Goal: Task Accomplishment & Management: Manage account settings

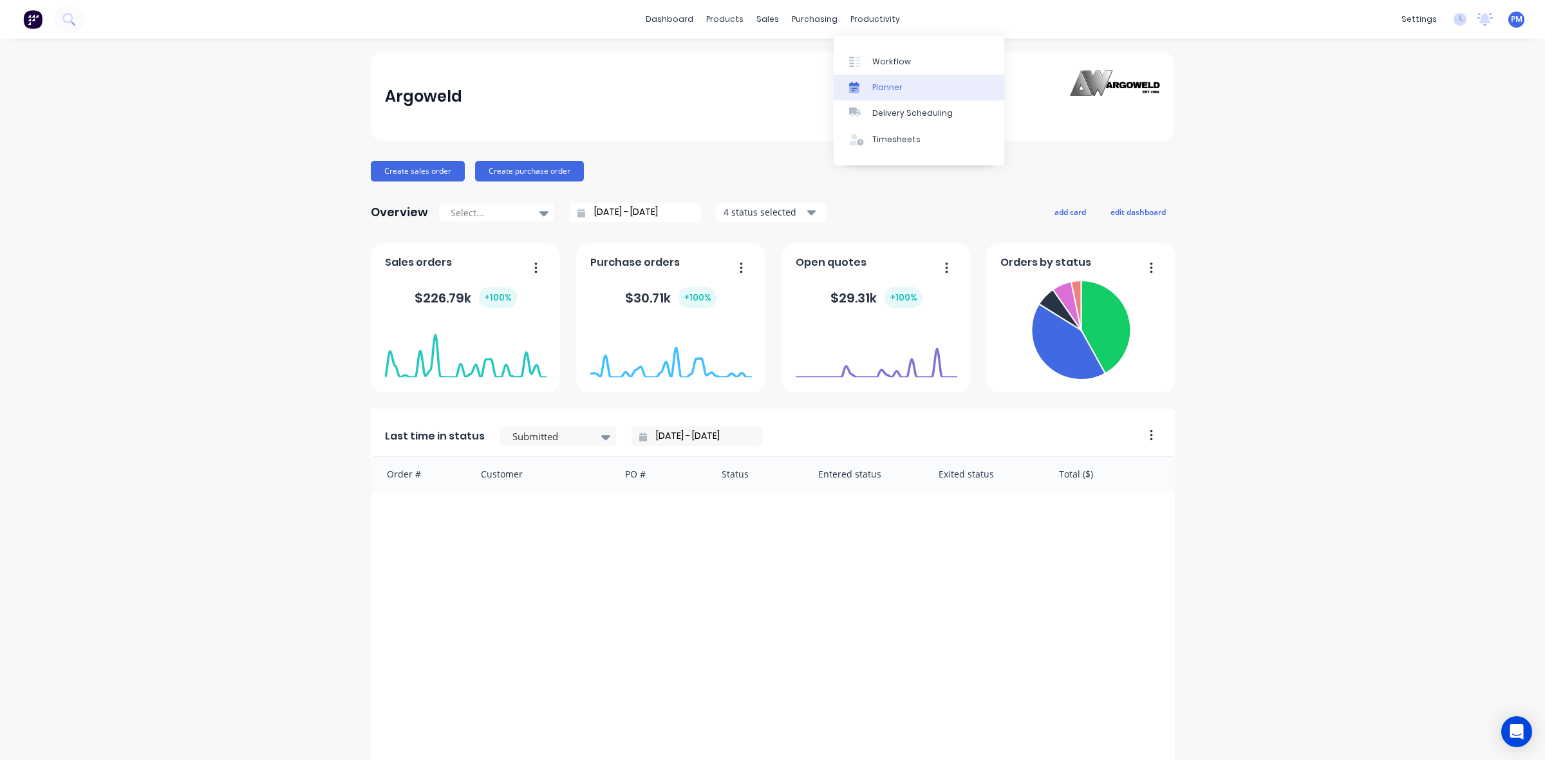
click at [896, 88] on div "Planner" at bounding box center [887, 88] width 30 height 12
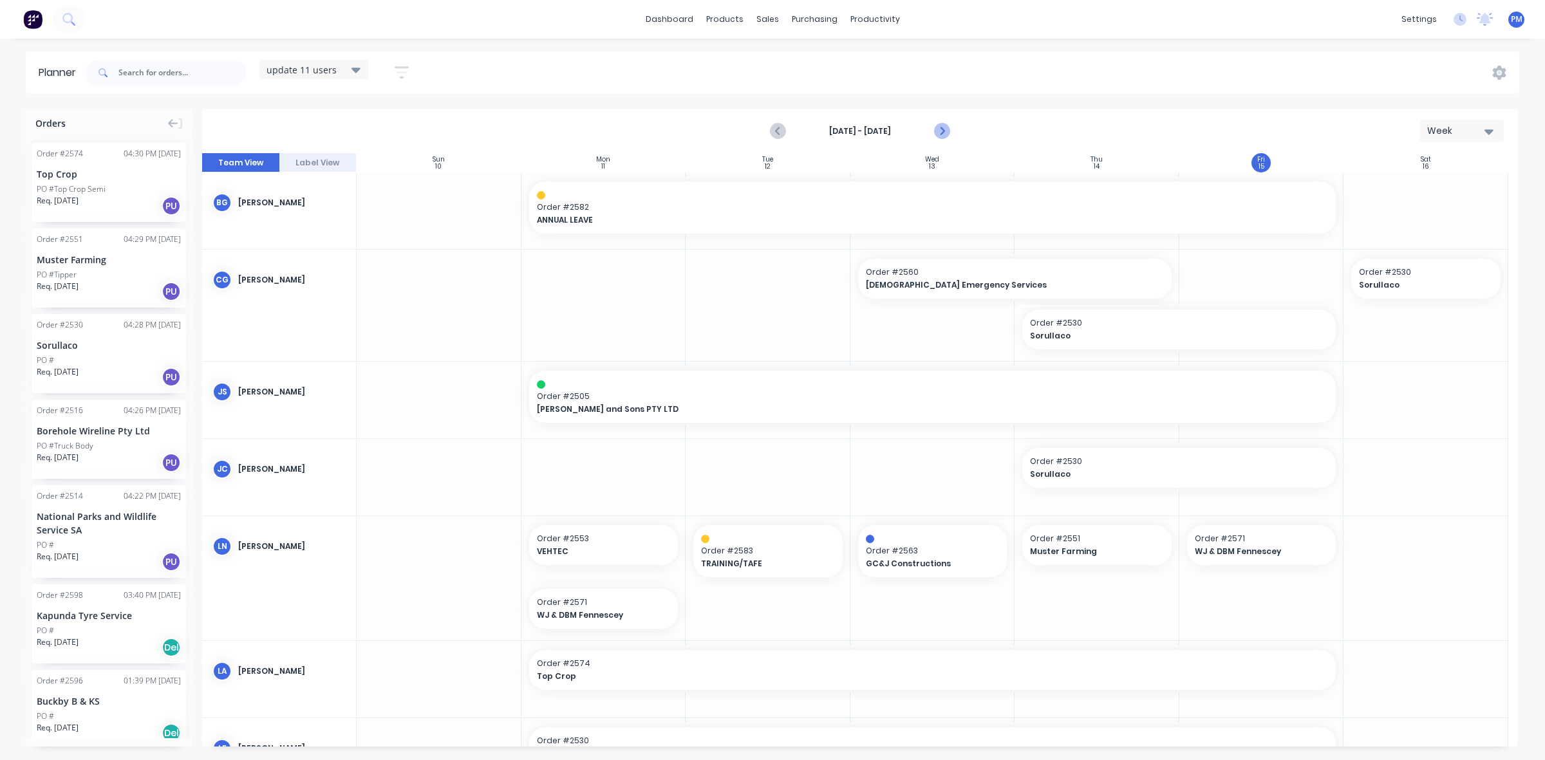
click at [941, 130] on icon "Next page" at bounding box center [940, 131] width 15 height 15
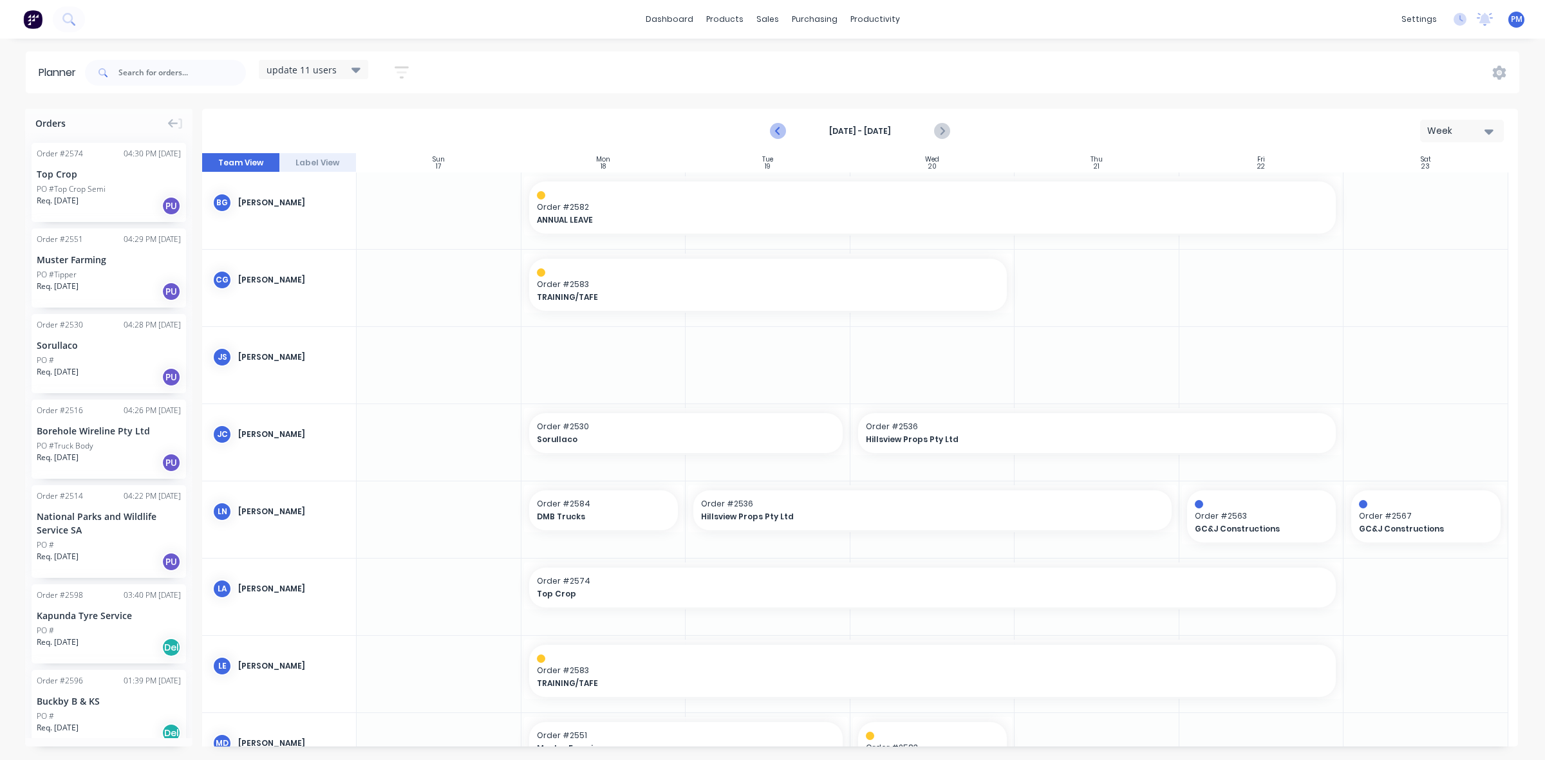
click at [778, 135] on icon "Previous page" at bounding box center [778, 131] width 15 height 15
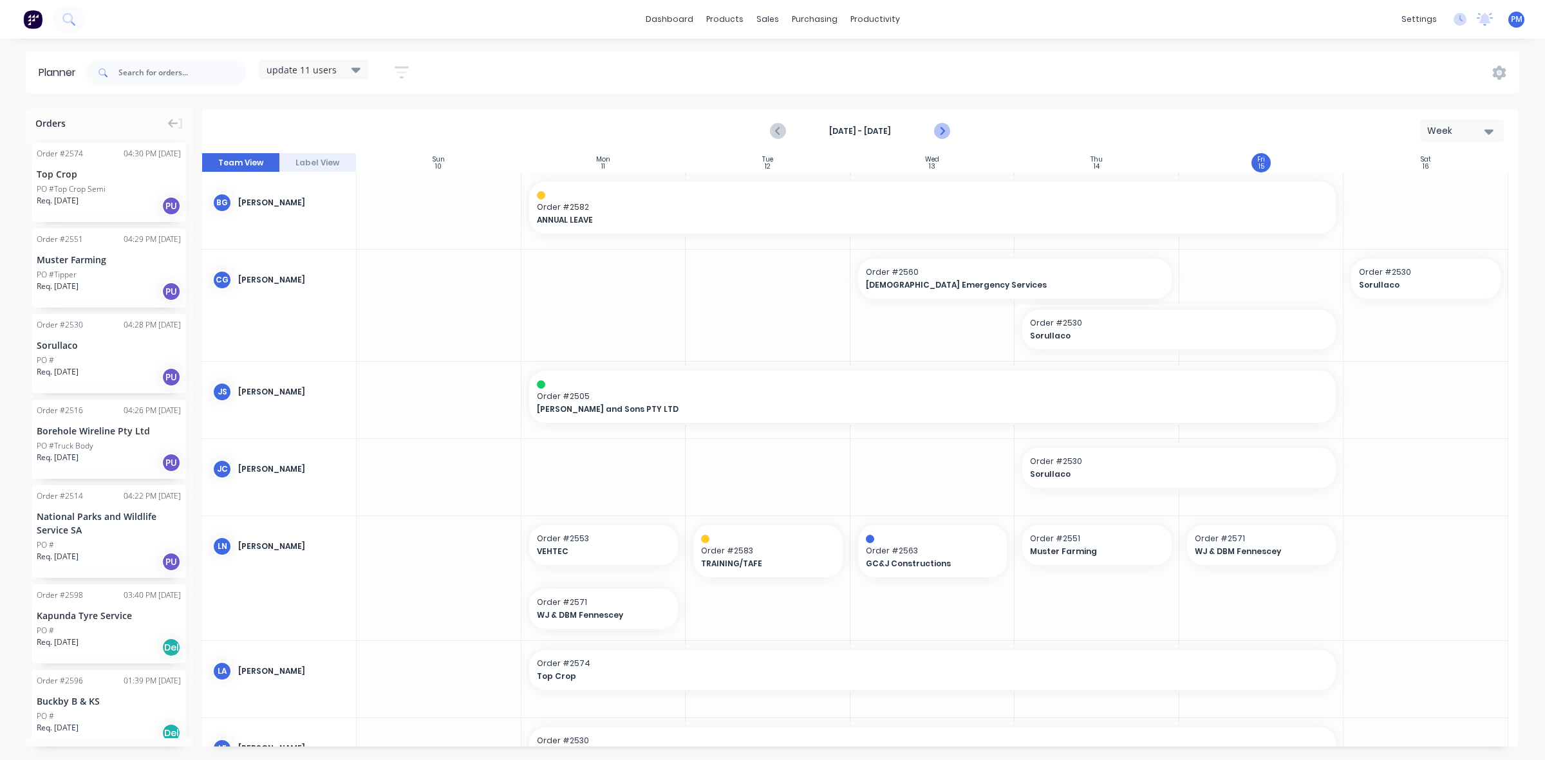
click at [942, 130] on icon "Next page" at bounding box center [940, 131] width 15 height 15
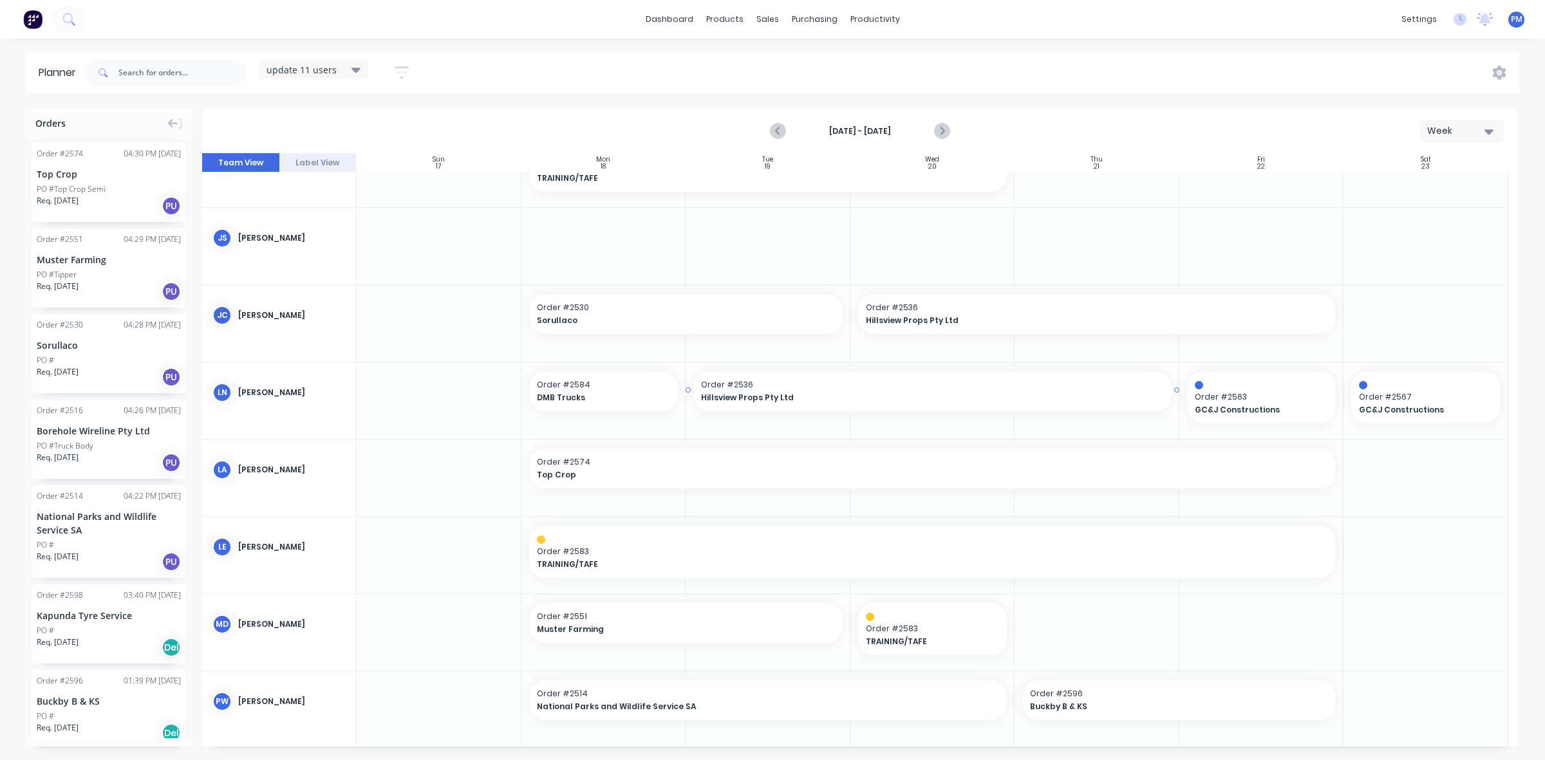
scroll to position [207, 0]
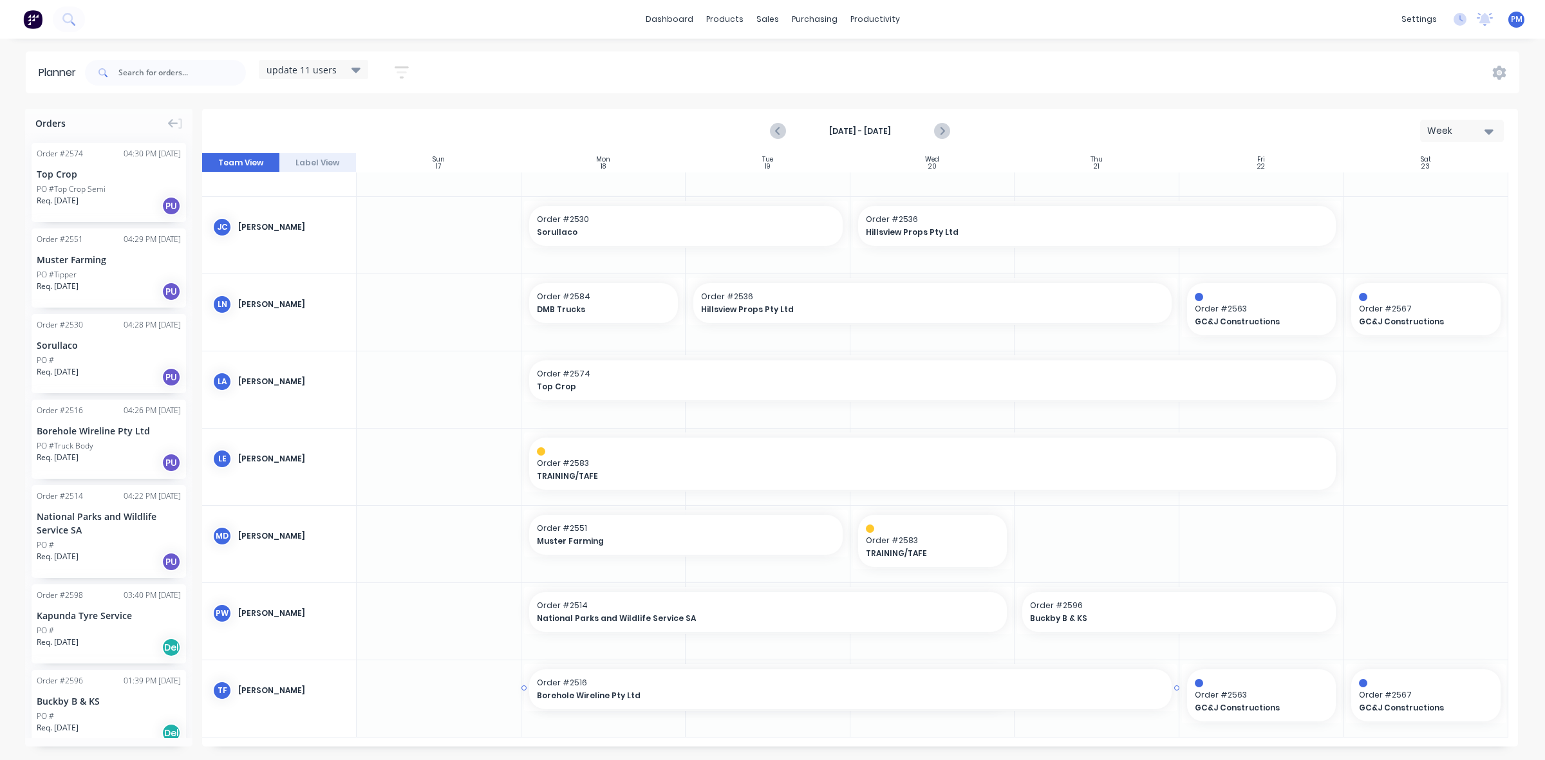
drag, startPoint x: 1011, startPoint y: 686, endPoint x: 1042, endPoint y: 686, distance: 30.3
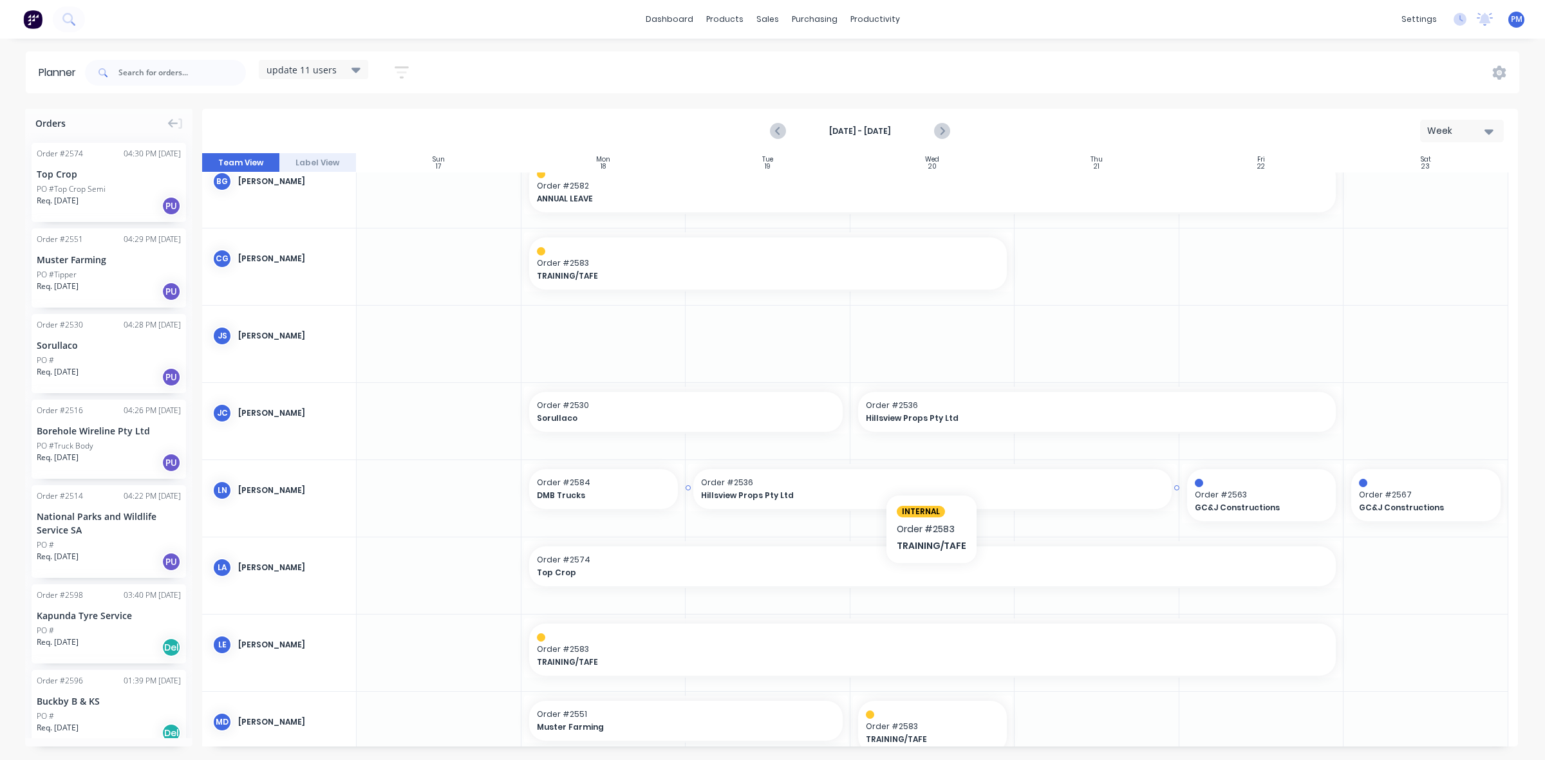
scroll to position [0, 0]
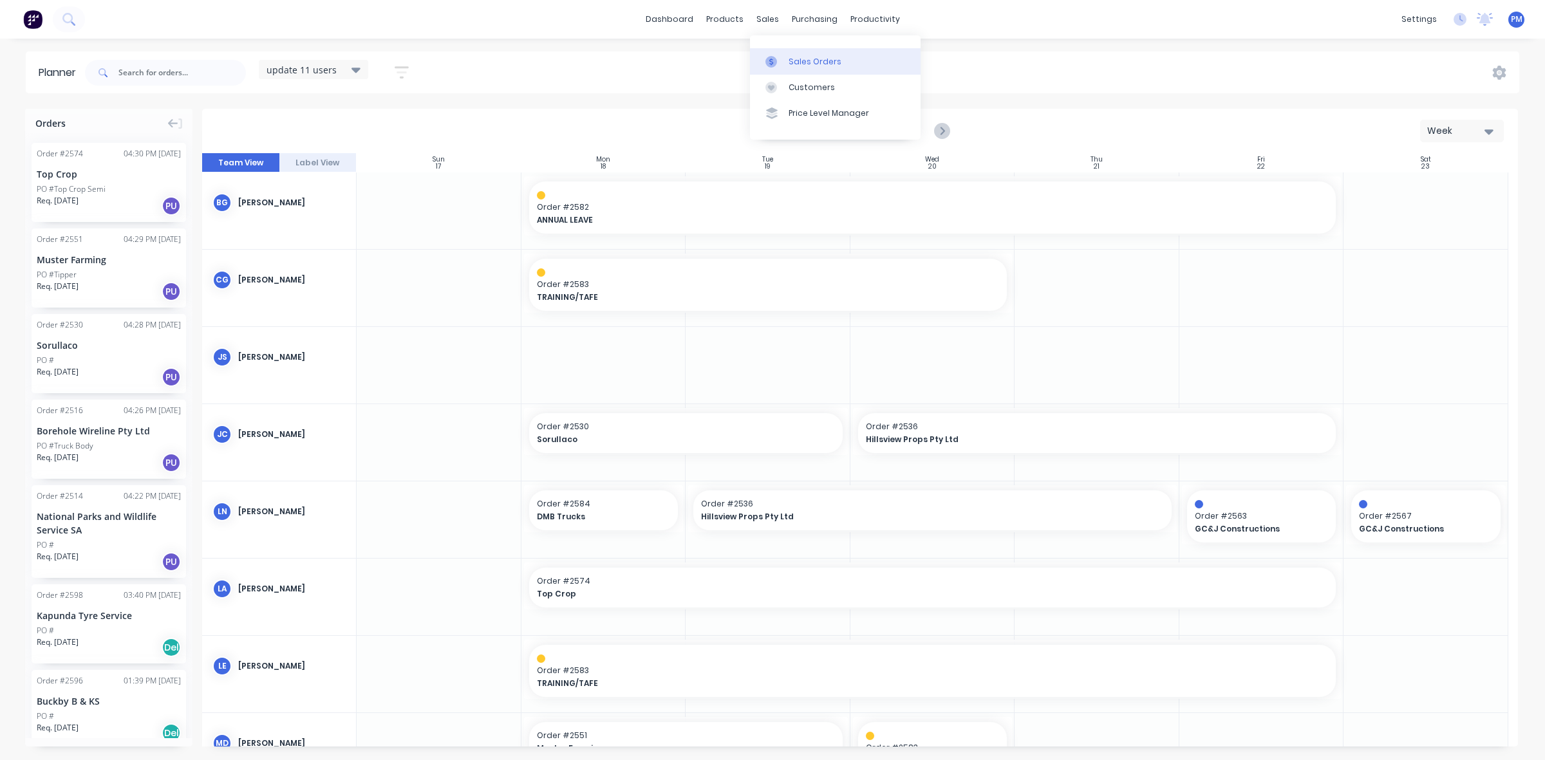
click at [801, 60] on div "Sales Orders" at bounding box center [815, 62] width 53 height 12
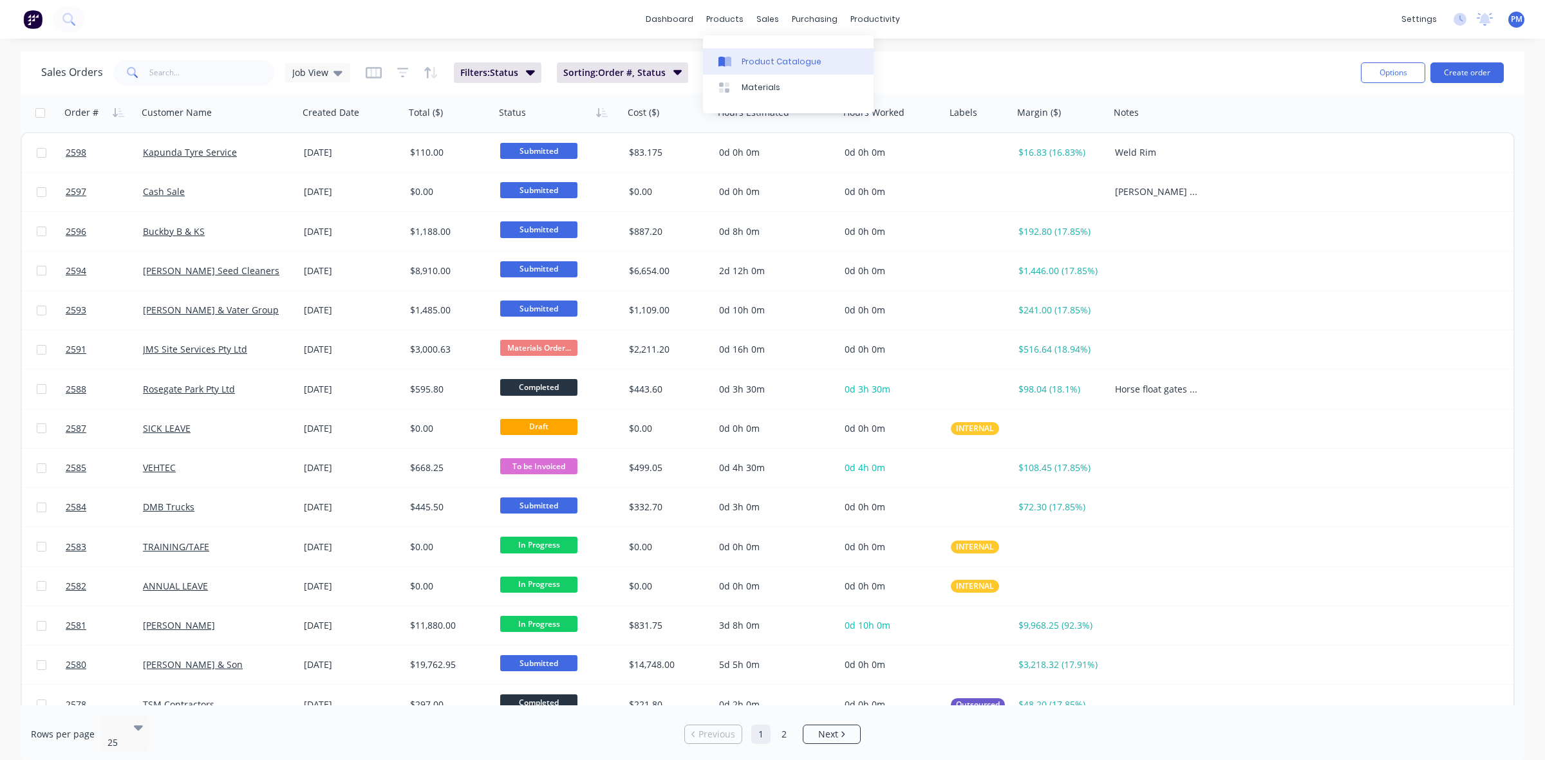
click at [754, 59] on div "Product Catalogue" at bounding box center [782, 62] width 80 height 12
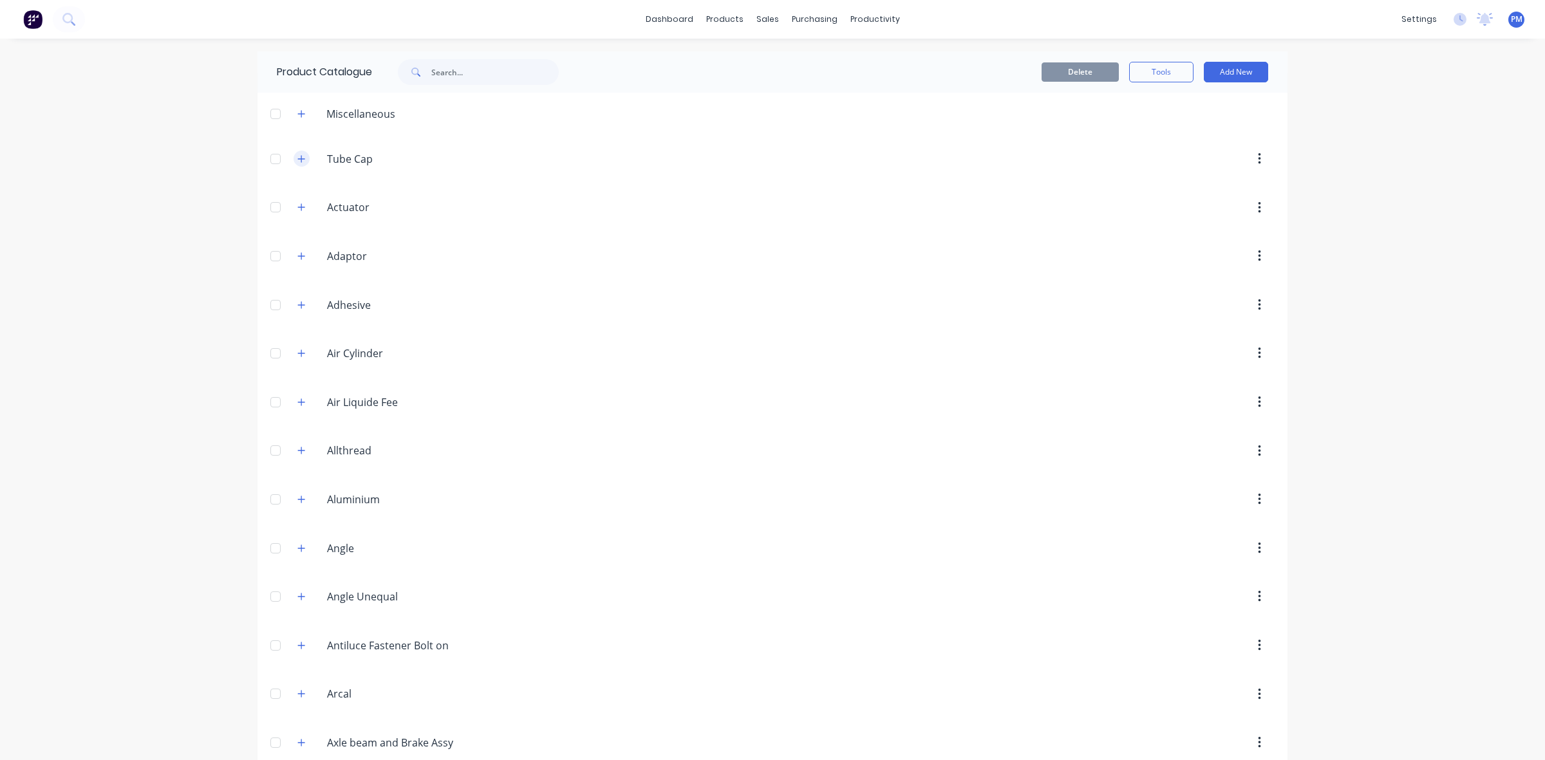
click at [299, 159] on icon "button" at bounding box center [301, 158] width 8 height 9
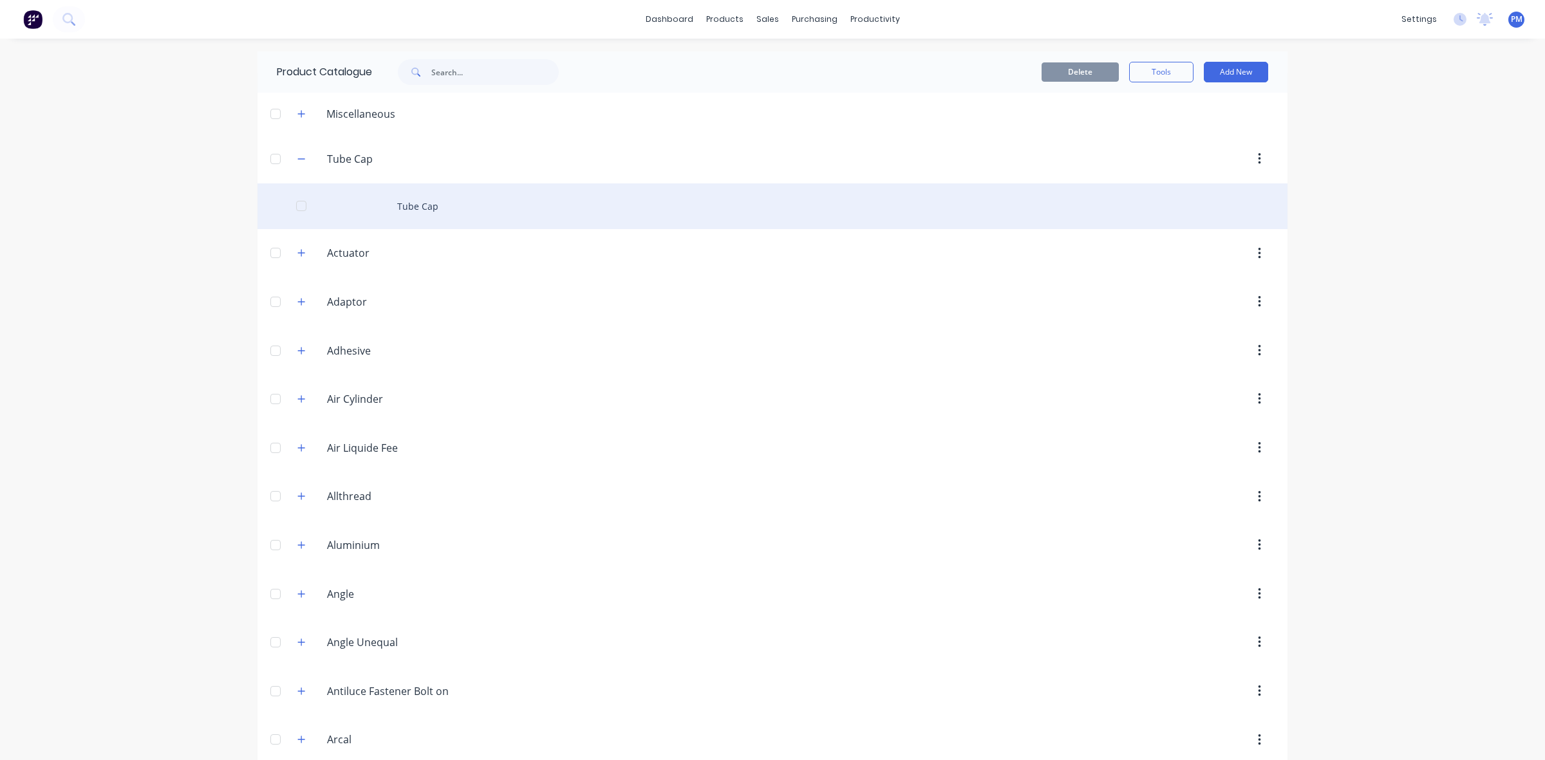
click at [394, 205] on div "Tube Cap" at bounding box center [772, 206] width 1030 height 46
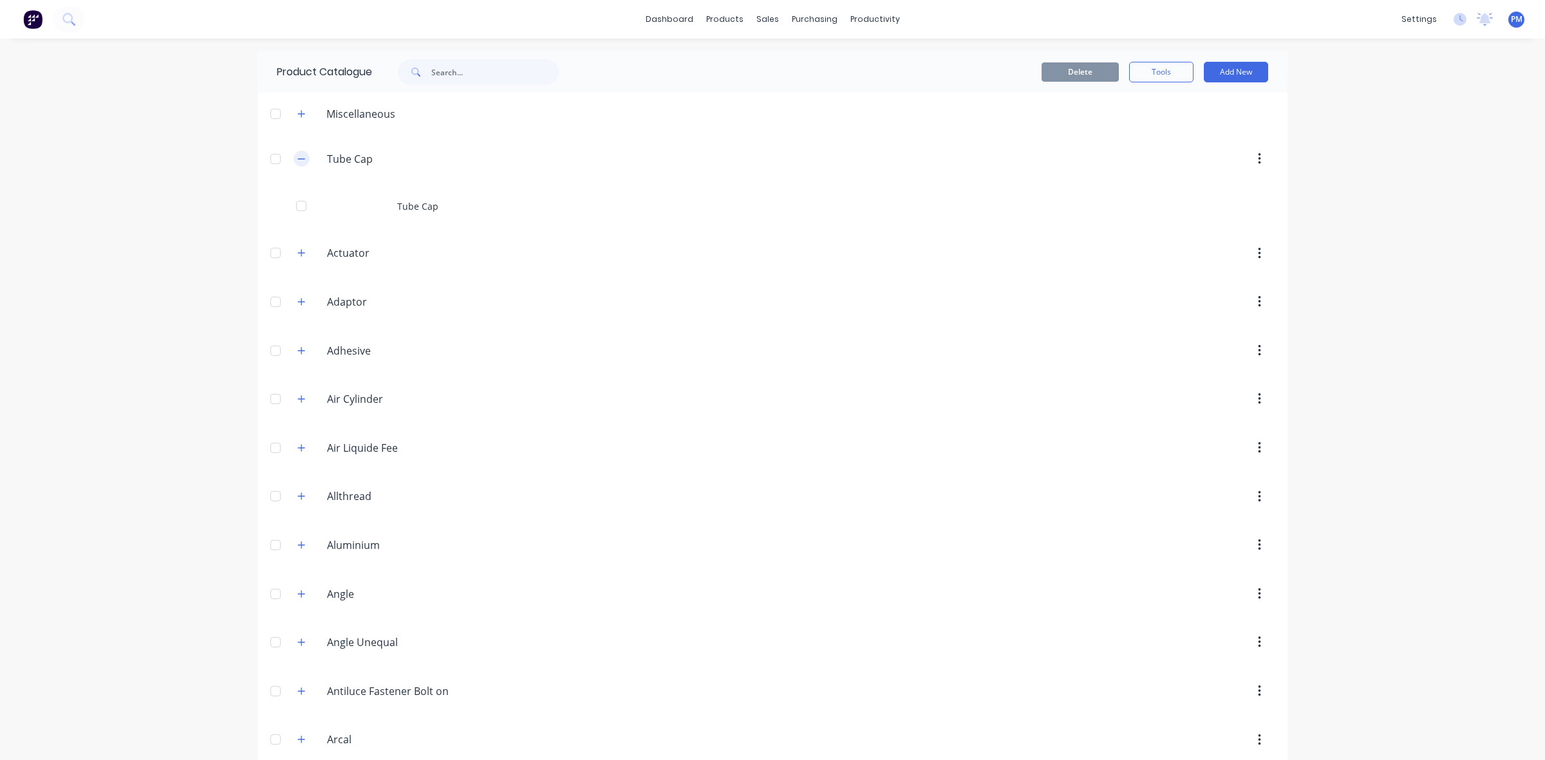
click at [297, 155] on icon "button" at bounding box center [301, 158] width 8 height 9
click at [438, 68] on input "text" at bounding box center [494, 72] width 127 height 26
type input "tube"
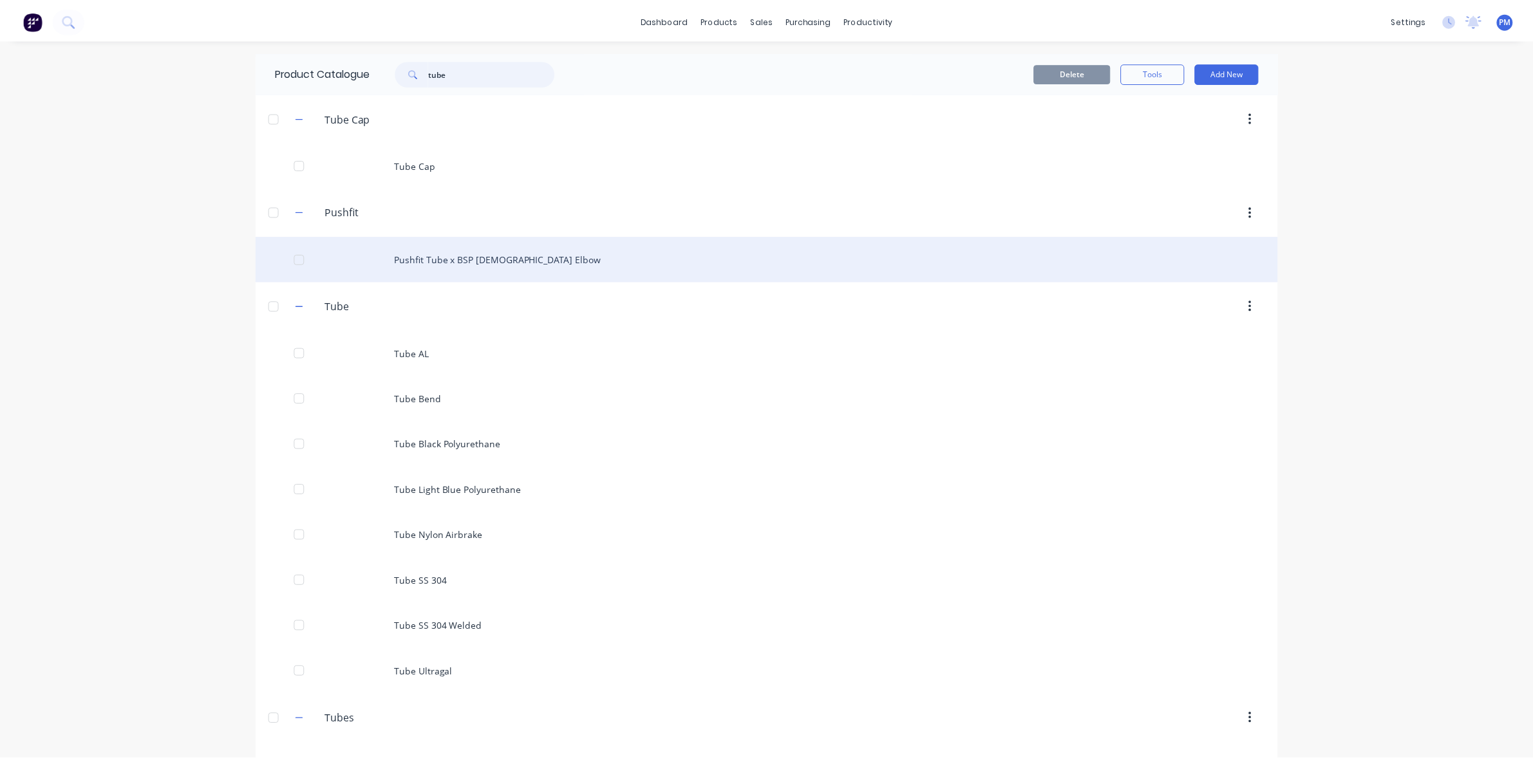
scroll to position [43, 0]
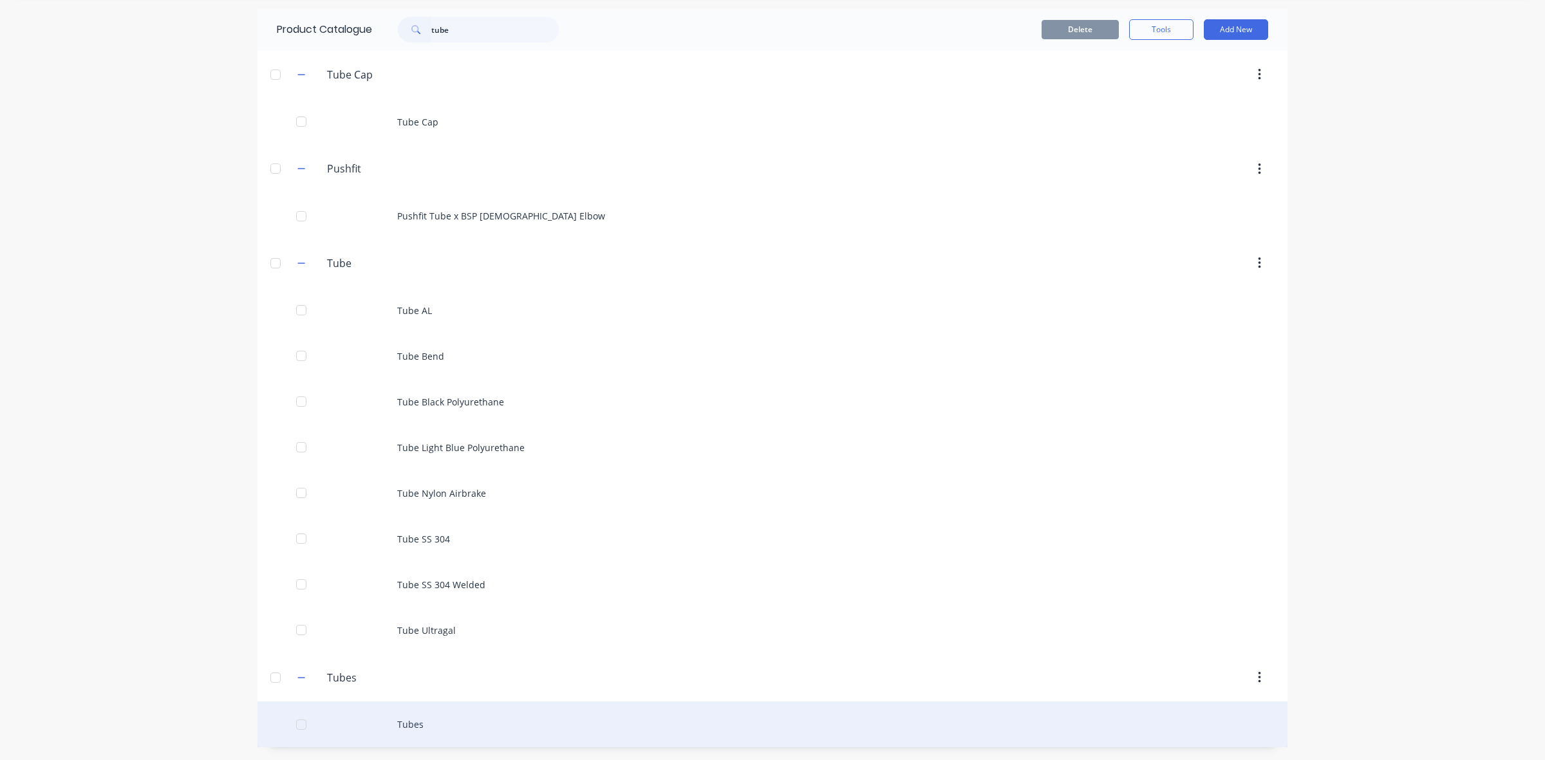
click at [404, 728] on div "Tubes" at bounding box center [772, 725] width 1030 height 46
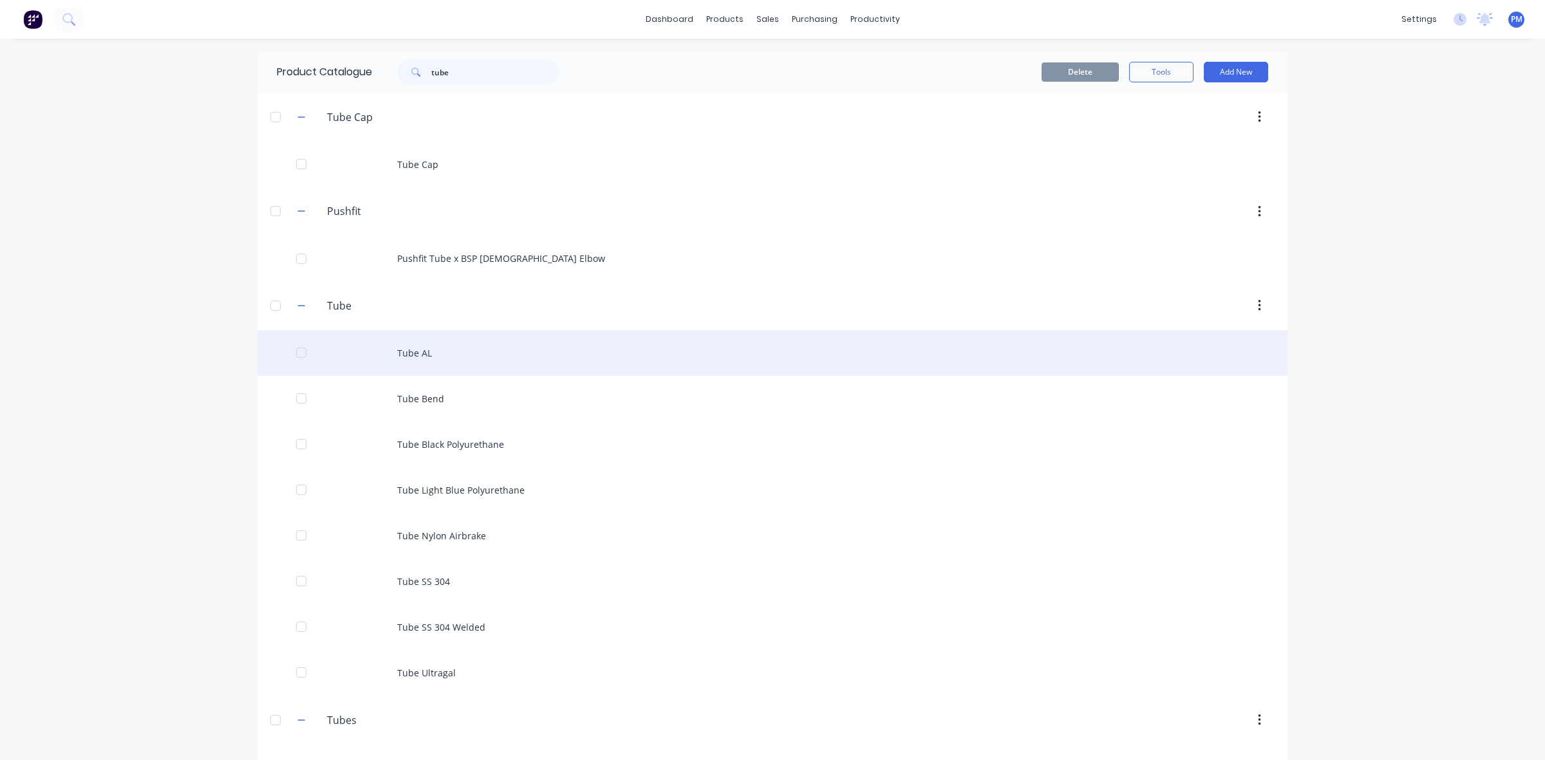
click at [414, 356] on div "Tube AL" at bounding box center [772, 353] width 1030 height 46
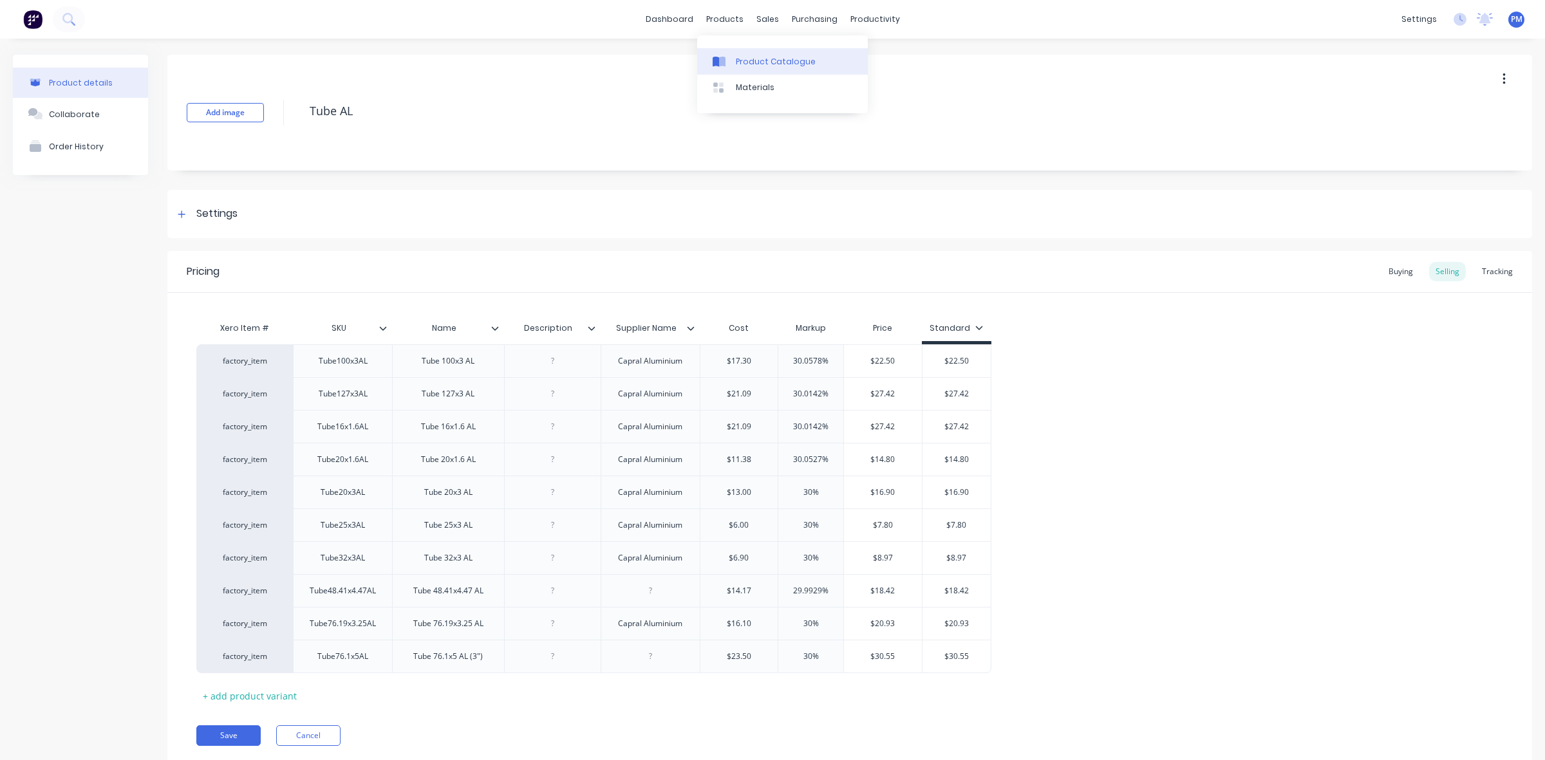
click at [781, 57] on div "Product Catalogue" at bounding box center [776, 62] width 80 height 12
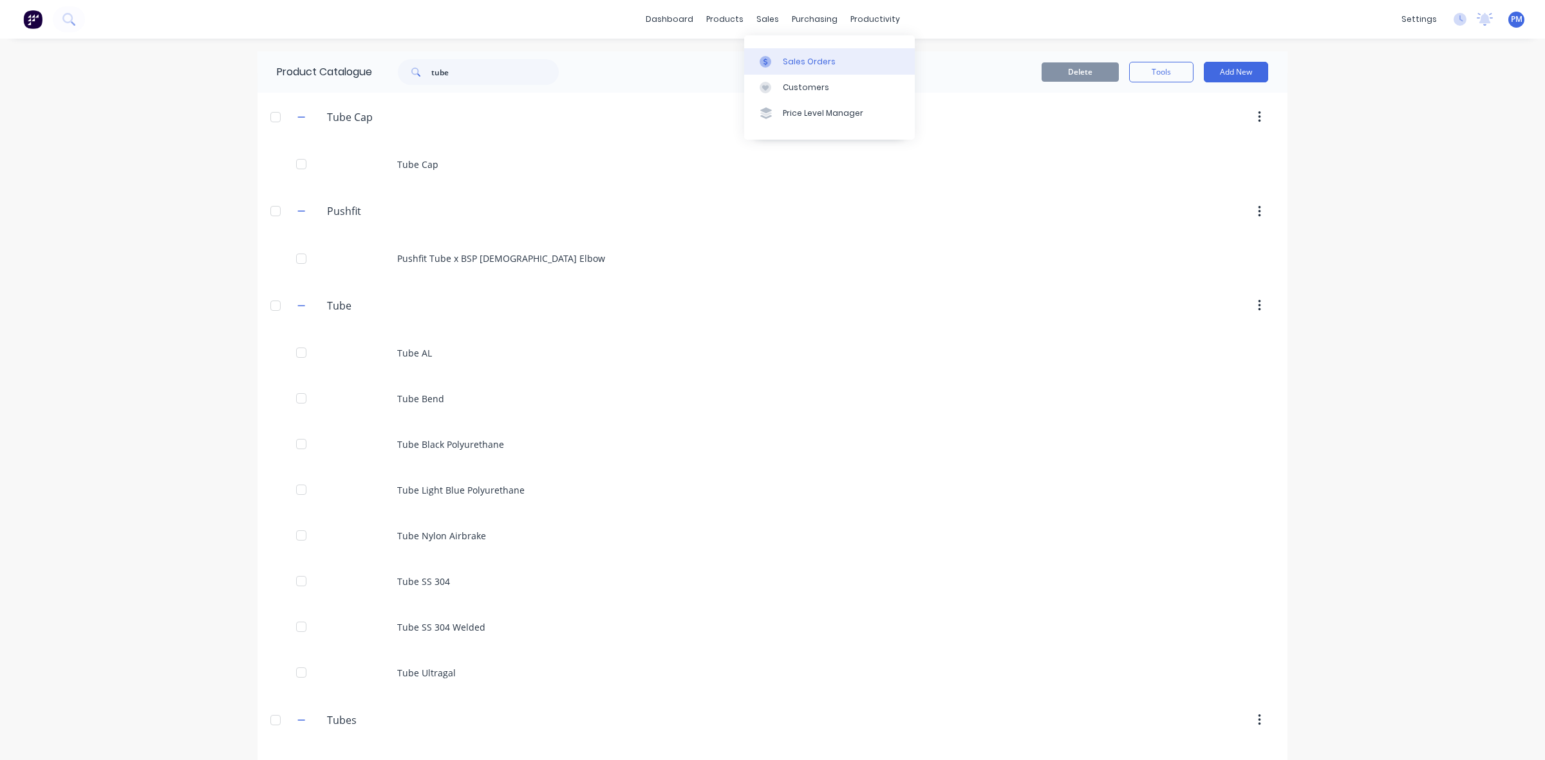
click at [785, 55] on link "Sales Orders" at bounding box center [829, 61] width 171 height 26
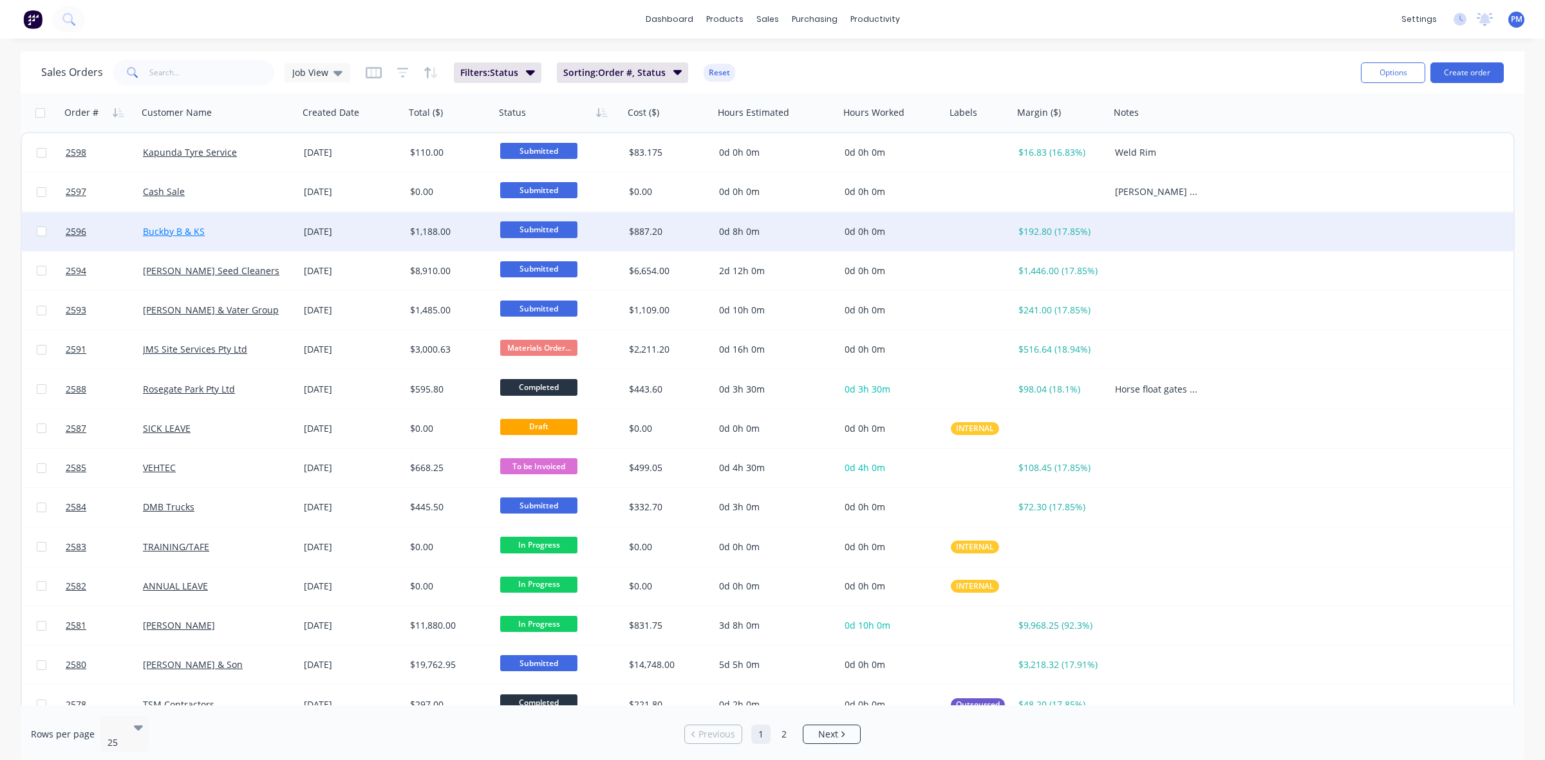
click at [174, 226] on link "Buckby B & KS" at bounding box center [174, 231] width 62 height 12
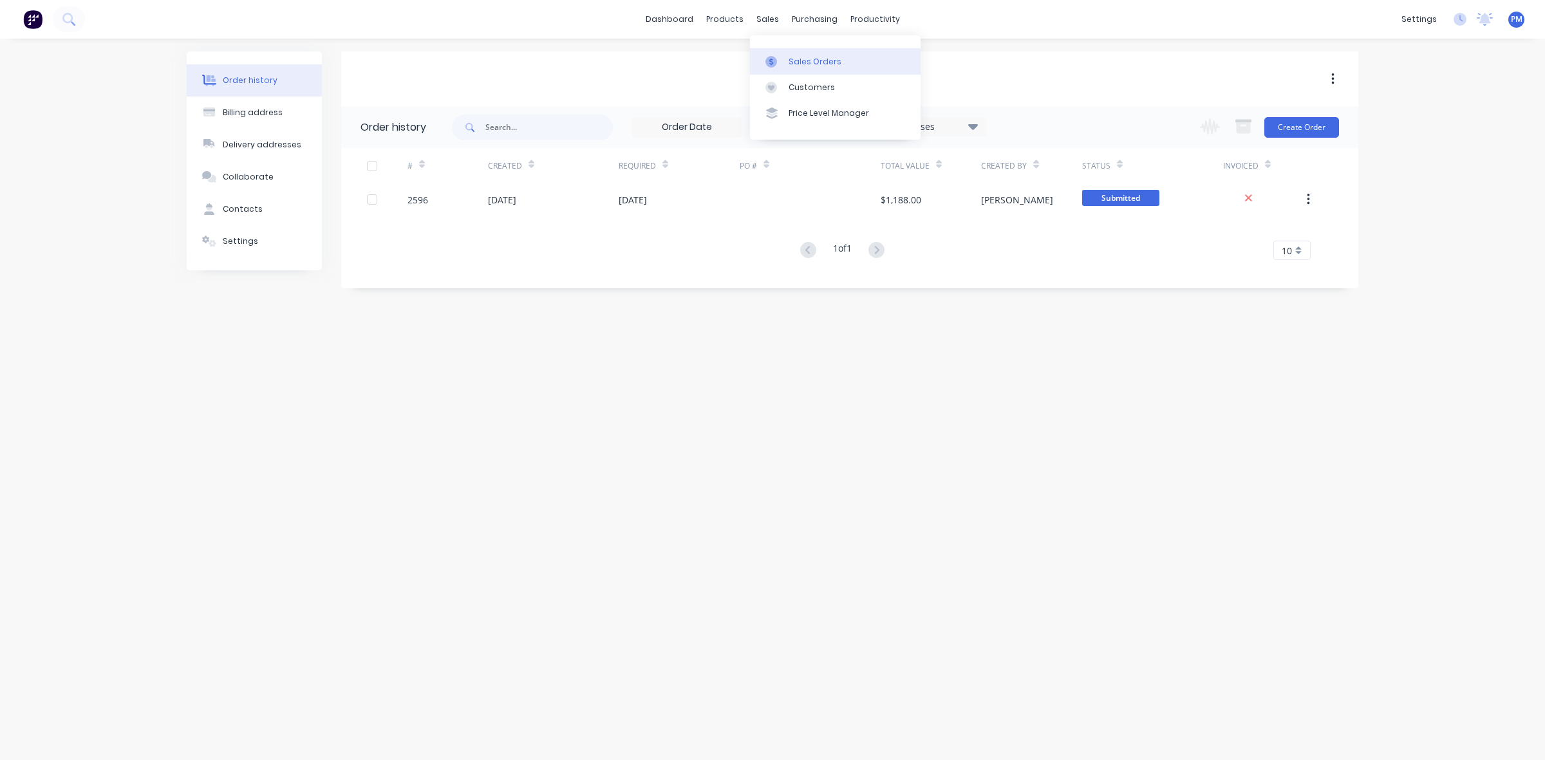
click at [797, 56] on div "Sales Orders" at bounding box center [815, 62] width 53 height 12
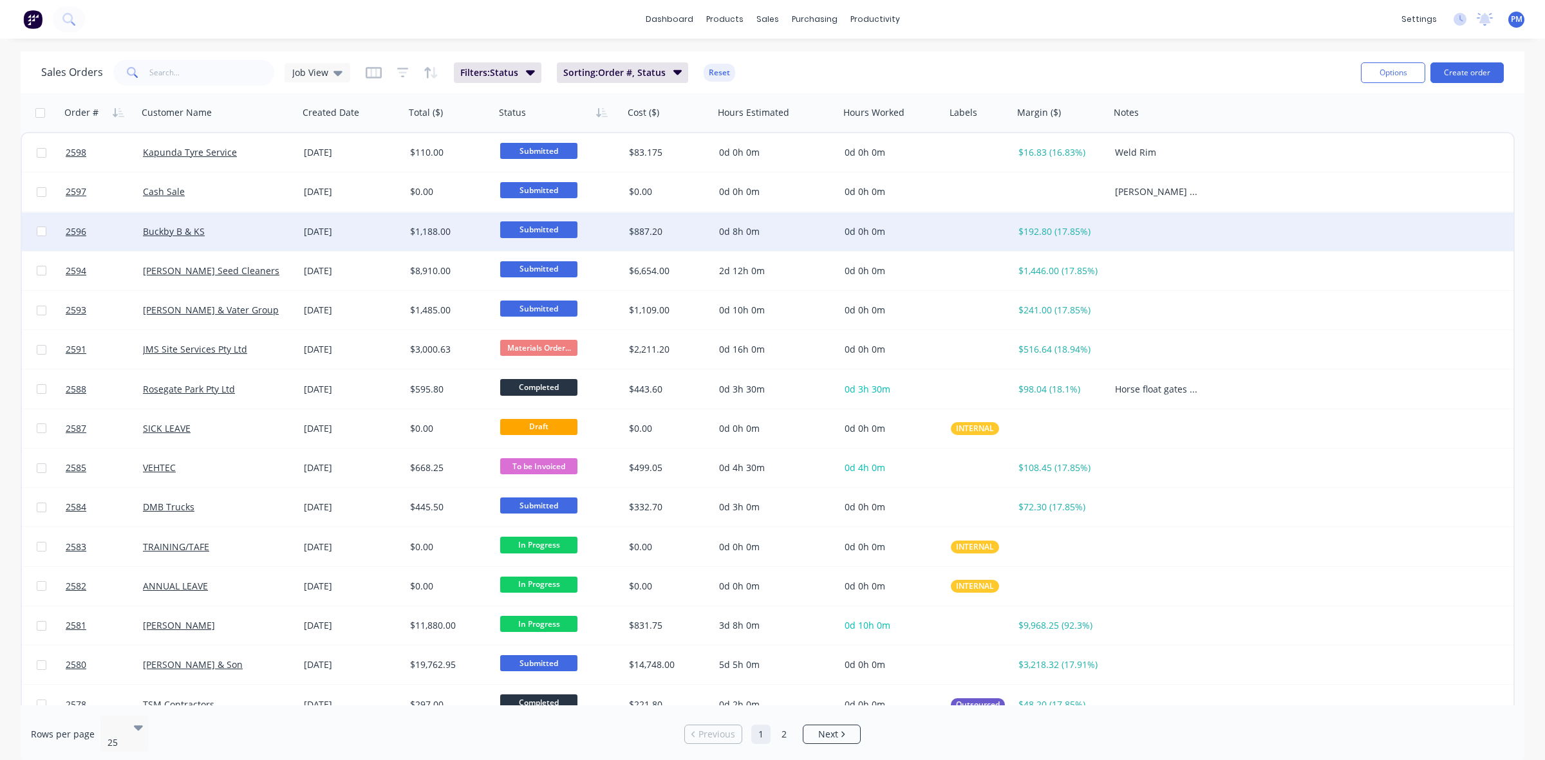
click at [259, 233] on div "Buckby B & KS" at bounding box center [214, 231] width 143 height 13
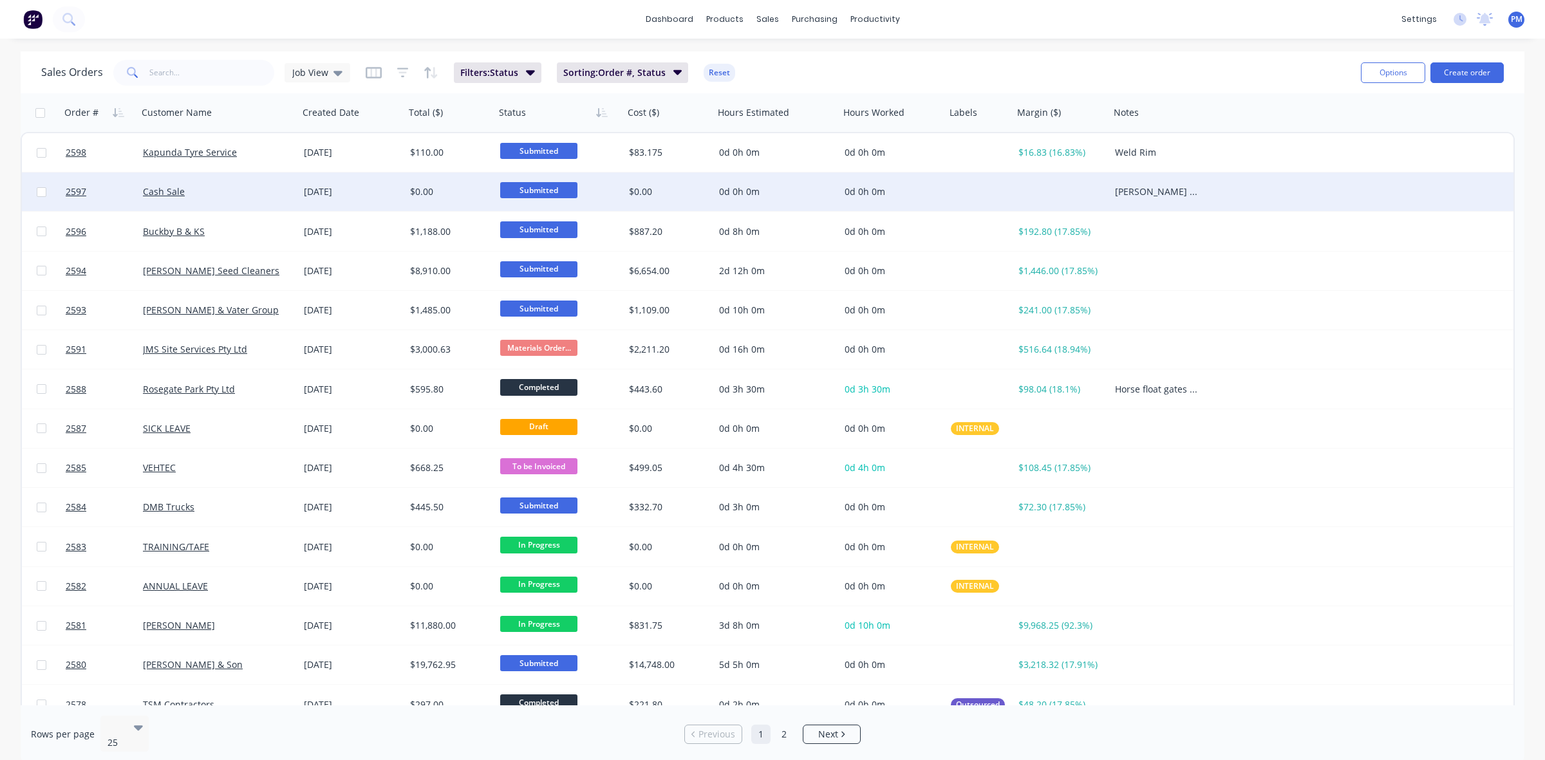
click at [252, 189] on div "Cash Sale" at bounding box center [214, 191] width 143 height 13
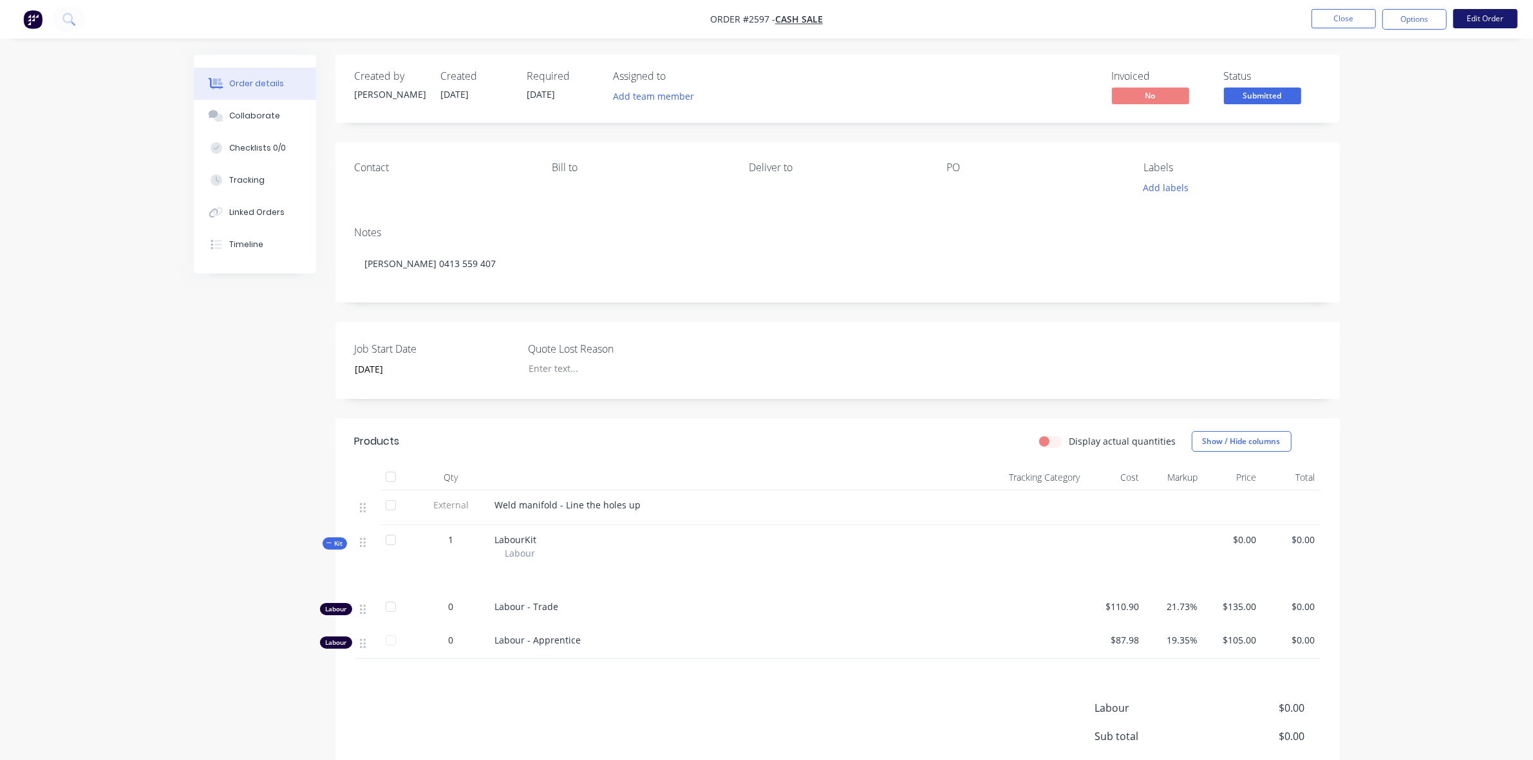
click at [1481, 20] on button "Edit Order" at bounding box center [1485, 18] width 64 height 19
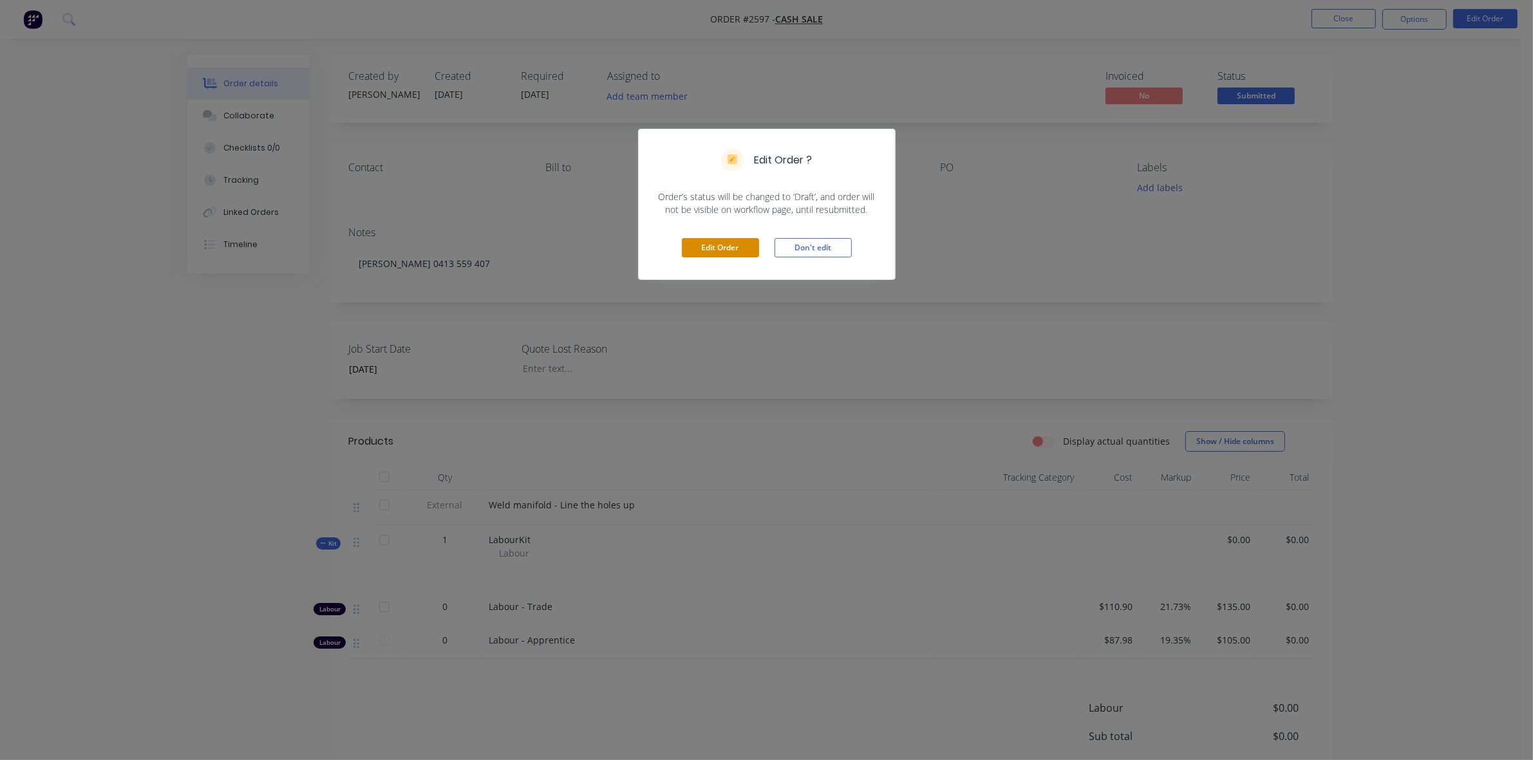
click at [734, 252] on button "Edit Order" at bounding box center [720, 247] width 77 height 19
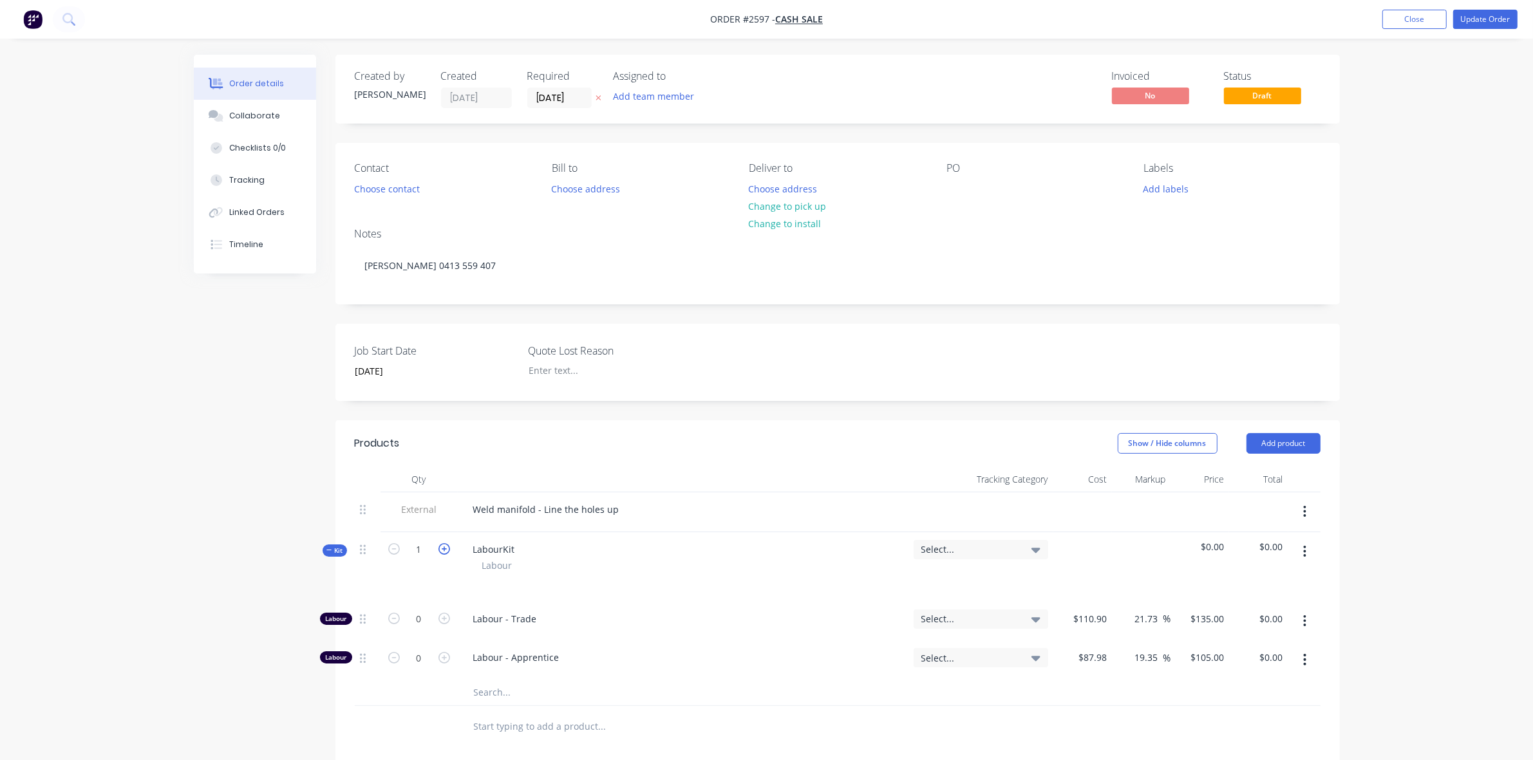
click at [442, 549] on icon "button" at bounding box center [444, 549] width 12 height 12
click at [396, 552] on icon "button" at bounding box center [394, 549] width 12 height 12
type input "1"
click at [442, 620] on icon "button" at bounding box center [444, 619] width 12 height 12
type input "1"
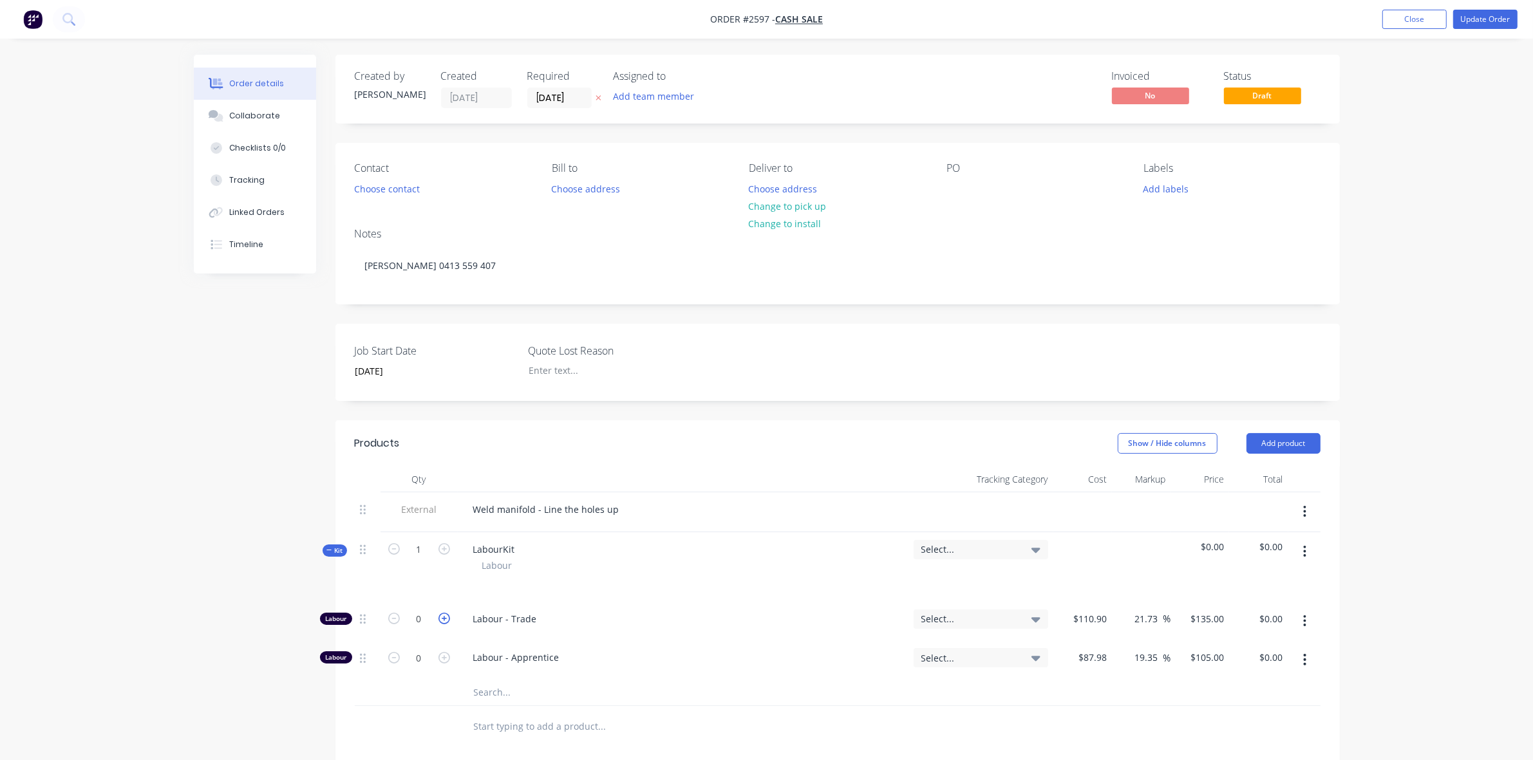
type input "$135.00"
click at [442, 620] on icon "button" at bounding box center [444, 619] width 12 height 12
type input "2"
type input "$270.00"
click at [395, 552] on icon "button" at bounding box center [394, 549] width 12 height 12
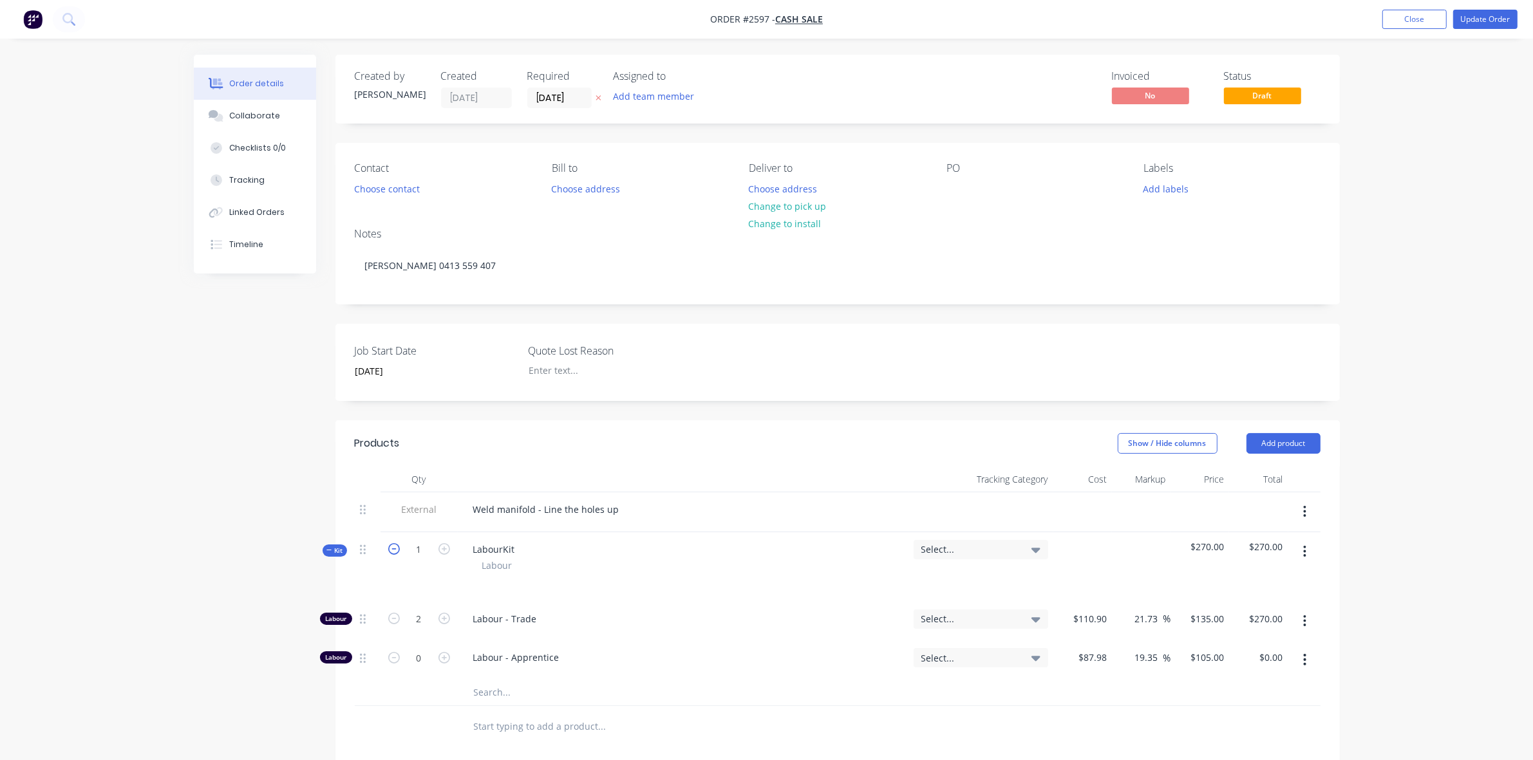
click at [393, 550] on icon "button" at bounding box center [394, 549] width 12 height 12
click at [393, 619] on icon "button" at bounding box center [394, 619] width 12 height 12
type input "1"
type input "$135.00"
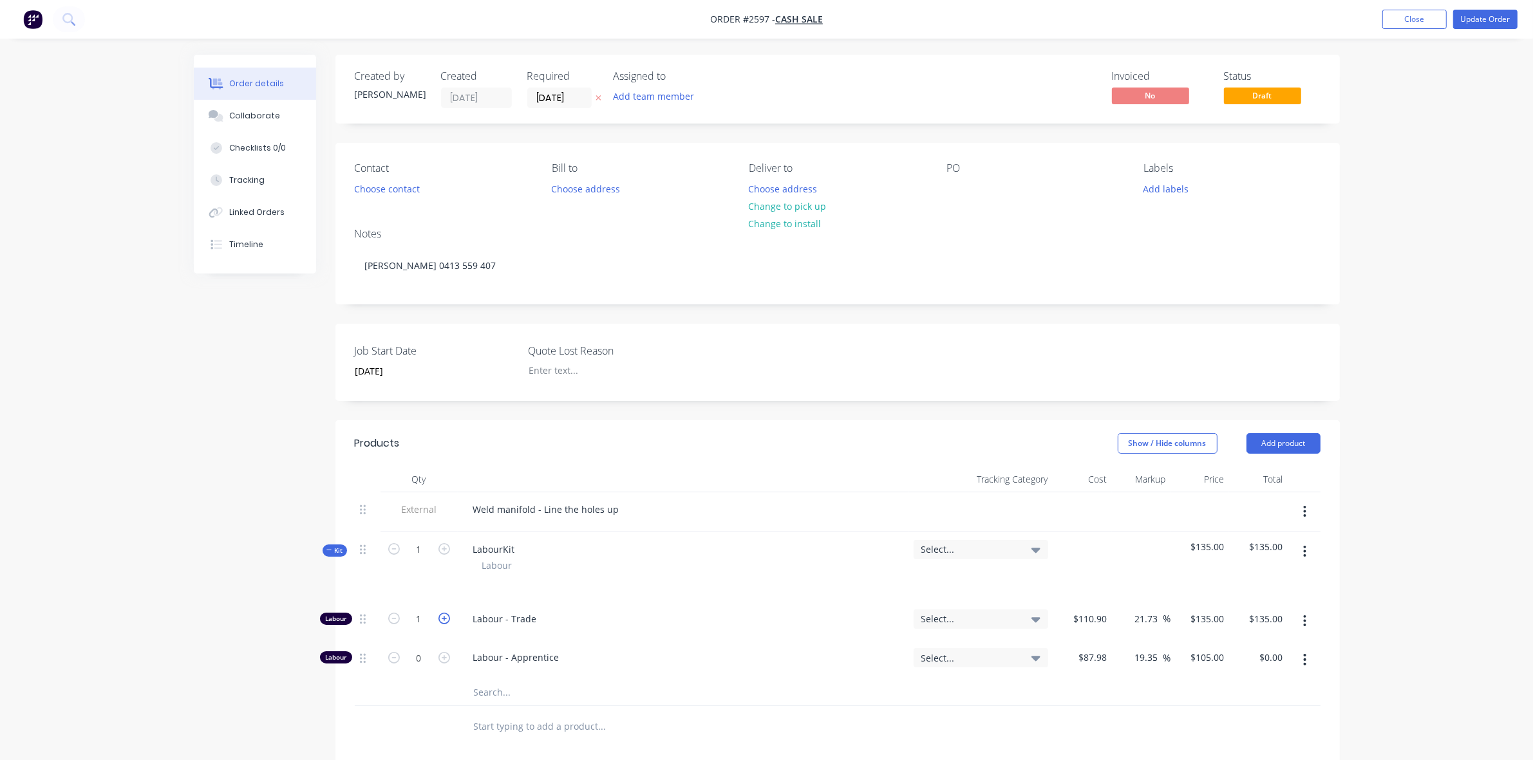
click at [443, 619] on icon "button" at bounding box center [444, 619] width 12 height 12
type input "2"
type input "$270.00"
click at [1481, 21] on button "Update Order" at bounding box center [1485, 19] width 64 height 19
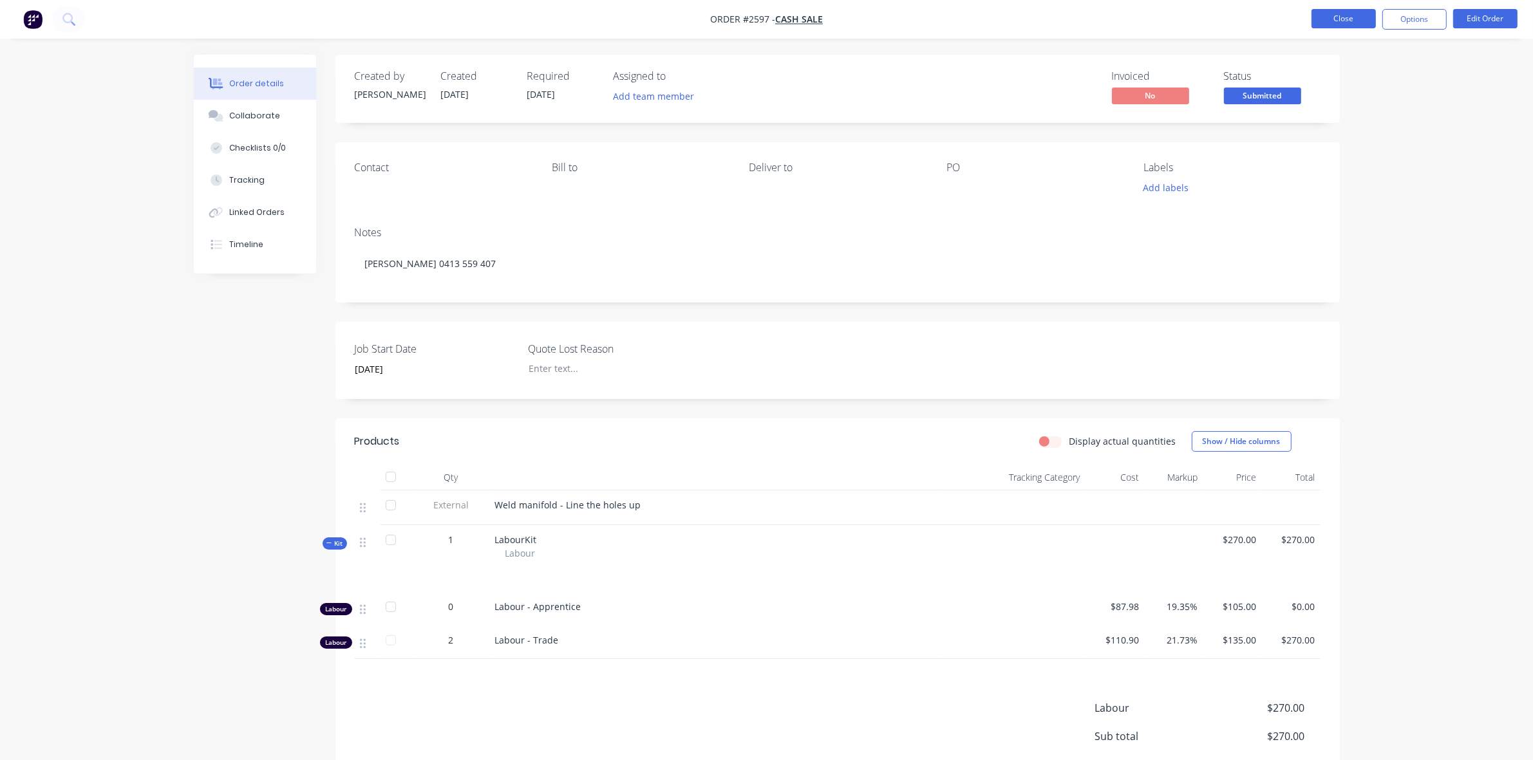
click at [1338, 21] on button "Close" at bounding box center [1343, 18] width 64 height 19
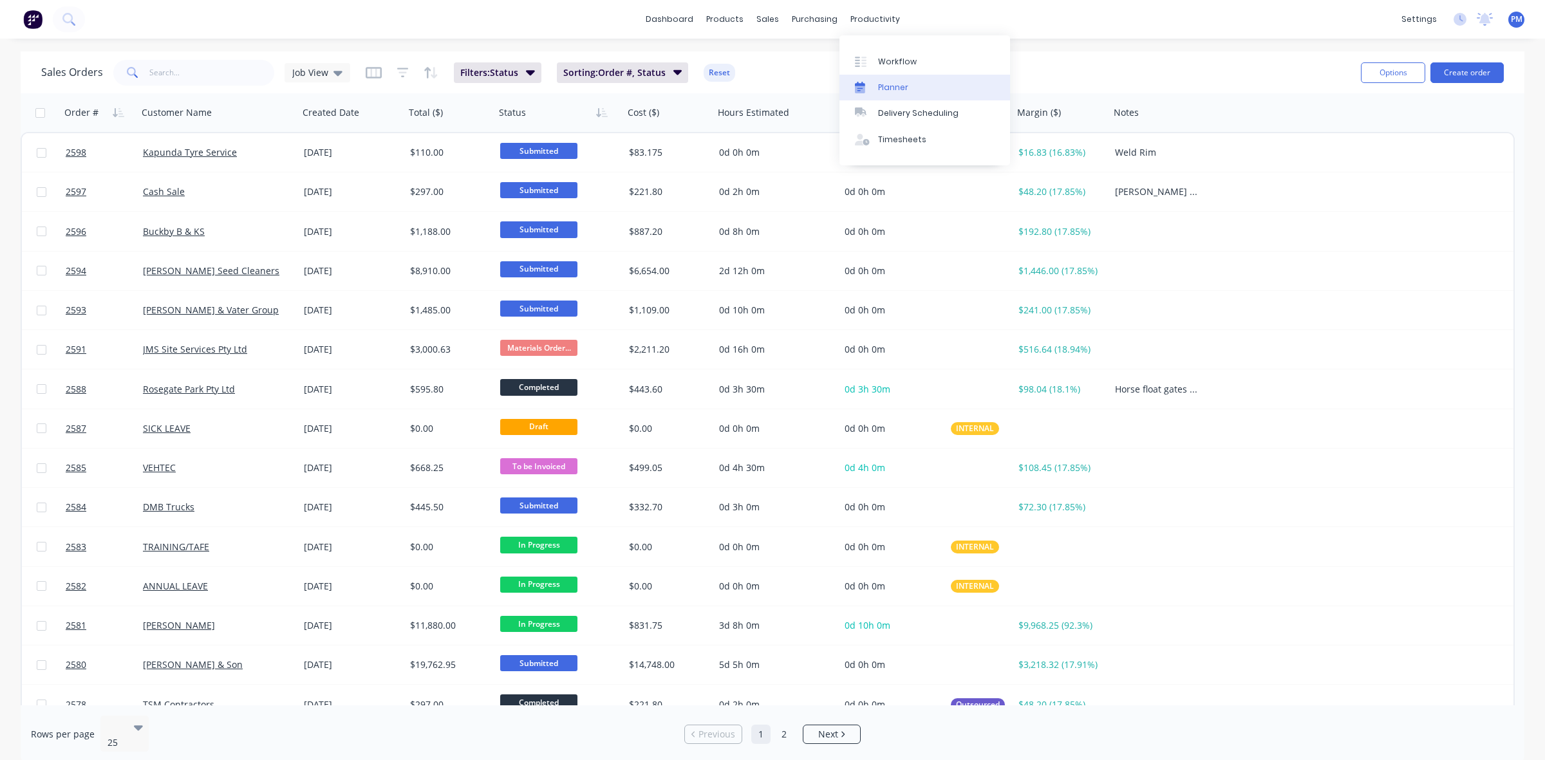
click at [895, 88] on div "Planner" at bounding box center [893, 88] width 30 height 12
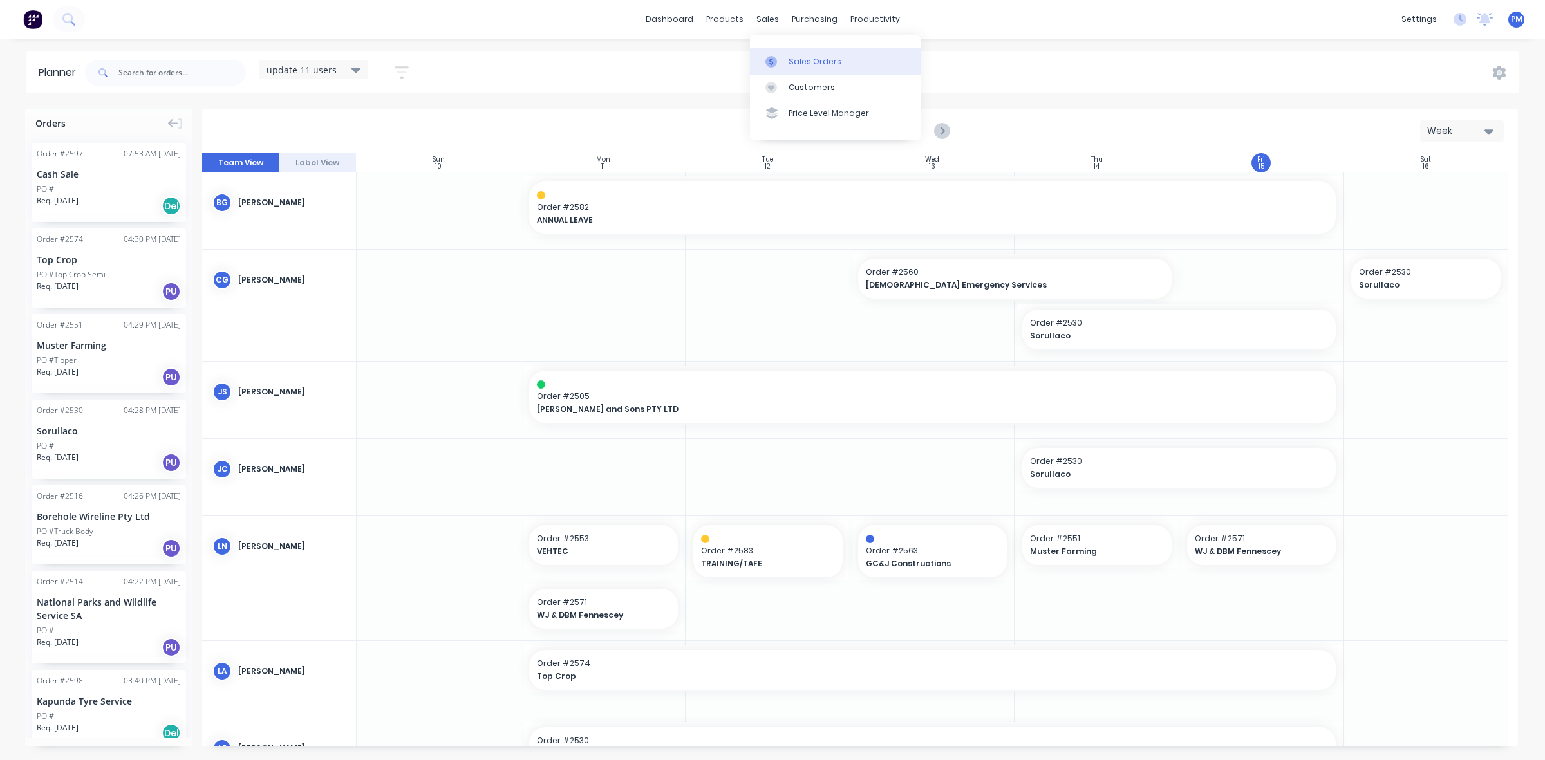
click at [790, 61] on div "Sales Orders" at bounding box center [815, 62] width 53 height 12
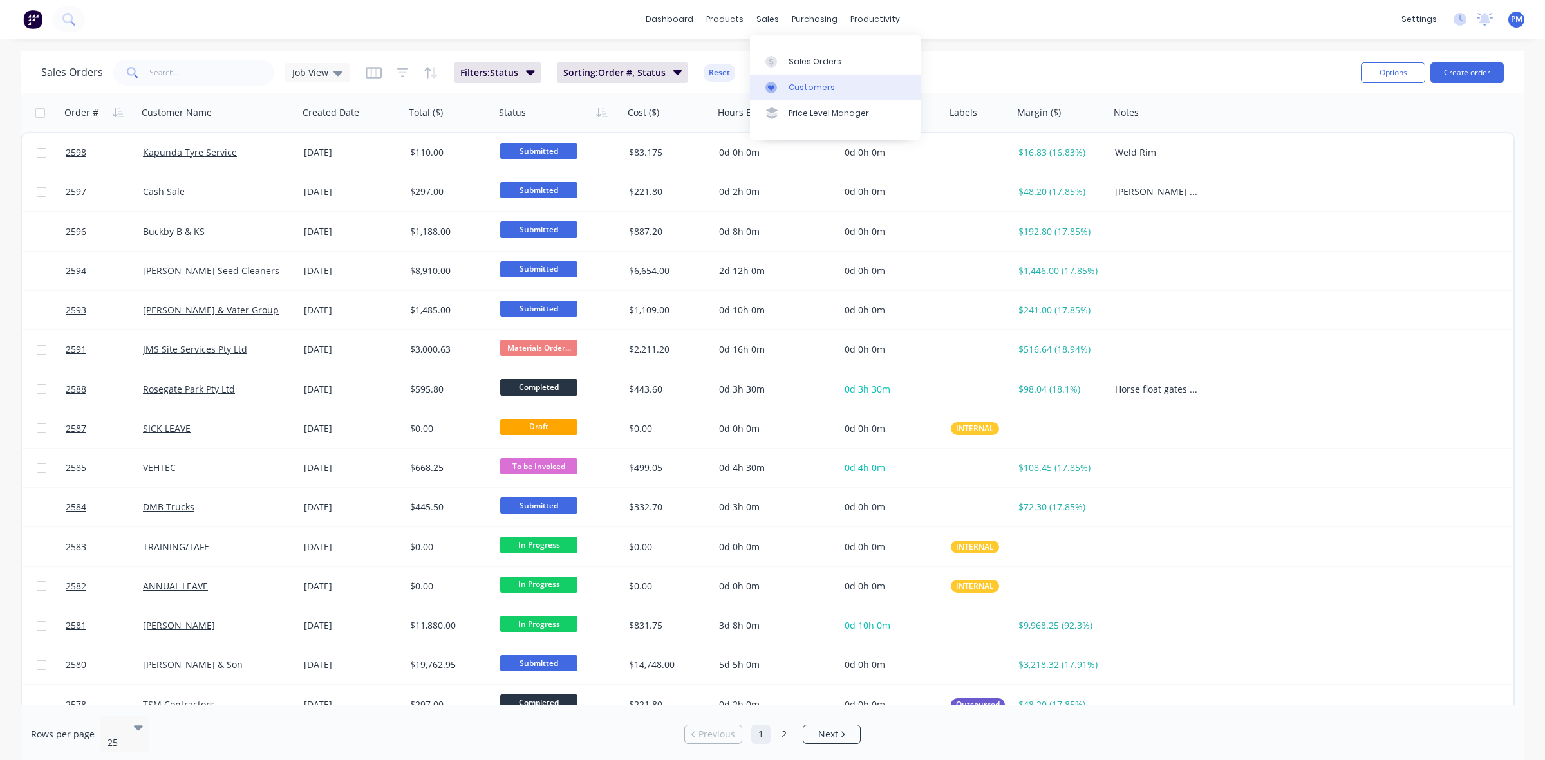
click at [800, 84] on div "Customers" at bounding box center [812, 88] width 46 height 12
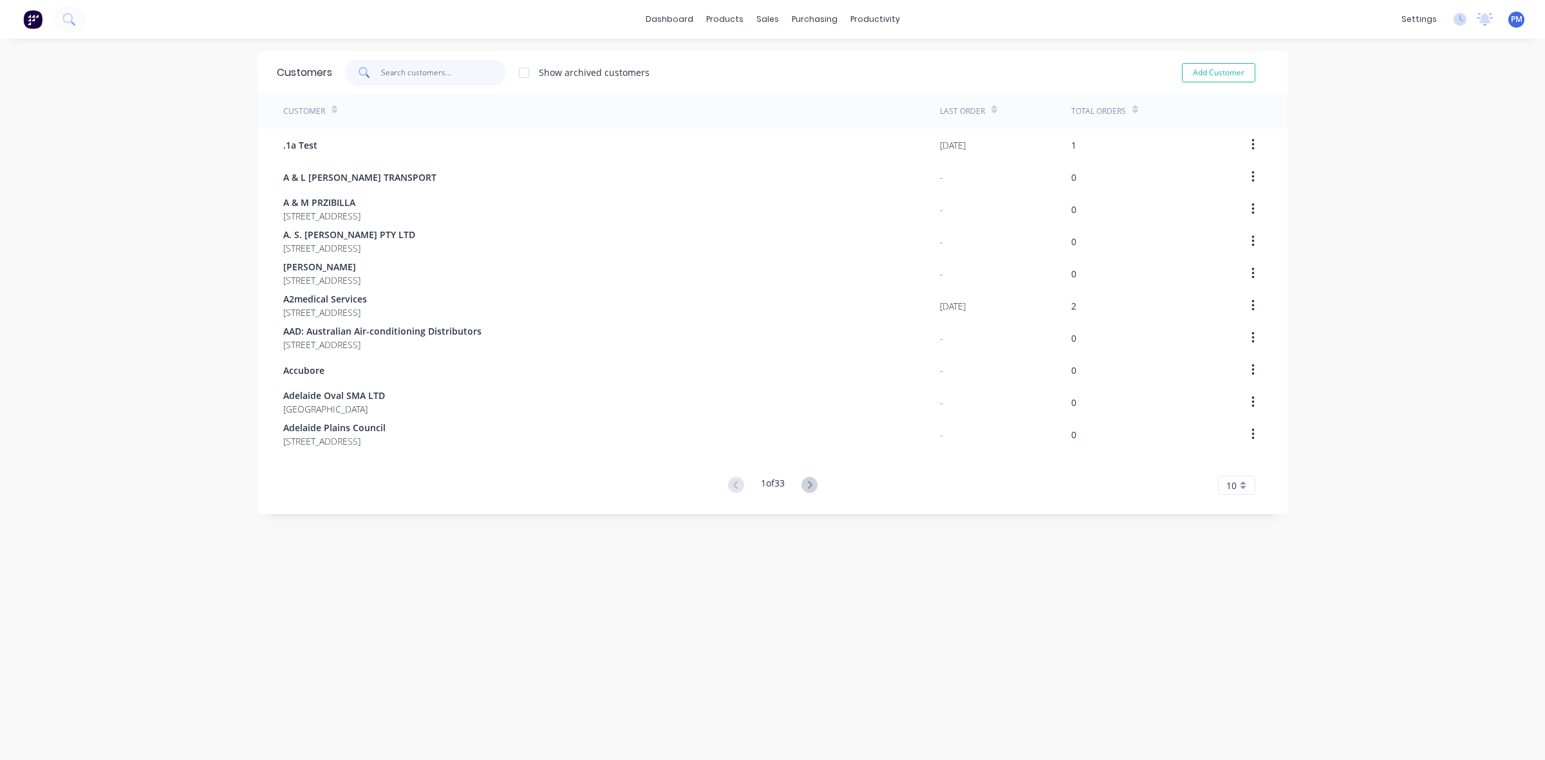
click at [394, 78] on input "text" at bounding box center [444, 73] width 126 height 26
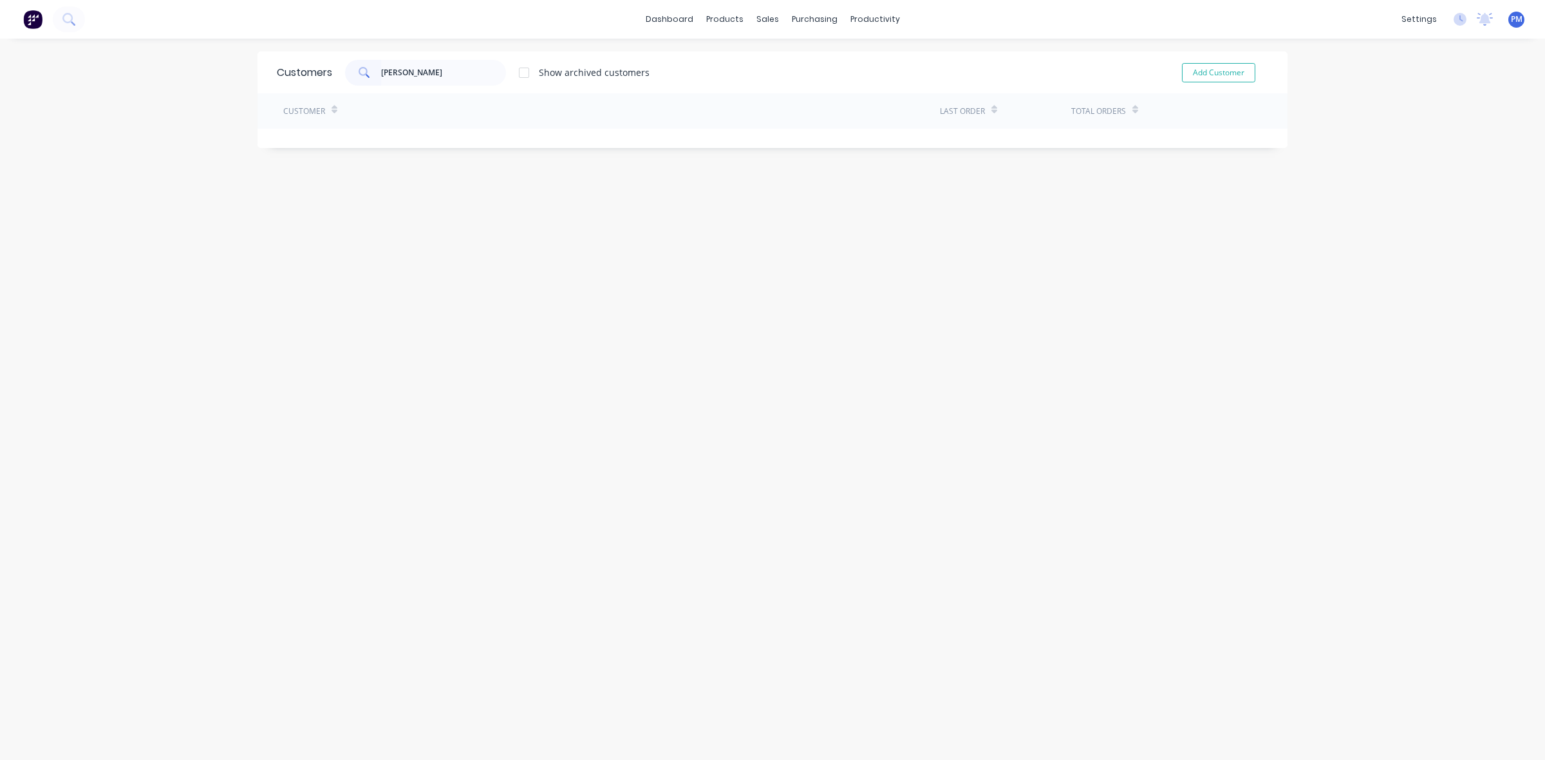
click at [359, 72] on icon at bounding box center [365, 73] width 12 height 12
drag, startPoint x: 394, startPoint y: 71, endPoint x: 375, endPoint y: 68, distance: 19.5
click at [375, 68] on div "[PERSON_NAME]" at bounding box center [425, 73] width 161 height 26
type input "cliff"
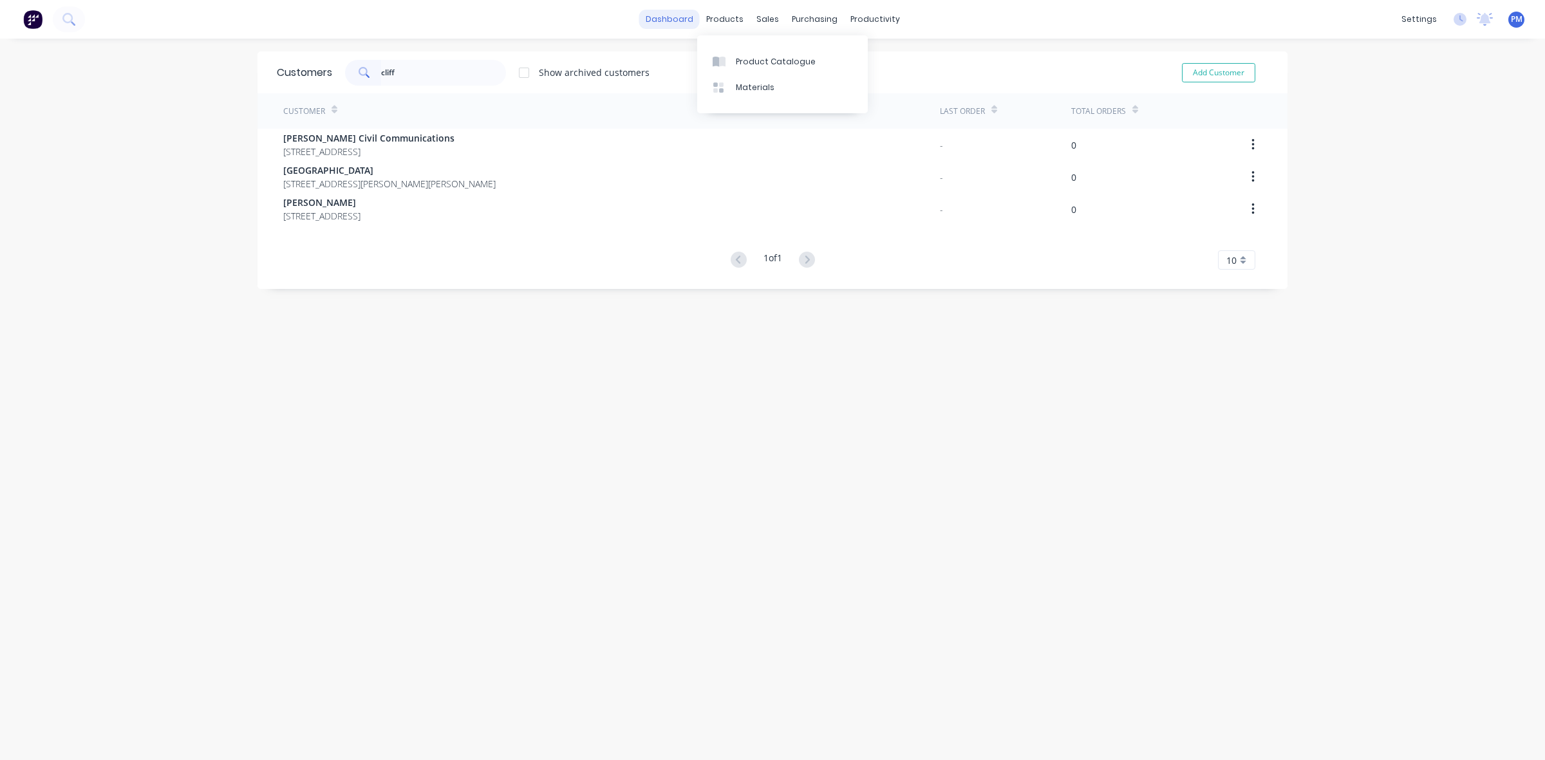
click at [678, 17] on link "dashboard" at bounding box center [669, 19] width 61 height 19
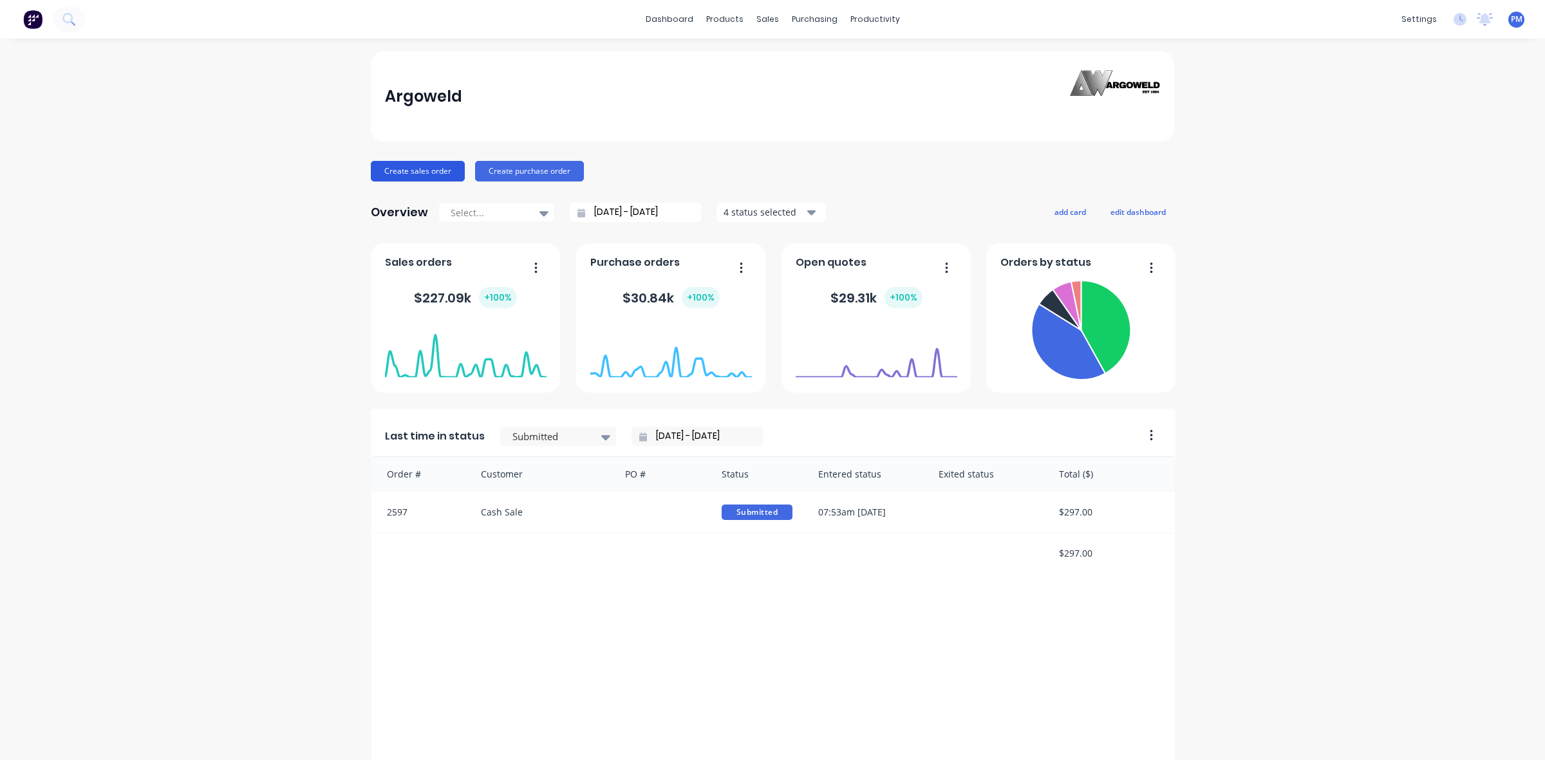
click at [424, 173] on button "Create sales order" at bounding box center [418, 171] width 94 height 21
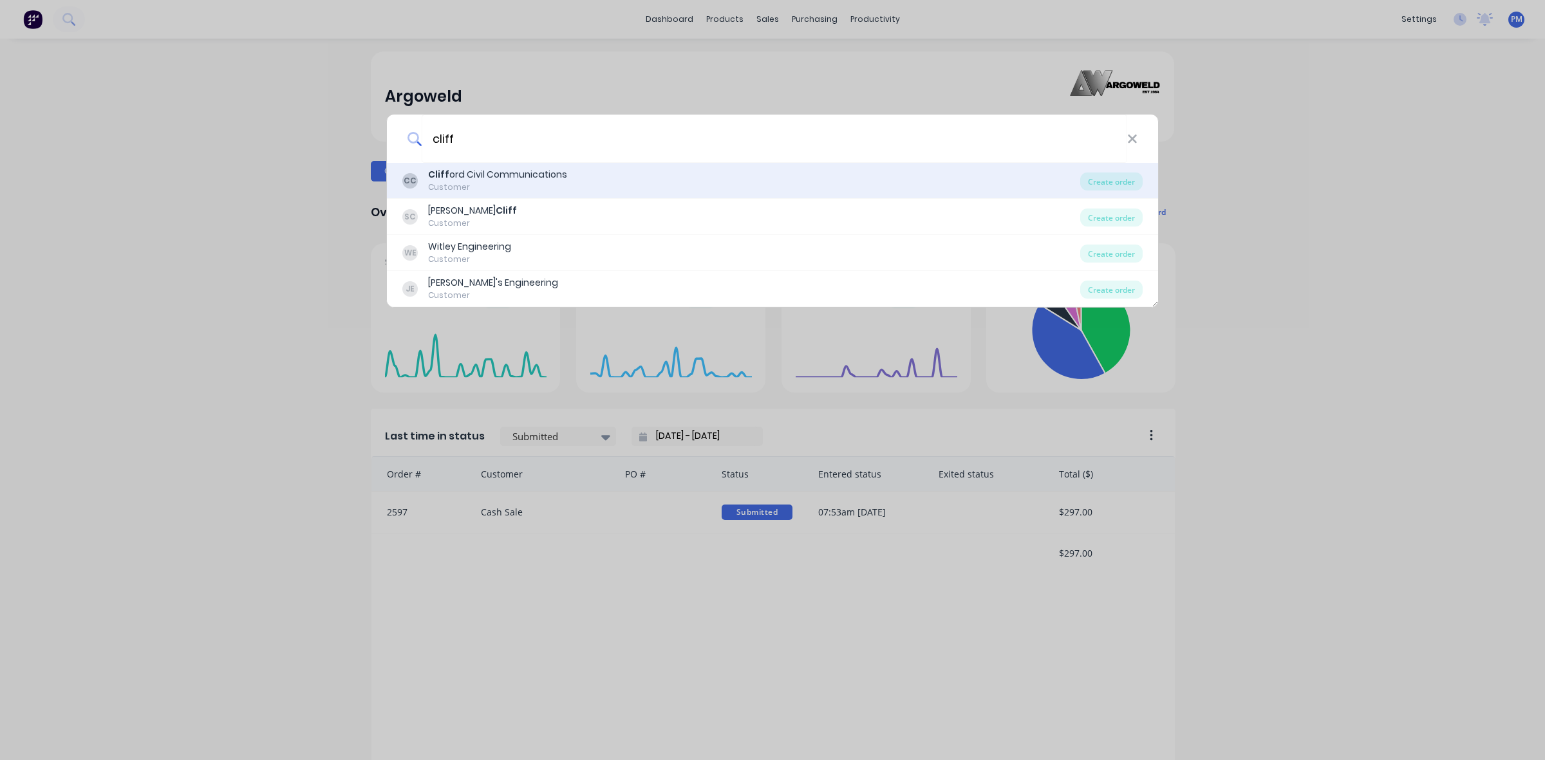
type input "cliff"
click at [435, 176] on b "Cliff" at bounding box center [438, 174] width 21 height 13
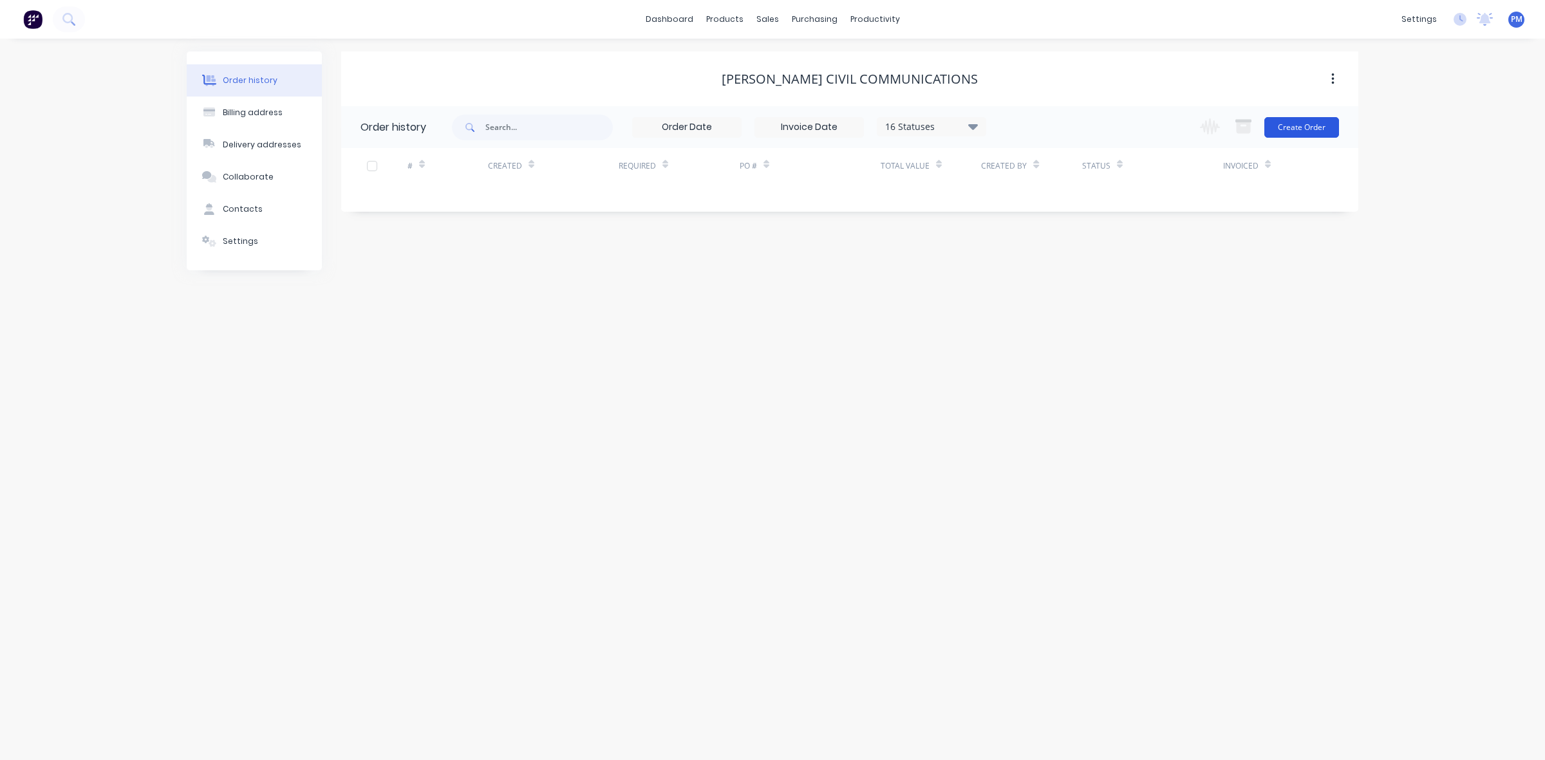
click at [1289, 126] on button "Create Order" at bounding box center [1301, 127] width 75 height 21
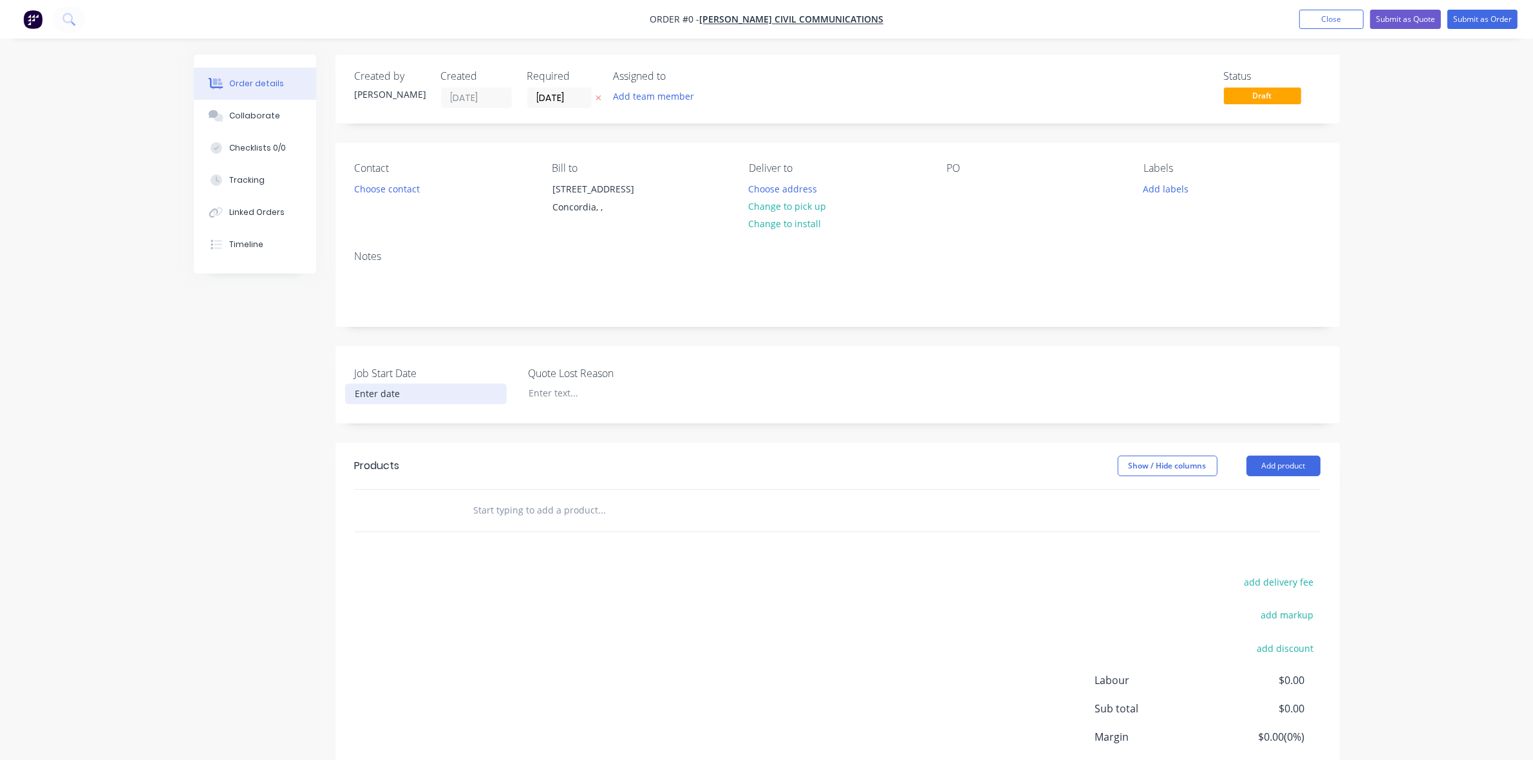
click at [382, 397] on input at bounding box center [426, 393] width 160 height 19
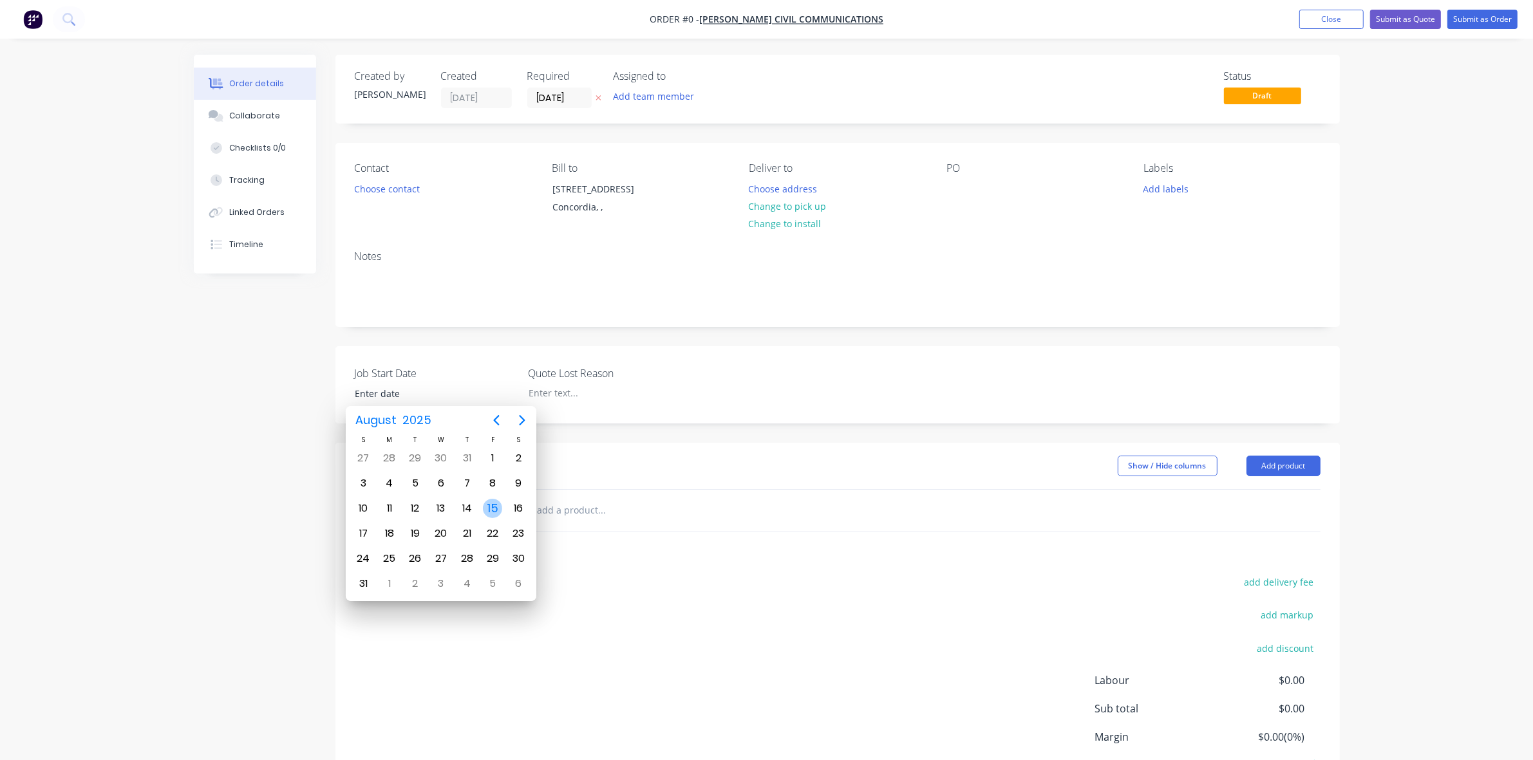
click at [491, 509] on div "15" at bounding box center [492, 508] width 19 height 19
type input "[DATE]"
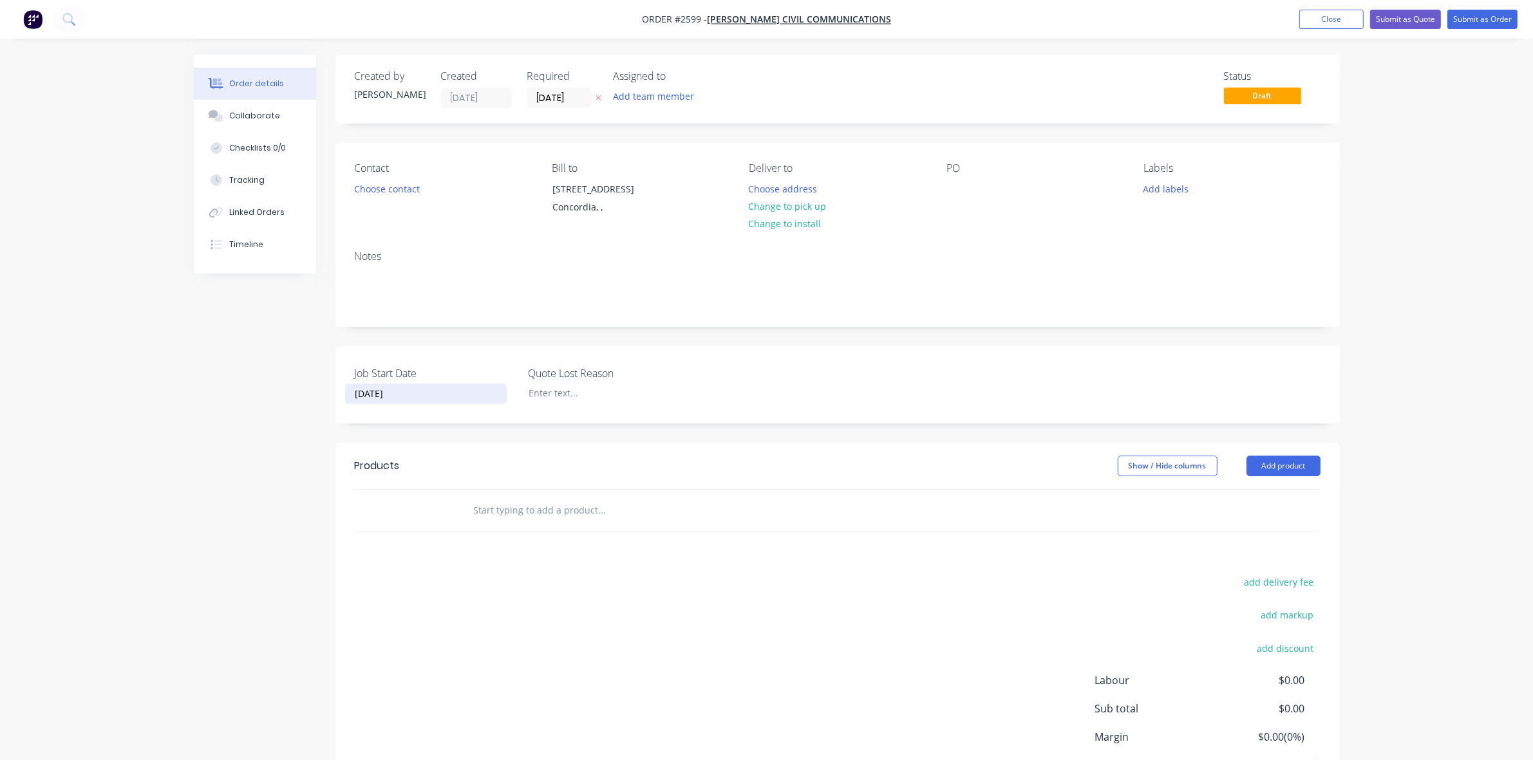
click at [483, 509] on input "text" at bounding box center [601, 511] width 257 height 26
click at [483, 509] on input "Wled up cracks in Vac Truck Water Tank" at bounding box center [601, 511] width 257 height 26
type input "Weld up cracks in Vac Truck Water Tank"
click at [1275, 467] on button "Add product" at bounding box center [1283, 466] width 74 height 21
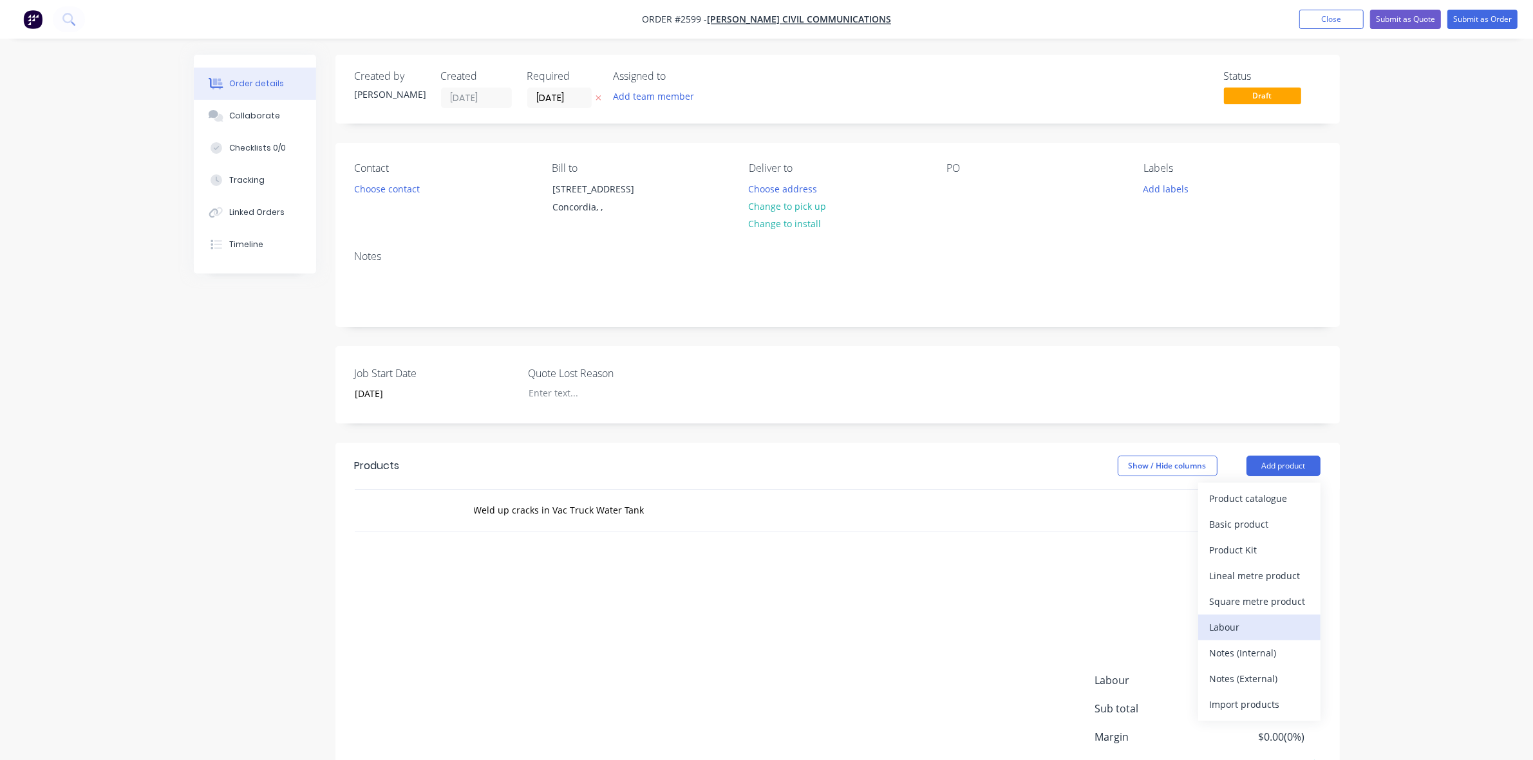
click at [1225, 631] on div "Labour" at bounding box center [1259, 627] width 99 height 19
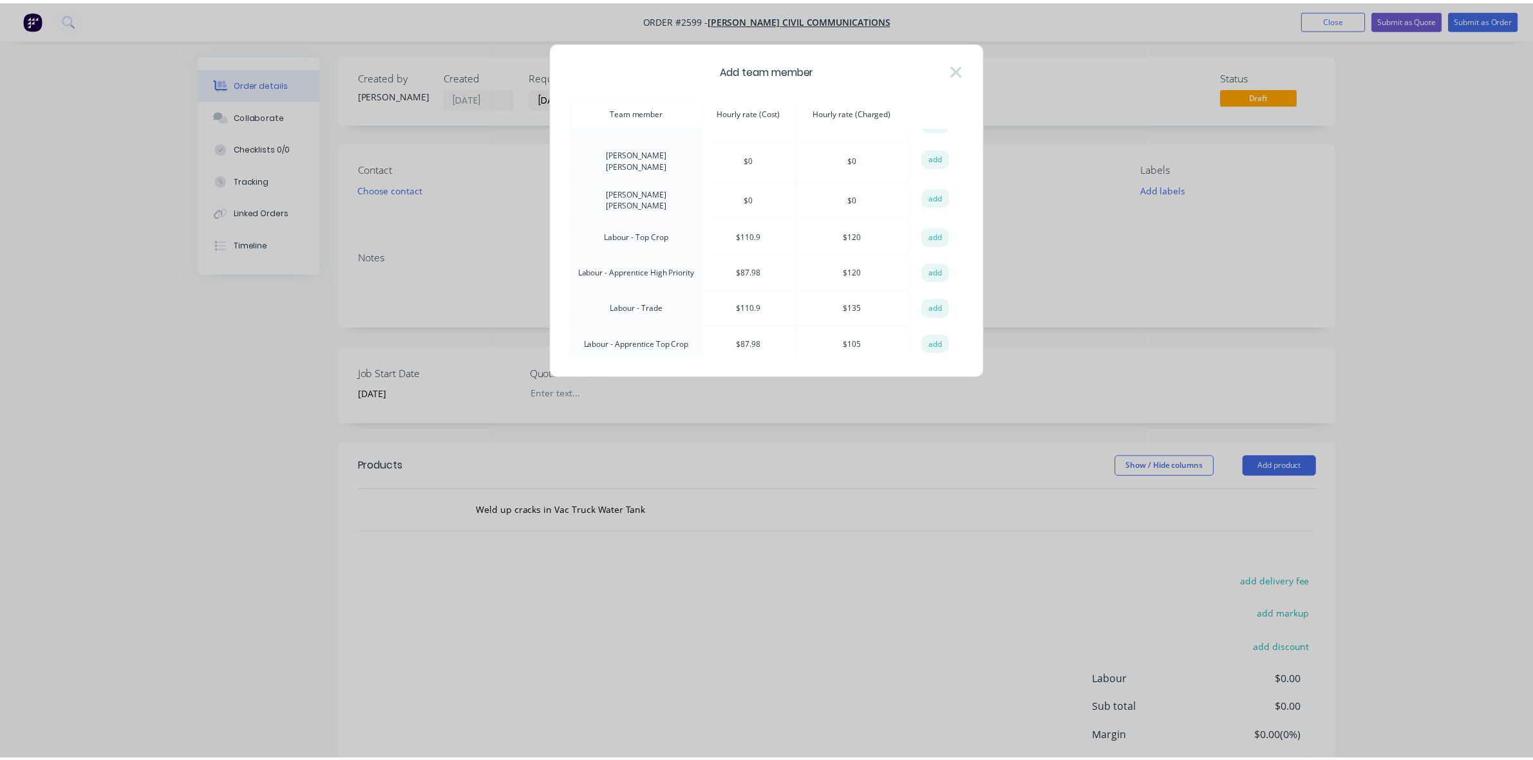
scroll to position [148, 0]
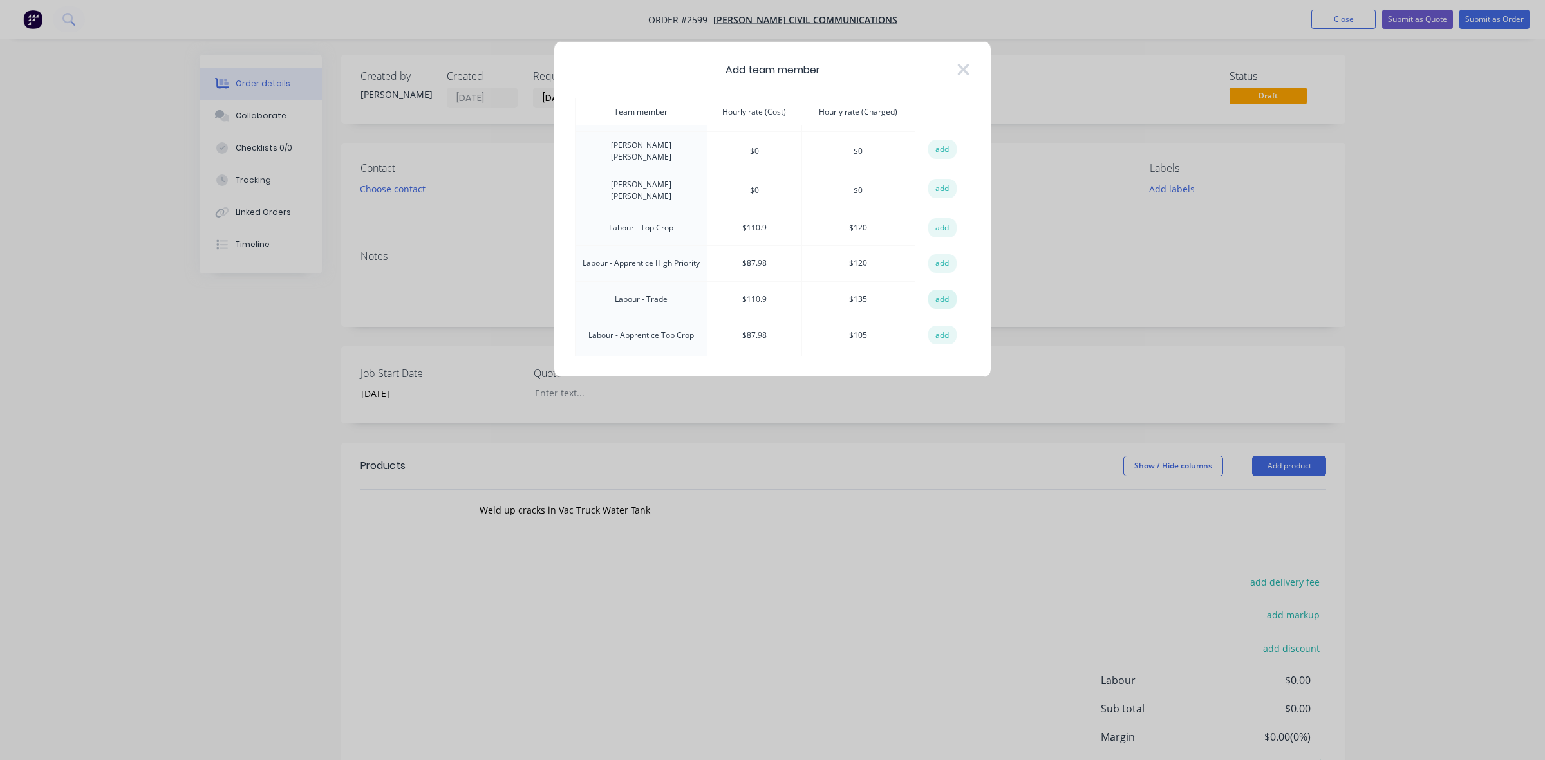
click at [935, 290] on button "add" at bounding box center [942, 299] width 28 height 19
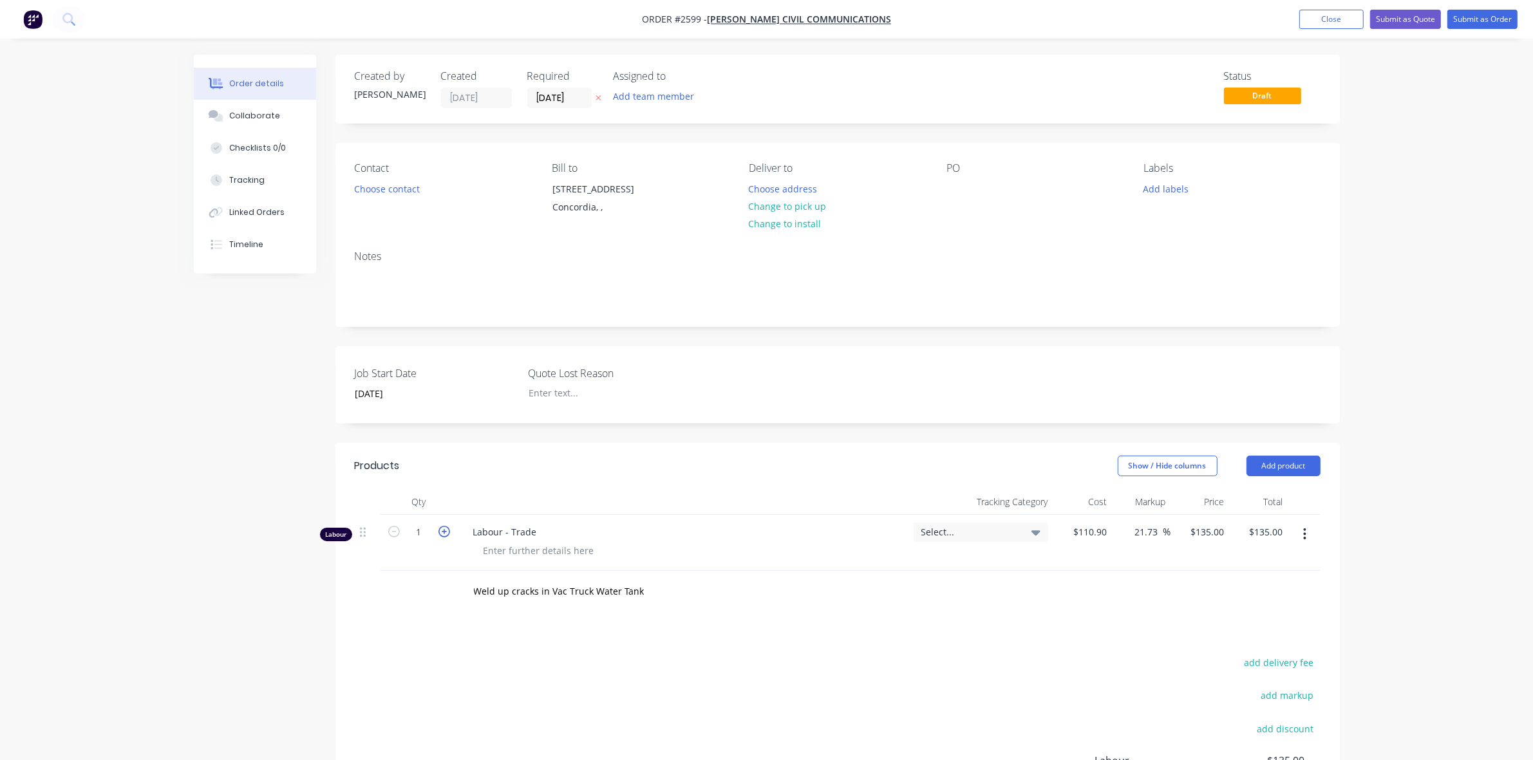
click at [444, 533] on icon "button" at bounding box center [444, 532] width 12 height 12
type input "2"
type input "$270.00"
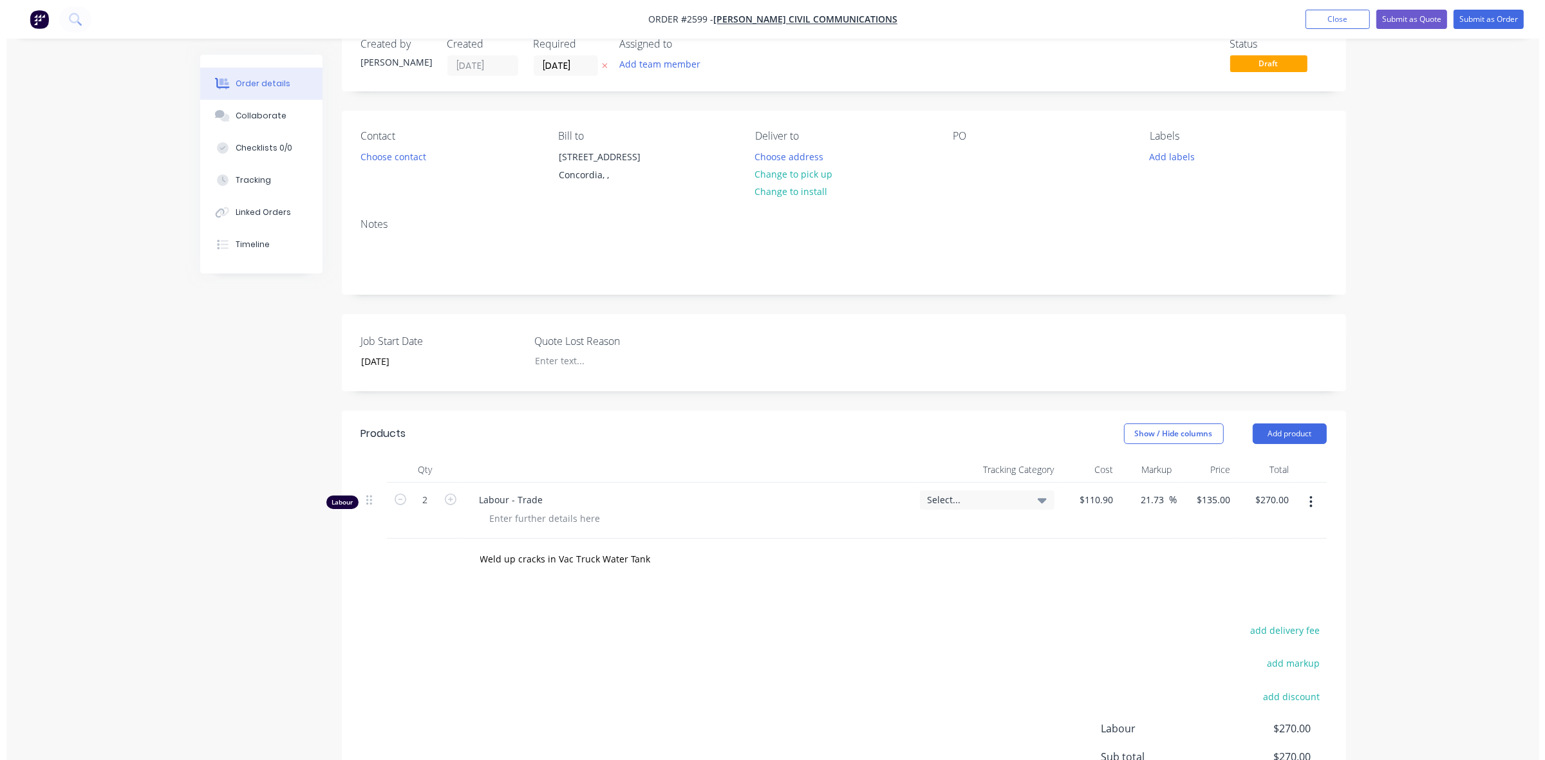
scroll to position [0, 0]
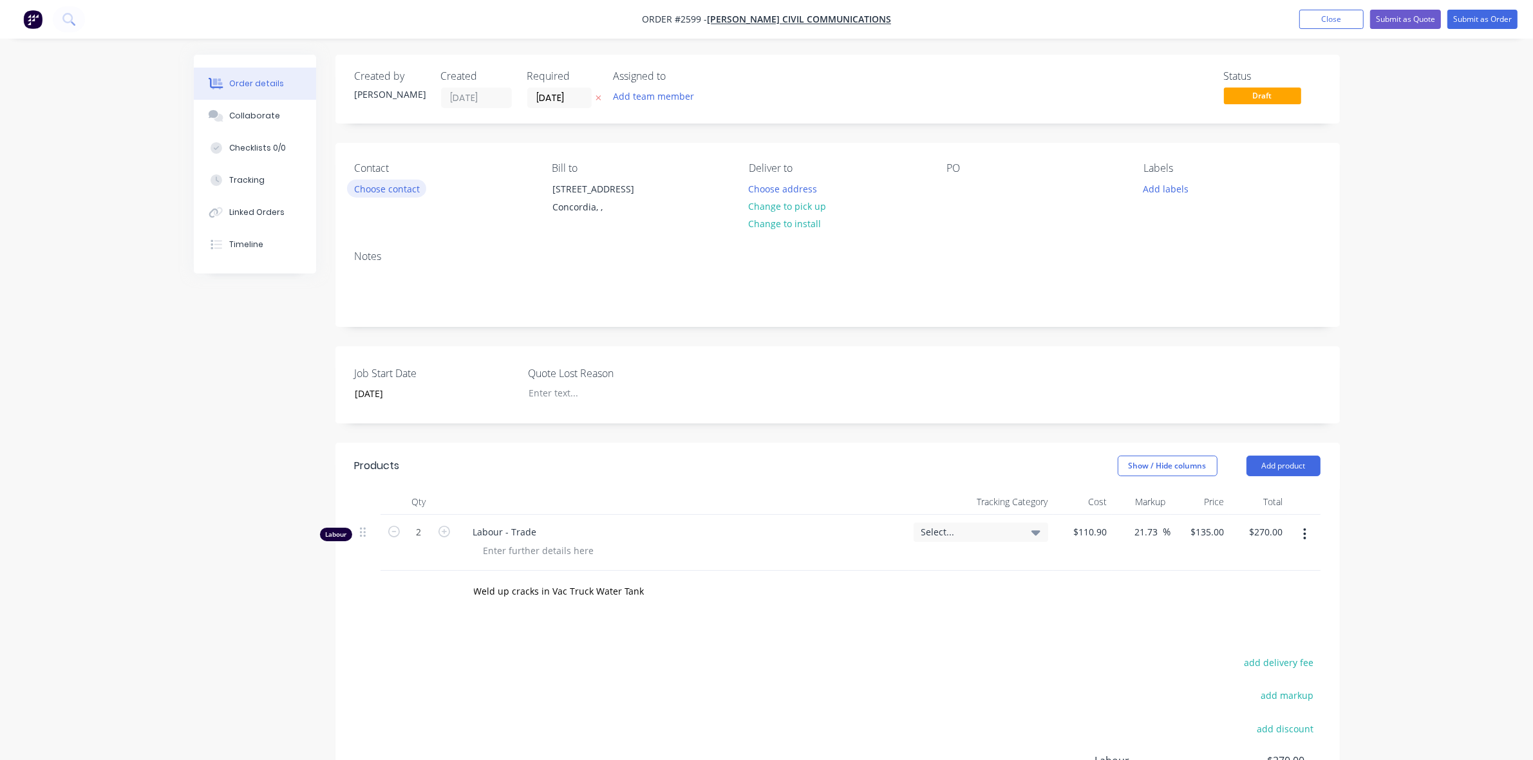
click at [375, 185] on button "Choose contact" at bounding box center [386, 188] width 79 height 17
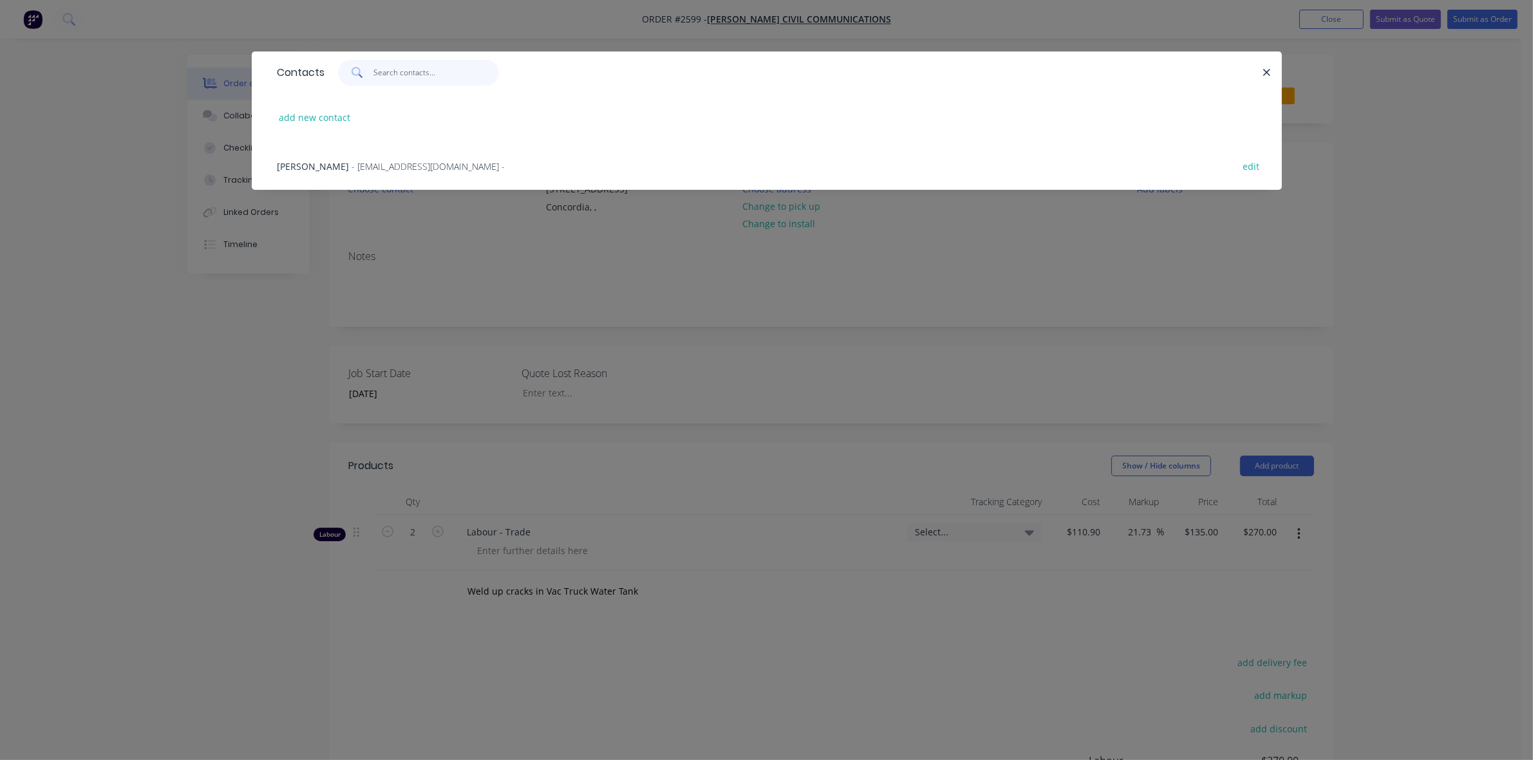
click at [383, 75] on input "text" at bounding box center [436, 73] width 126 height 26
click at [355, 73] on icon at bounding box center [357, 73] width 12 height 12
click at [354, 72] on icon at bounding box center [357, 73] width 12 height 12
drag, startPoint x: 390, startPoint y: 68, endPoint x: 374, endPoint y: 71, distance: 16.5
click at [374, 71] on input "[PERSON_NAME]" at bounding box center [436, 73] width 126 height 26
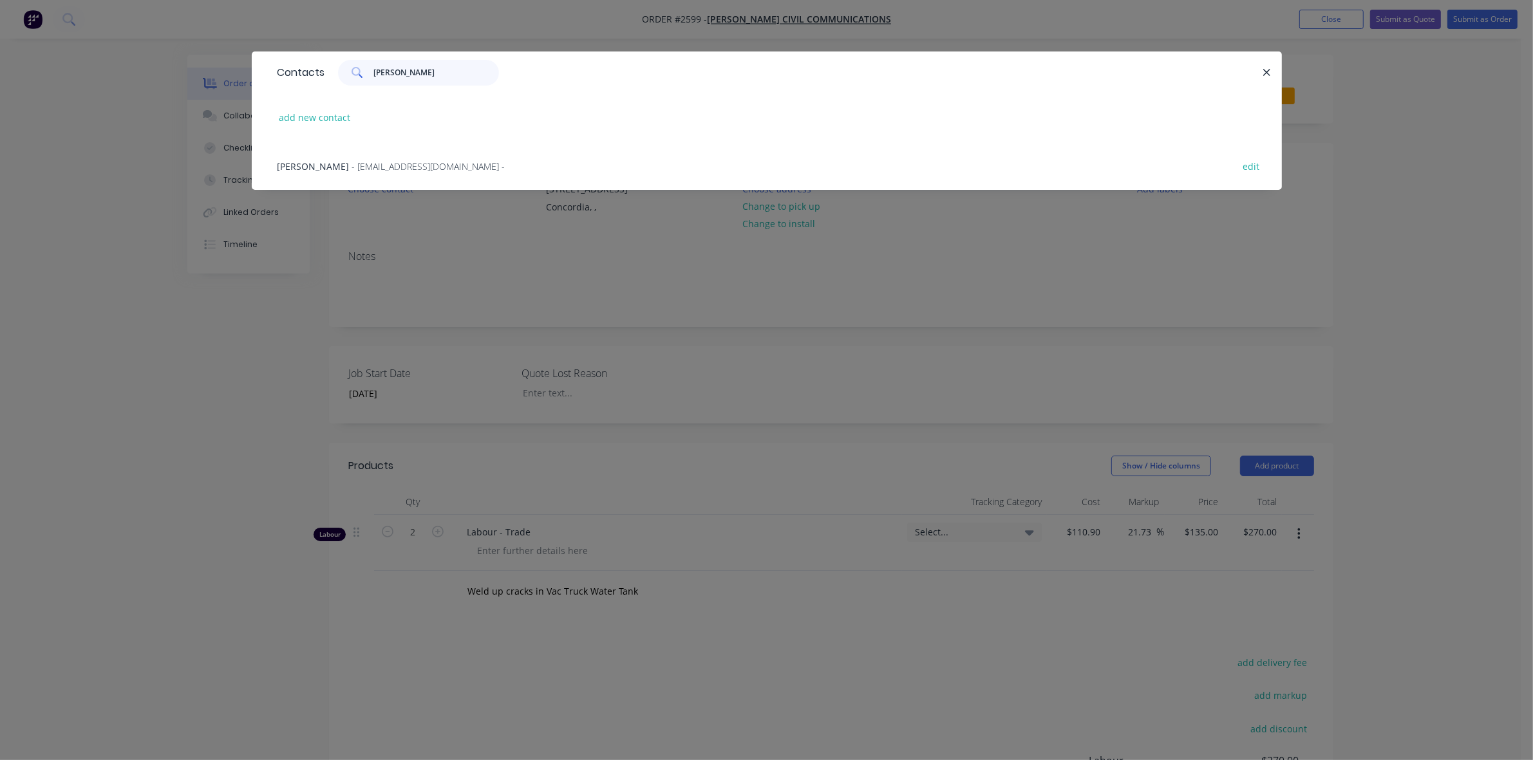
type input "[PERSON_NAME]"
click at [353, 68] on icon at bounding box center [357, 73] width 12 height 12
click at [352, 168] on span "- [EMAIL_ADDRESS][DOMAIN_NAME] -" at bounding box center [428, 166] width 153 height 12
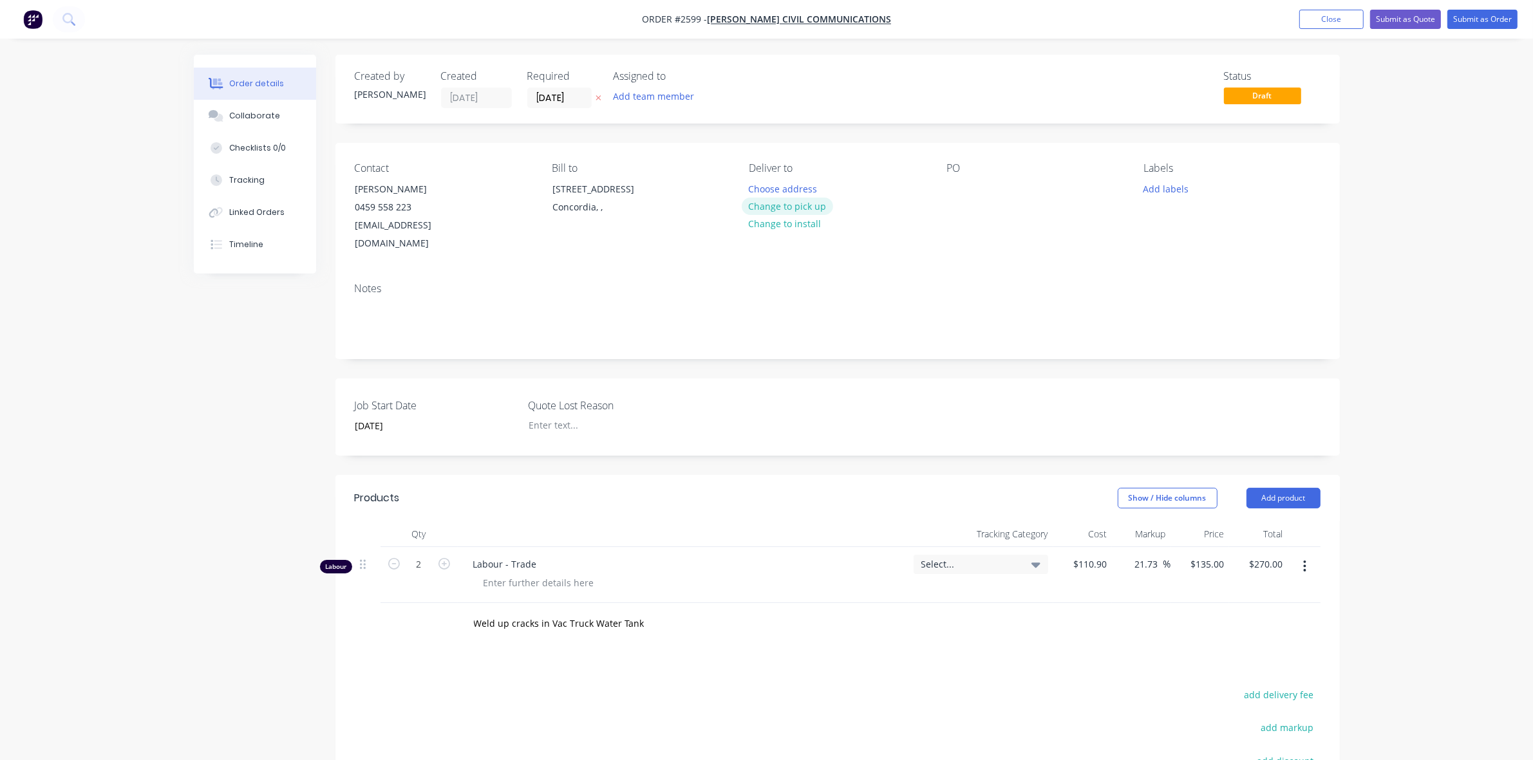
click at [790, 205] on button "Change to pick up" at bounding box center [787, 206] width 91 height 17
drag, startPoint x: 649, startPoint y: 610, endPoint x: 462, endPoint y: 607, distance: 187.3
click at [463, 611] on div "Weld up cracks in Vac Truck Water Tank Add Weld up cracks in Vac Truck Water Ta…" at bounding box center [656, 624] width 386 height 26
click at [604, 651] on div "Products Show / Hide columns Add product Qty Tracking Category Cost Markup Pric…" at bounding box center [837, 714] width 1004 height 479
click at [1296, 488] on button "Add product" at bounding box center [1283, 498] width 74 height 21
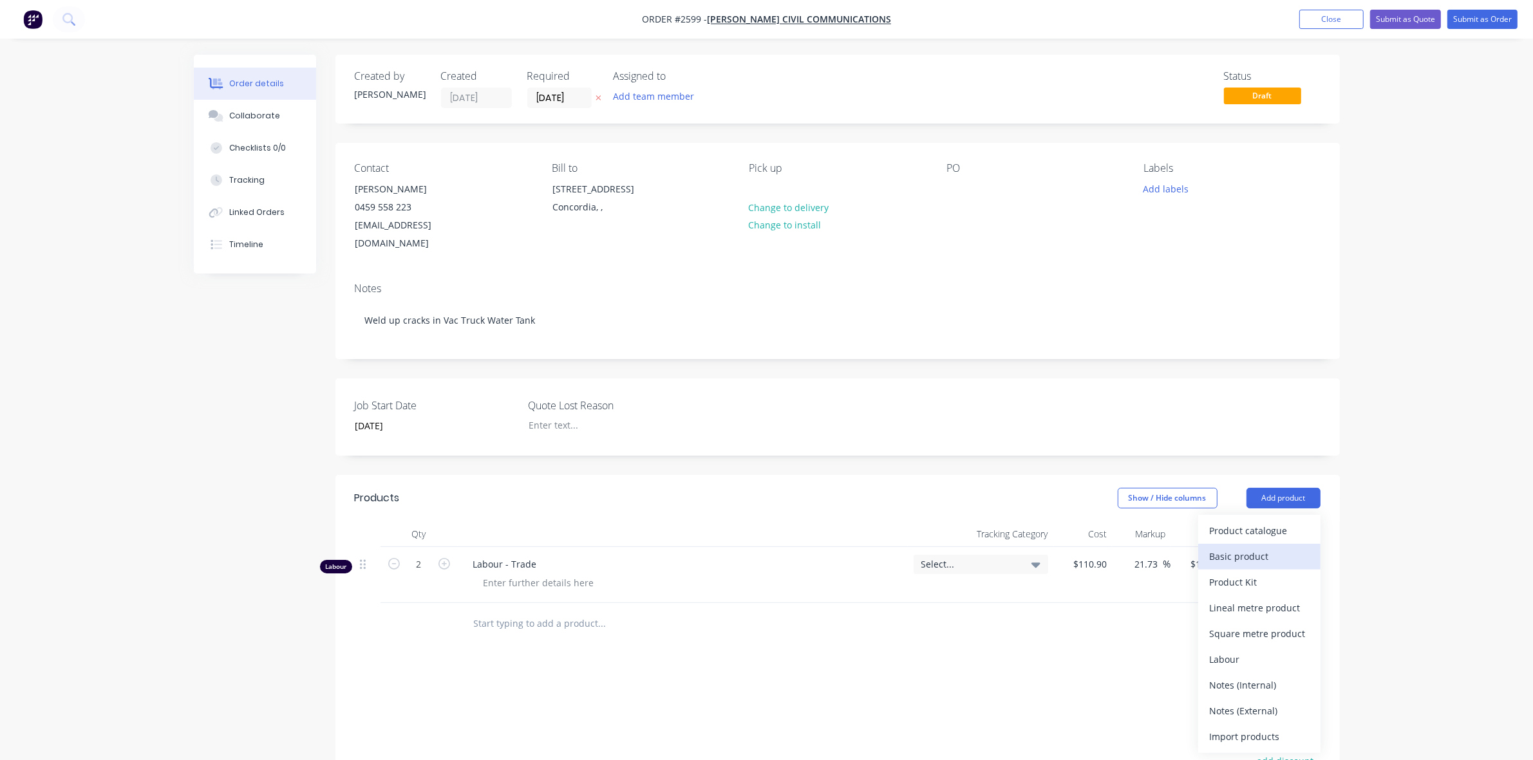
click at [1255, 547] on div "Basic product" at bounding box center [1259, 556] width 99 height 19
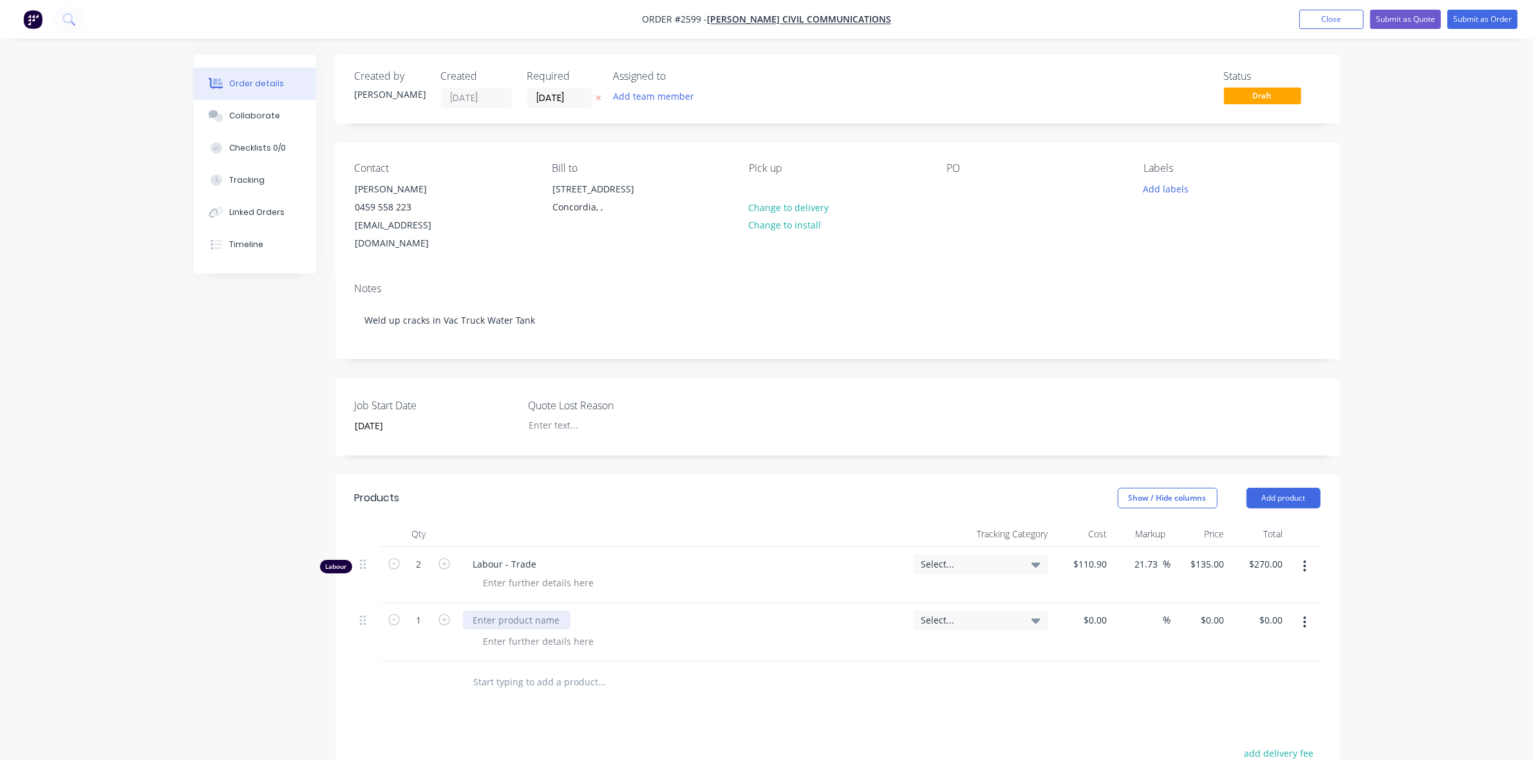
click at [503, 611] on div at bounding box center [517, 620] width 108 height 19
click at [1089, 603] on div "$0.00" at bounding box center [1082, 632] width 59 height 59
type input "$10.00"
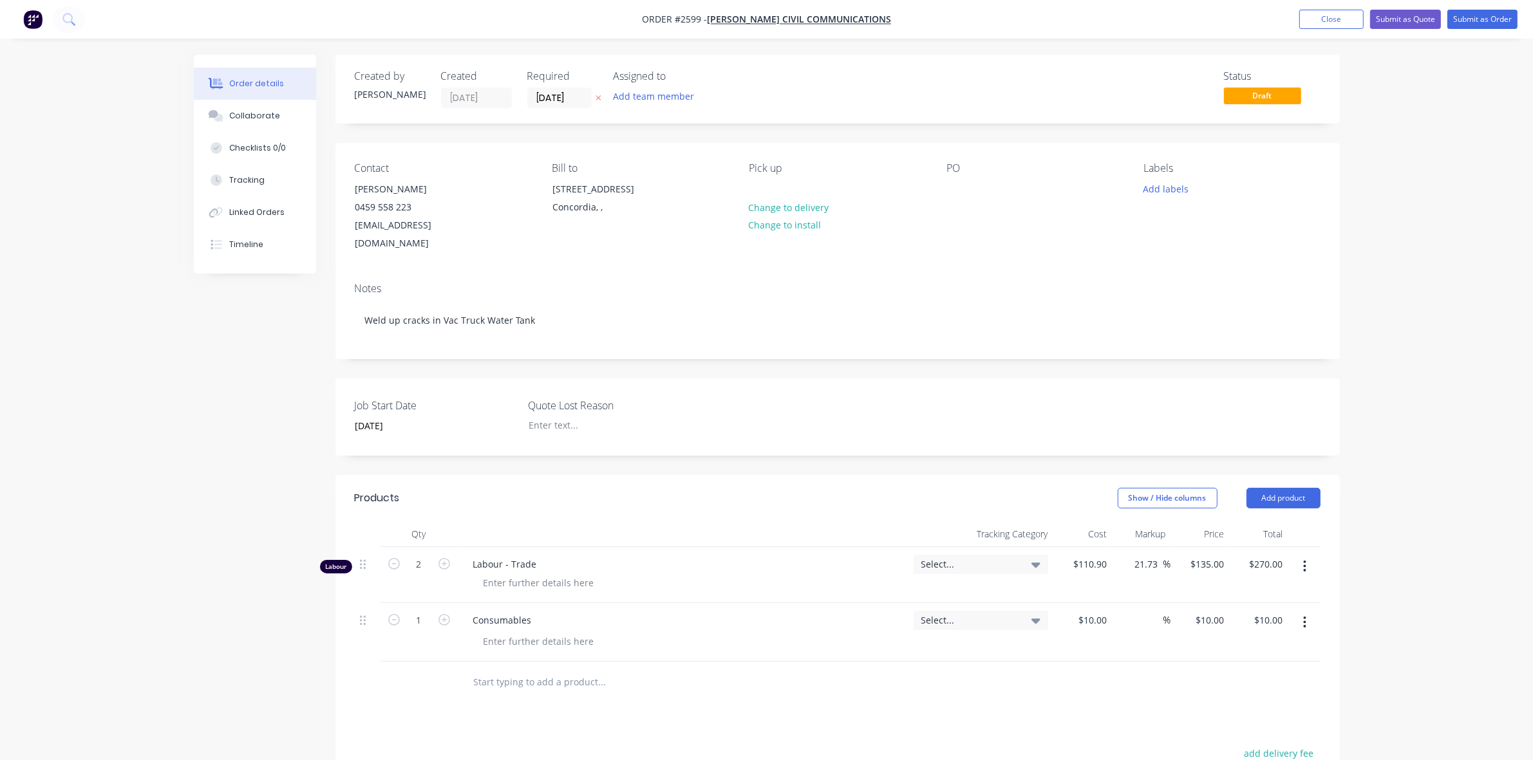
click at [1136, 618] on div "%" at bounding box center [1141, 632] width 59 height 59
click at [420, 555] on input "2" at bounding box center [418, 564] width 33 height 19
type input "2.5"
type input "$337.50"
click at [753, 708] on div "Products Show / Hide columns Add product Qty Tracking Category Cost Markup Pric…" at bounding box center [837, 744] width 1004 height 538
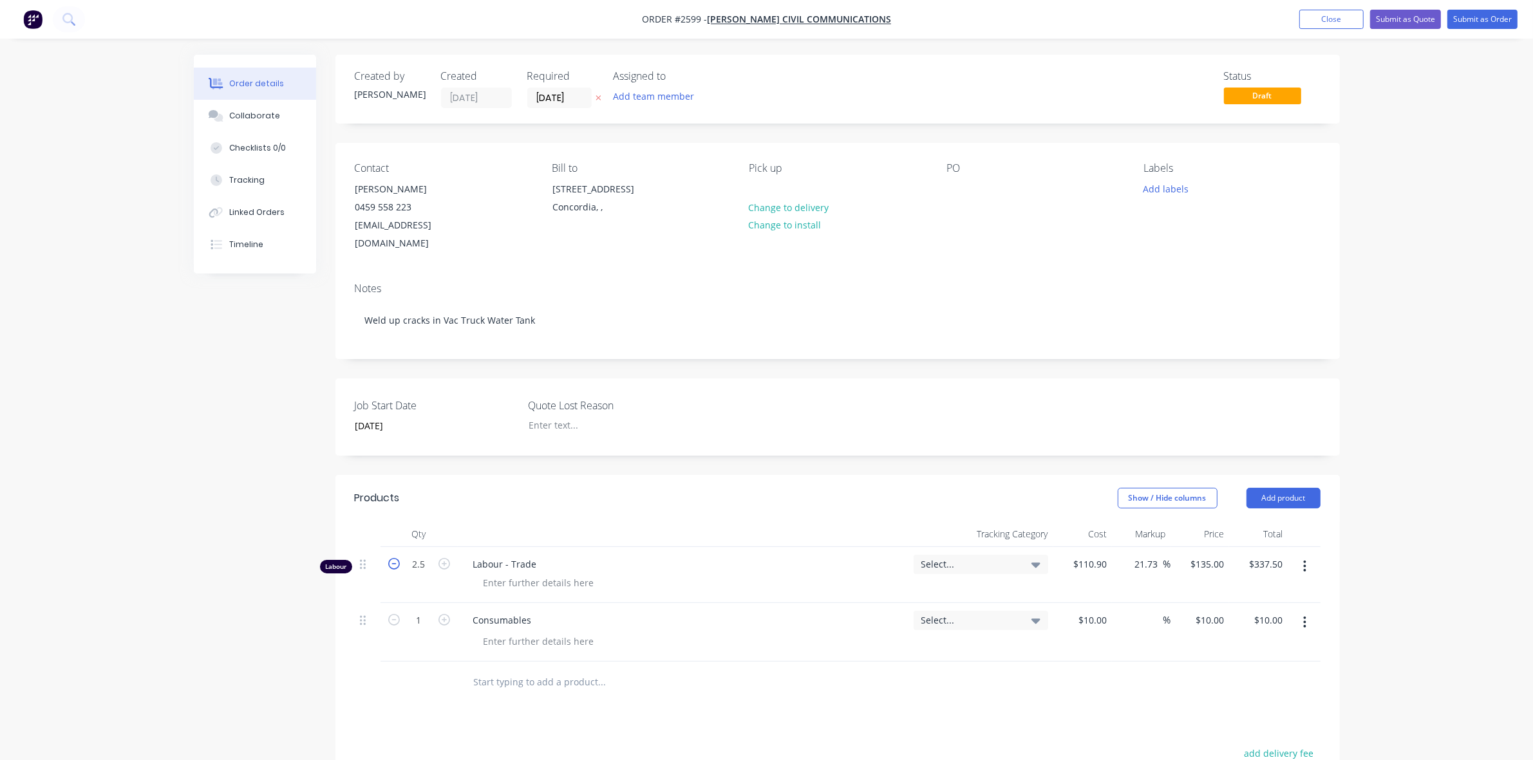
click at [396, 558] on icon "button" at bounding box center [394, 564] width 12 height 12
type input "1.5"
type input "$202.50"
click at [415, 555] on input "1.5" at bounding box center [418, 564] width 33 height 19
type input "2"
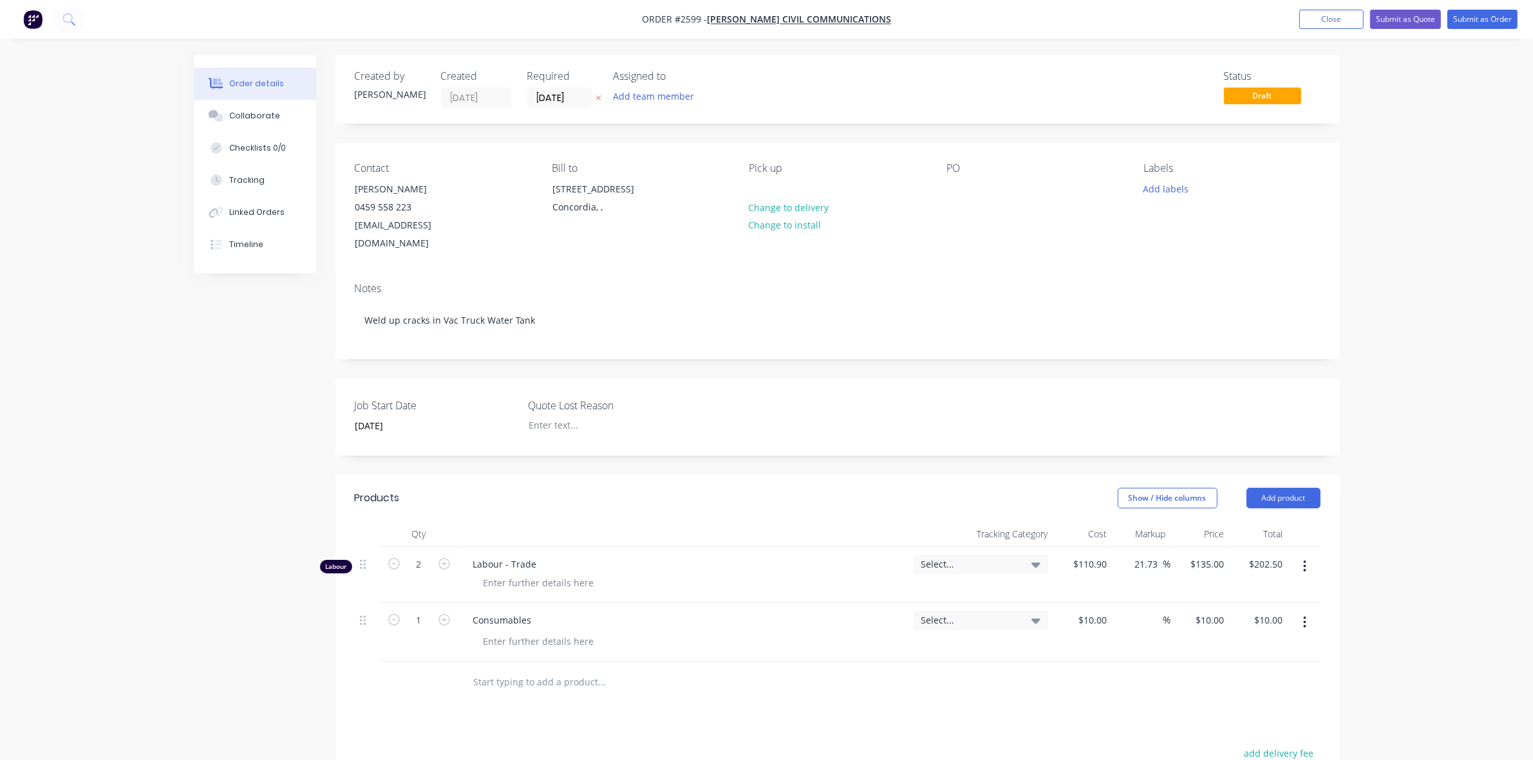
type input "$270.00"
click at [718, 695] on div "Products Show / Hide columns Add product Qty Tracking Category Cost Markup Pric…" at bounding box center [837, 744] width 1004 height 538
click at [1278, 97] on span "Draft" at bounding box center [1262, 96] width 77 height 16
click at [1265, 97] on span "Draft" at bounding box center [1262, 96] width 77 height 16
click at [1472, 18] on button "Submit as Order" at bounding box center [1482, 19] width 70 height 19
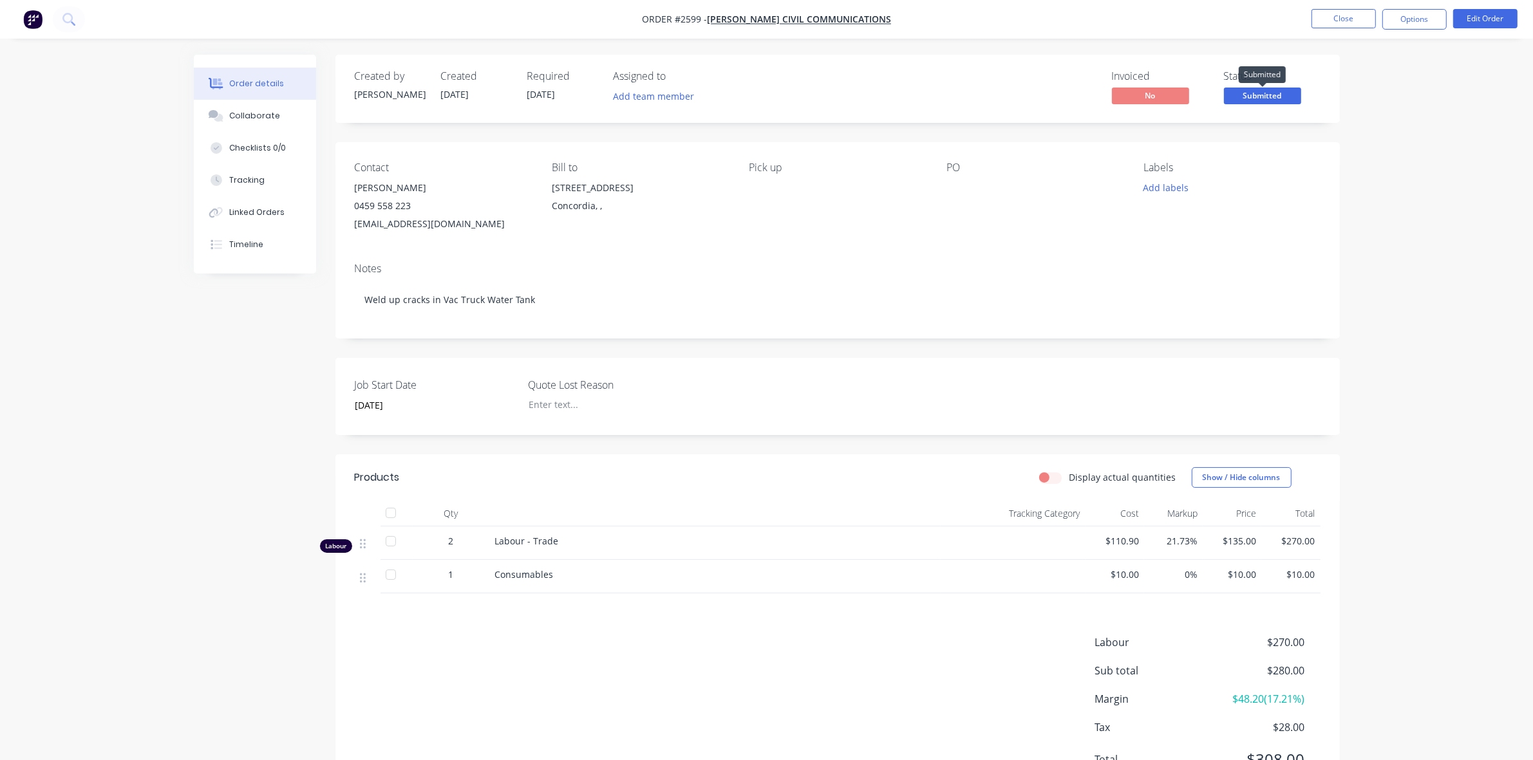
click at [1259, 98] on span "Submitted" at bounding box center [1262, 96] width 77 height 16
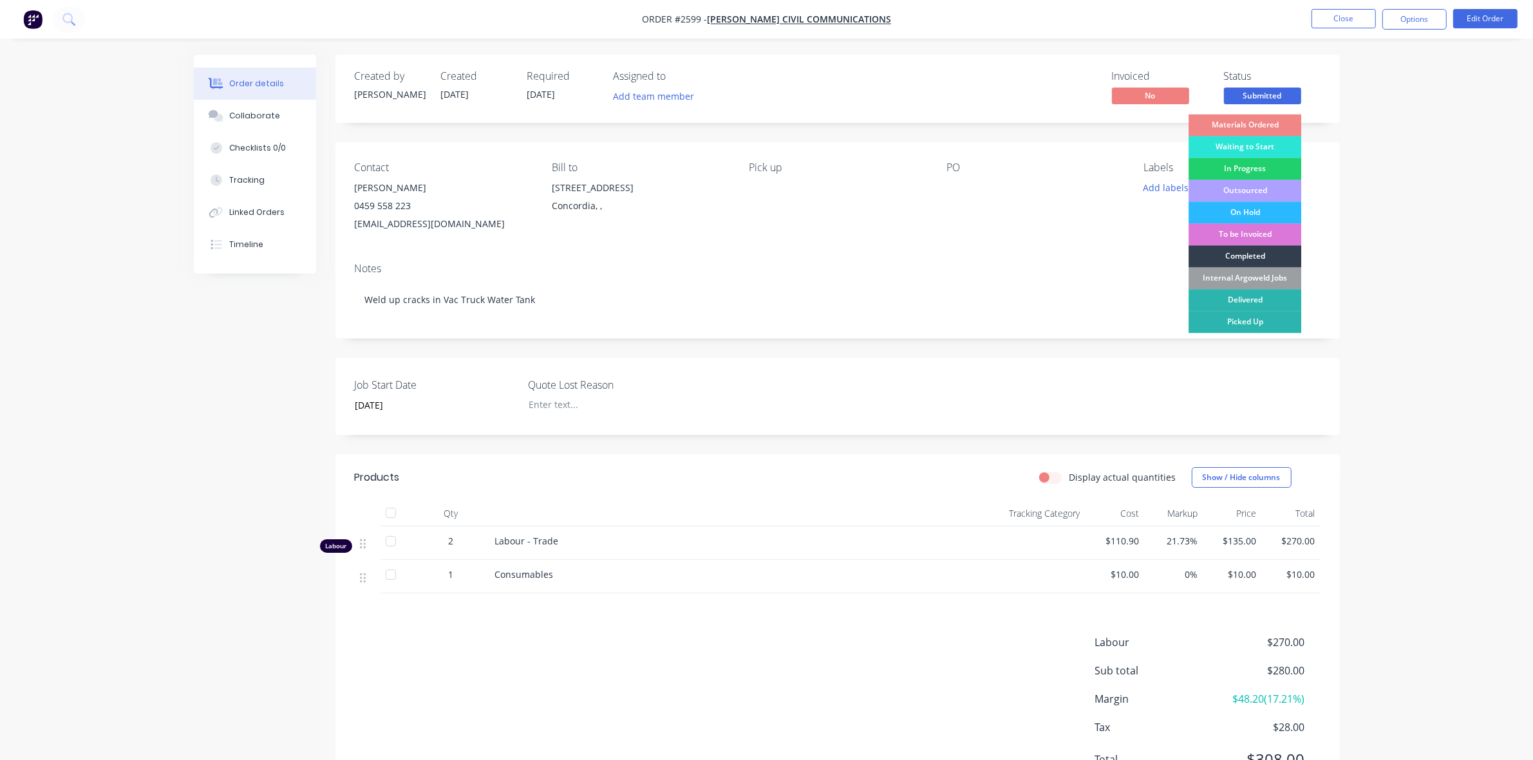
click at [1251, 149] on div "Waiting to Start" at bounding box center [1244, 147] width 113 height 22
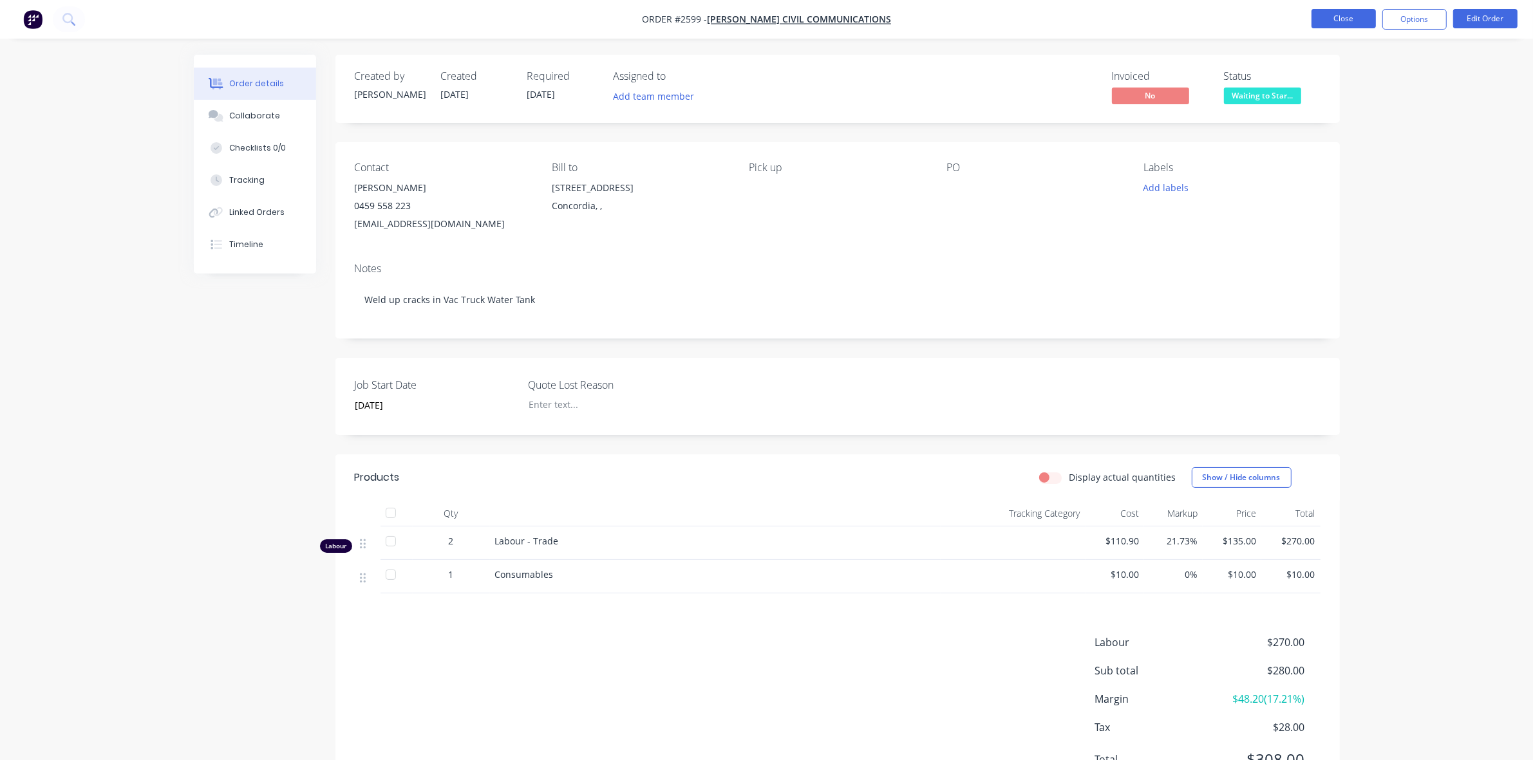
click at [1341, 15] on button "Close" at bounding box center [1343, 18] width 64 height 19
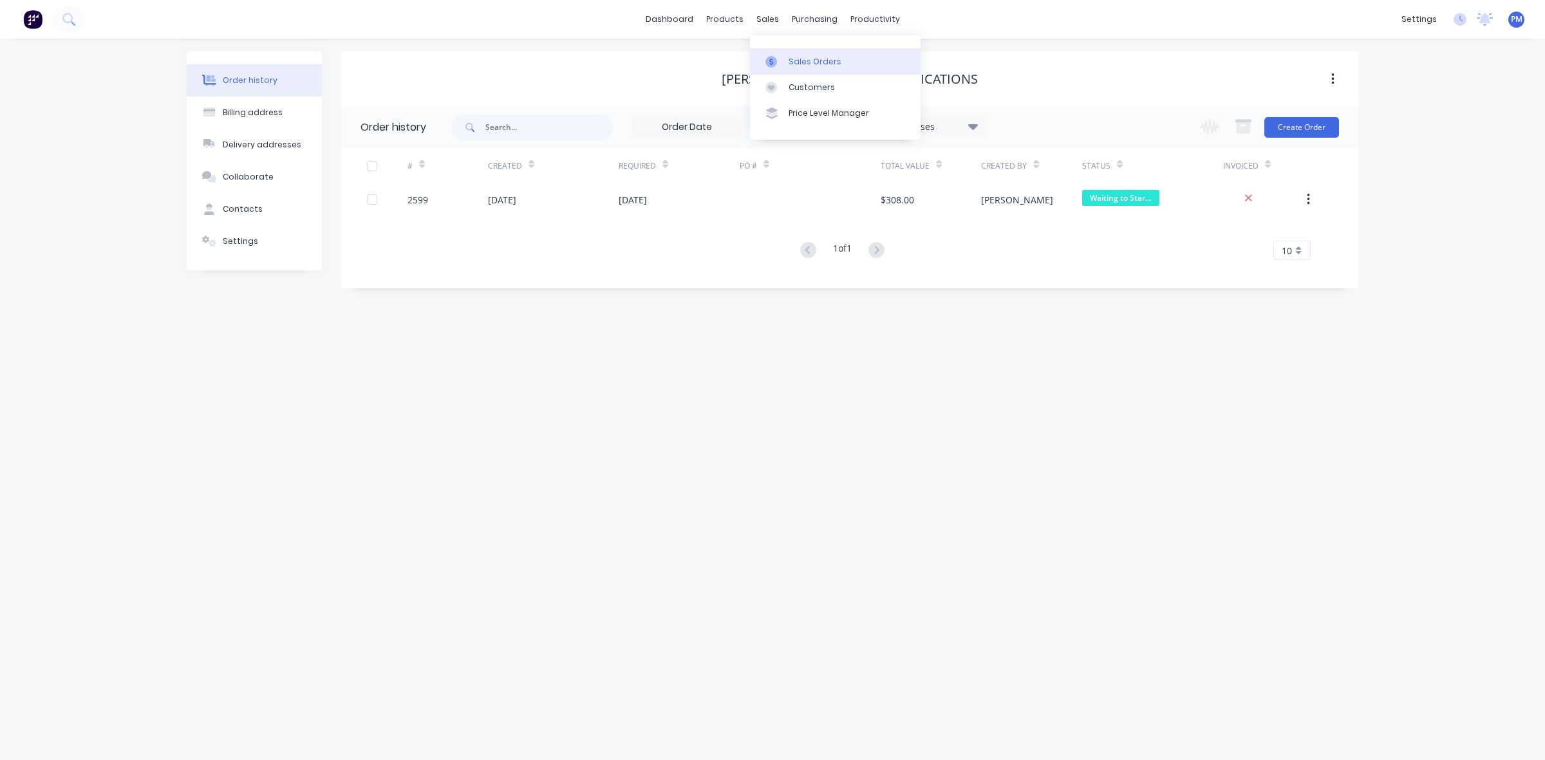
click at [796, 53] on link "Sales Orders" at bounding box center [835, 61] width 171 height 26
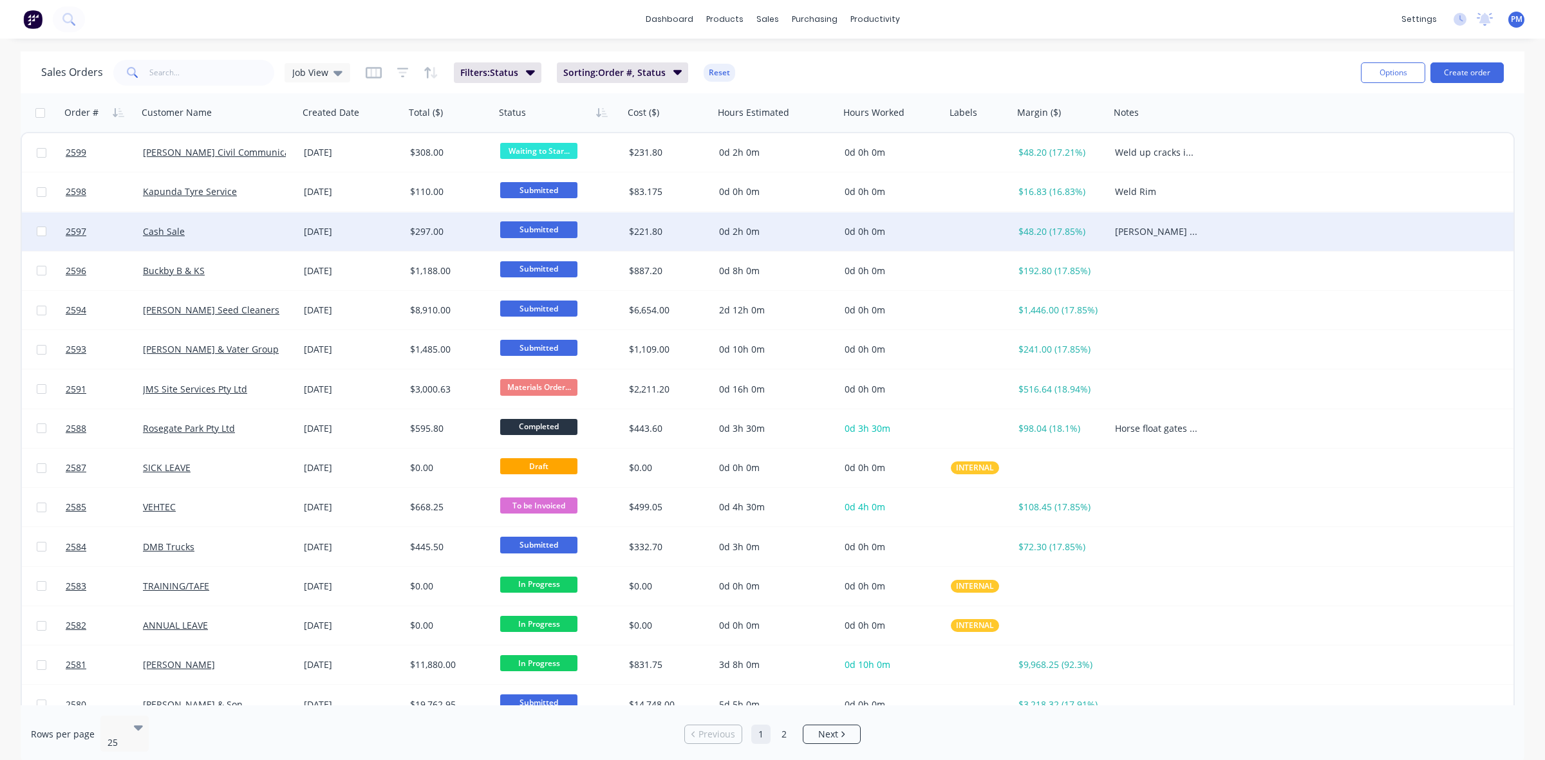
click at [538, 227] on span "Submitted" at bounding box center [538, 229] width 77 height 16
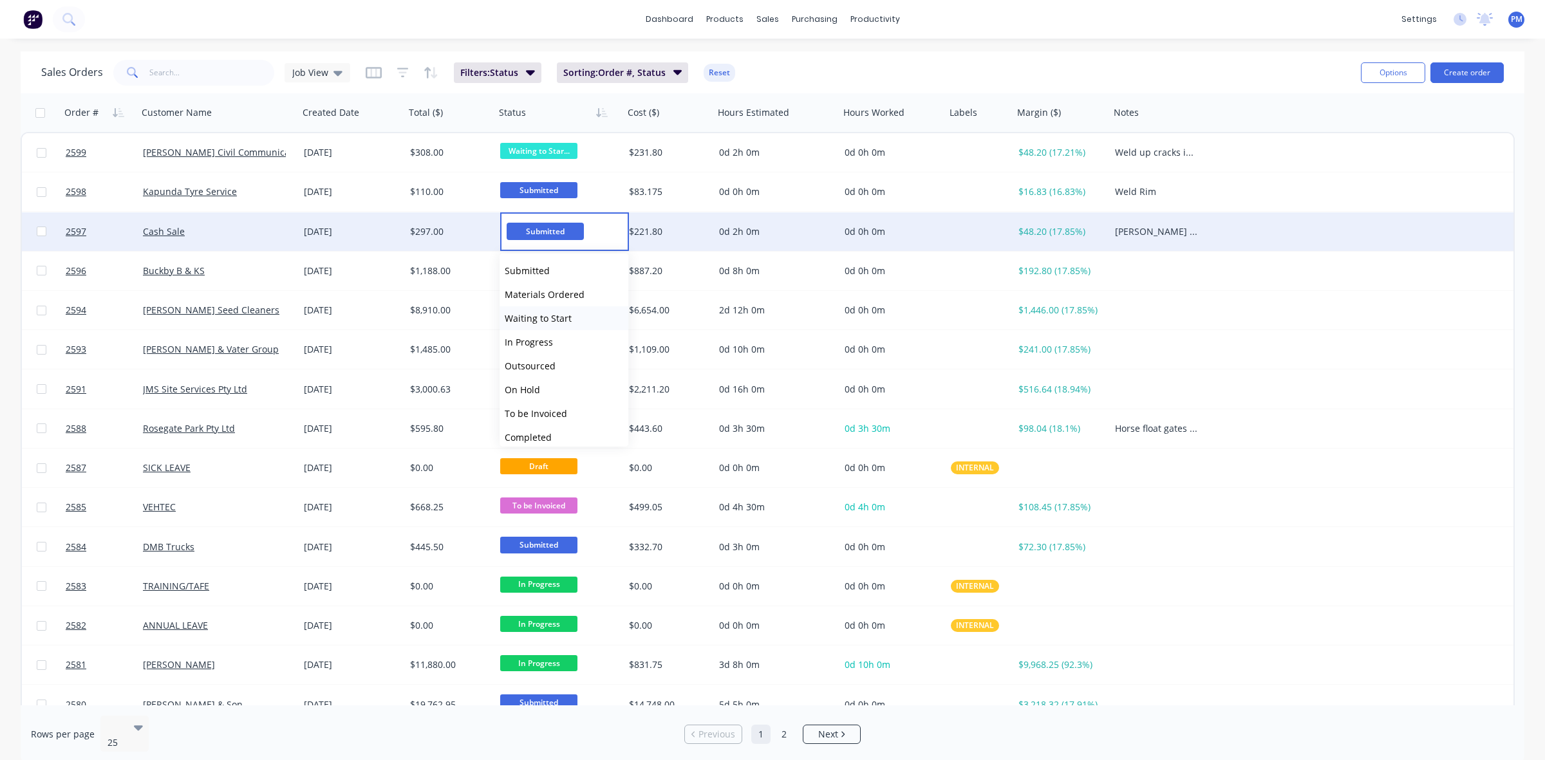
click at [532, 315] on span "Waiting to Start" at bounding box center [538, 318] width 67 height 12
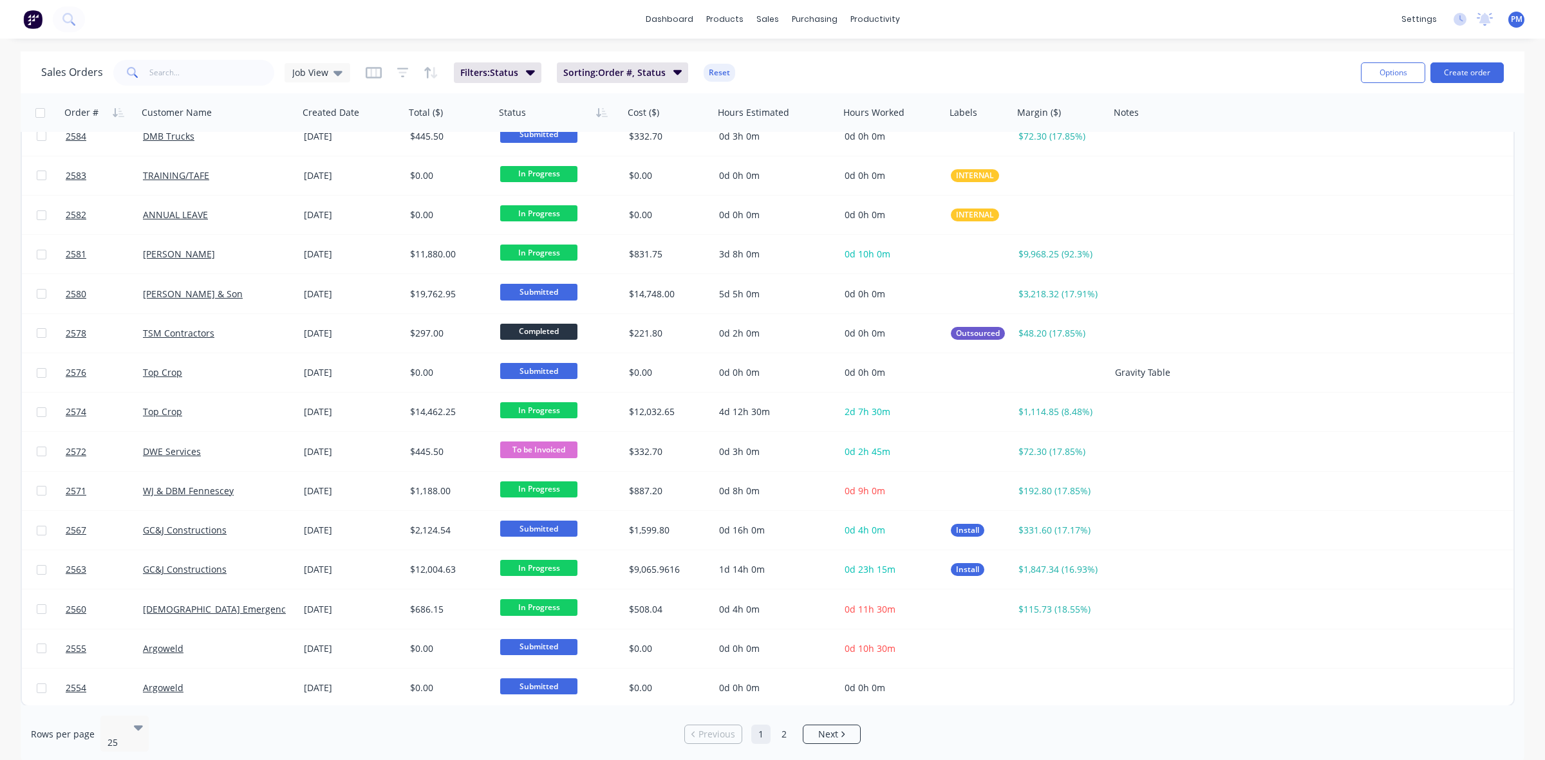
scroll to position [412, 0]
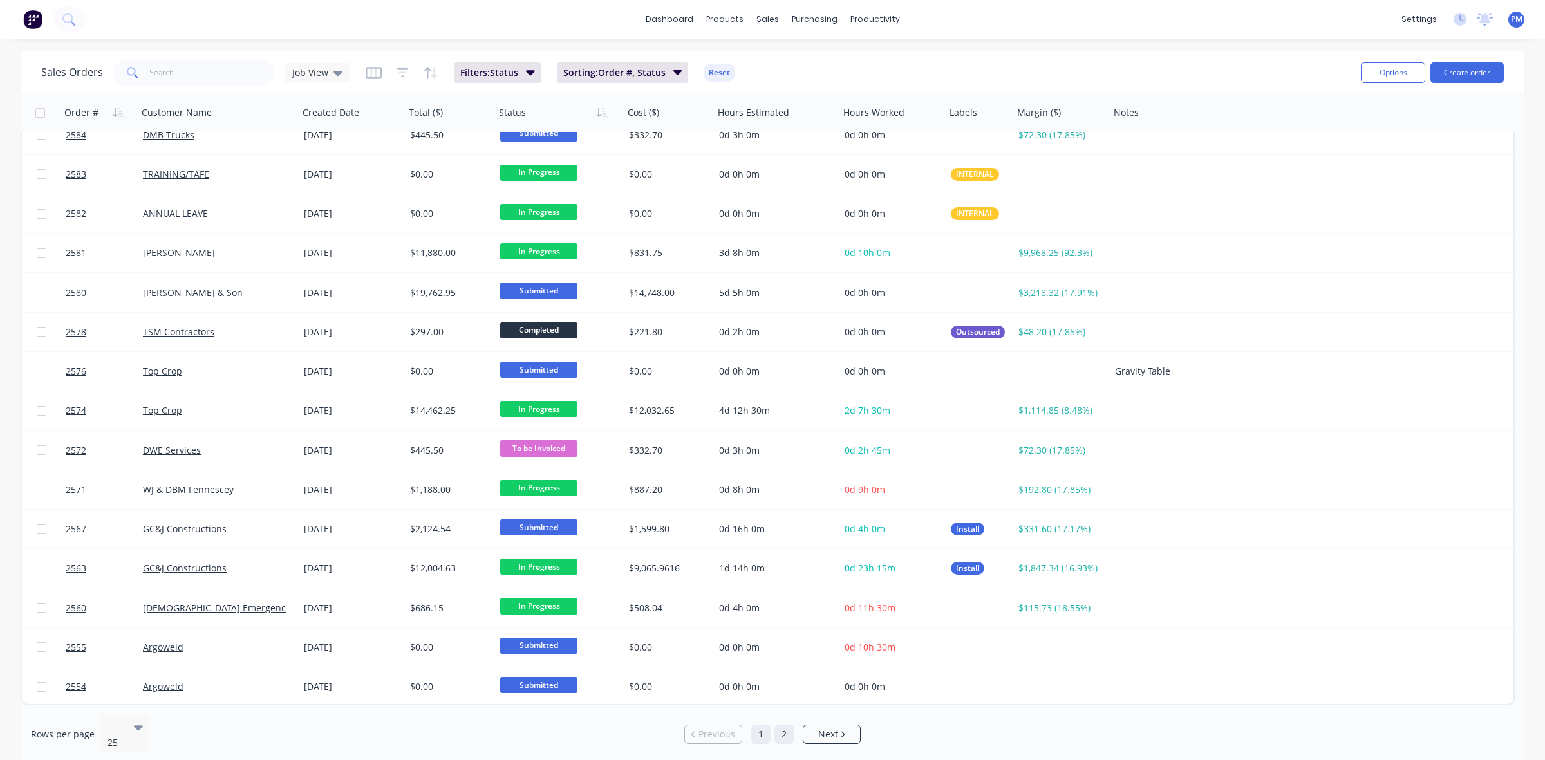
click at [782, 725] on link "2" at bounding box center [783, 734] width 19 height 19
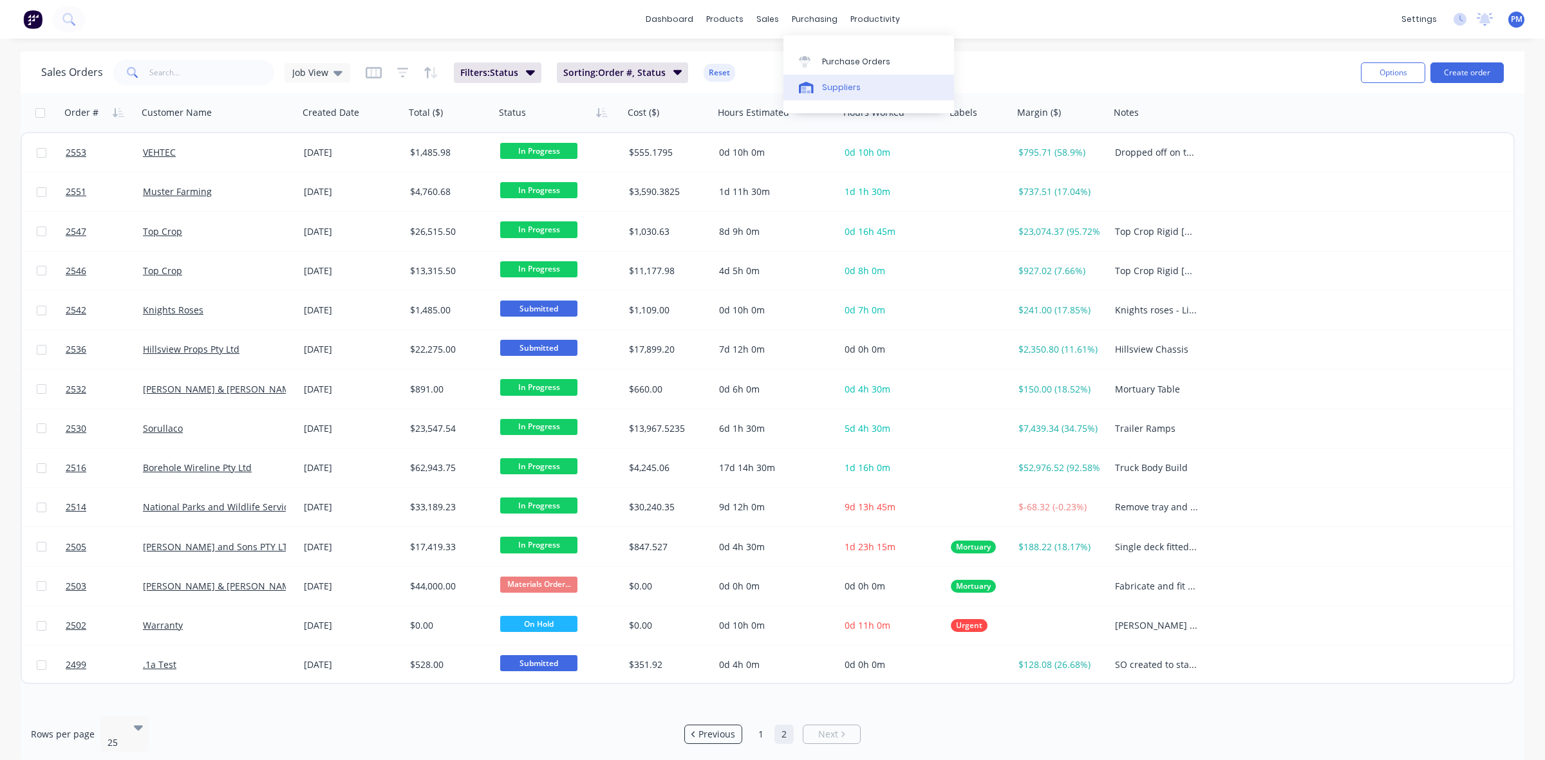
click at [818, 80] on link "Suppliers" at bounding box center [868, 88] width 171 height 26
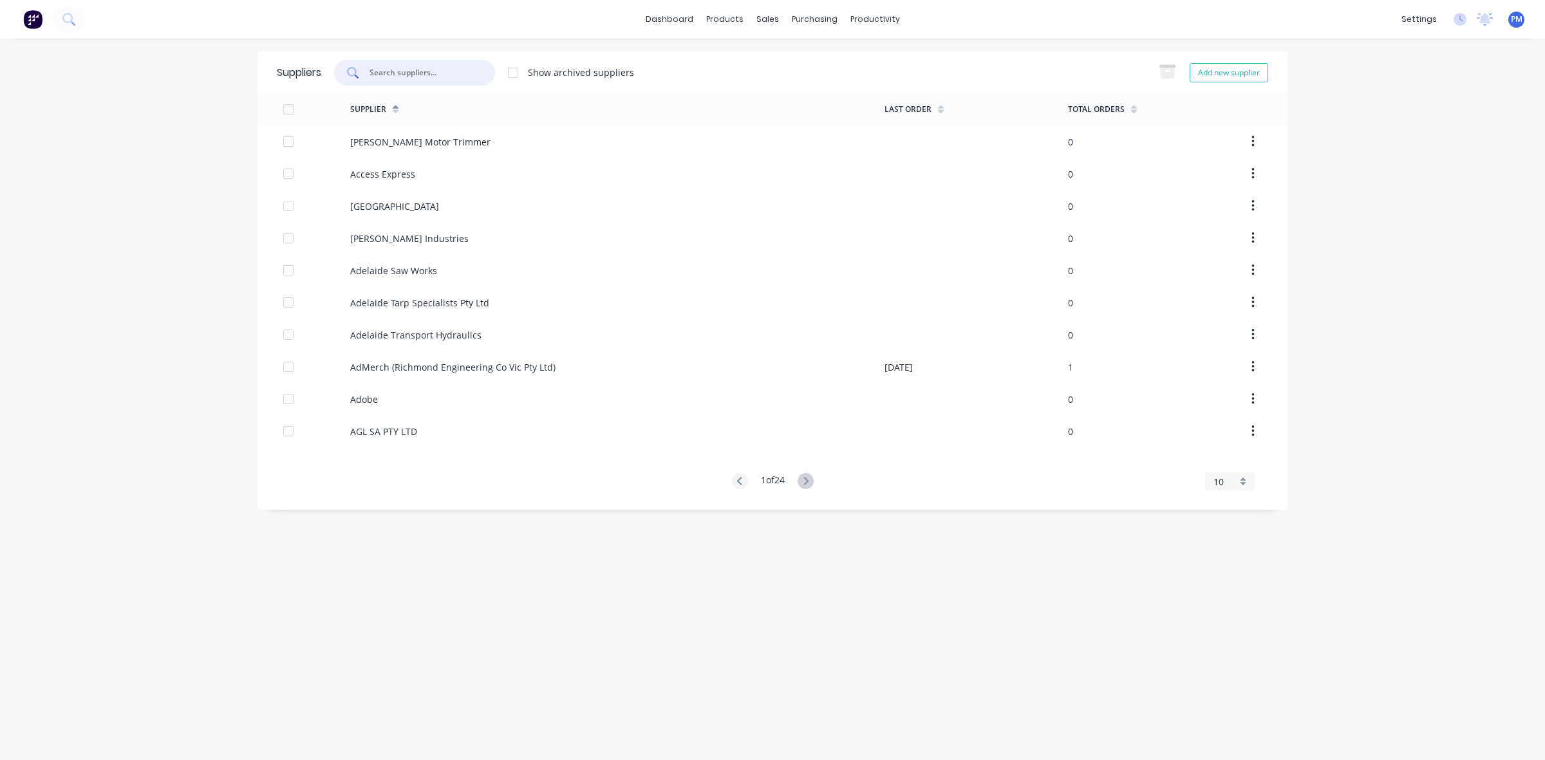
click at [393, 66] on input "text" at bounding box center [421, 72] width 107 height 13
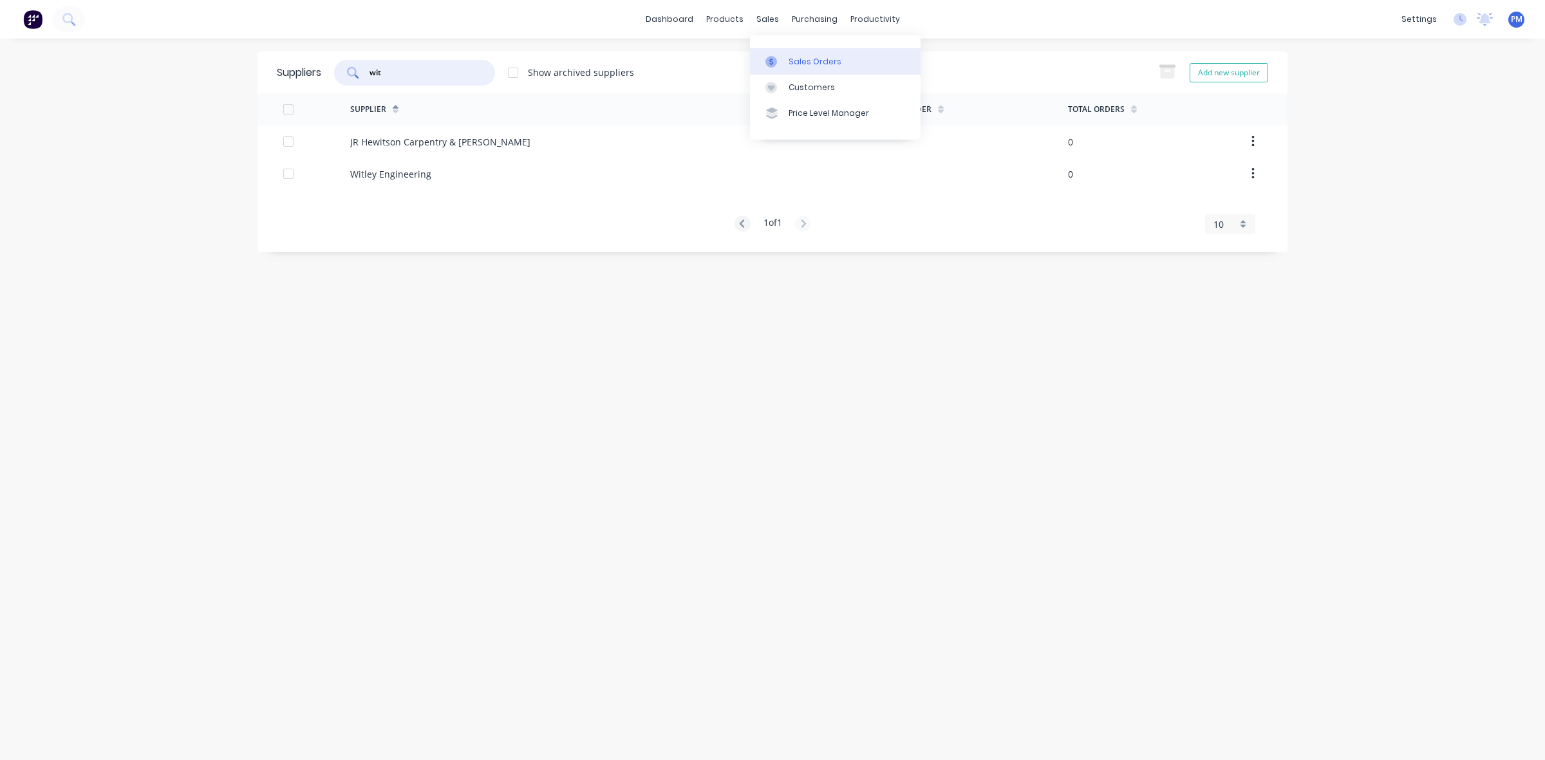
type input "wit"
click at [798, 60] on div "Sales Orders" at bounding box center [815, 62] width 53 height 12
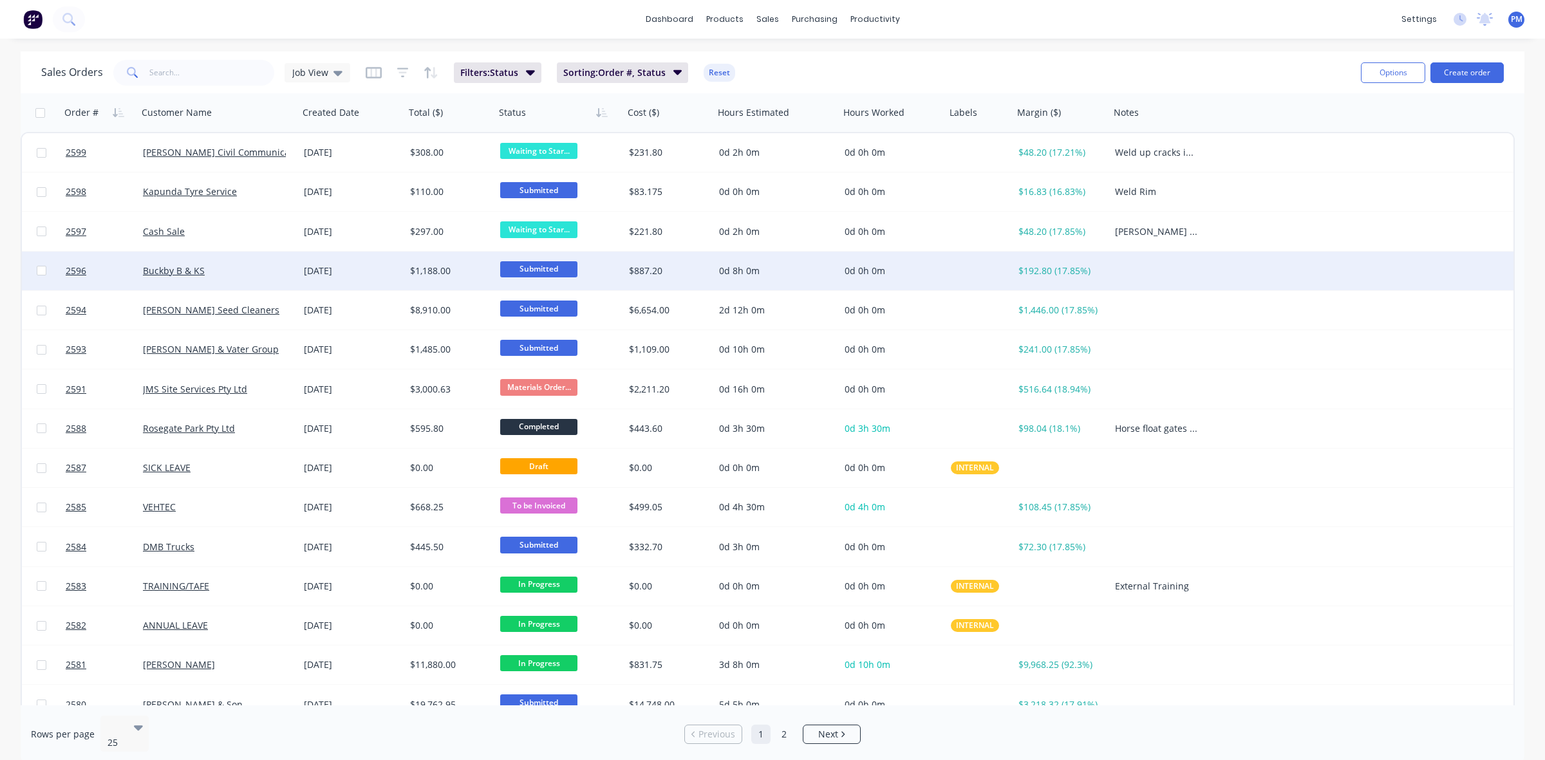
click at [275, 274] on div "Buckby B & KS" at bounding box center [214, 271] width 143 height 13
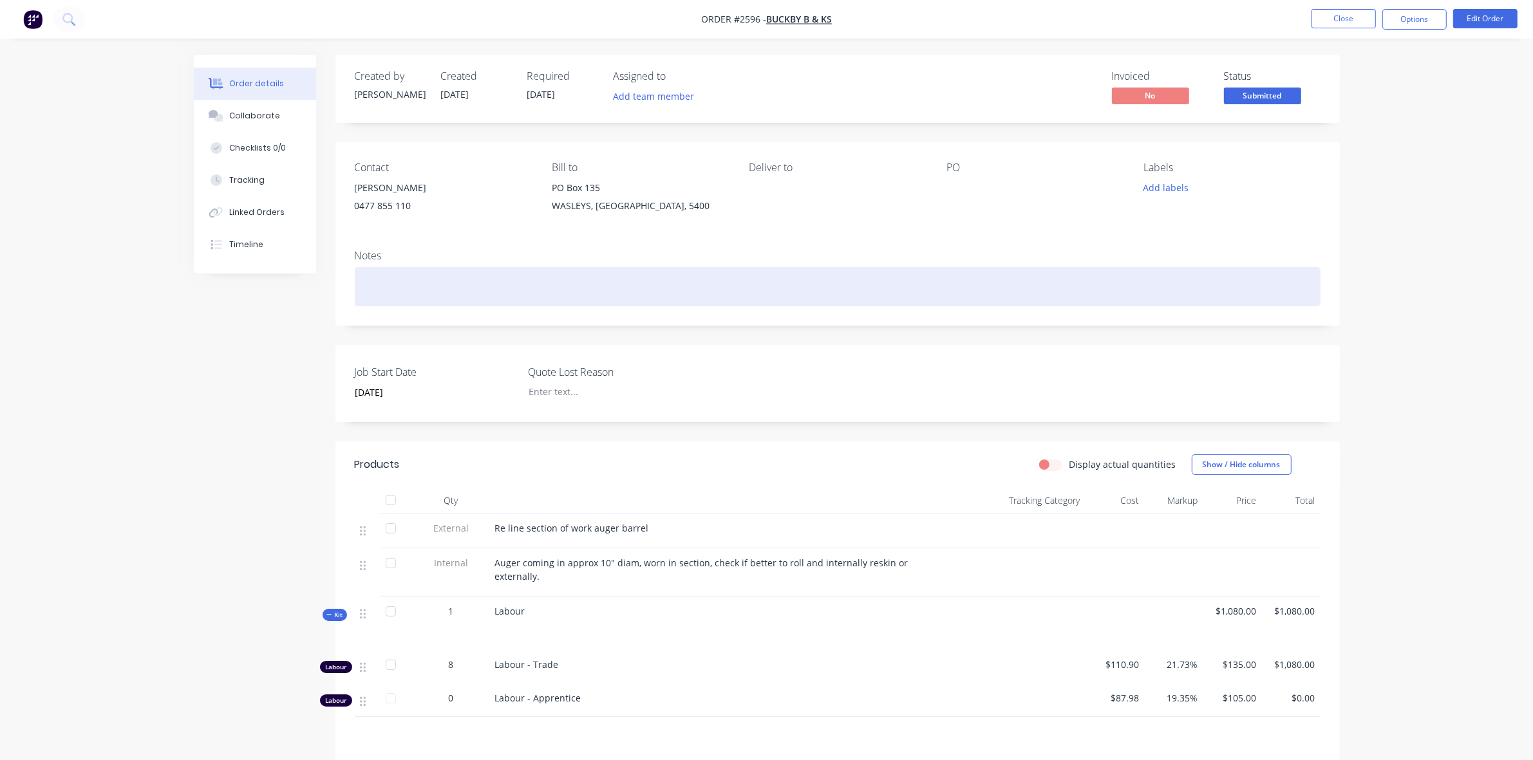
click at [375, 287] on div at bounding box center [838, 286] width 966 height 39
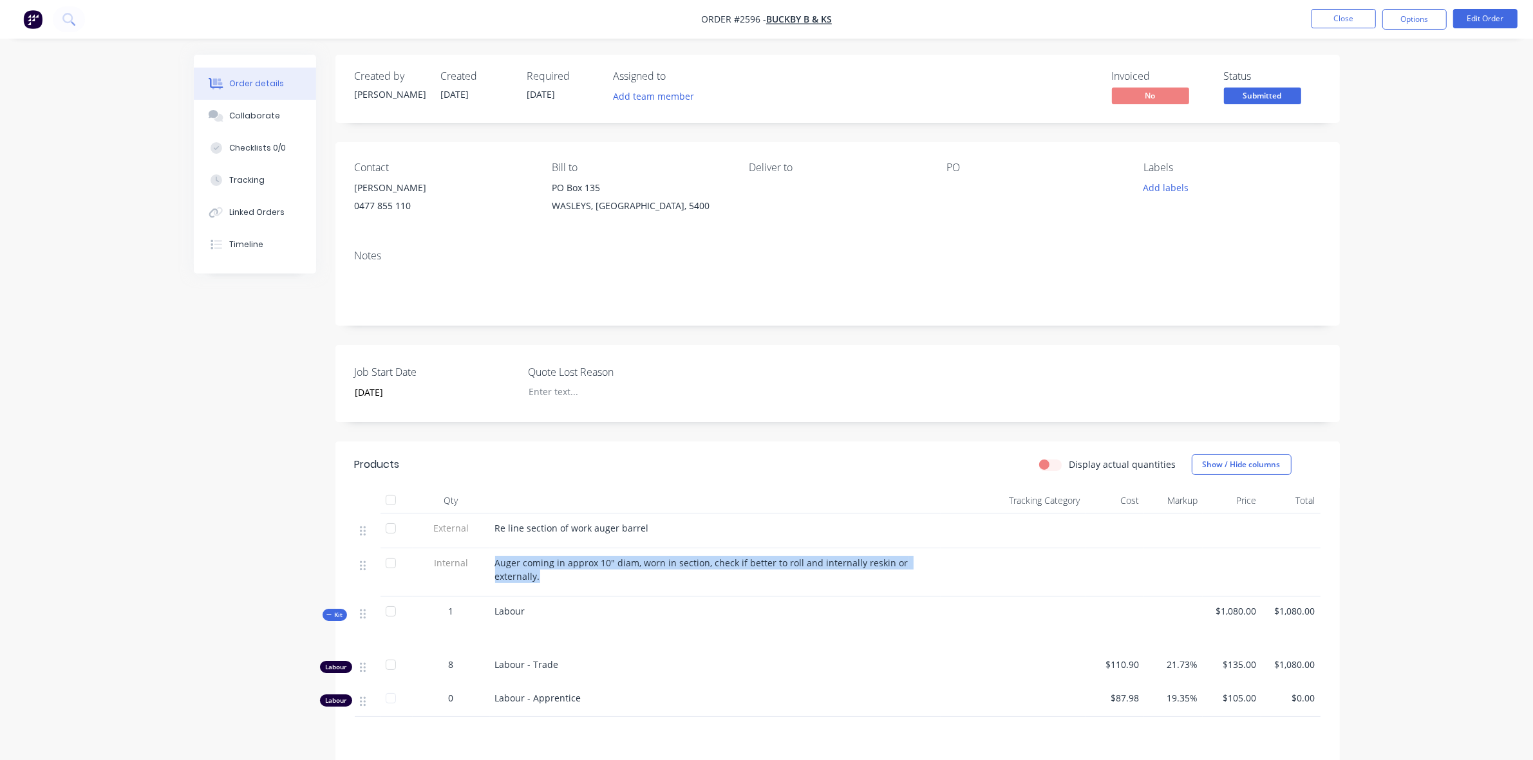
drag, startPoint x: 496, startPoint y: 563, endPoint x: 626, endPoint y: 577, distance: 130.8
click at [626, 577] on div "Auger coming in approx 10" diam, worn in section, check if better to roll and i…" at bounding box center [715, 569] width 440 height 27
copy span "Auger coming in approx 10" diam, worn in section, check if better to roll and i…"
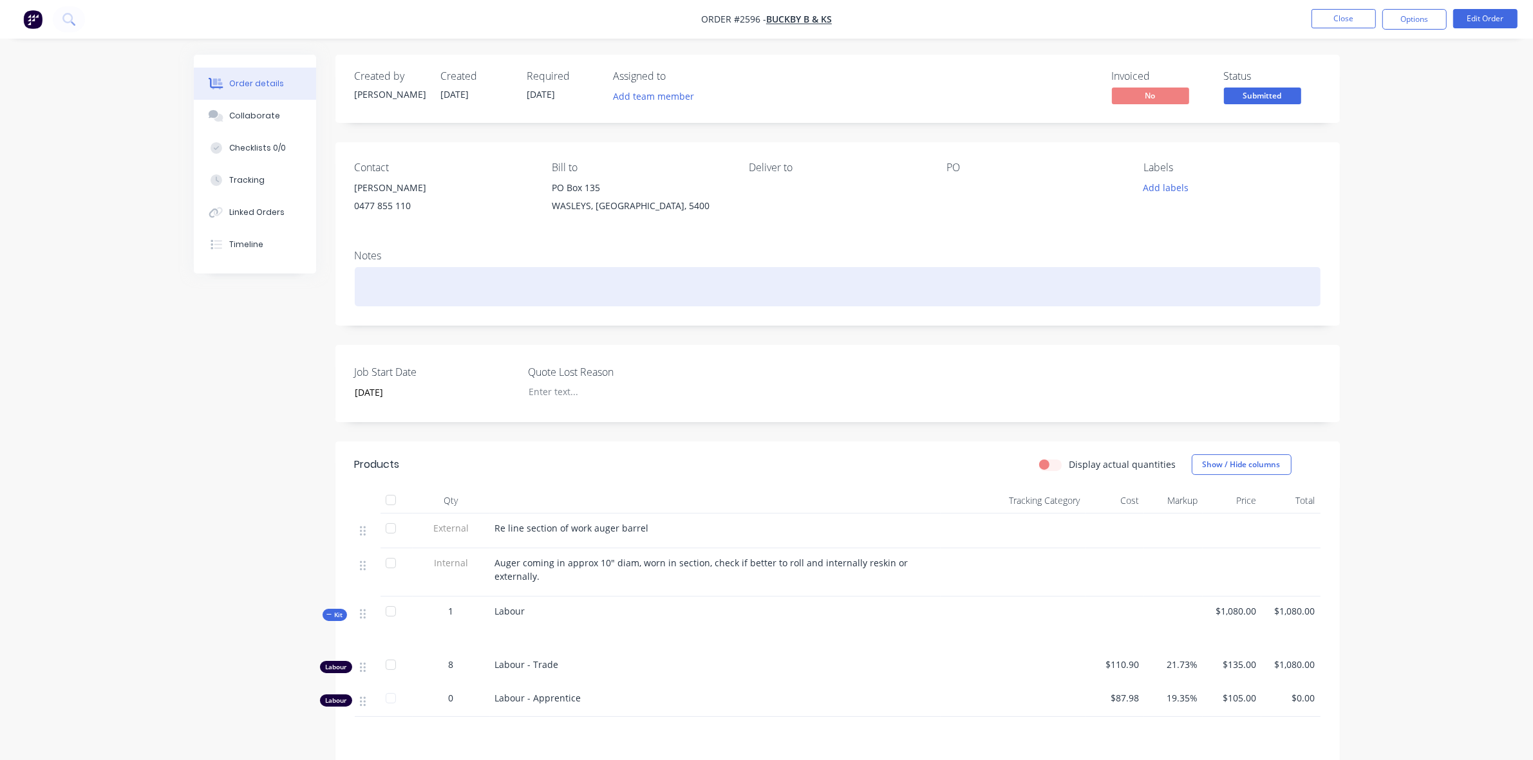
click at [423, 292] on div at bounding box center [838, 286] width 966 height 39
paste div
click at [464, 288] on div "Auger coming in approx 10" diam, worn in section, check if better to roll and i…" at bounding box center [838, 286] width 966 height 39
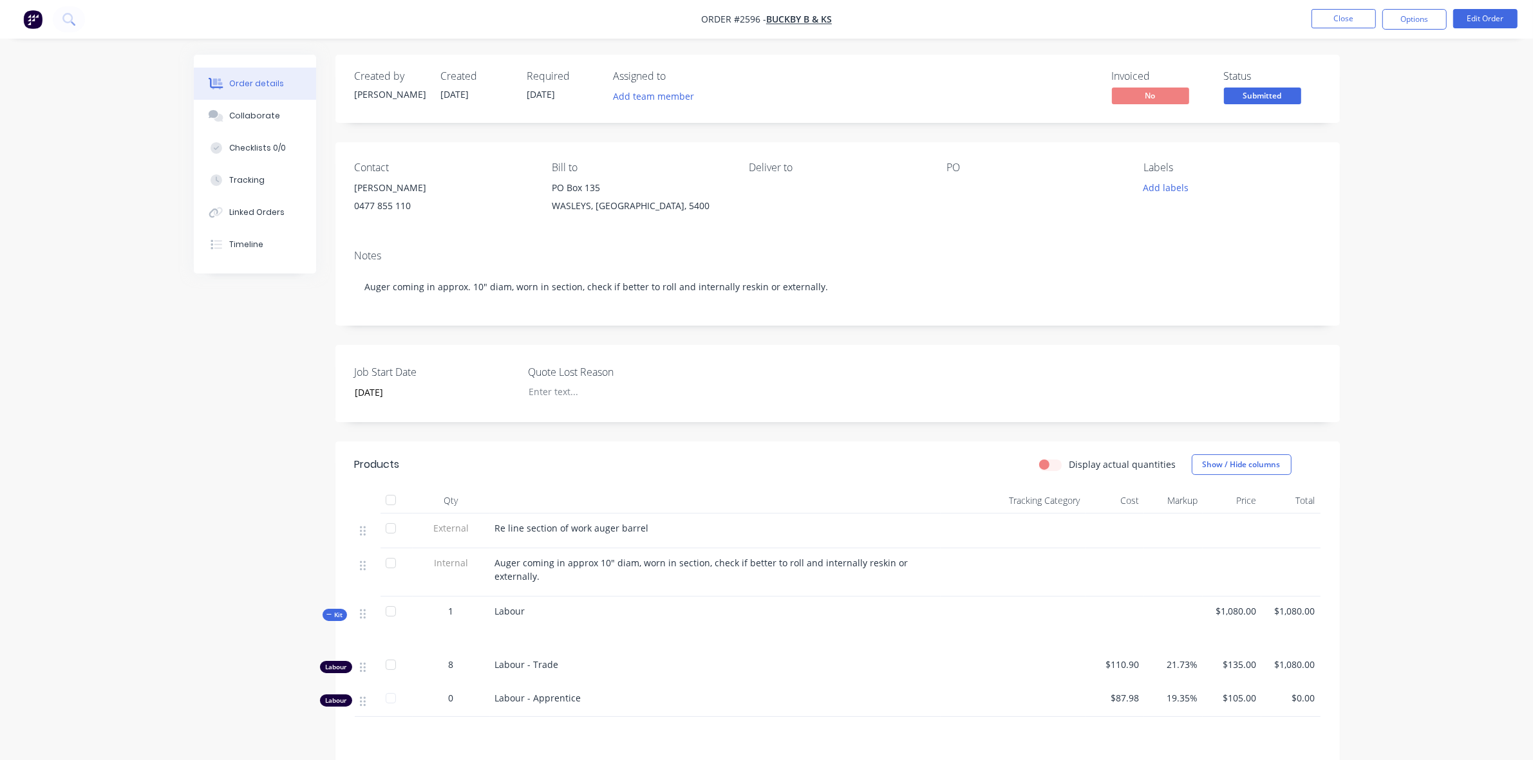
click at [1344, 299] on div "Order details Collaborate Checklists 0/0 Tracking Linked Orders Timeline Order …" at bounding box center [767, 501] width 1172 height 892
click at [1332, 18] on button "Close" at bounding box center [1343, 18] width 64 height 19
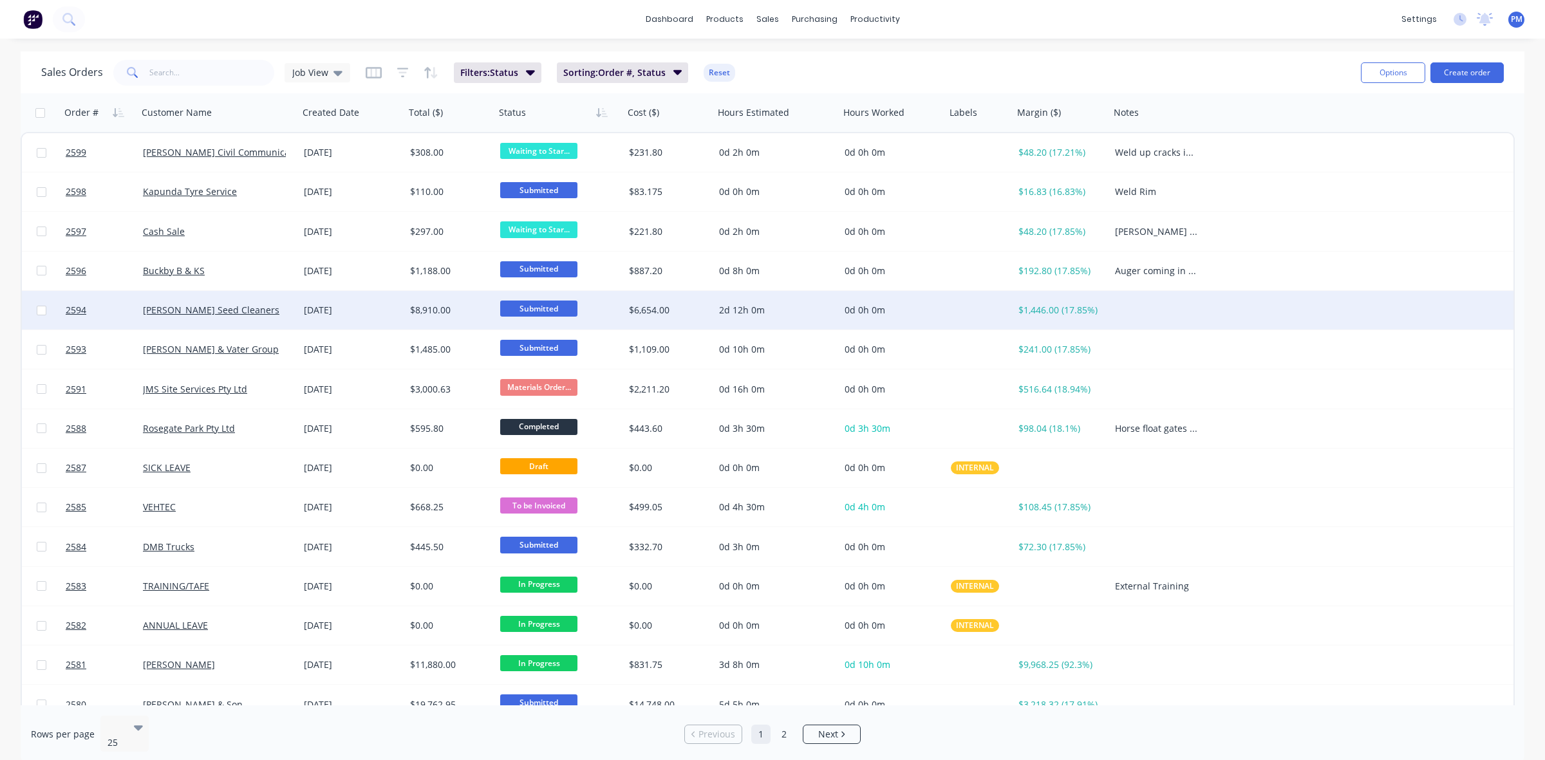
click at [281, 322] on div "[PERSON_NAME] Seed Cleaners" at bounding box center [218, 310] width 161 height 39
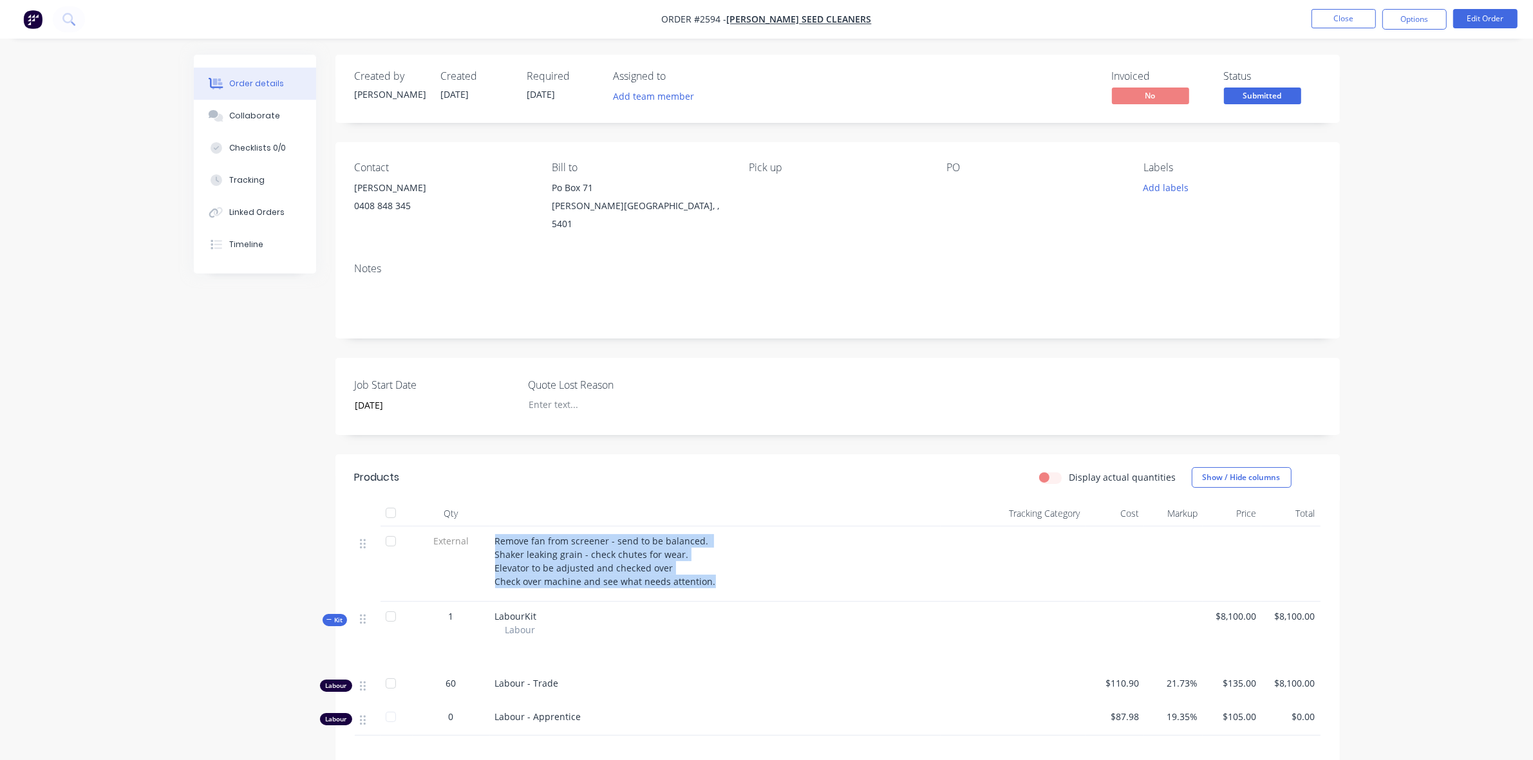
drag, startPoint x: 494, startPoint y: 528, endPoint x: 632, endPoint y: 556, distance: 140.5
click at [708, 574] on span "Remove fan from screener - send to be balanced. Shaker leaking grain - check ch…" at bounding box center [605, 561] width 221 height 53
copy span "Remove fan from screener - send to be balanced. Shaker leaking grain - check ch…"
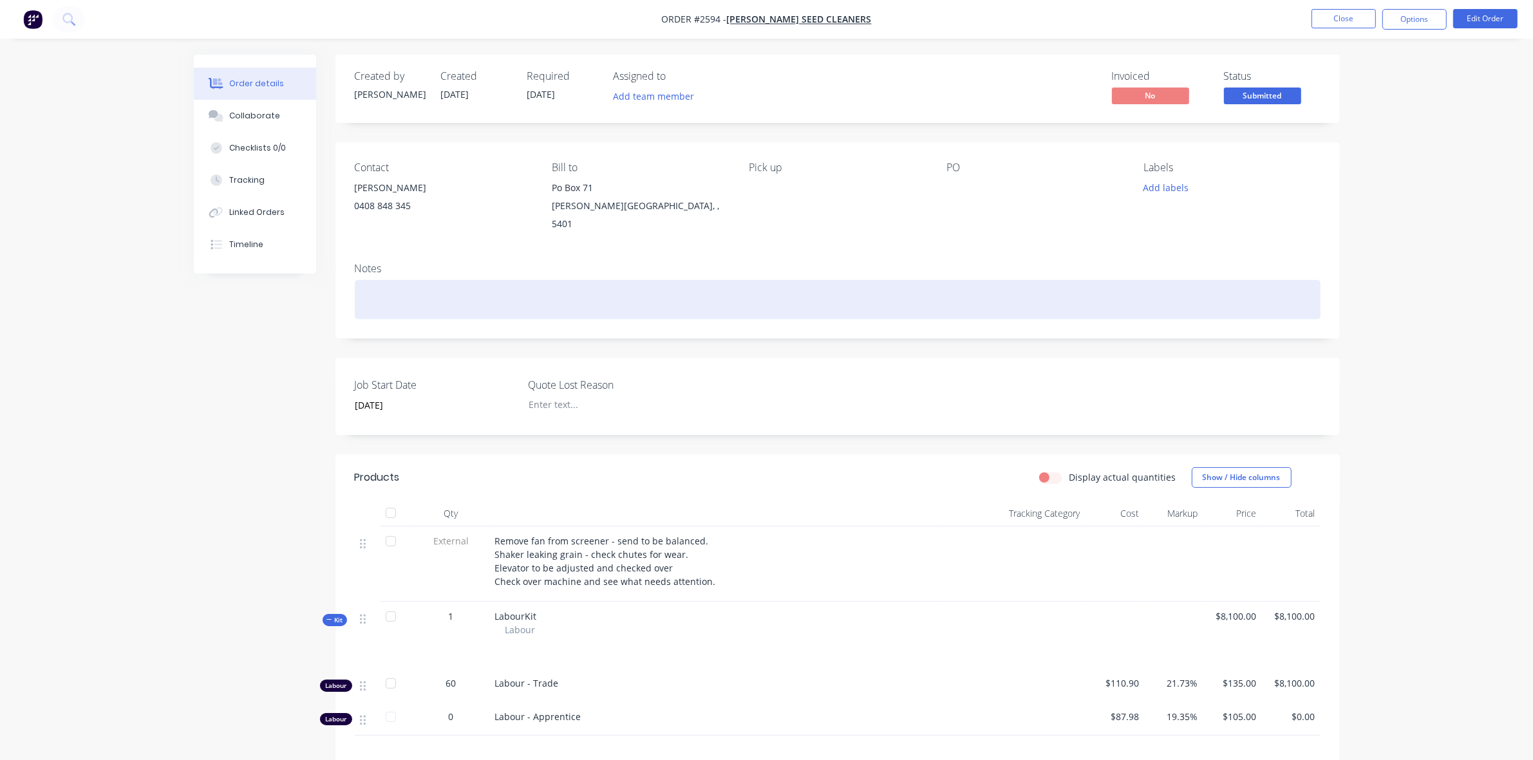
click at [393, 280] on div at bounding box center [838, 299] width 966 height 39
paste div
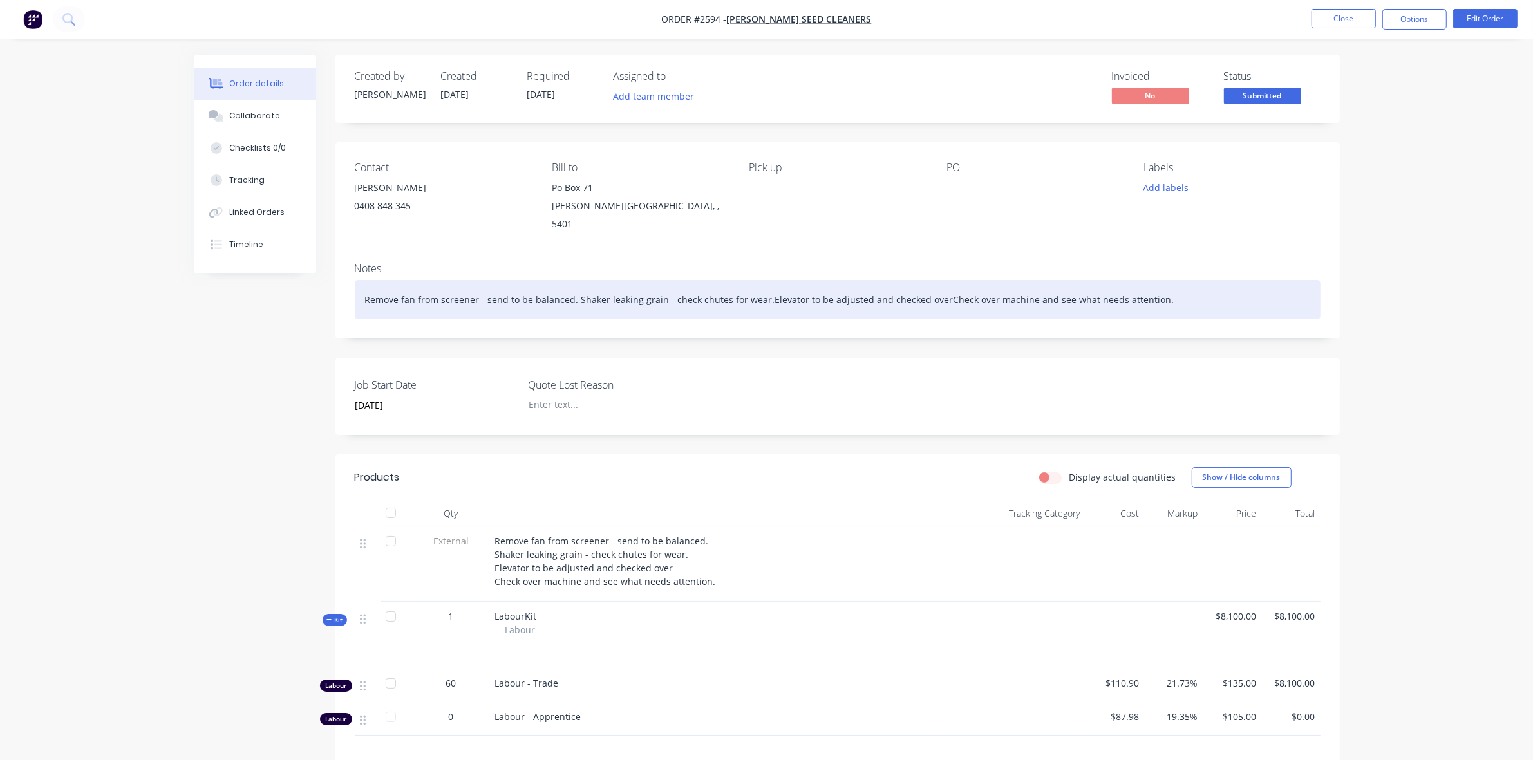
click at [760, 287] on div "Remove fan from screener - send to be balanced. Shaker leaking grain - check ch…" at bounding box center [838, 299] width 966 height 39
click at [933, 285] on div "Remove fan from screener - send to be balanced. Shaker leaking grain - check ch…" at bounding box center [838, 299] width 966 height 39
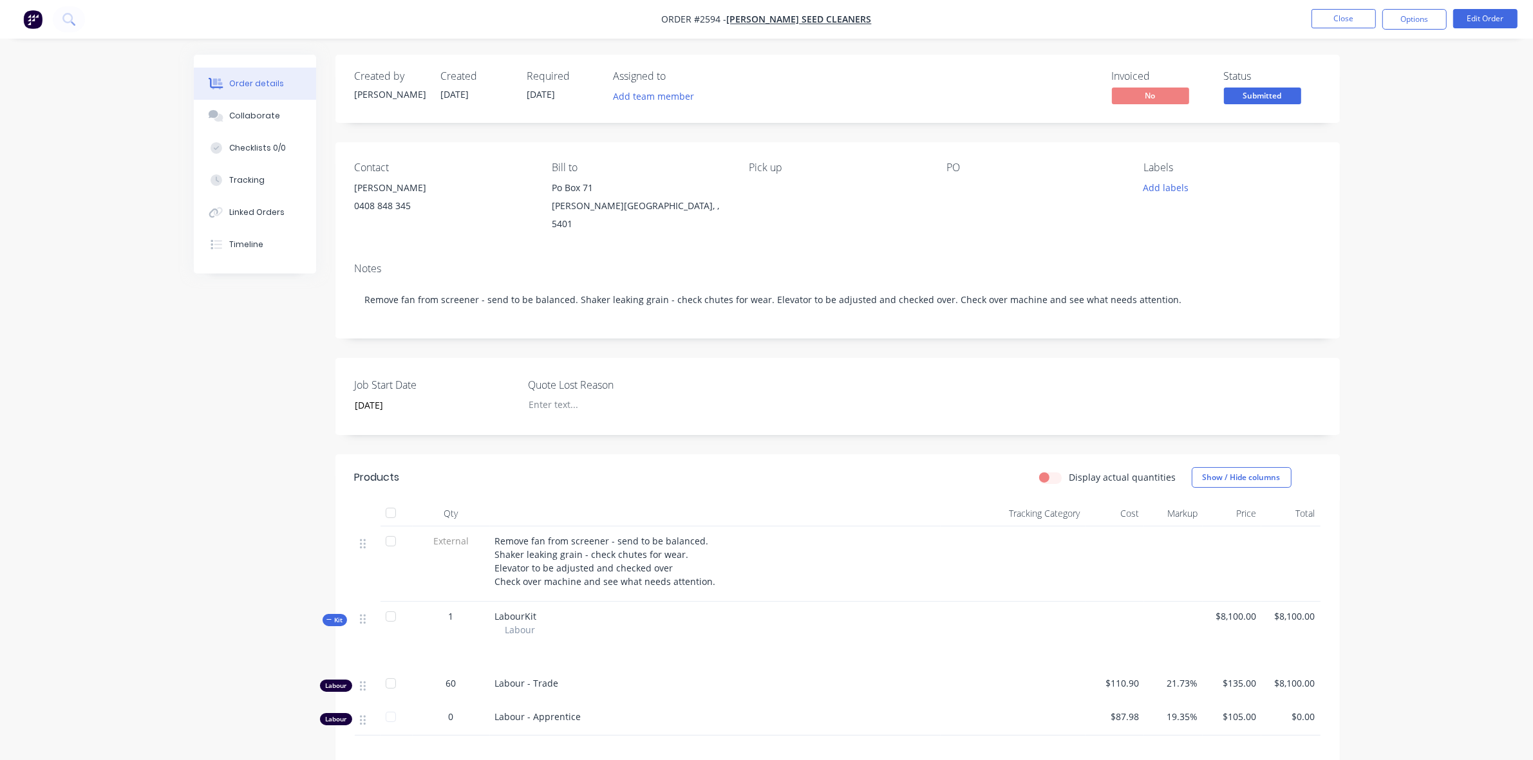
click at [1185, 371] on div "Job Start Date [DATE] Quote Lost Reason" at bounding box center [837, 396] width 1004 height 77
click at [1334, 17] on button "Close" at bounding box center [1343, 18] width 64 height 19
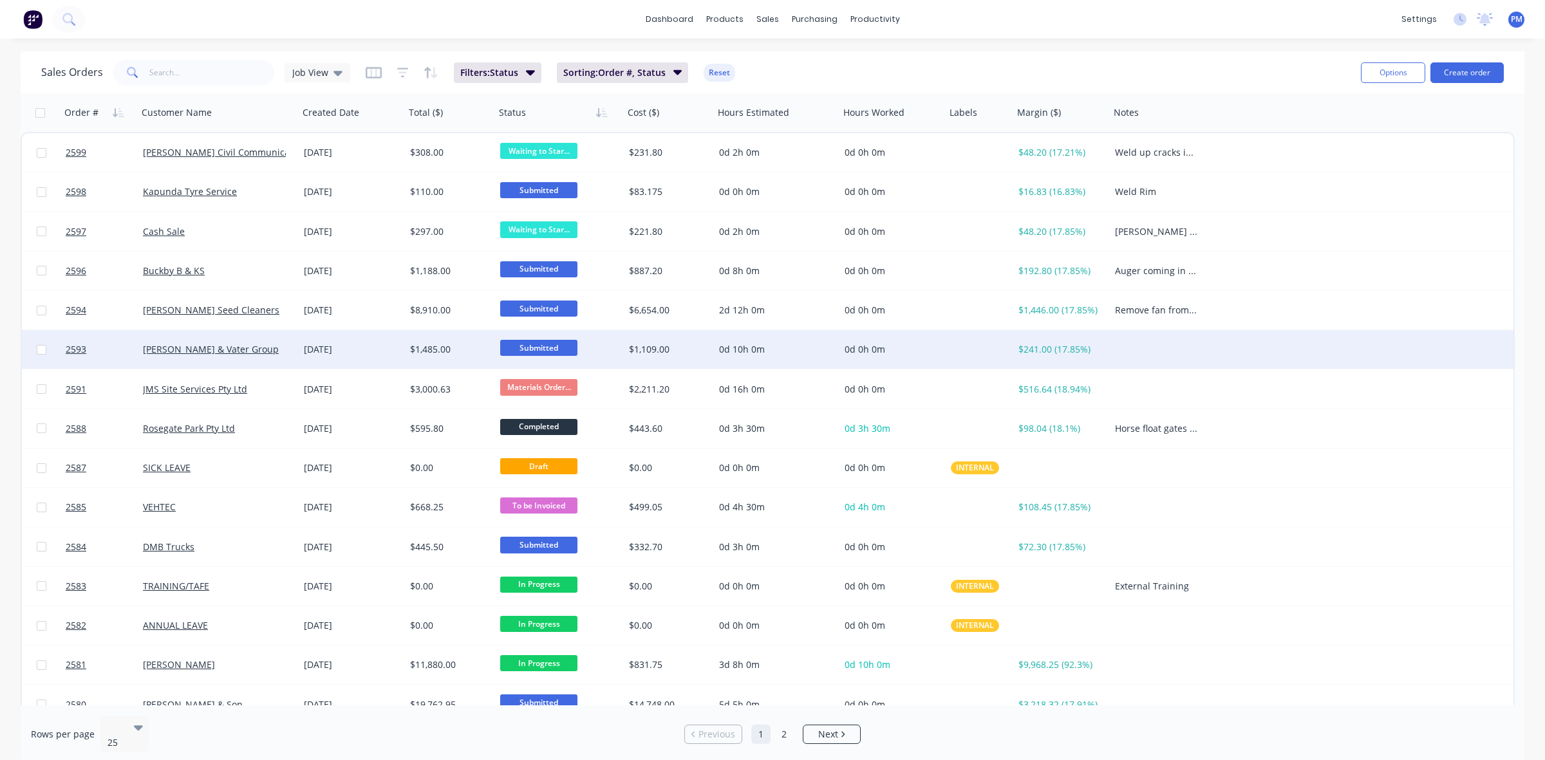
click at [272, 357] on div "[PERSON_NAME] & Vater Group" at bounding box center [218, 349] width 161 height 39
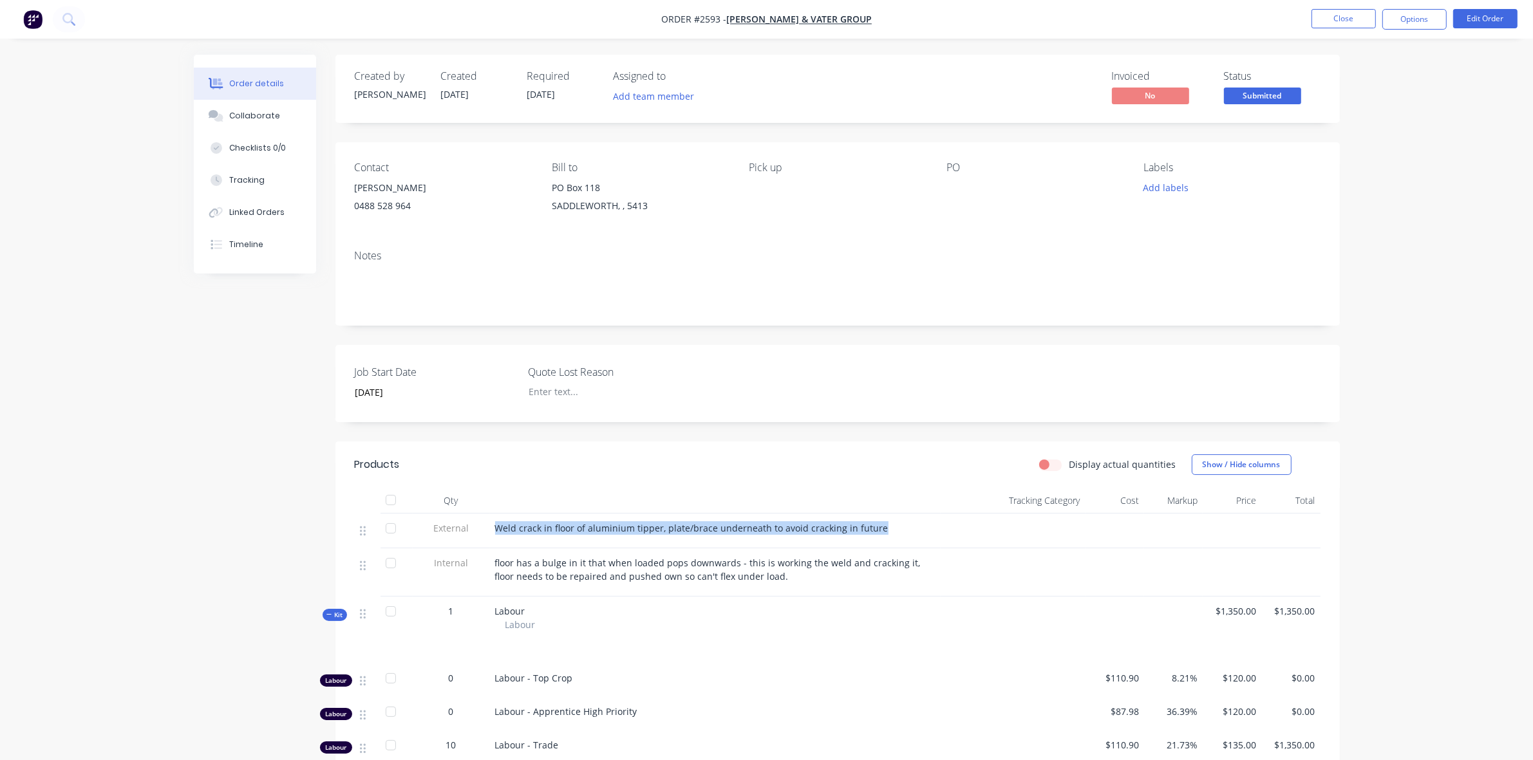
drag, startPoint x: 498, startPoint y: 523, endPoint x: 883, endPoint y: 528, distance: 385.0
click at [883, 528] on div "Weld crack in floor of aluminium tipper, plate/brace underneath to avoid cracki…" at bounding box center [715, 528] width 440 height 14
copy span "Weld crack in floor of aluminium tipper, plate/brace underneath to avoid cracki…"
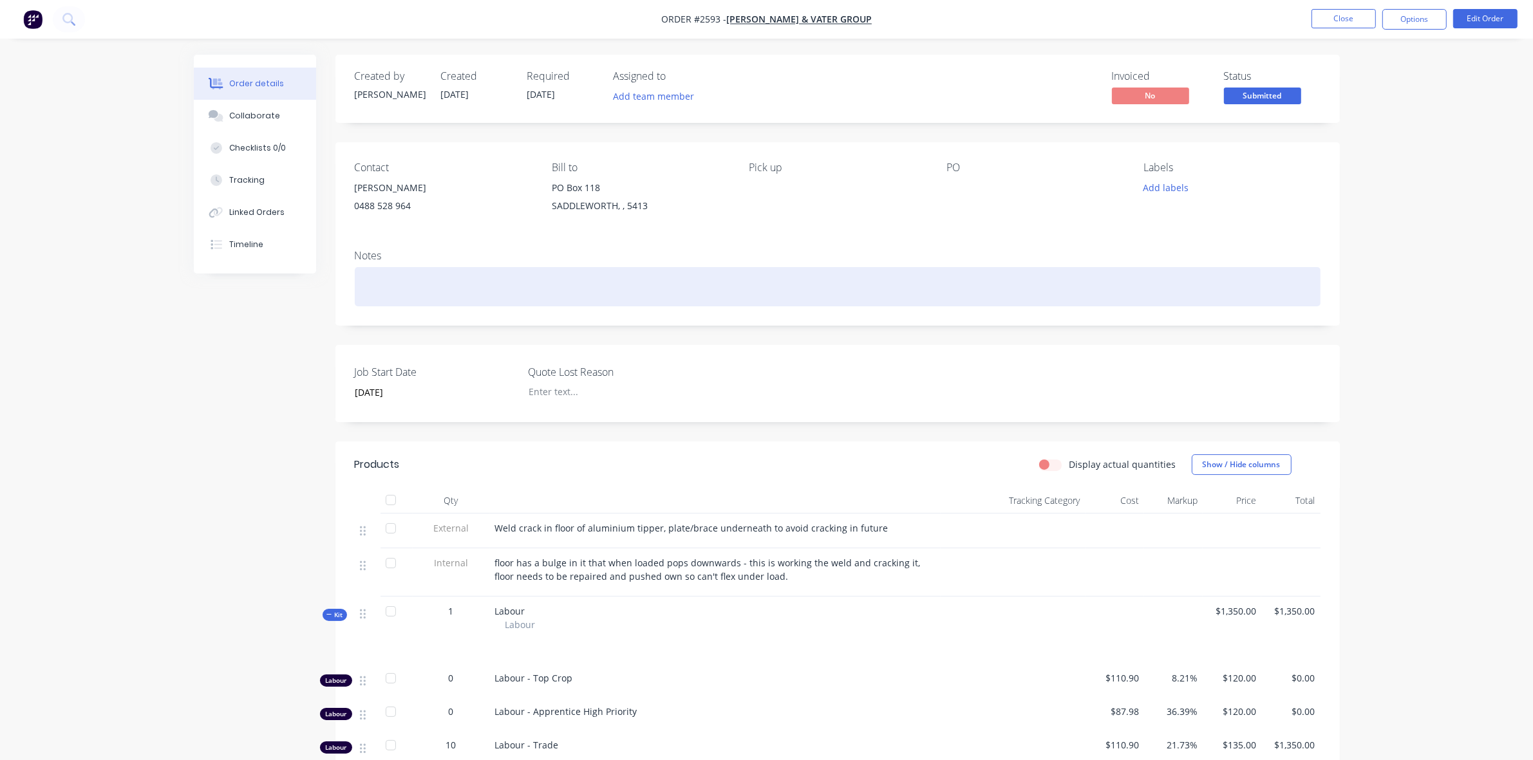
click at [384, 270] on div at bounding box center [838, 286] width 966 height 39
paste div
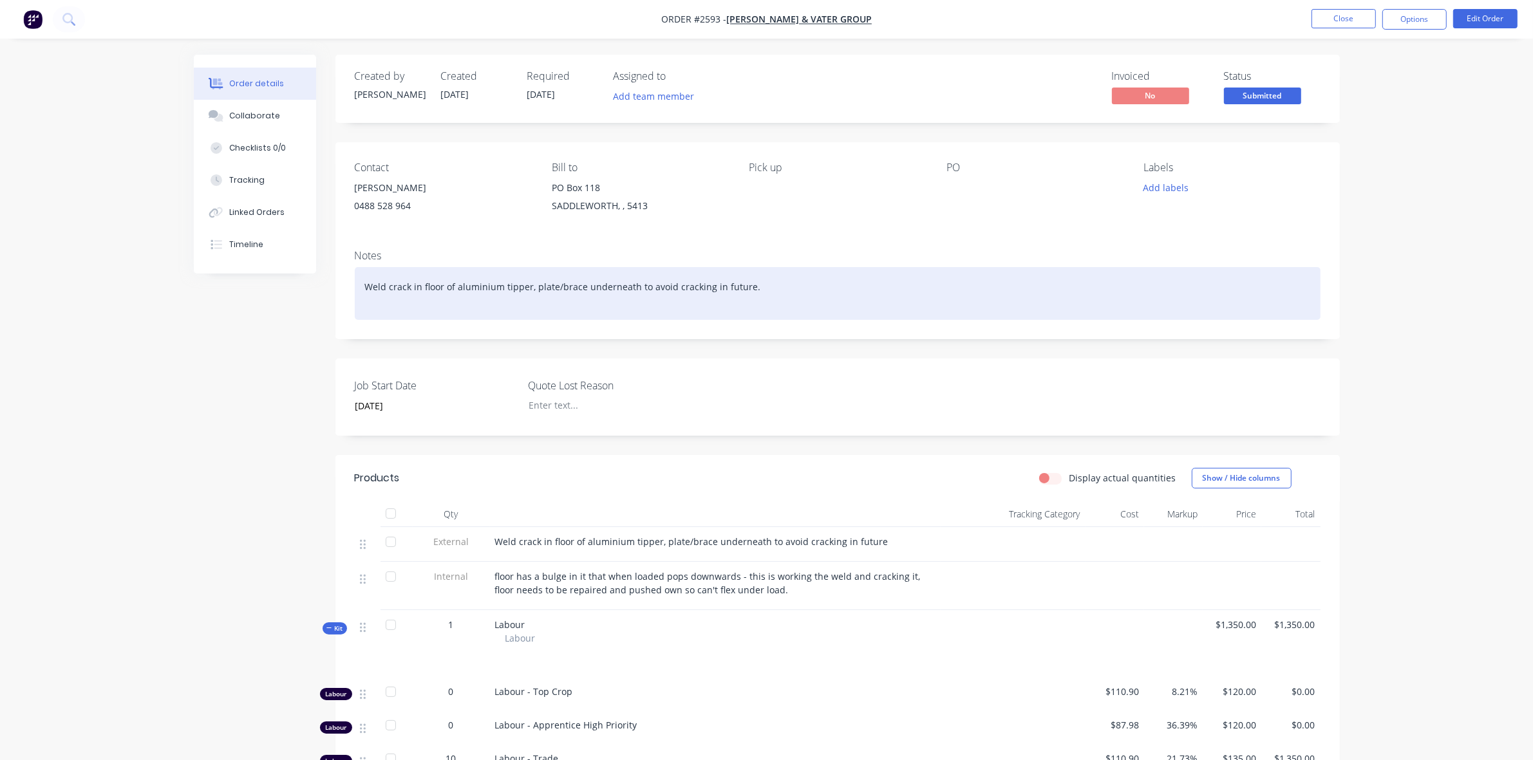
click at [486, 288] on div "Weld crack in floor of aluminium tipper, plate/brace underneath to avoid cracki…" at bounding box center [838, 293] width 966 height 53
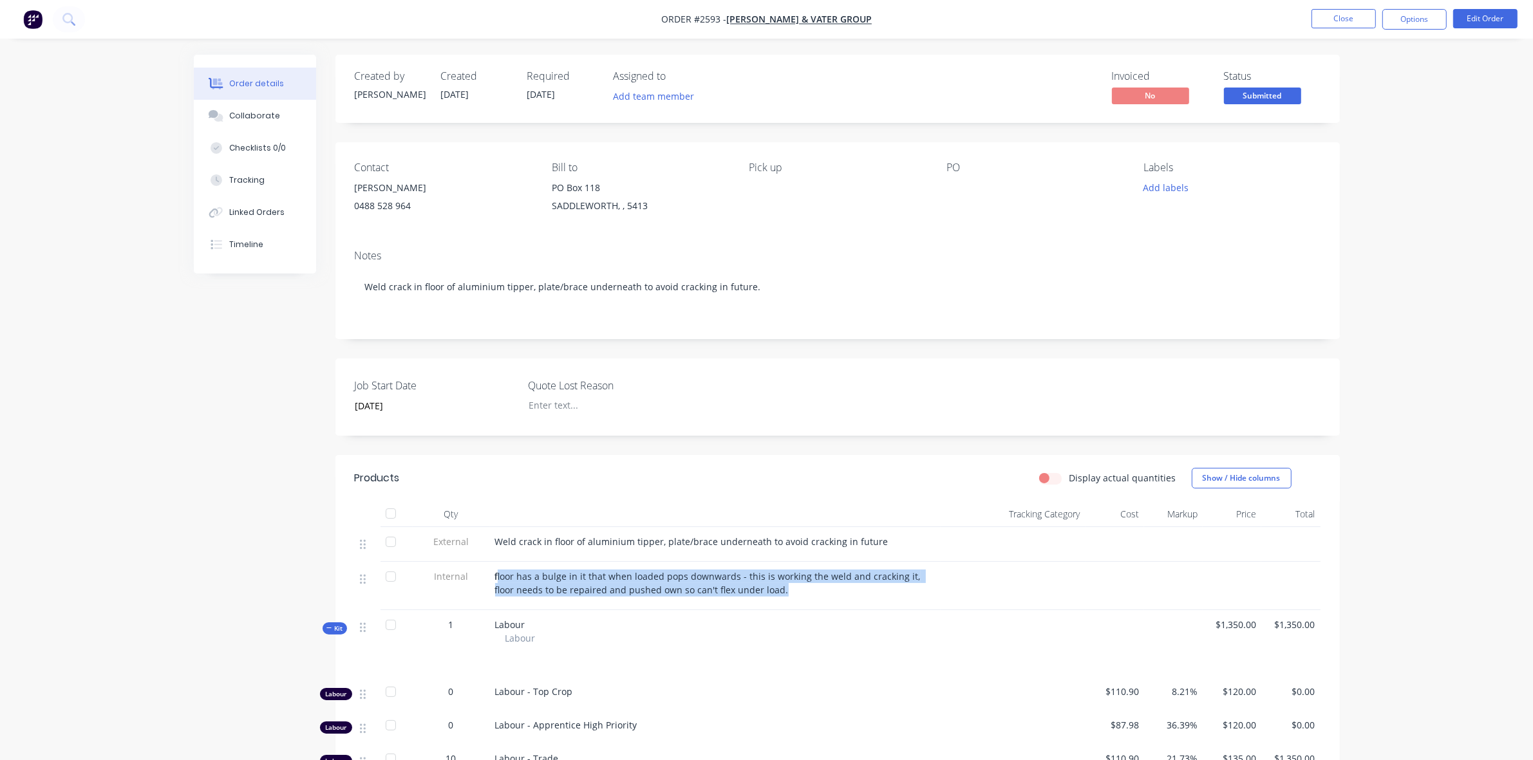
drag, startPoint x: 496, startPoint y: 576, endPoint x: 744, endPoint y: 599, distance: 248.9
click at [744, 599] on div "floor has a bulge in it that when loaded pops downwards - this is working the w…" at bounding box center [715, 586] width 451 height 48
drag, startPoint x: 691, startPoint y: 589, endPoint x: 713, endPoint y: 588, distance: 22.6
click at [693, 589] on span "floor has a bulge in it that when loaded pops downwards - this is working the w…" at bounding box center [709, 583] width 428 height 26
click at [771, 591] on div "floor has a bulge in it that when loaded pops downwards - this is working the w…" at bounding box center [715, 583] width 440 height 27
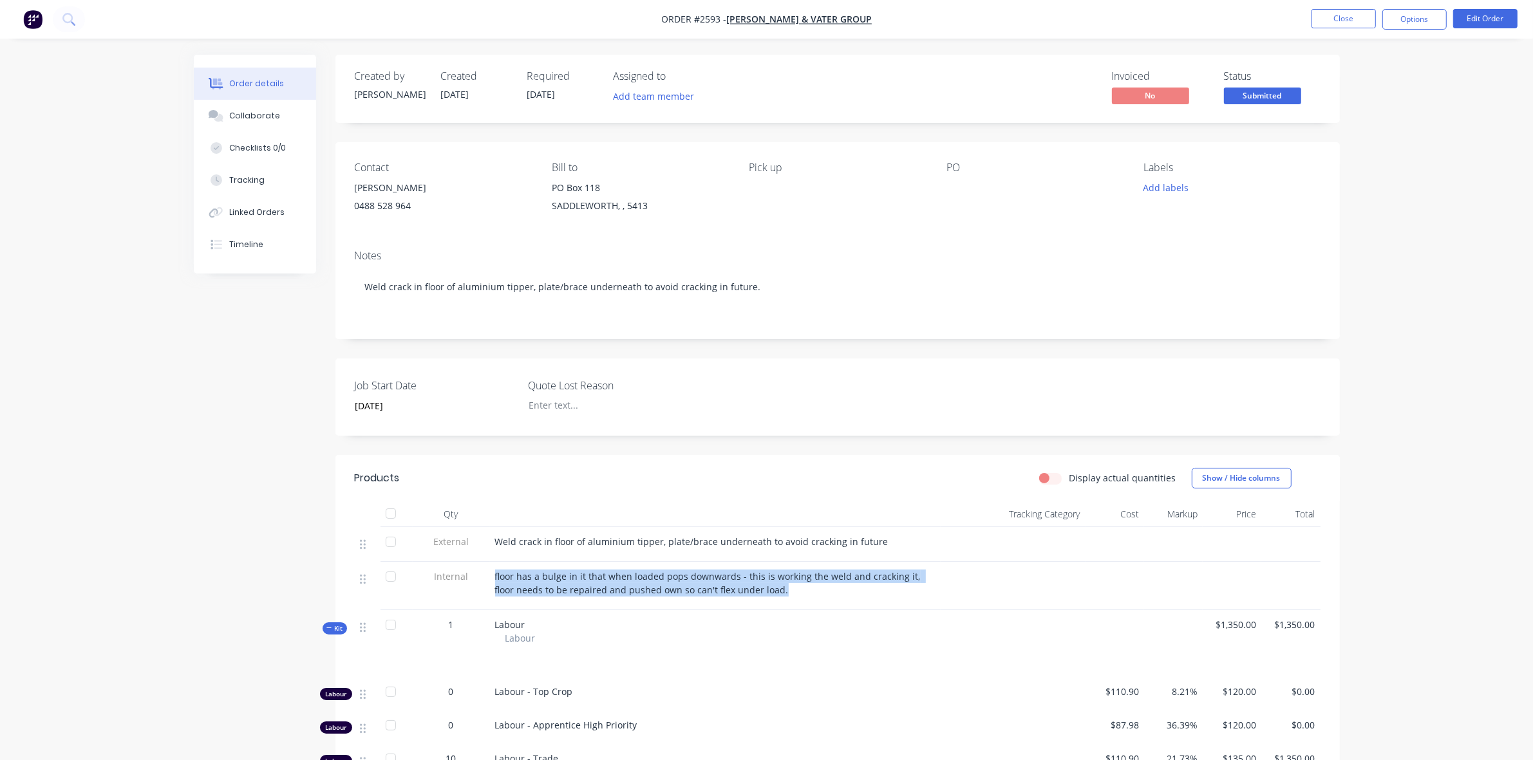
drag, startPoint x: 767, startPoint y: 592, endPoint x: 487, endPoint y: 581, distance: 280.2
click at [487, 581] on div "Internal floor has a bulge in it that when loaded pops downwards - this is work…" at bounding box center [838, 586] width 966 height 48
copy div "floor has a bulge in it that when loaded pops downwards - this is working the w…"
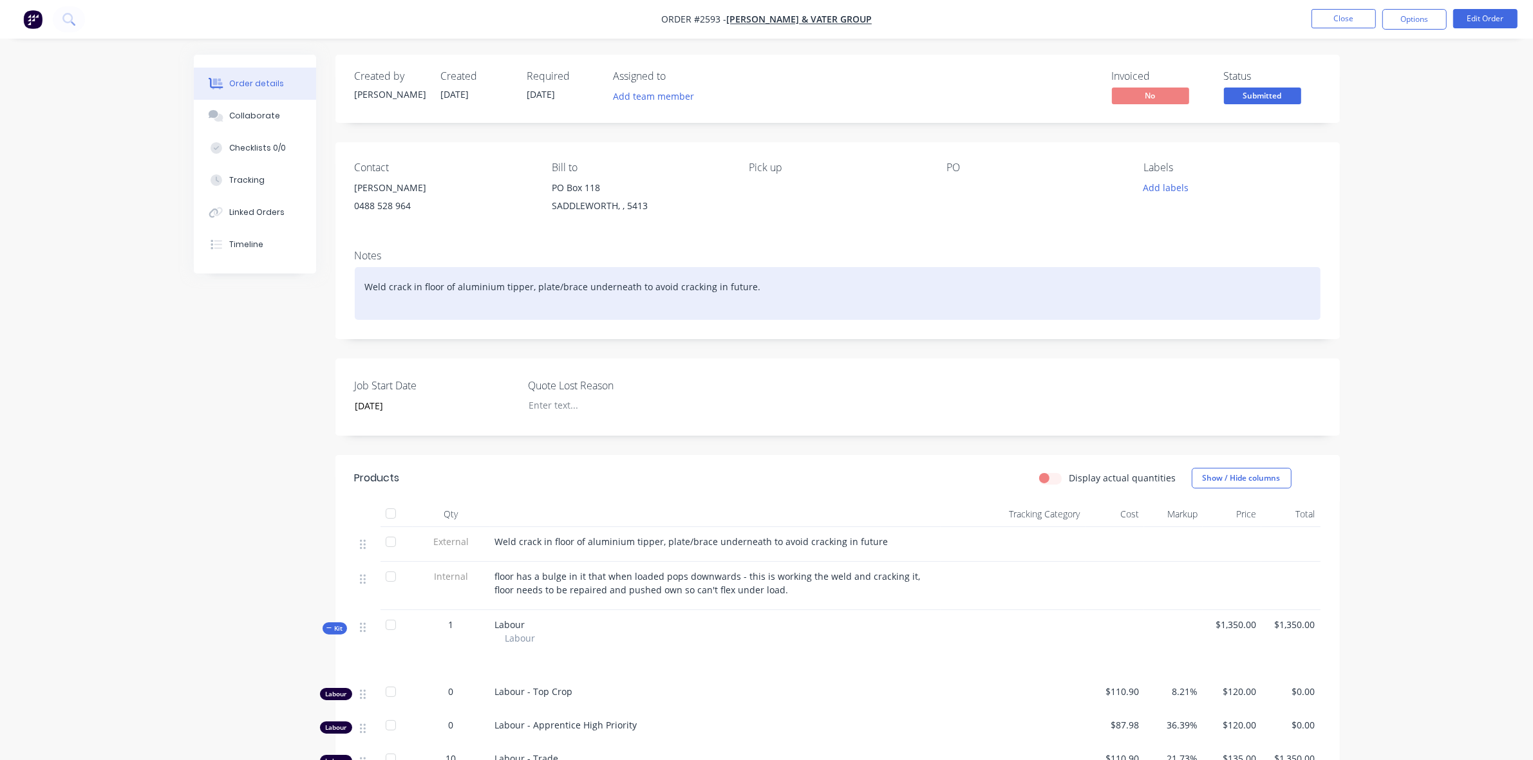
click at [396, 310] on div "Weld crack in floor of aluminium tipper, plate/brace underneath to avoid cracki…" at bounding box center [838, 293] width 966 height 53
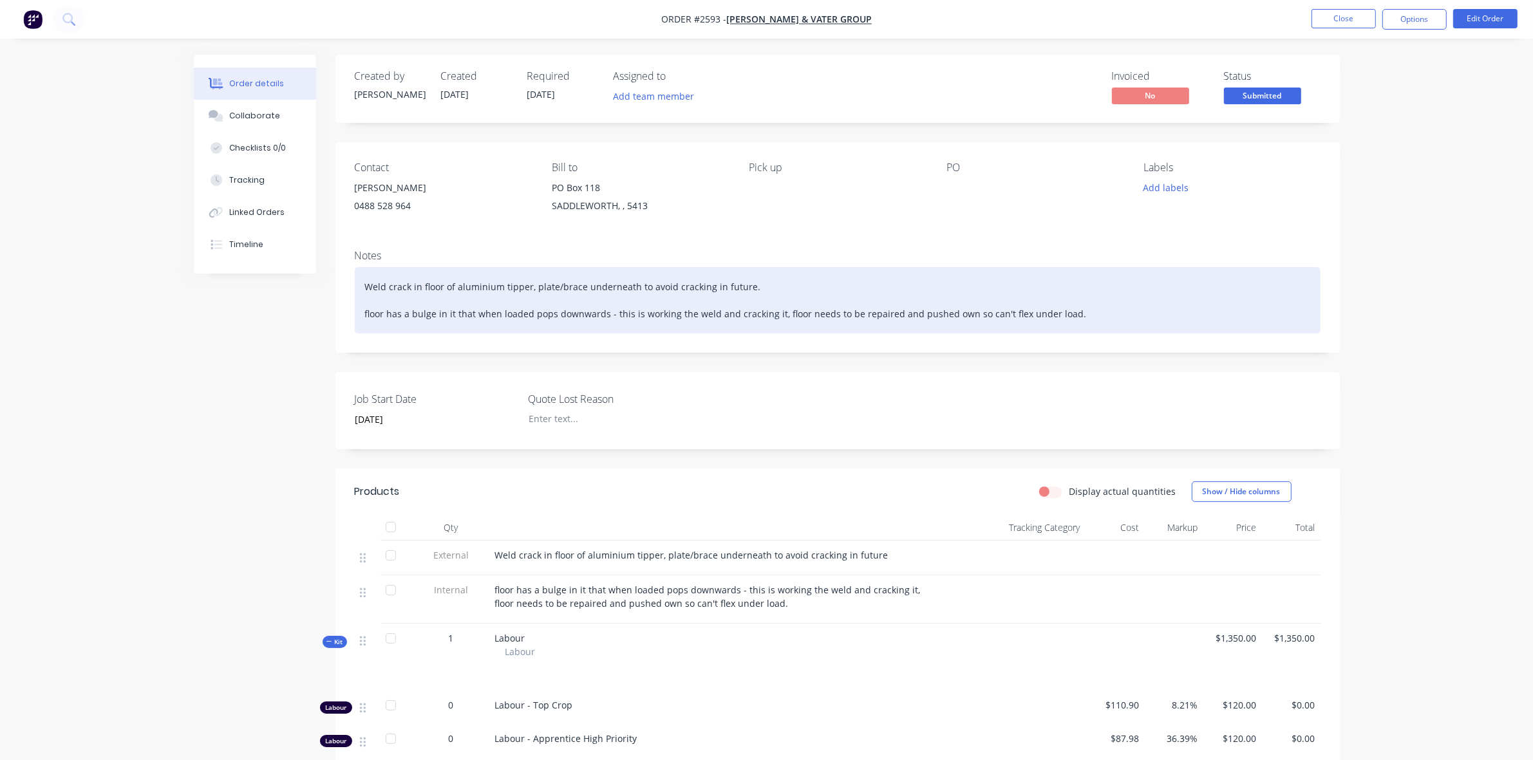
click at [368, 314] on div "Weld crack in floor of aluminium tipper, plate/brace underneath to avoid cracki…" at bounding box center [838, 300] width 966 height 66
click at [1061, 314] on div "Weld crack in floor of aluminium tipper, plate/brace underneath to avoid cracki…" at bounding box center [838, 300] width 966 height 66
click at [365, 311] on div "Weld crack in floor of aluminium tipper, plate/brace underneath to avoid cracki…" at bounding box center [838, 300] width 966 height 66
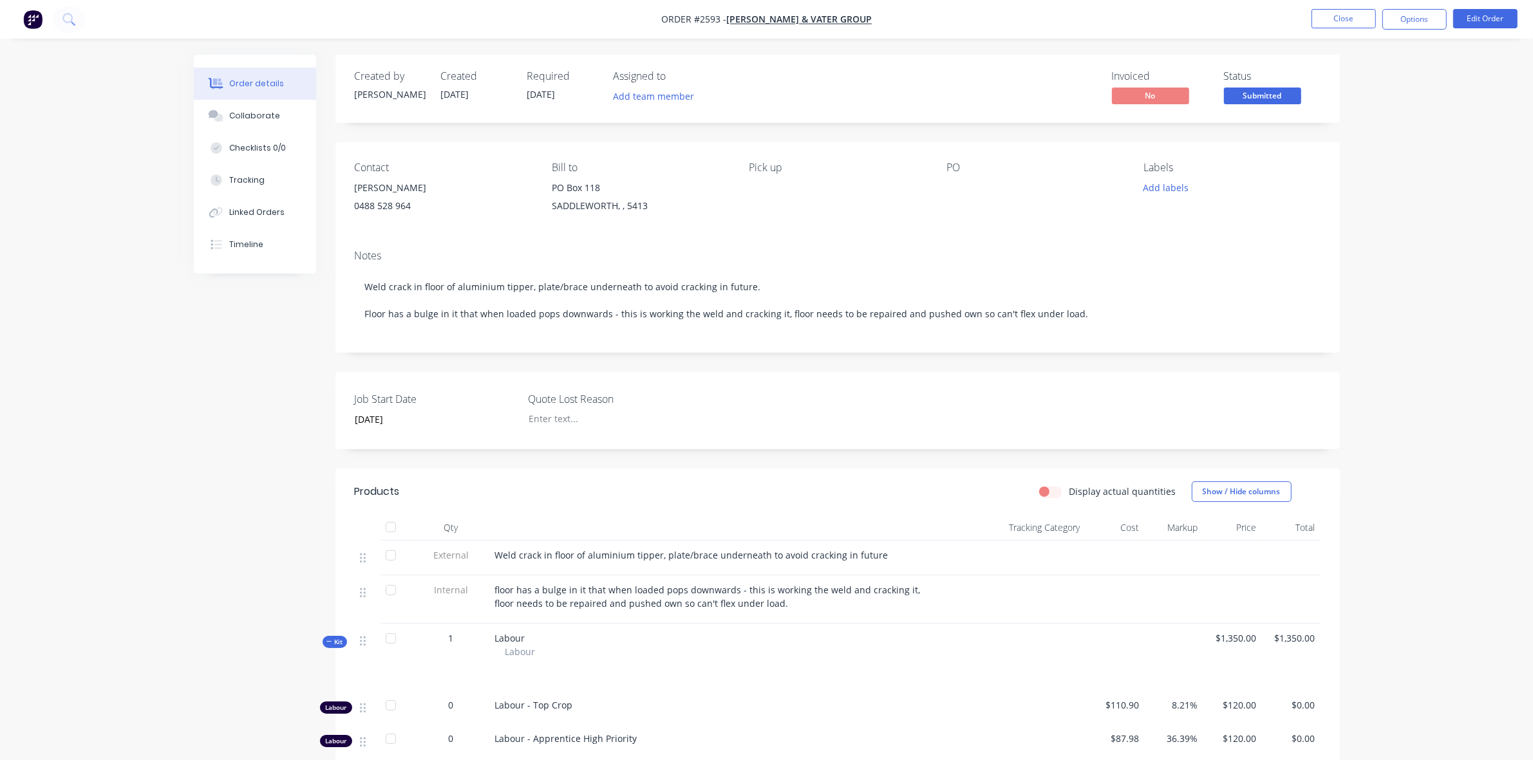
click at [956, 425] on div "Job Start Date [DATE] Quote Lost Reason" at bounding box center [837, 410] width 1004 height 77
click at [1347, 24] on button "Close" at bounding box center [1343, 18] width 64 height 19
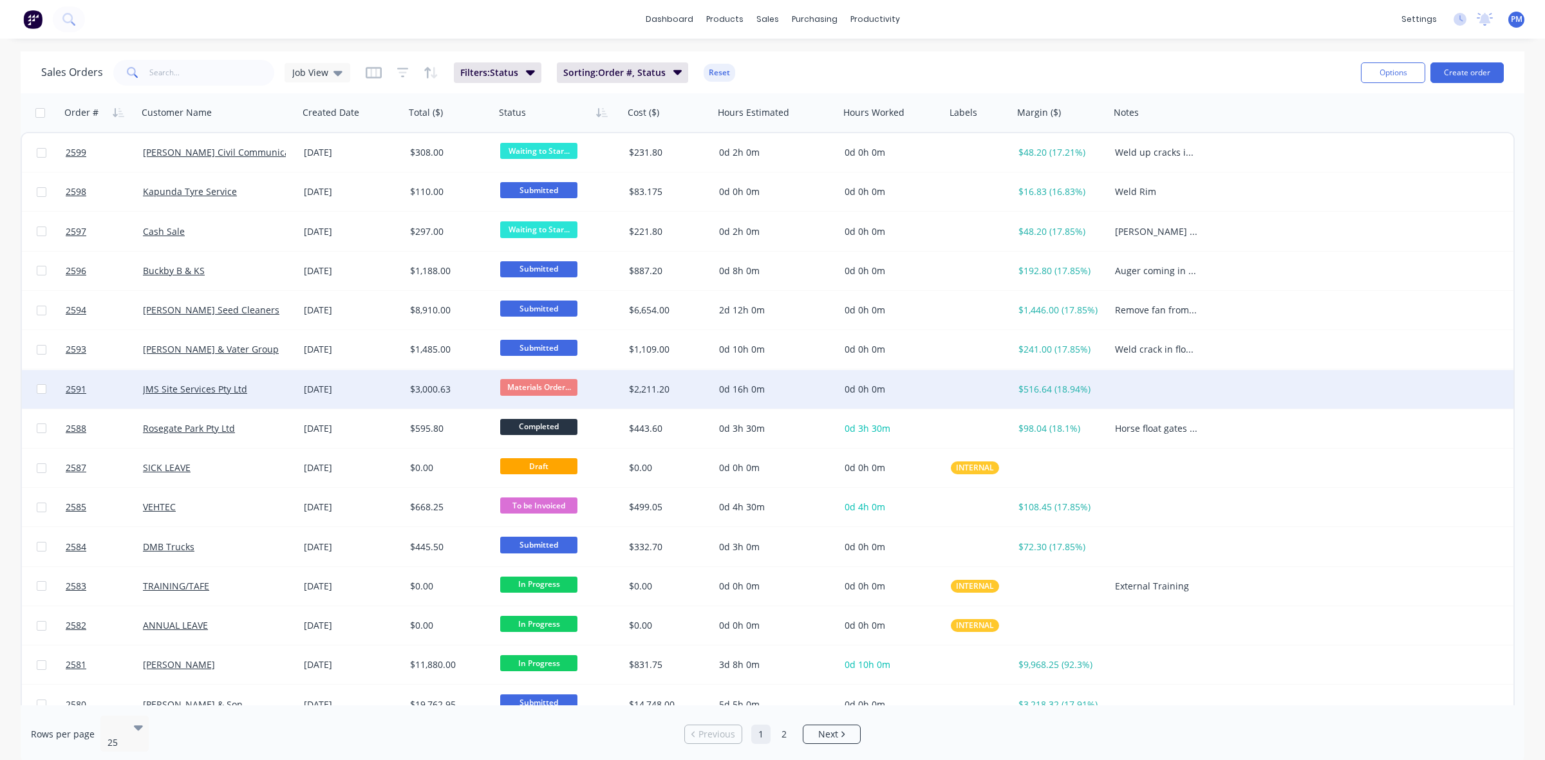
click at [276, 393] on div "JMS Site Services Pty Ltd" at bounding box center [214, 389] width 143 height 13
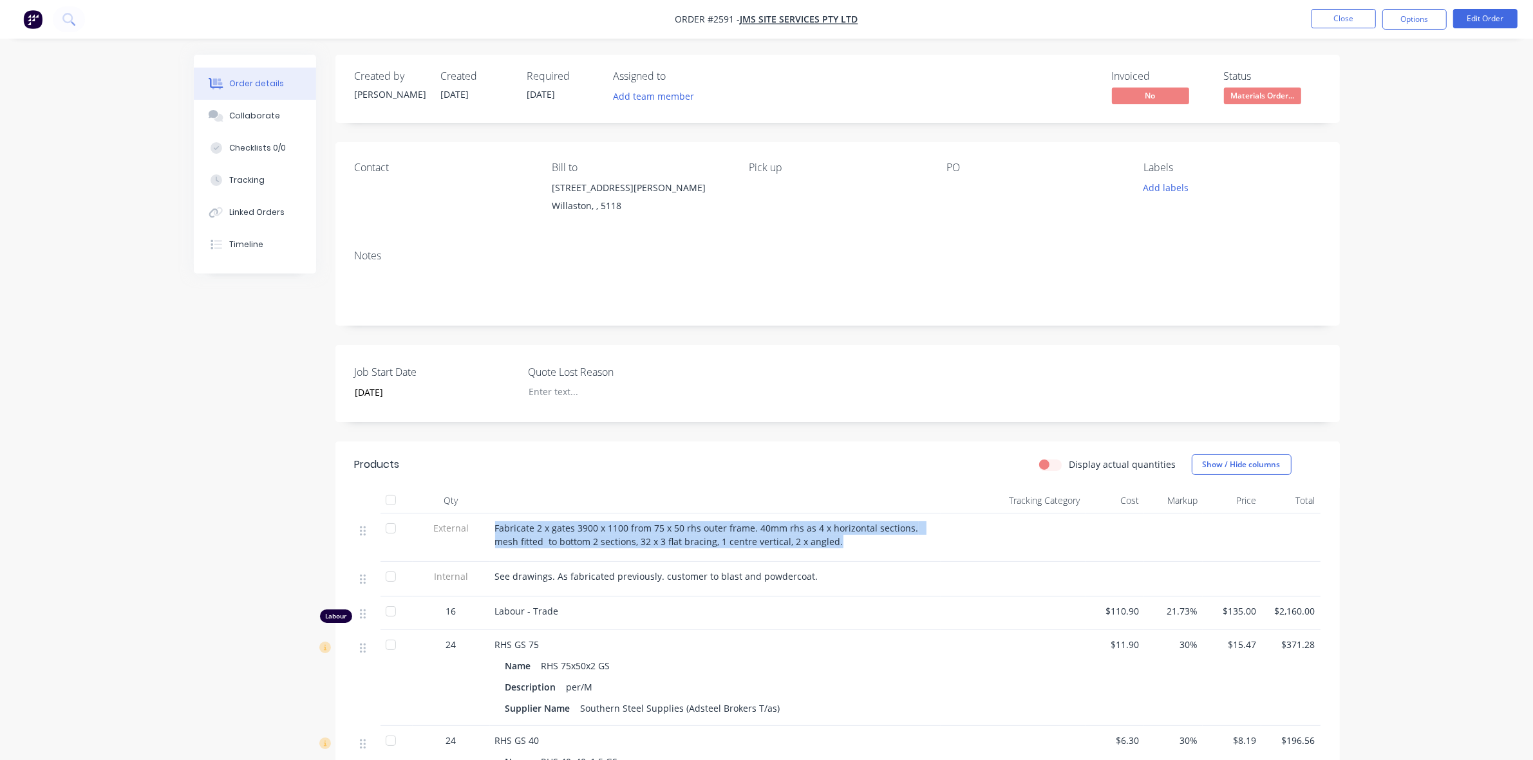
drag, startPoint x: 496, startPoint y: 528, endPoint x: 823, endPoint y: 545, distance: 327.4
click at [842, 545] on div "Fabricate 2 x gates 3900 x 1100 from 75 x 50 rhs outer frame. 40mm rhs as 4 x h…" at bounding box center [715, 534] width 440 height 27
copy span "Fabricate 2 x gates 3900 x 1100 from 75 x 50 rhs outer frame. 40mm rhs as 4 x h…"
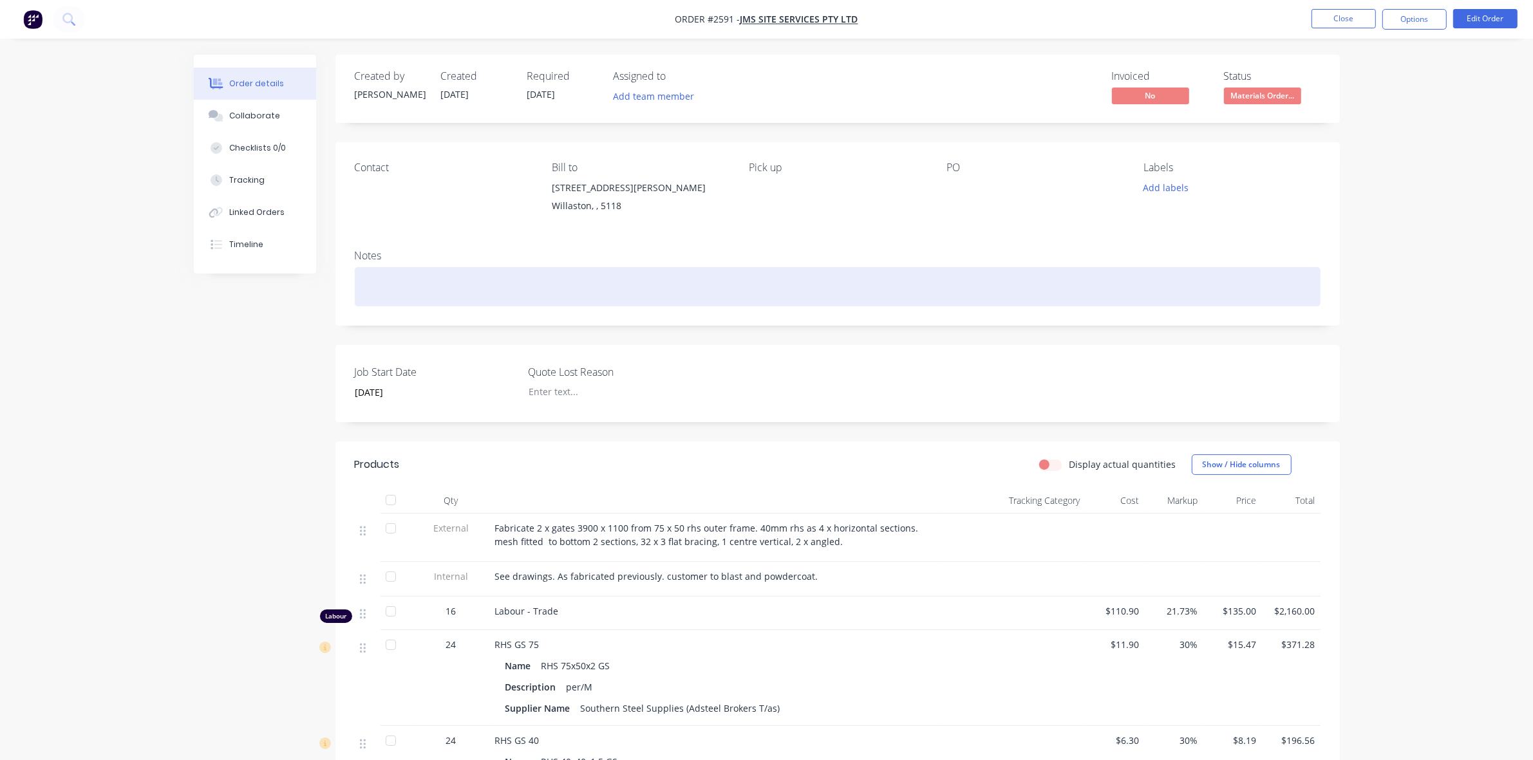
click at [396, 288] on div at bounding box center [838, 286] width 966 height 39
paste div
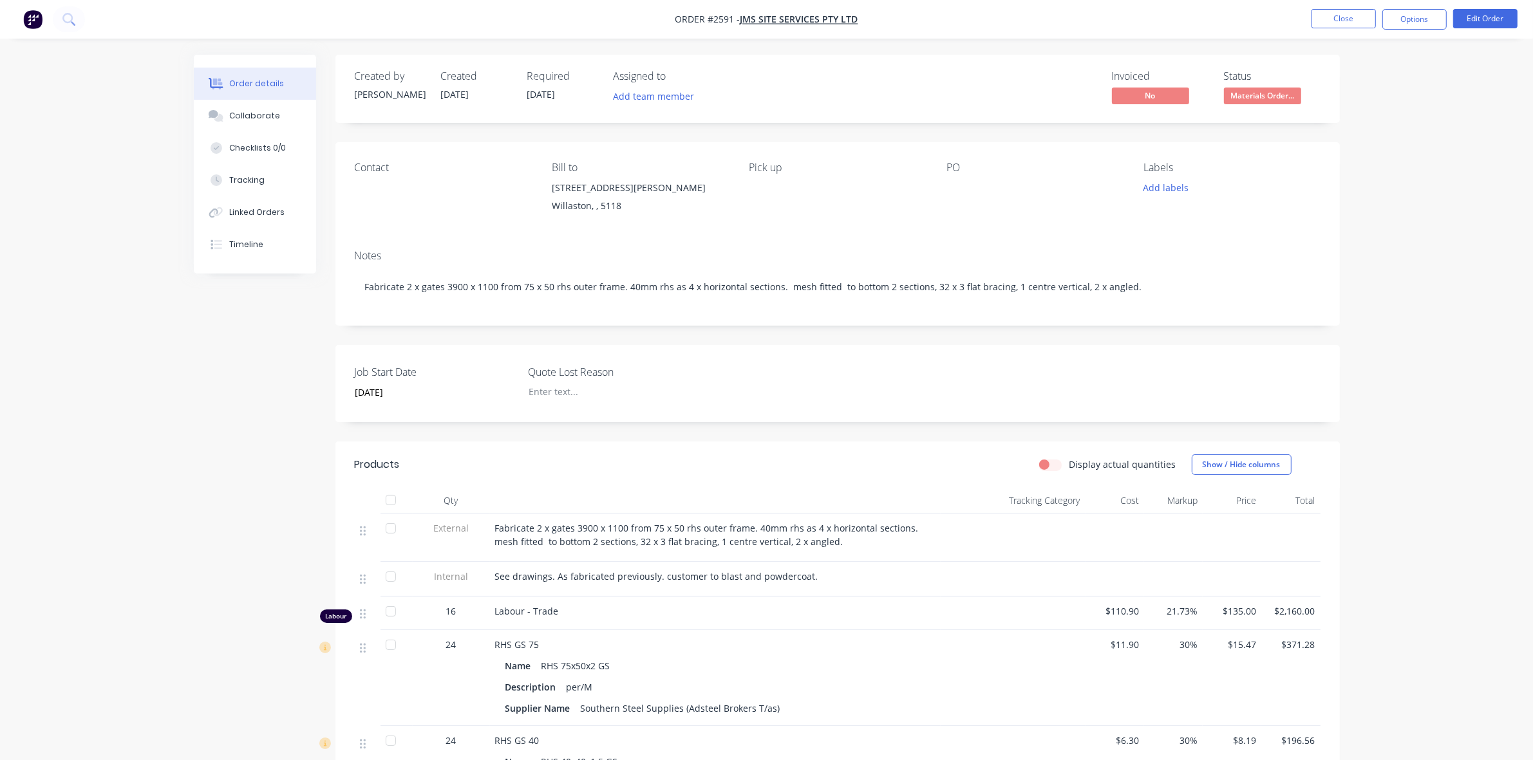
click at [737, 387] on div "Job Start Date [DATE] Quote Lost Reason" at bounding box center [837, 383] width 1004 height 77
click at [1353, 21] on button "Close" at bounding box center [1343, 18] width 64 height 19
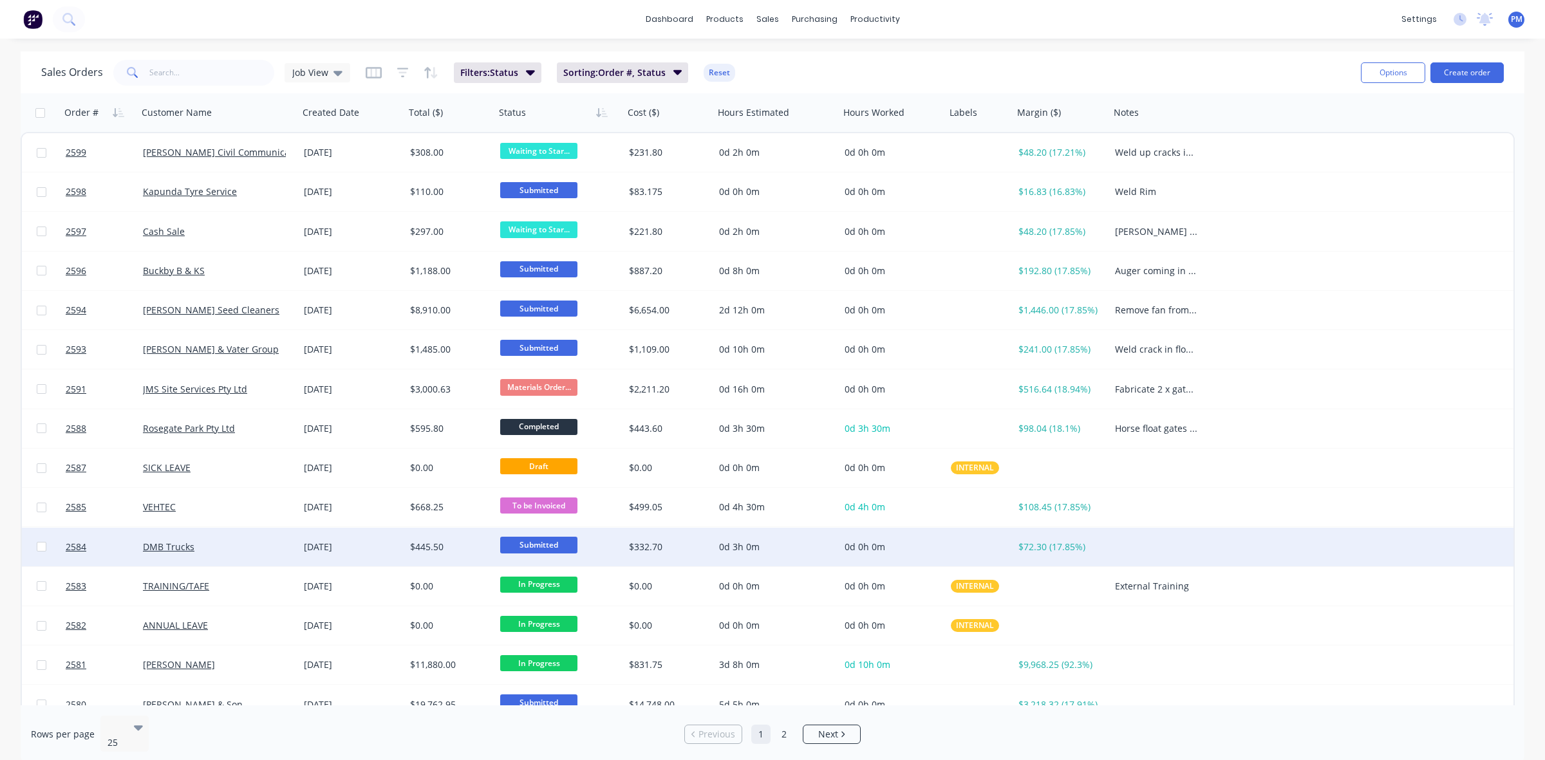
click at [270, 561] on div "DMB Trucks" at bounding box center [218, 547] width 161 height 39
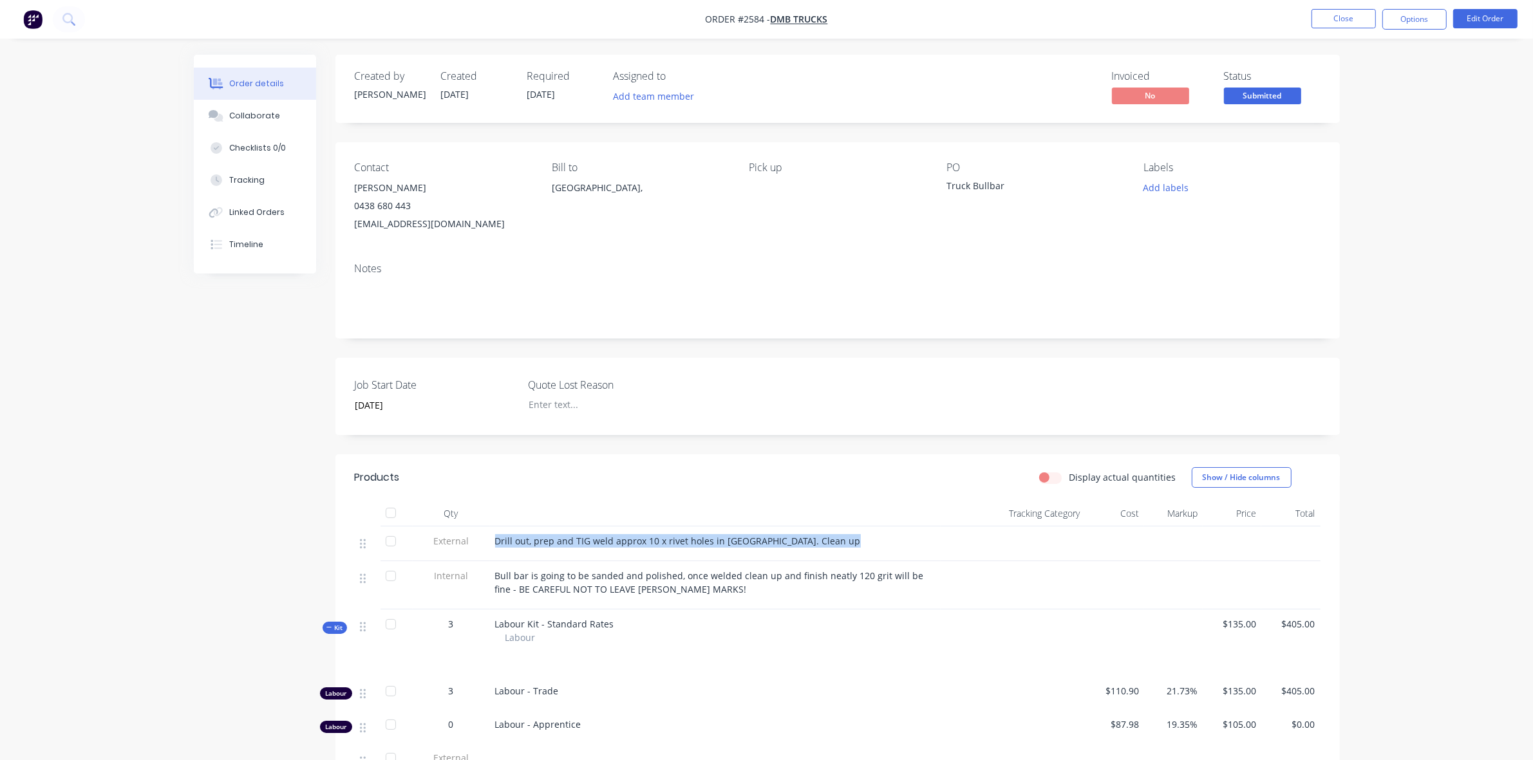
drag, startPoint x: 496, startPoint y: 542, endPoint x: 826, endPoint y: 552, distance: 330.4
click at [826, 552] on div "Drill out, prep and TIG weld approx 10 x rivet holes in [GEOGRAPHIC_DATA]. Clea…" at bounding box center [715, 544] width 451 height 35
copy div "Drill out, prep and TIG weld approx 10 x rivet holes in [GEOGRAPHIC_DATA]. Clea…"
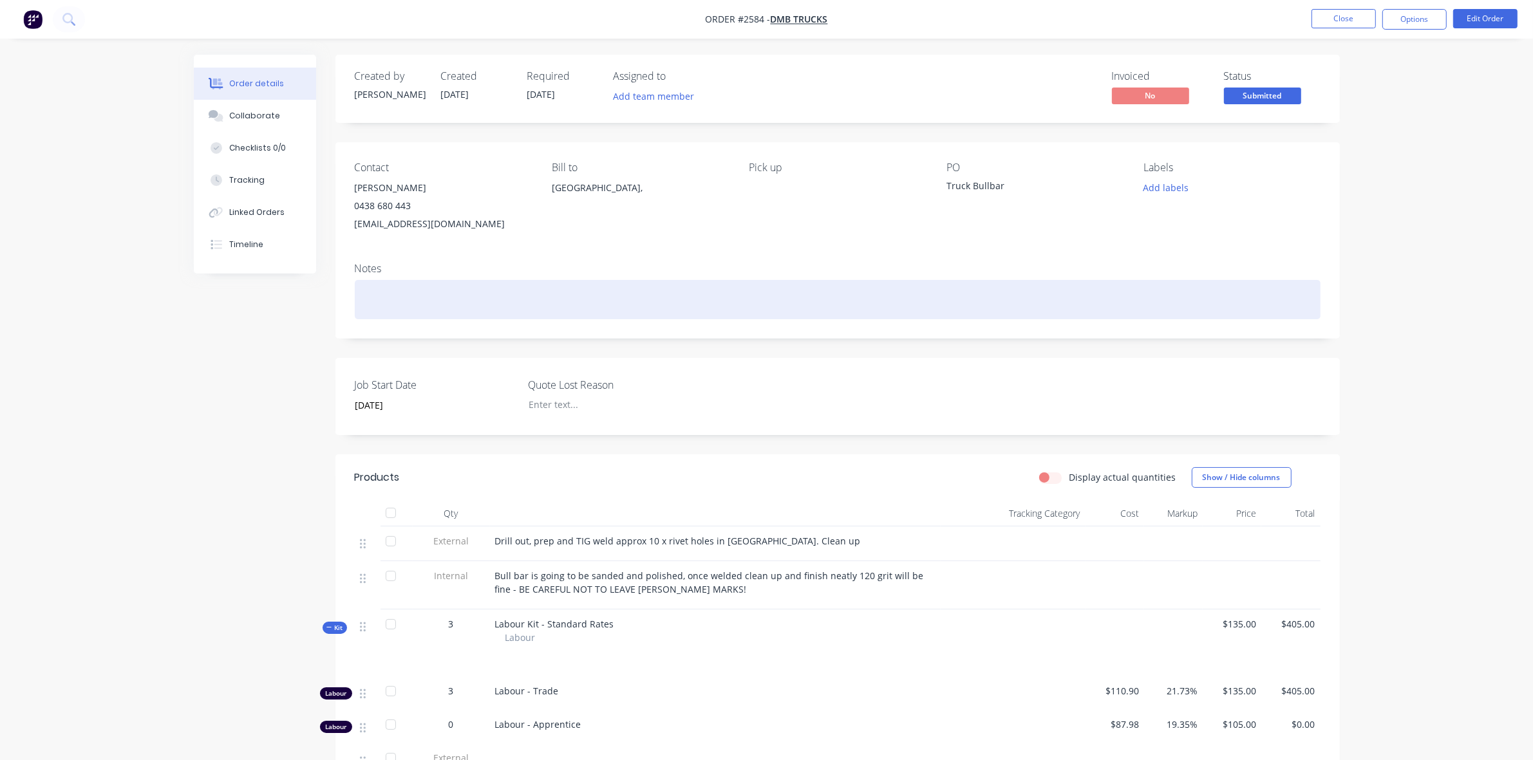
click at [389, 293] on div at bounding box center [838, 299] width 966 height 39
paste div
click at [512, 301] on div "Drill out, prep and TIG weld approx 10 x rivet holes in [GEOGRAPHIC_DATA]. Clea…" at bounding box center [838, 299] width 966 height 39
click at [621, 300] on div "Drill out, prep and TIG weld approx. 10 x rivet holes in [GEOGRAPHIC_DATA]. Cle…" at bounding box center [838, 299] width 966 height 39
click at [595, 301] on div "Drill out, prep and TIG weld approx. 10 x rivet holes in bullbar - Clean up" at bounding box center [838, 299] width 966 height 39
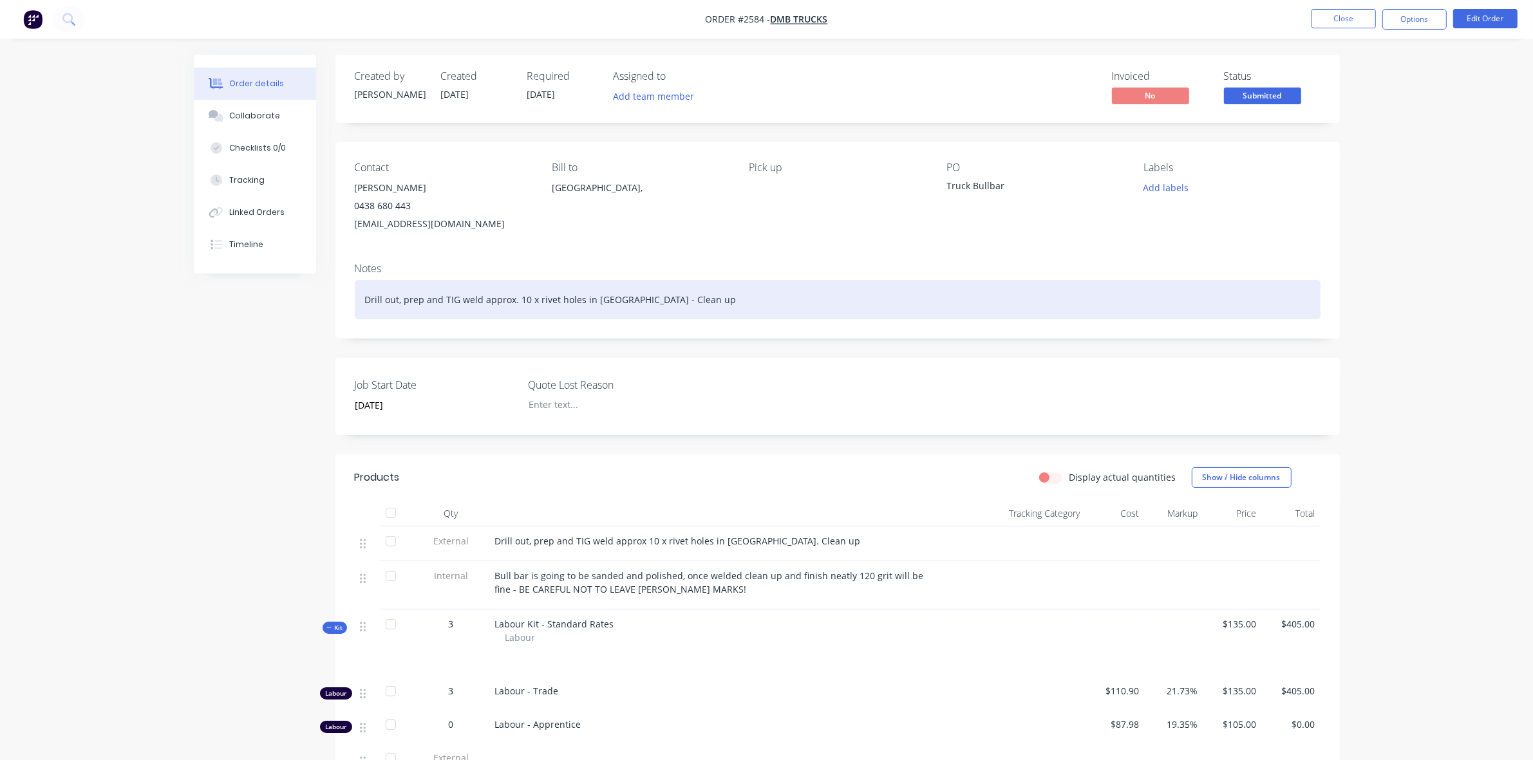
click at [665, 299] on div "Drill out, prep and TIG weld approx. 10 x rivet holes in [GEOGRAPHIC_DATA] - Cl…" at bounding box center [838, 299] width 966 height 39
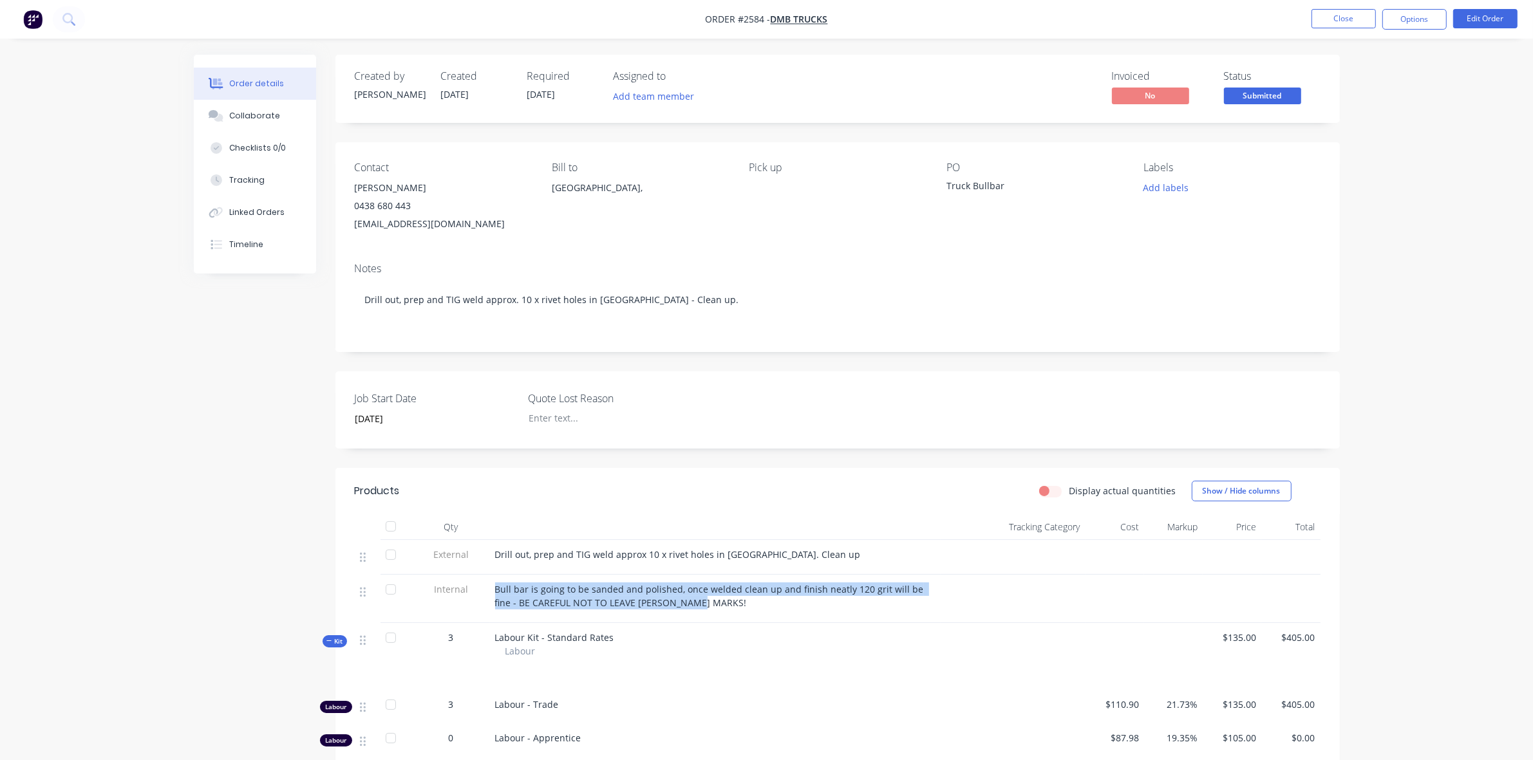
drag, startPoint x: 494, startPoint y: 591, endPoint x: 680, endPoint y: 600, distance: 185.6
click at [680, 600] on div "Bull bar is going to be sanded and polished, once welded clean up and finish ne…" at bounding box center [715, 596] width 440 height 27
copy span "Bull bar is going to be sanded and polished, once welded clean up and finish ne…"
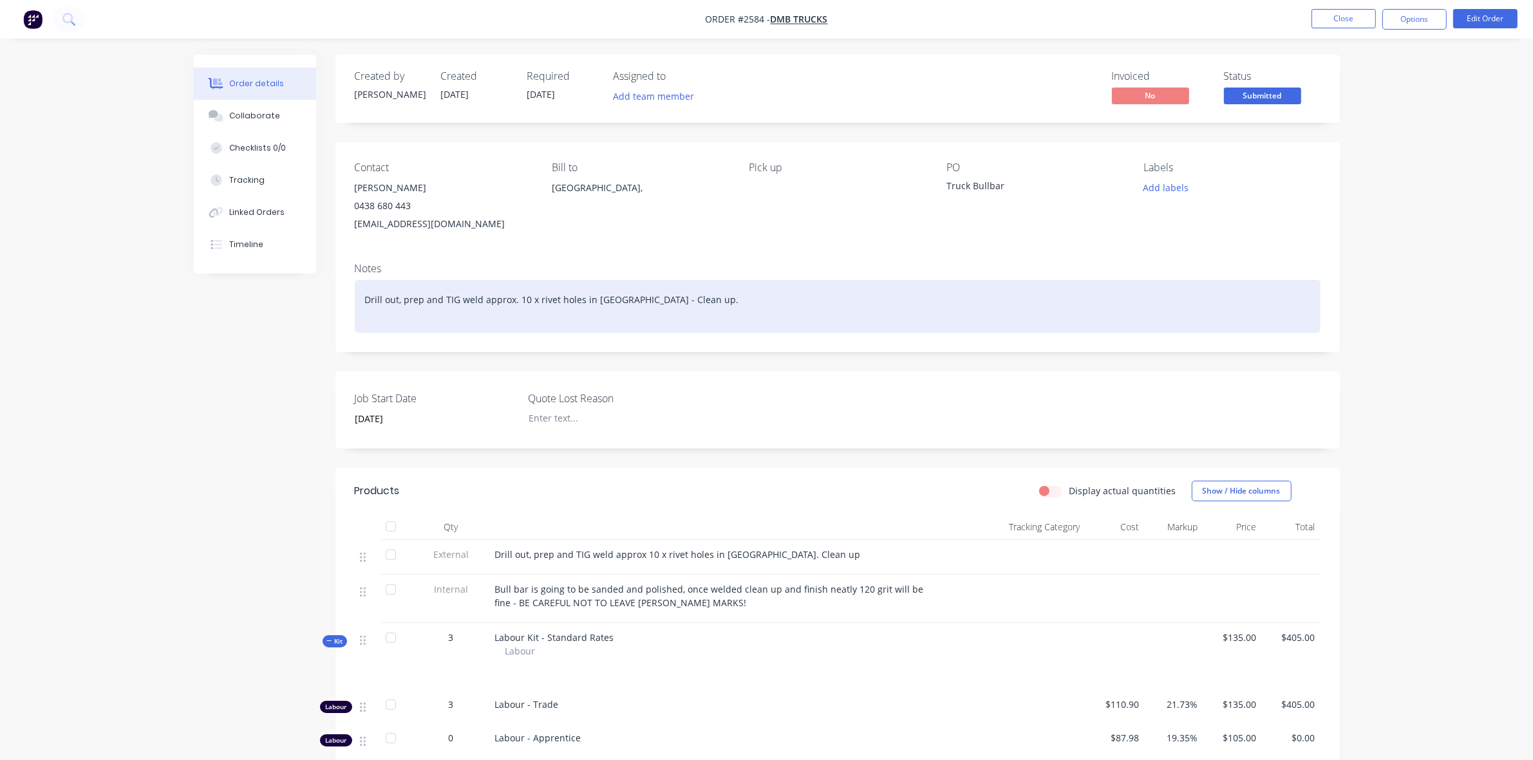
drag, startPoint x: 378, startPoint y: 324, endPoint x: 377, endPoint y: 316, distance: 7.8
click at [378, 323] on div "Drill out, prep and TIG weld approx. 10 x rivet holes in [GEOGRAPHIC_DATA] - Cl…" at bounding box center [838, 306] width 966 height 53
click at [609, 299] on div "Drill out, prep and TIG weld approx. 10 x rivet holes in [GEOGRAPHIC_DATA] - Cl…" at bounding box center [838, 306] width 966 height 53
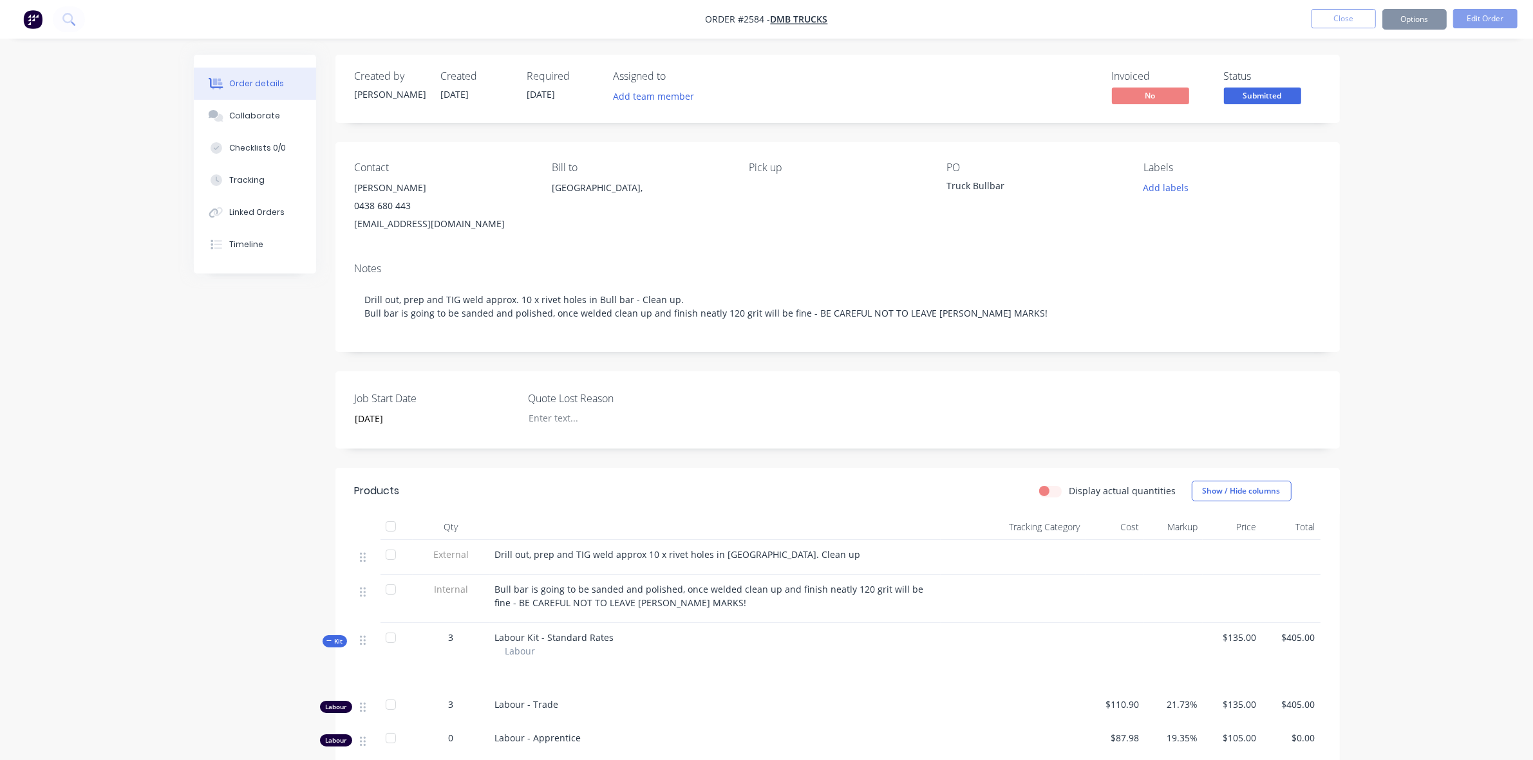
click at [913, 404] on div "Job Start Date [DATE] Quote Lost Reason" at bounding box center [837, 409] width 1004 height 77
click at [1347, 17] on button "Close" at bounding box center [1343, 18] width 64 height 19
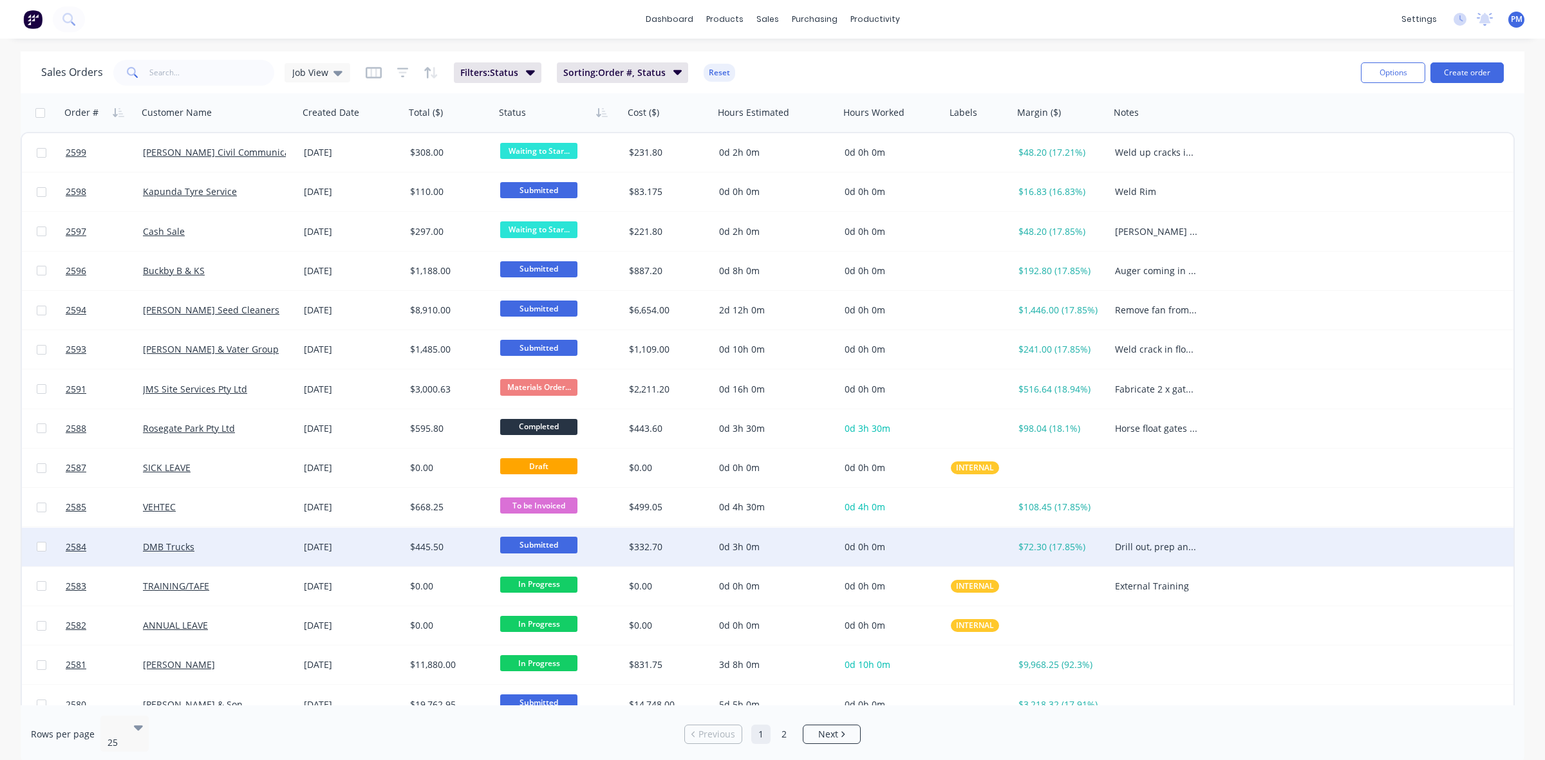
scroll to position [80, 0]
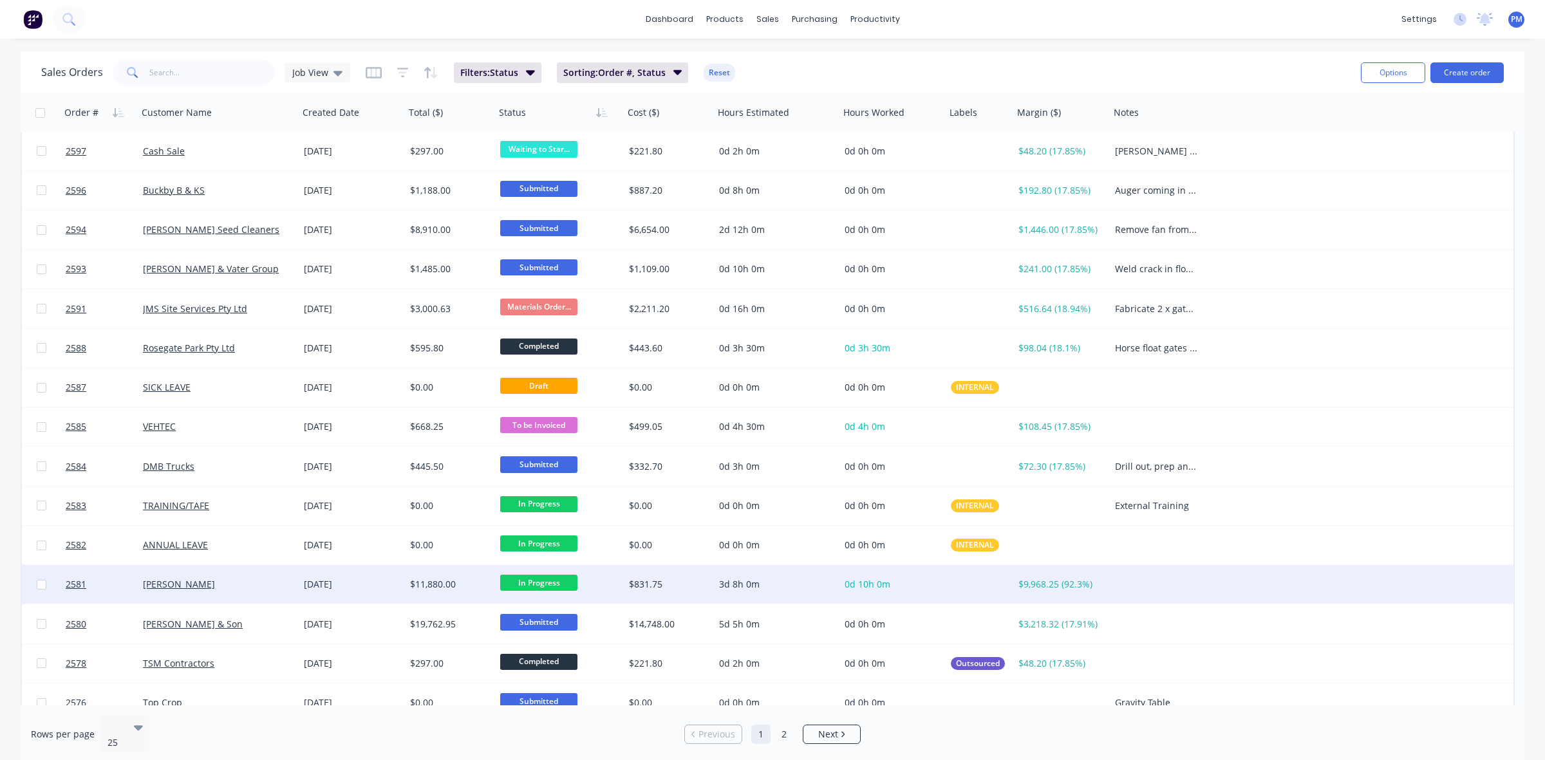
click at [265, 596] on div "[PERSON_NAME]" at bounding box center [218, 584] width 161 height 39
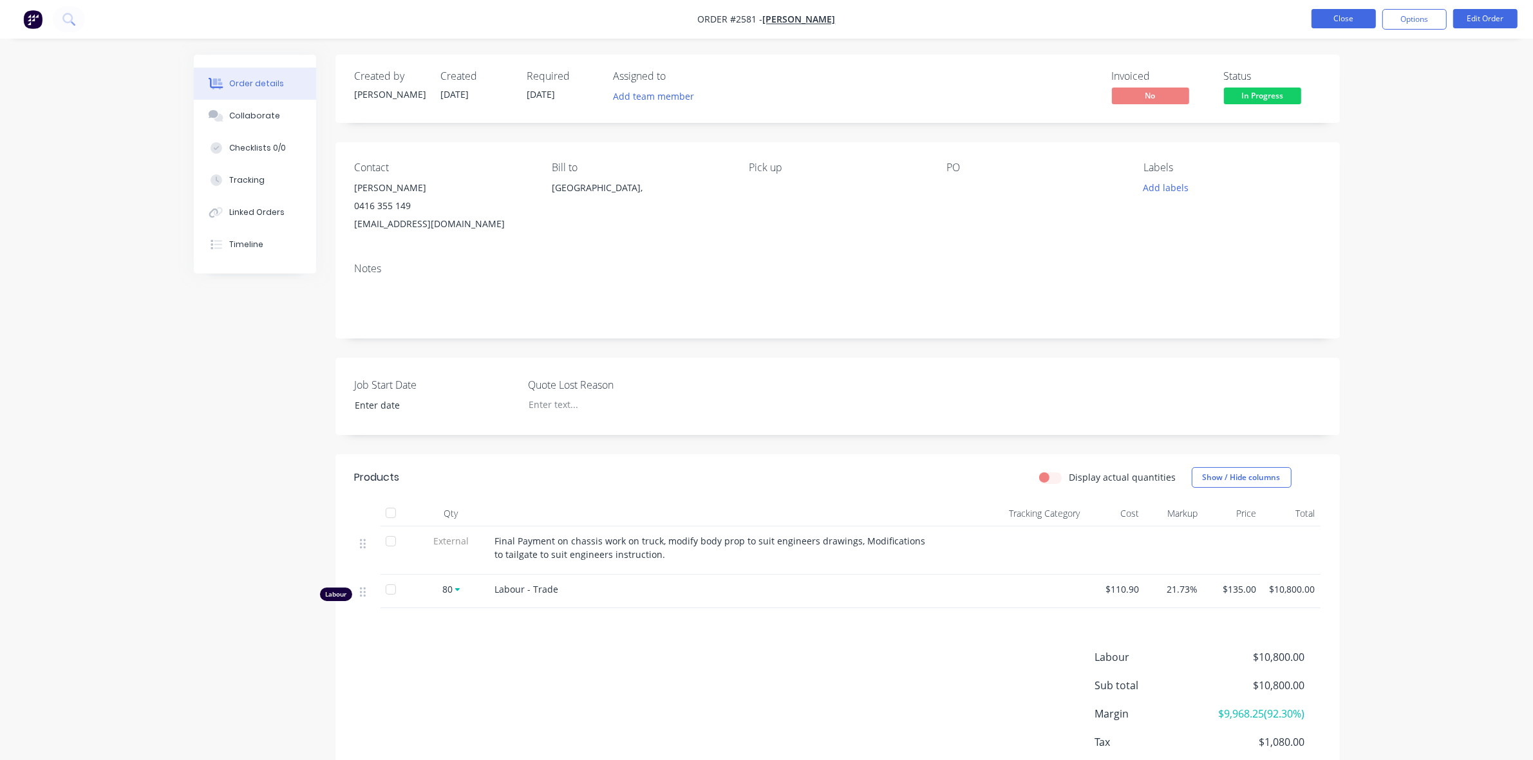
click at [1360, 23] on button "Close" at bounding box center [1343, 18] width 64 height 19
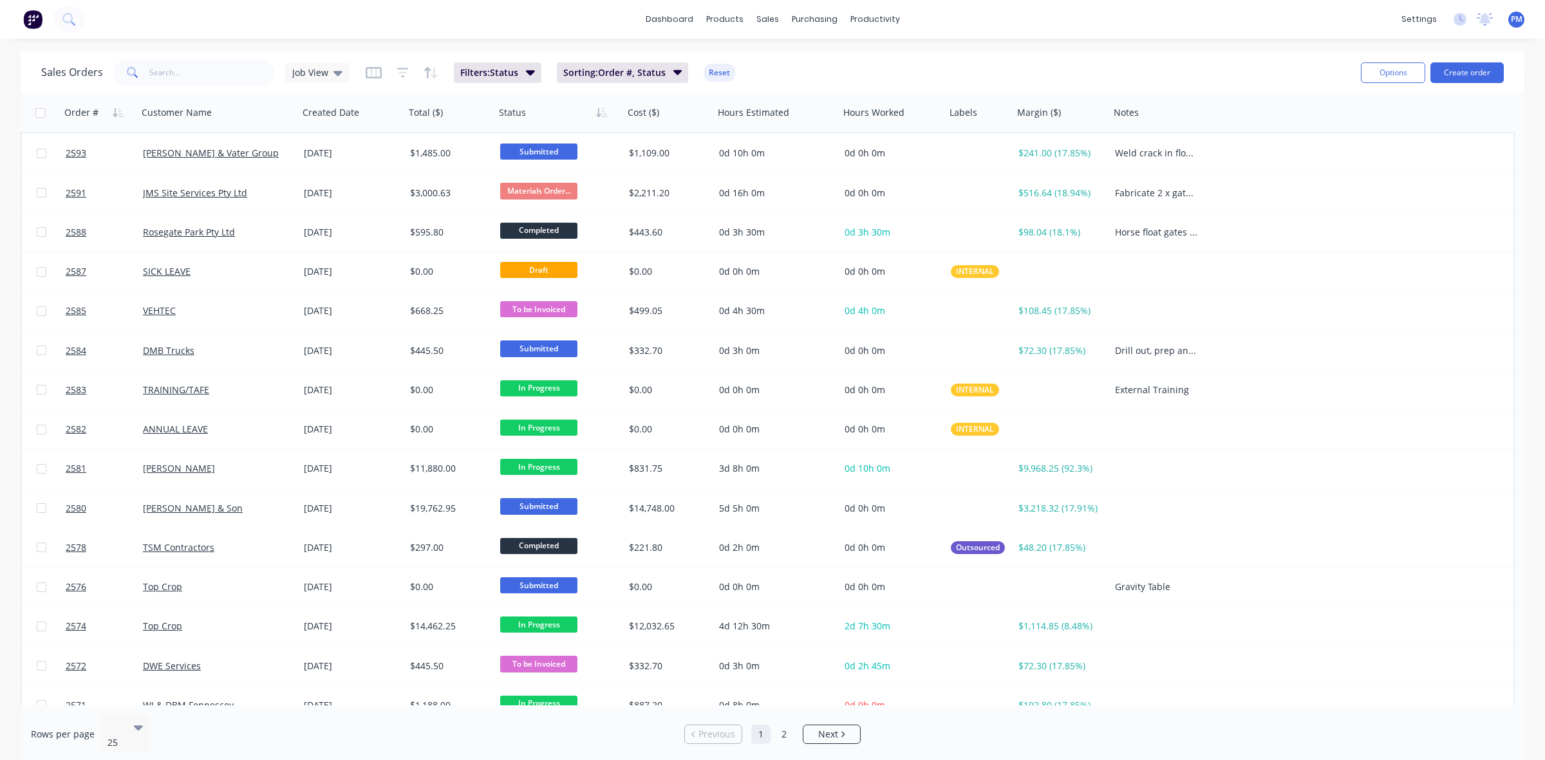
scroll to position [241, 0]
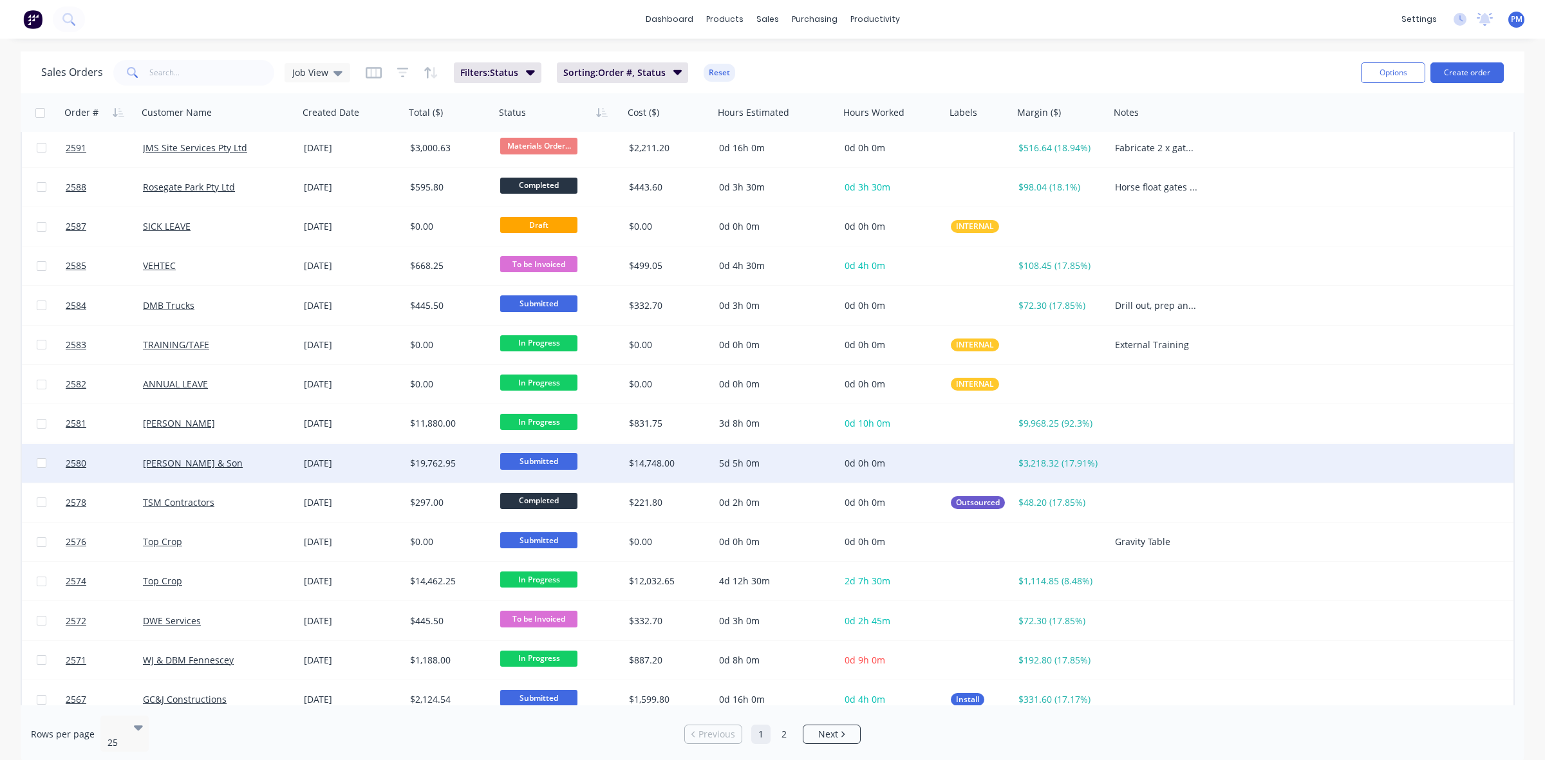
click at [272, 470] on div "[PERSON_NAME] & Son" at bounding box center [218, 463] width 161 height 39
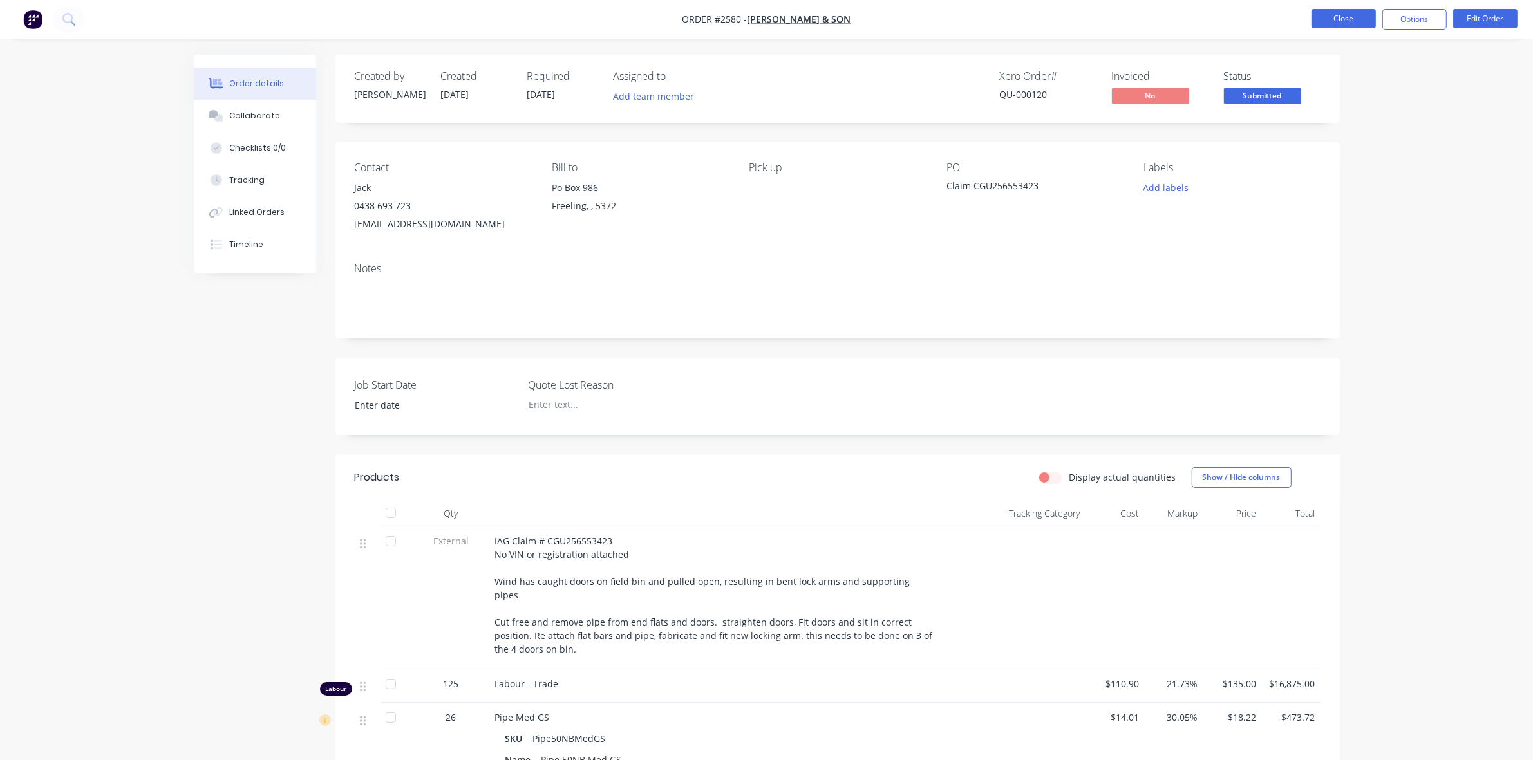
click at [1355, 21] on button "Close" at bounding box center [1343, 18] width 64 height 19
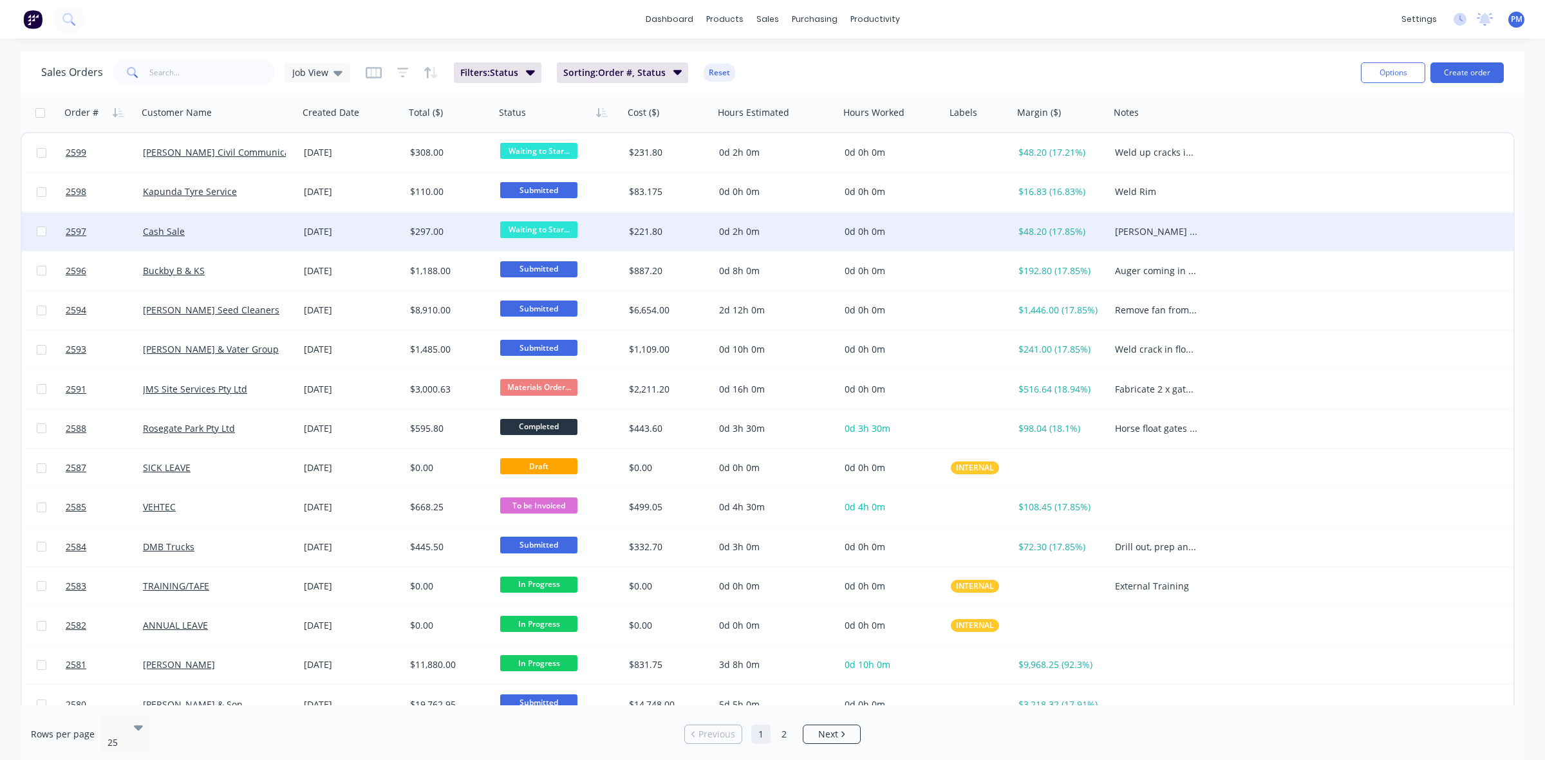
click at [567, 233] on span "Waiting to Star..." at bounding box center [538, 229] width 77 height 16
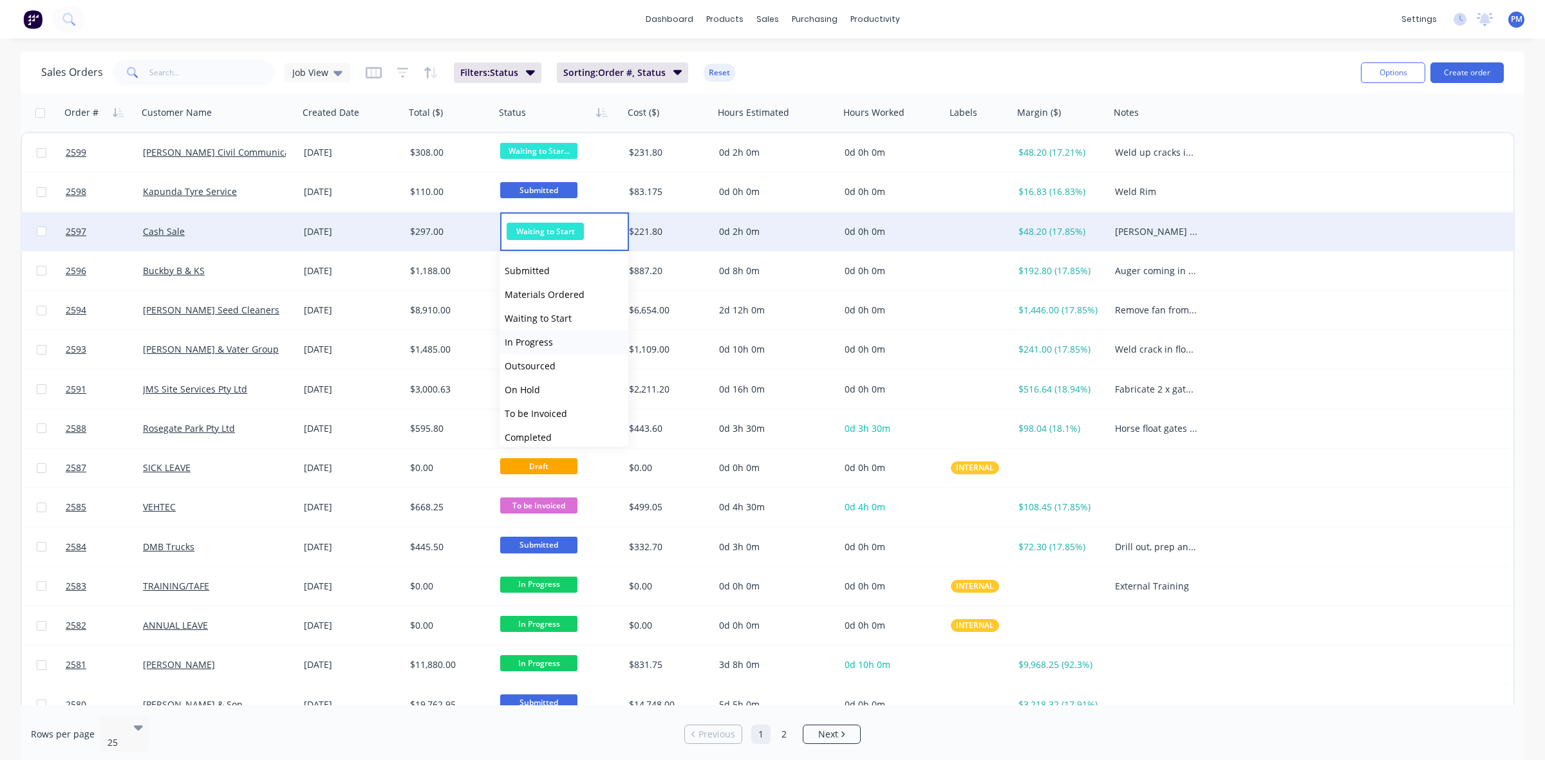
click at [545, 340] on span "In Progress" at bounding box center [529, 342] width 48 height 12
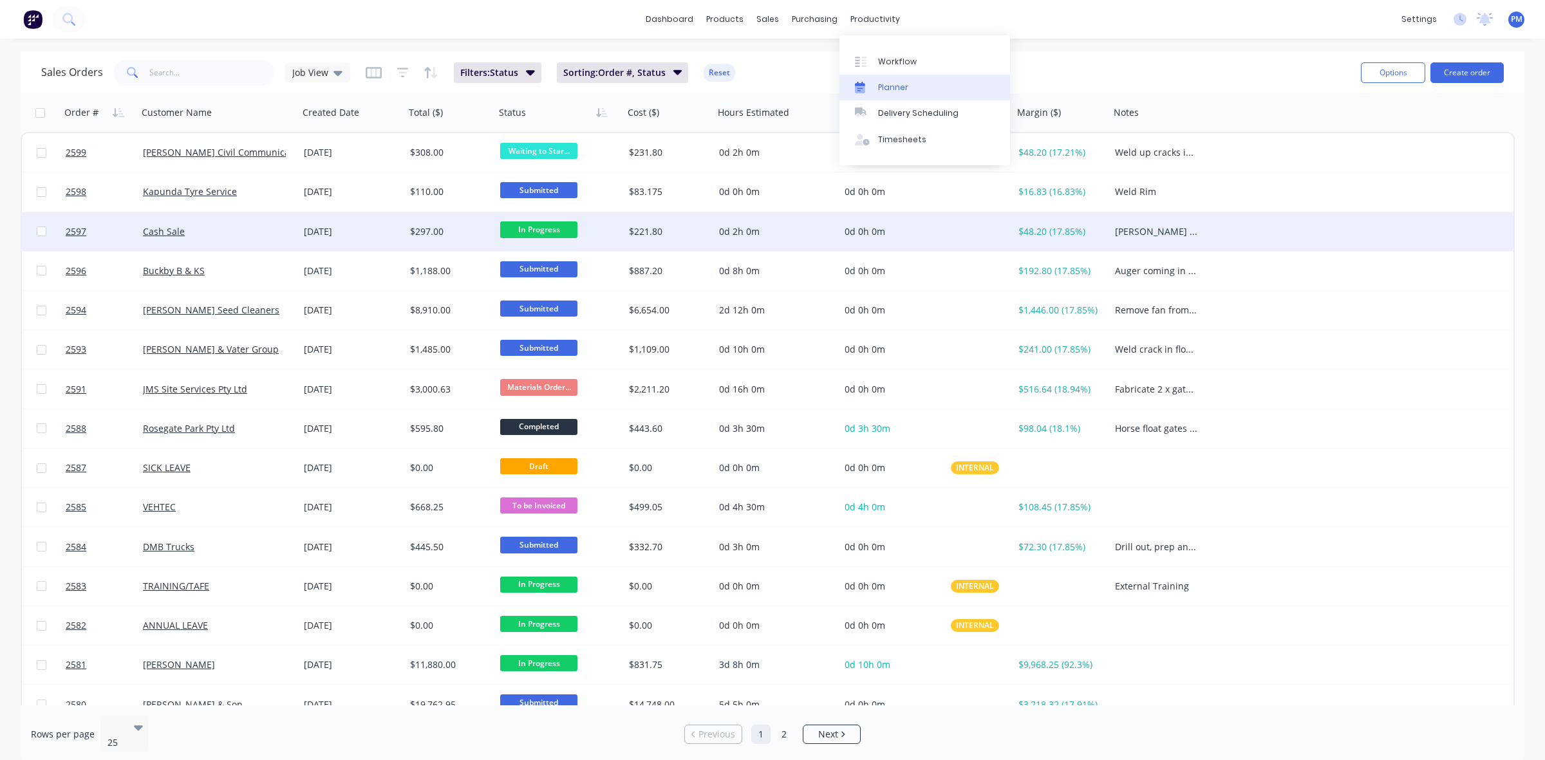
click at [895, 82] on div "Planner" at bounding box center [893, 88] width 30 height 12
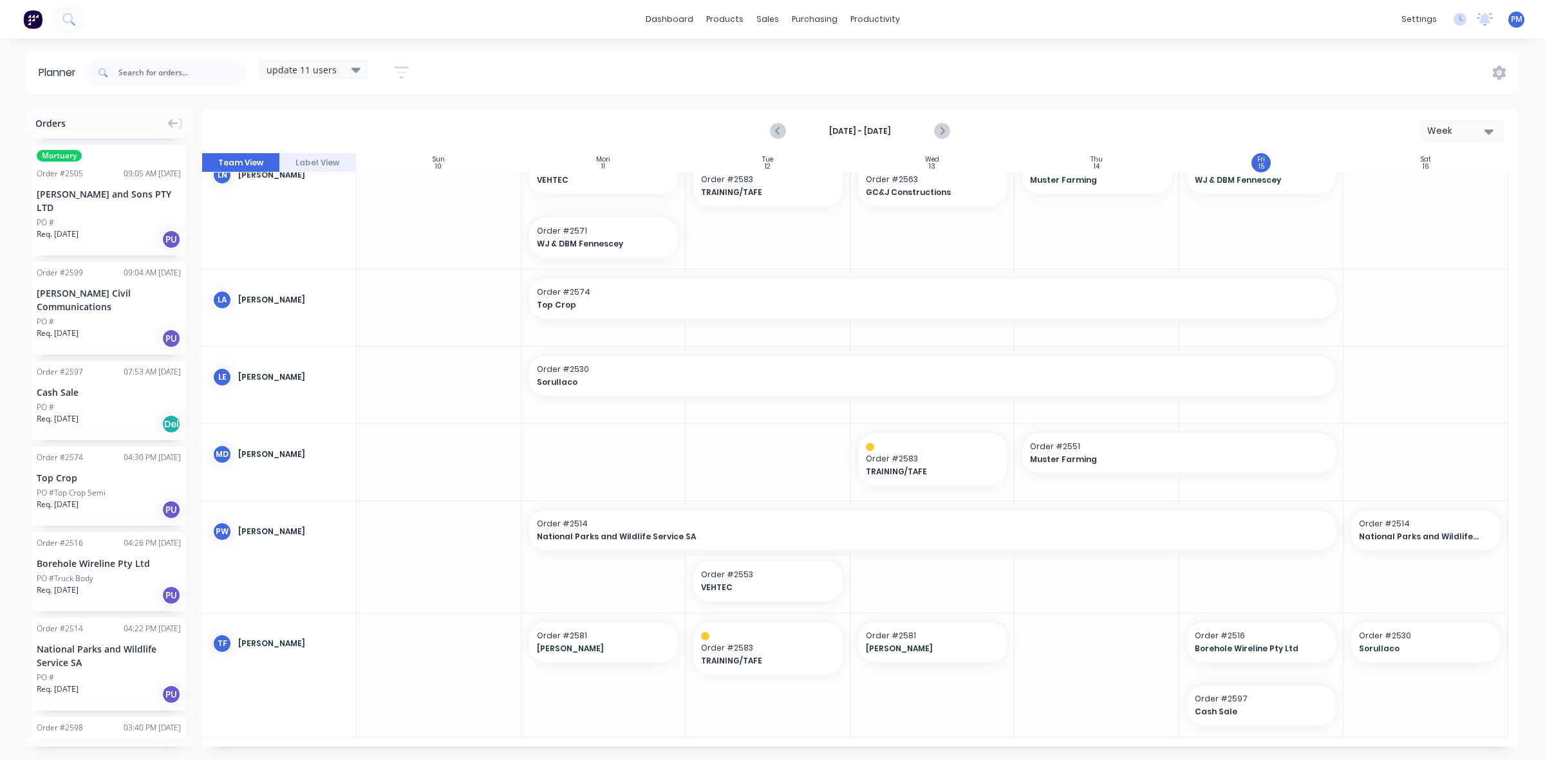
scroll to position [885, 0]
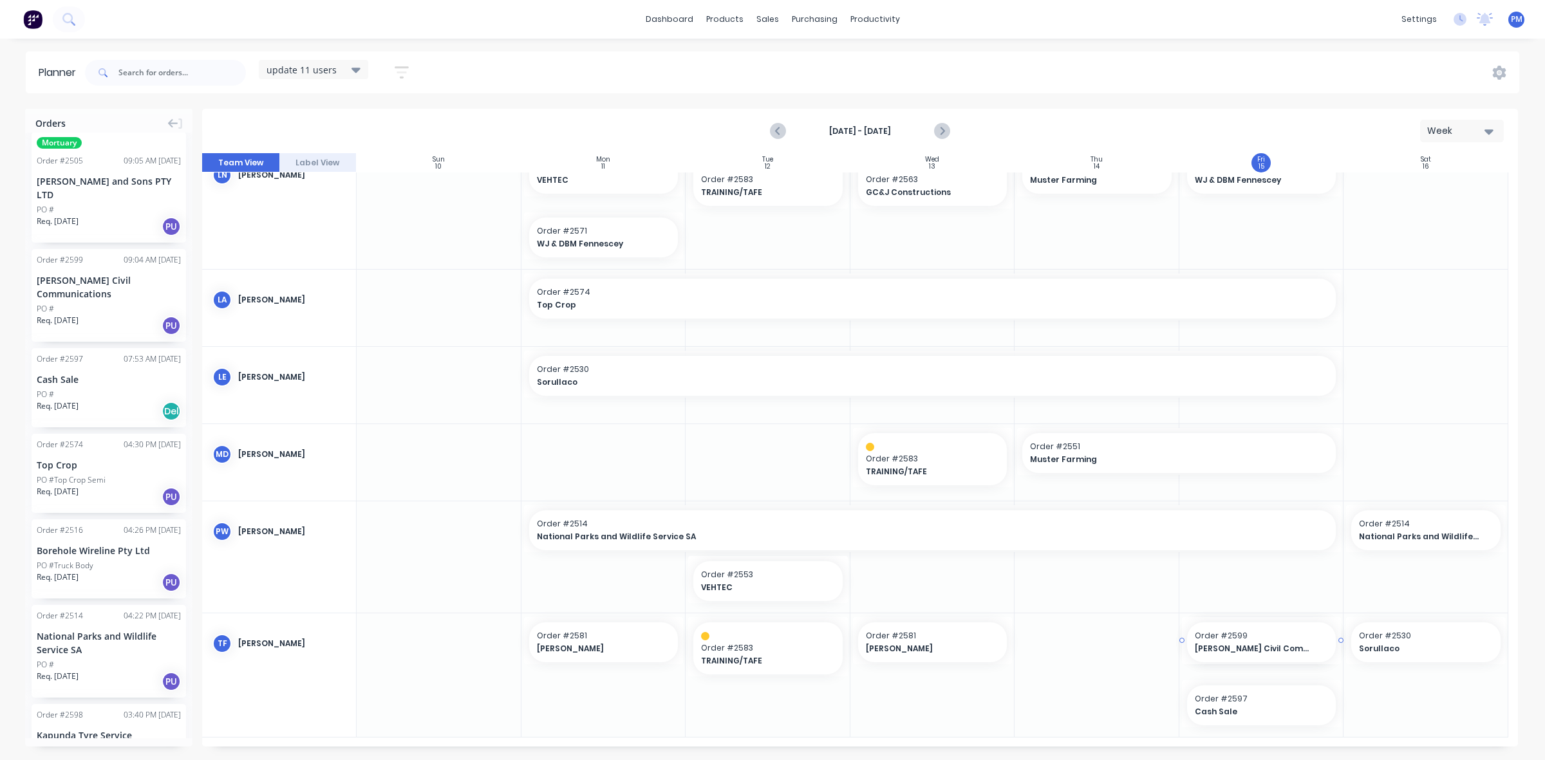
drag, startPoint x: 82, startPoint y: 277, endPoint x: 1206, endPoint y: 686, distance: 1196.0
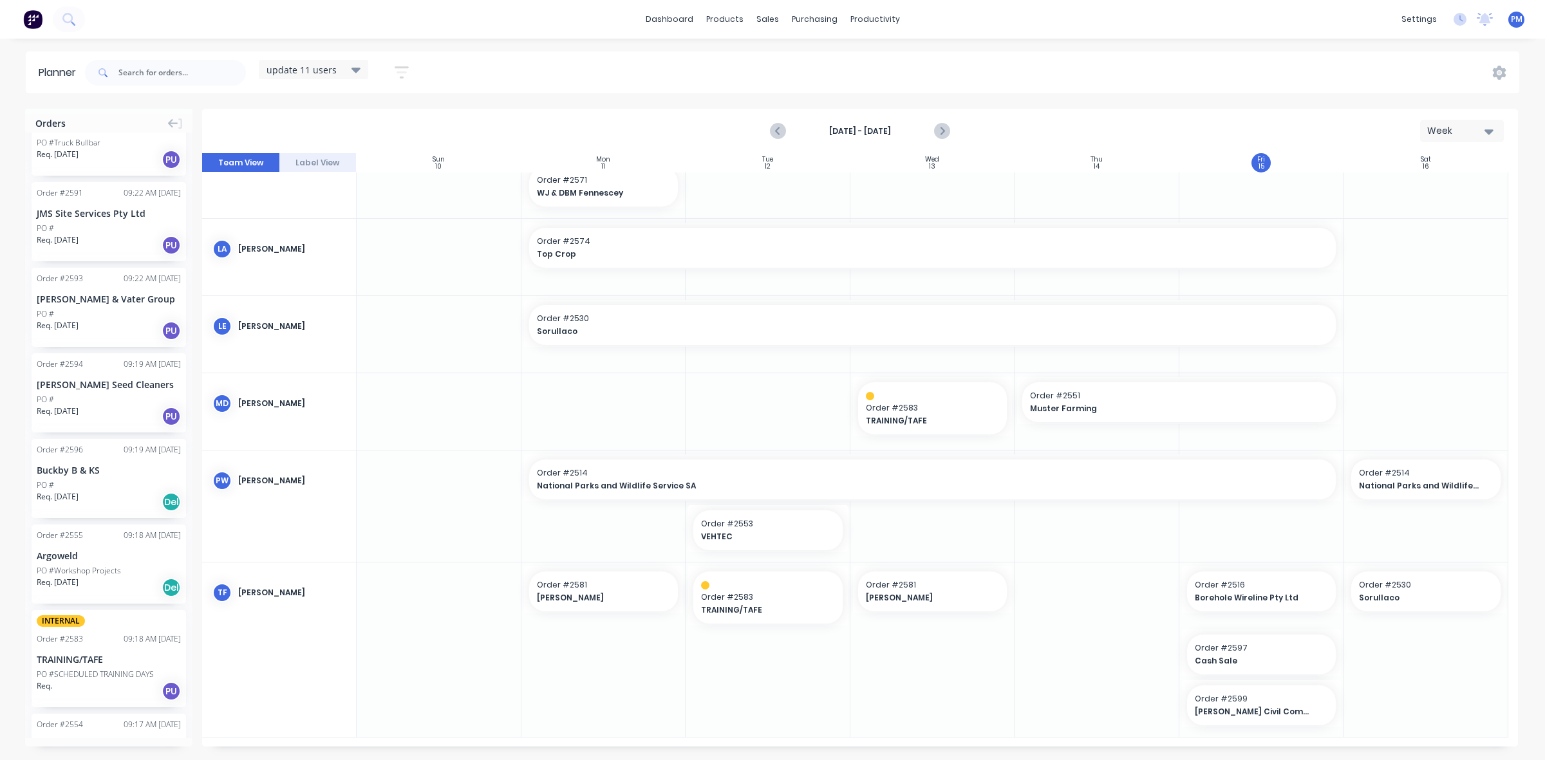
scroll to position [0, 0]
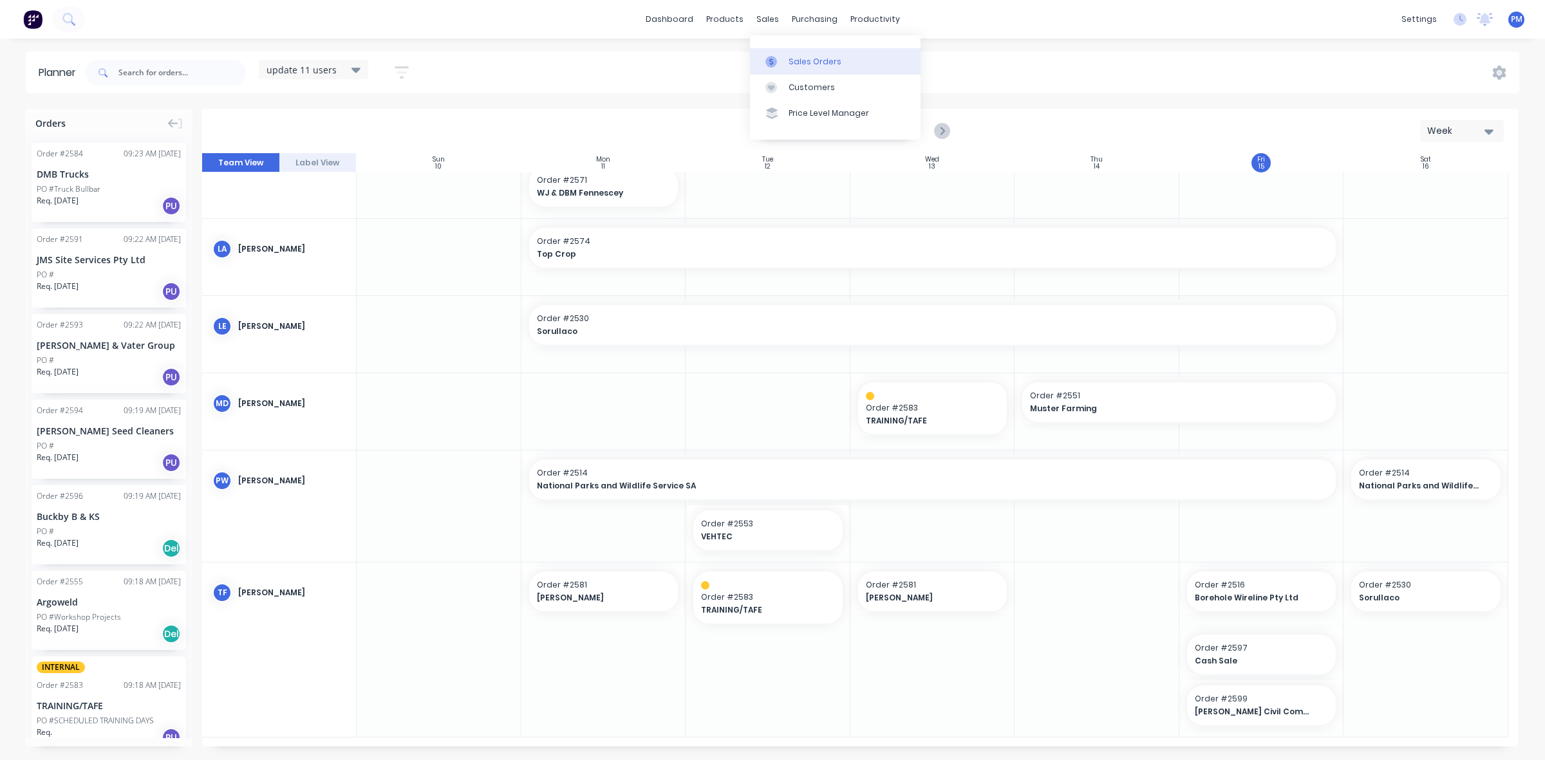
click at [800, 61] on div "Sales Orders" at bounding box center [815, 62] width 53 height 12
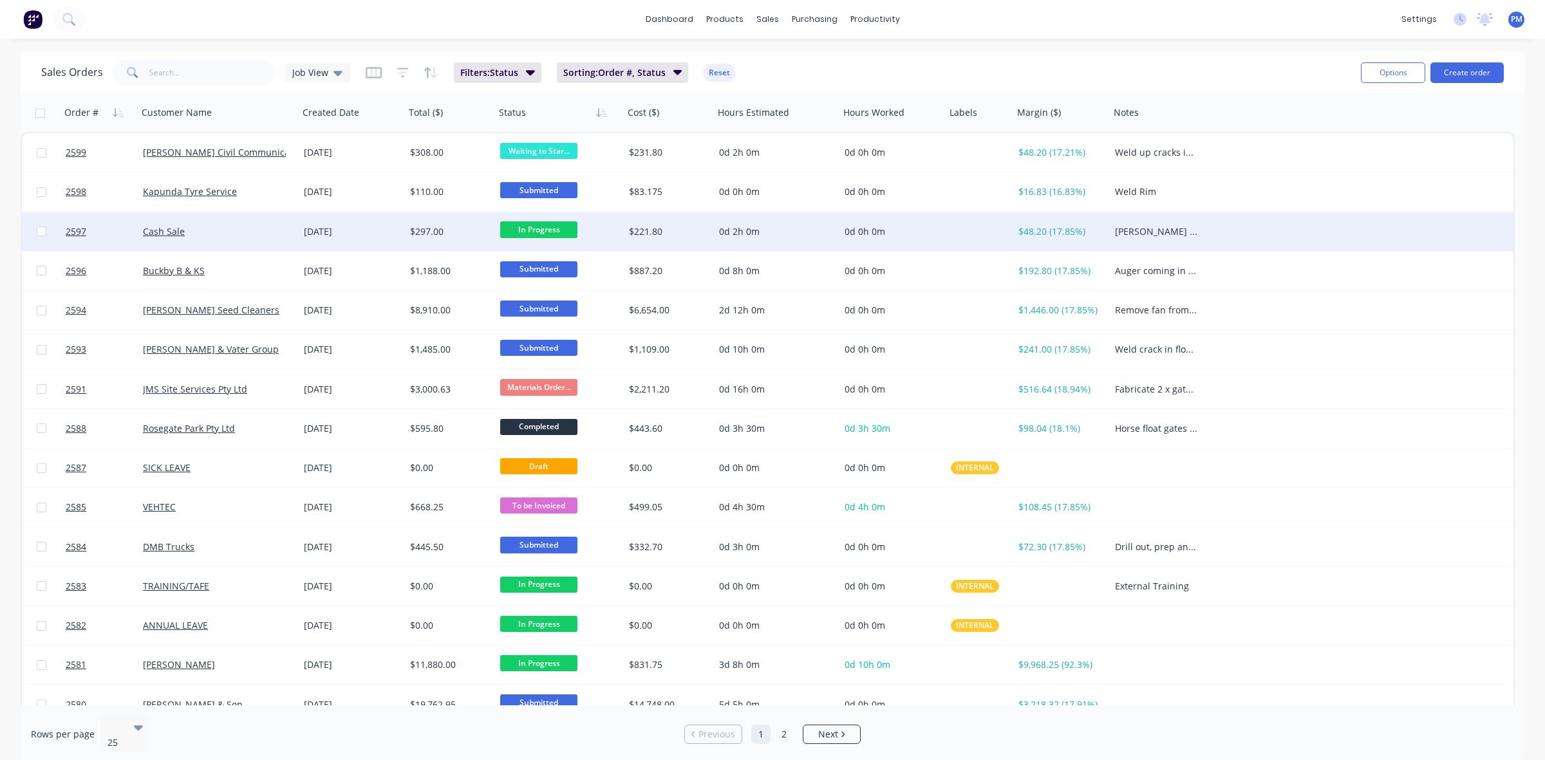
click at [256, 236] on div "Cash Sale" at bounding box center [214, 231] width 143 height 13
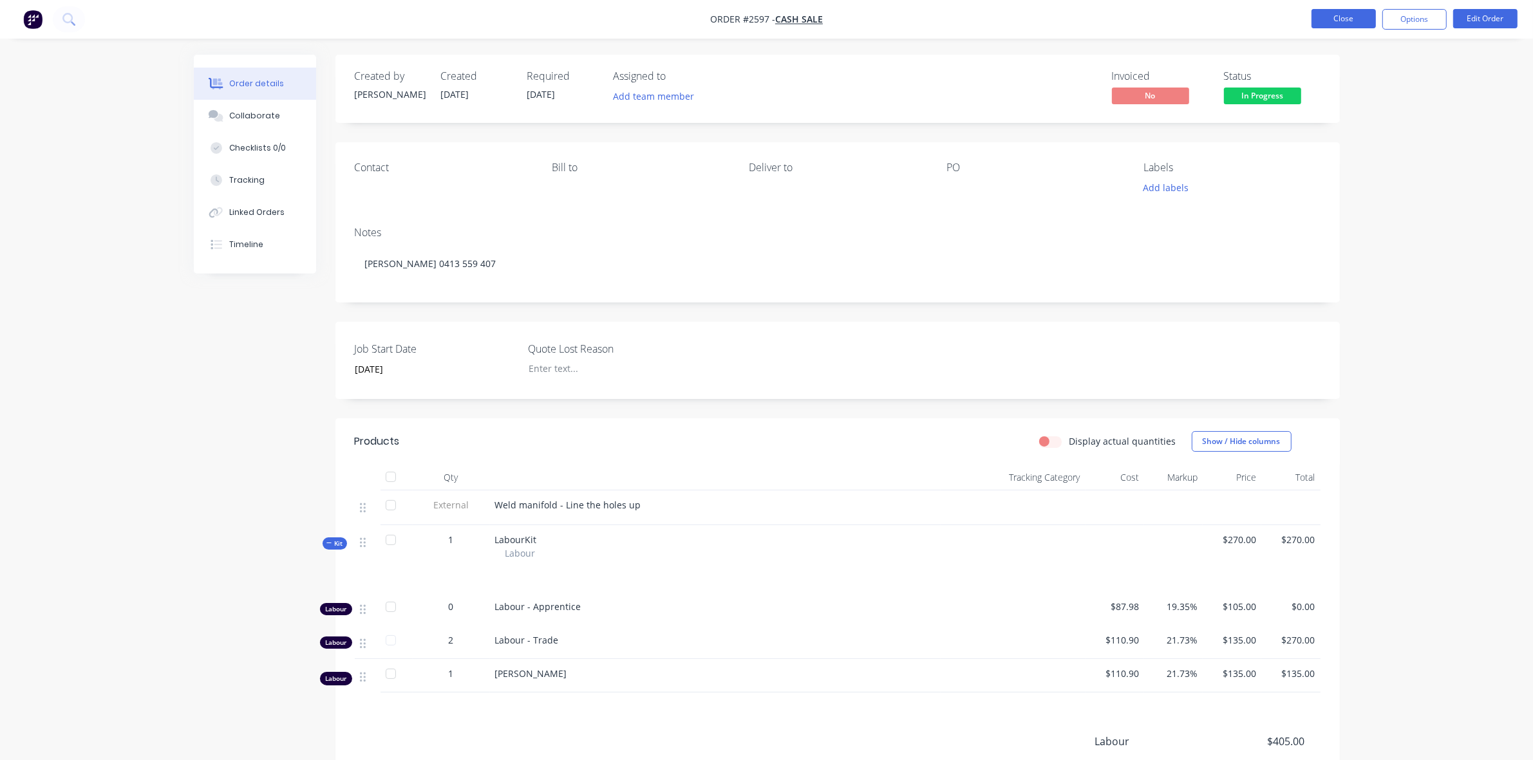
click at [1342, 21] on button "Close" at bounding box center [1343, 18] width 64 height 19
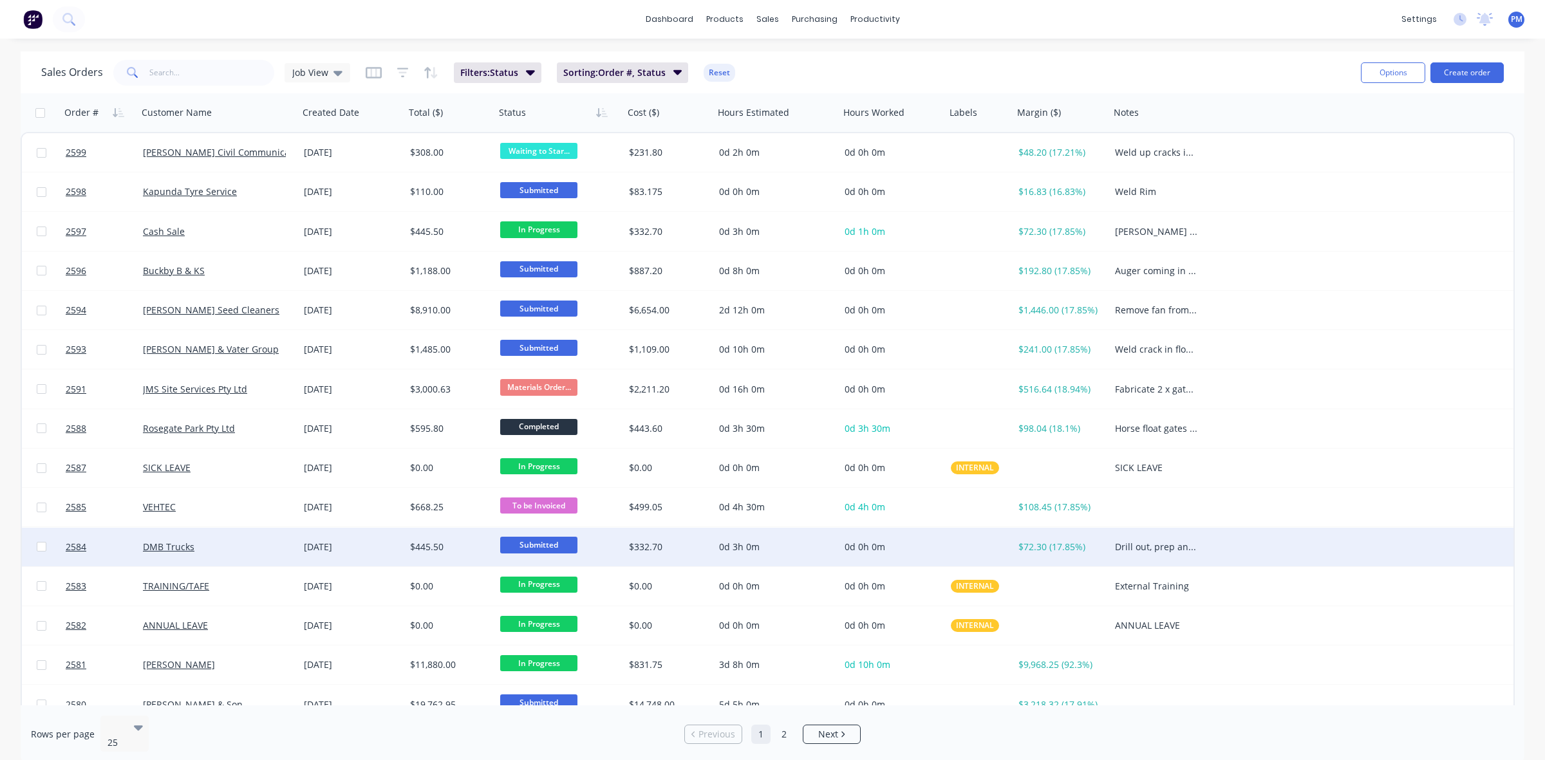
click at [252, 548] on div "DMB Trucks" at bounding box center [214, 547] width 143 height 13
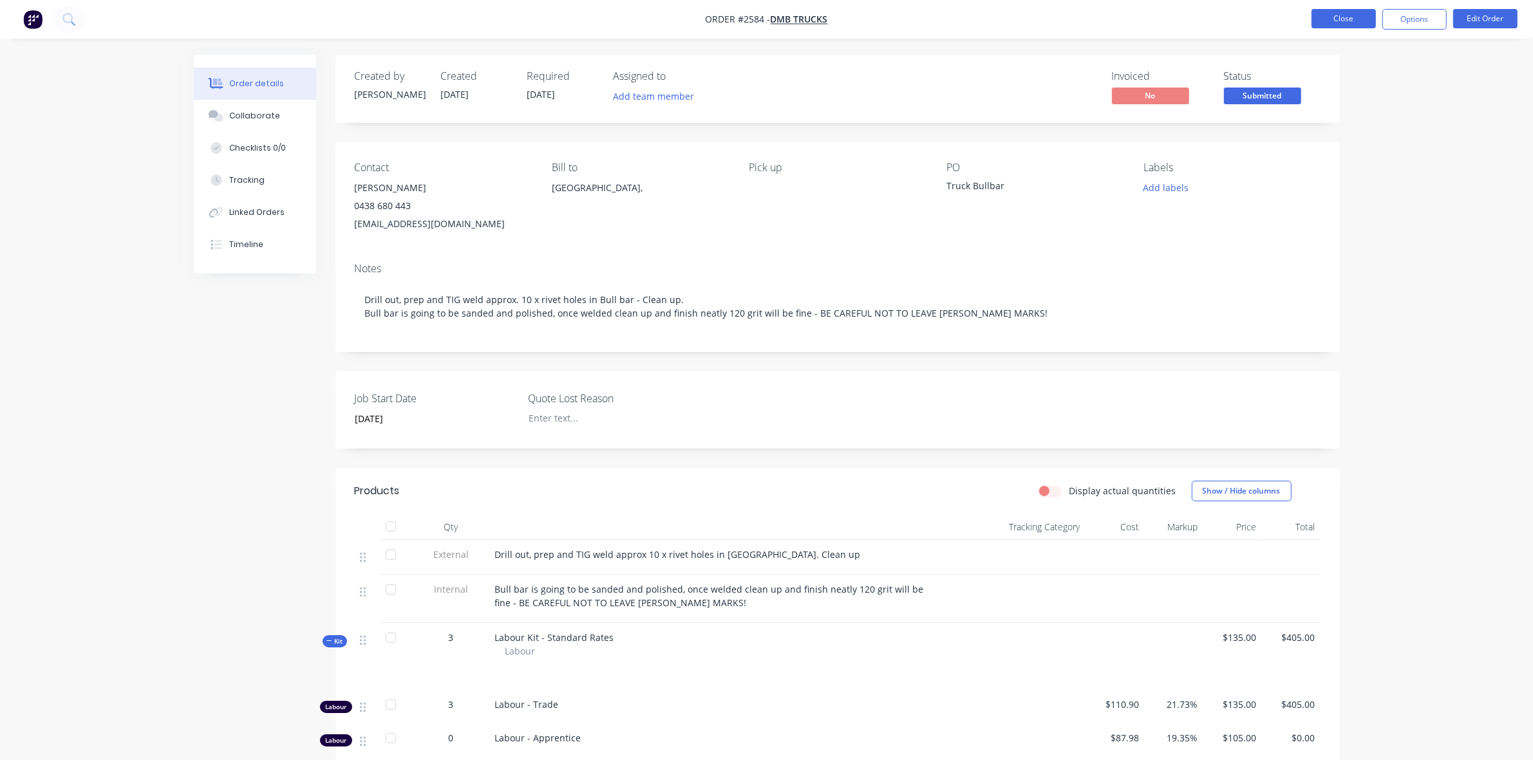
click at [1327, 16] on button "Close" at bounding box center [1343, 18] width 64 height 19
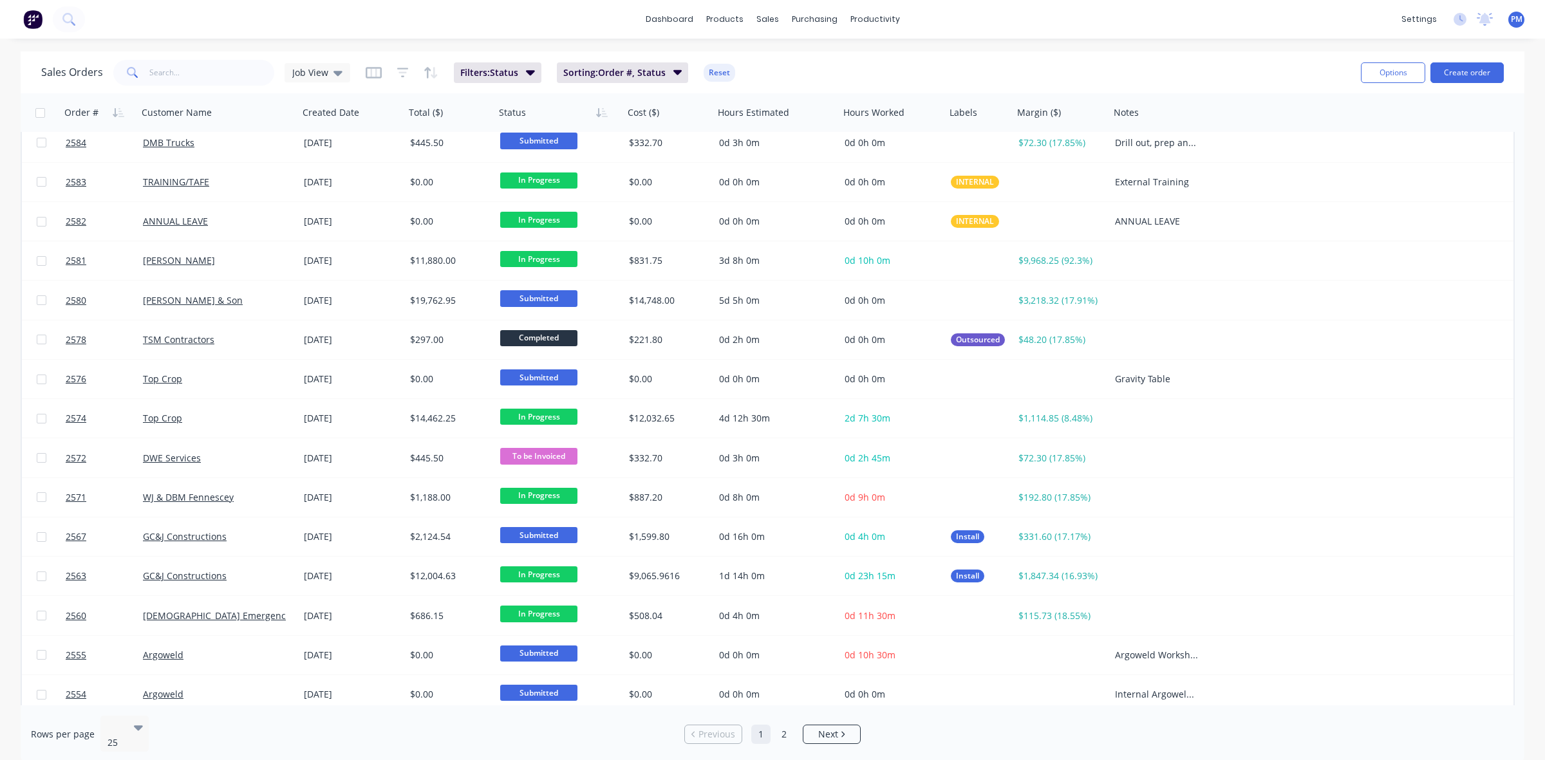
scroll to position [412, 0]
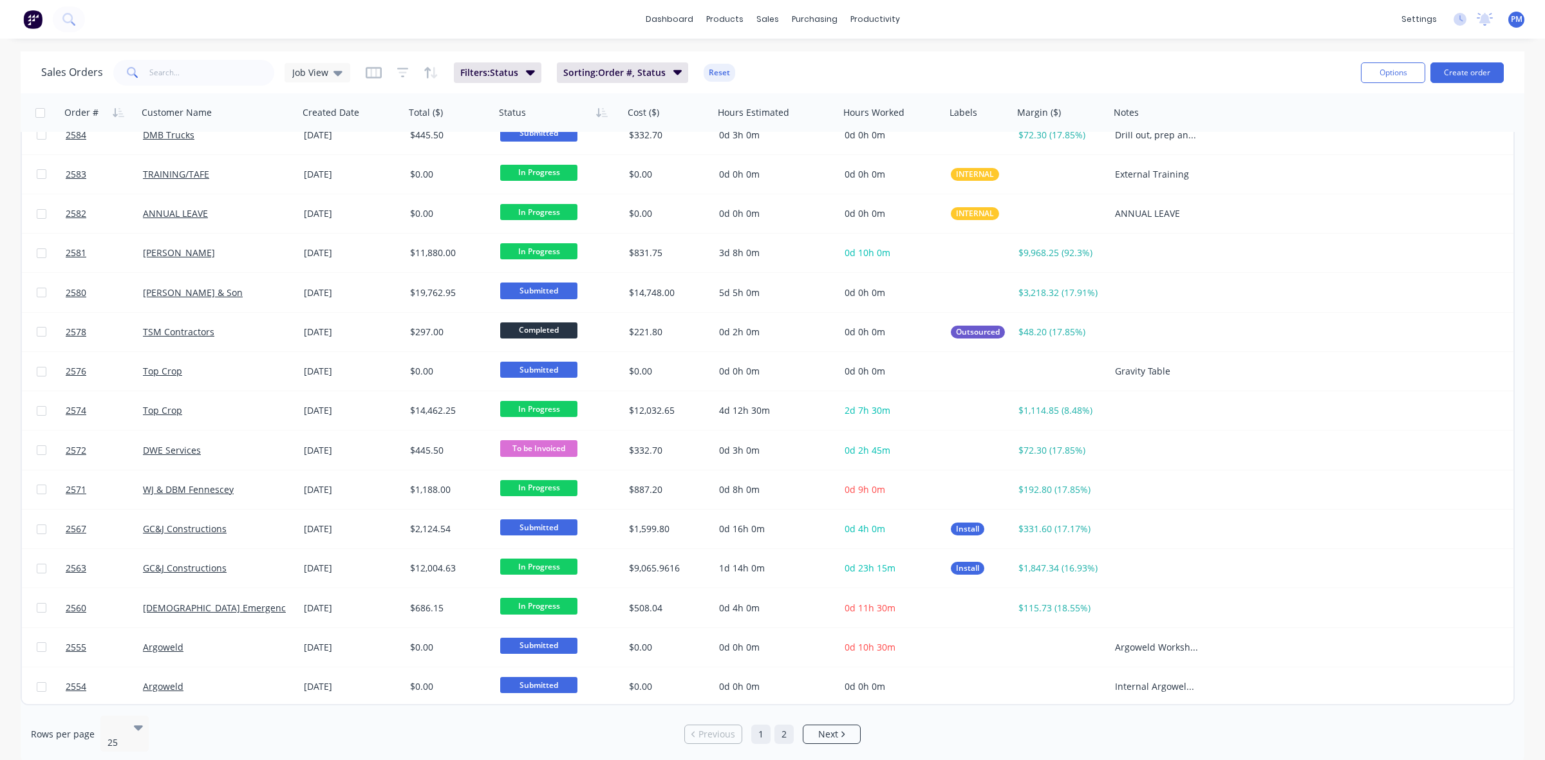
click at [786, 729] on link "2" at bounding box center [783, 734] width 19 height 19
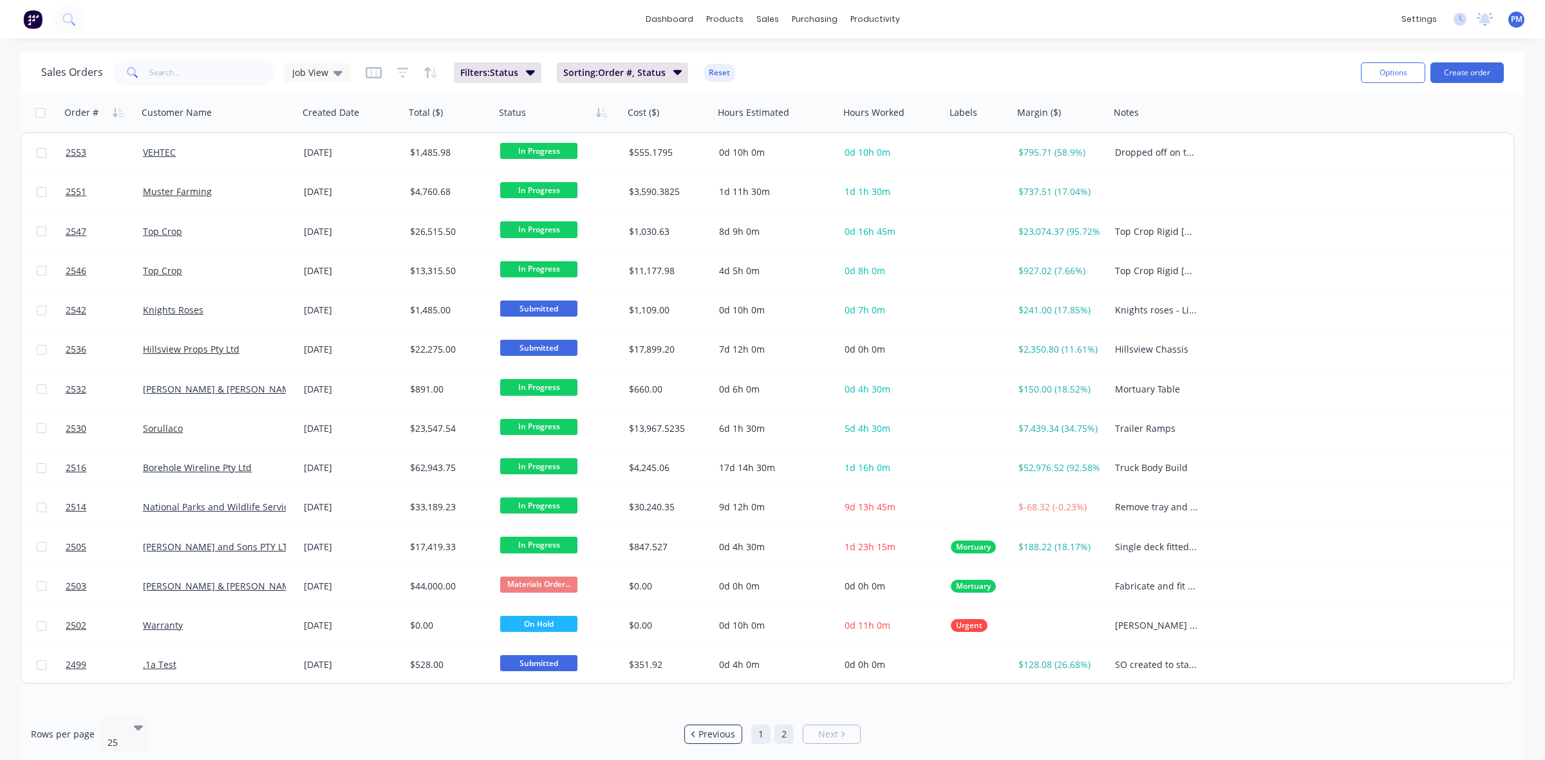
click at [764, 727] on link "1" at bounding box center [760, 734] width 19 height 19
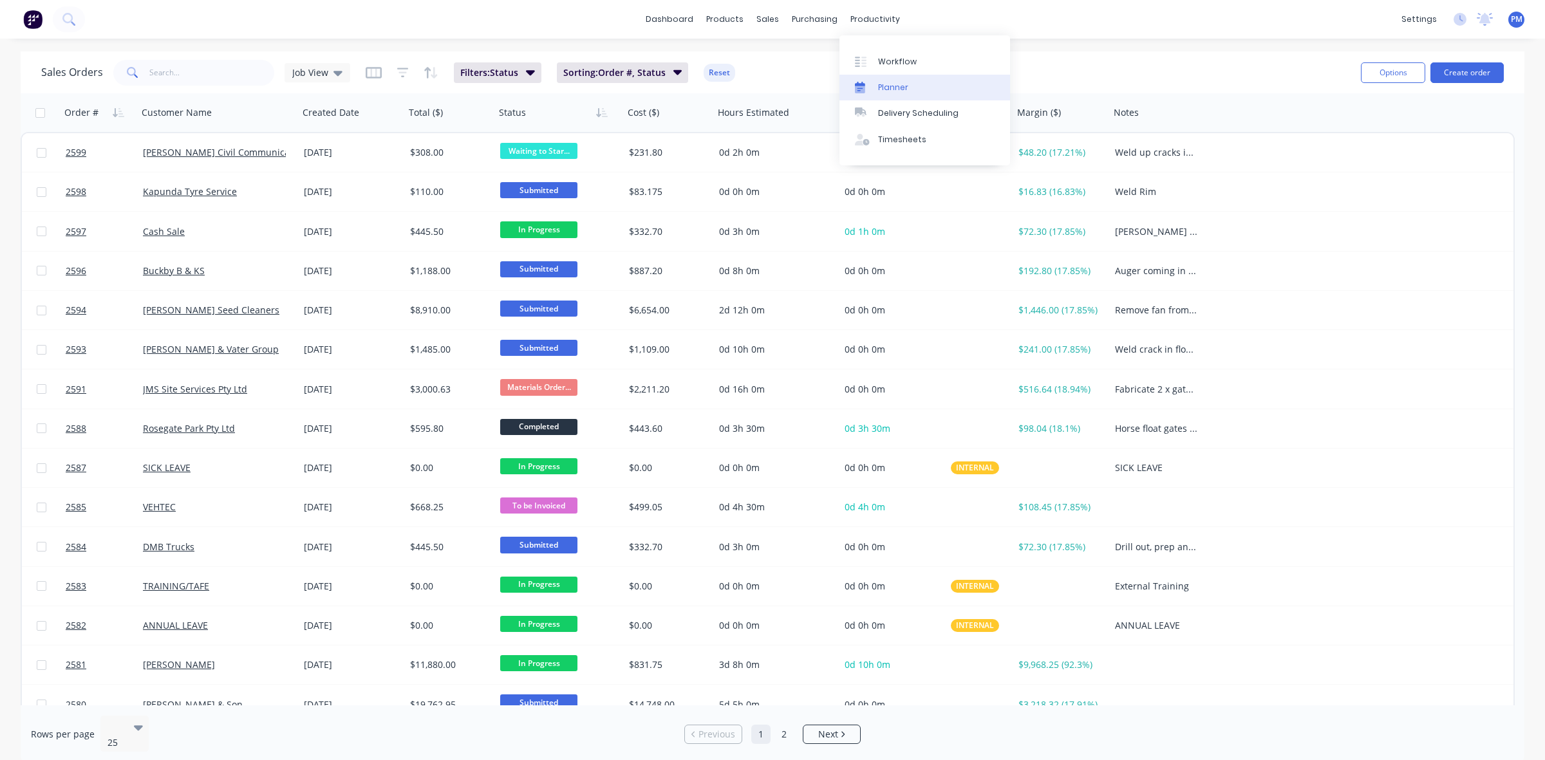
click at [890, 87] on div "Planner" at bounding box center [893, 88] width 30 height 12
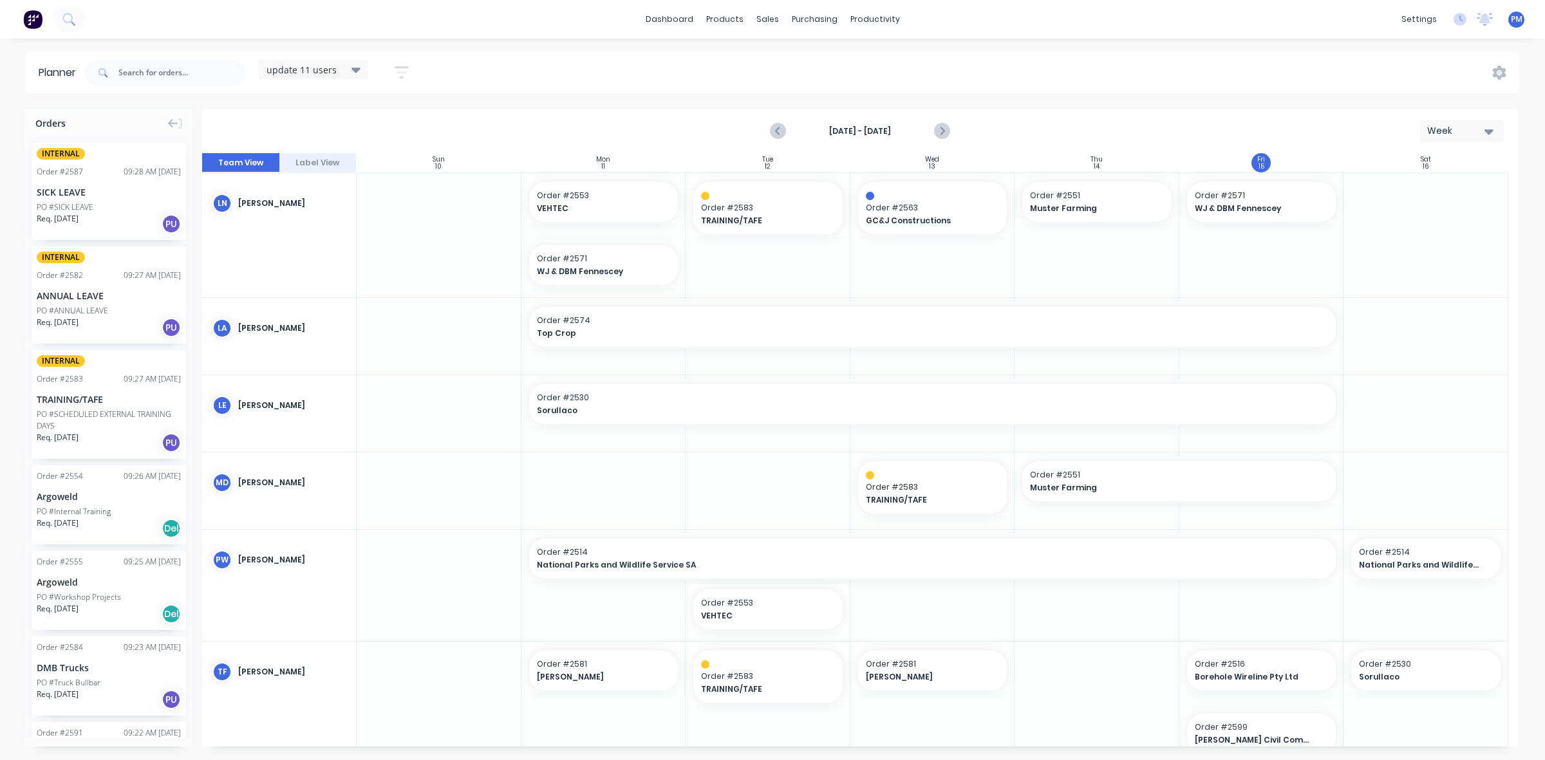
scroll to position [384, 0]
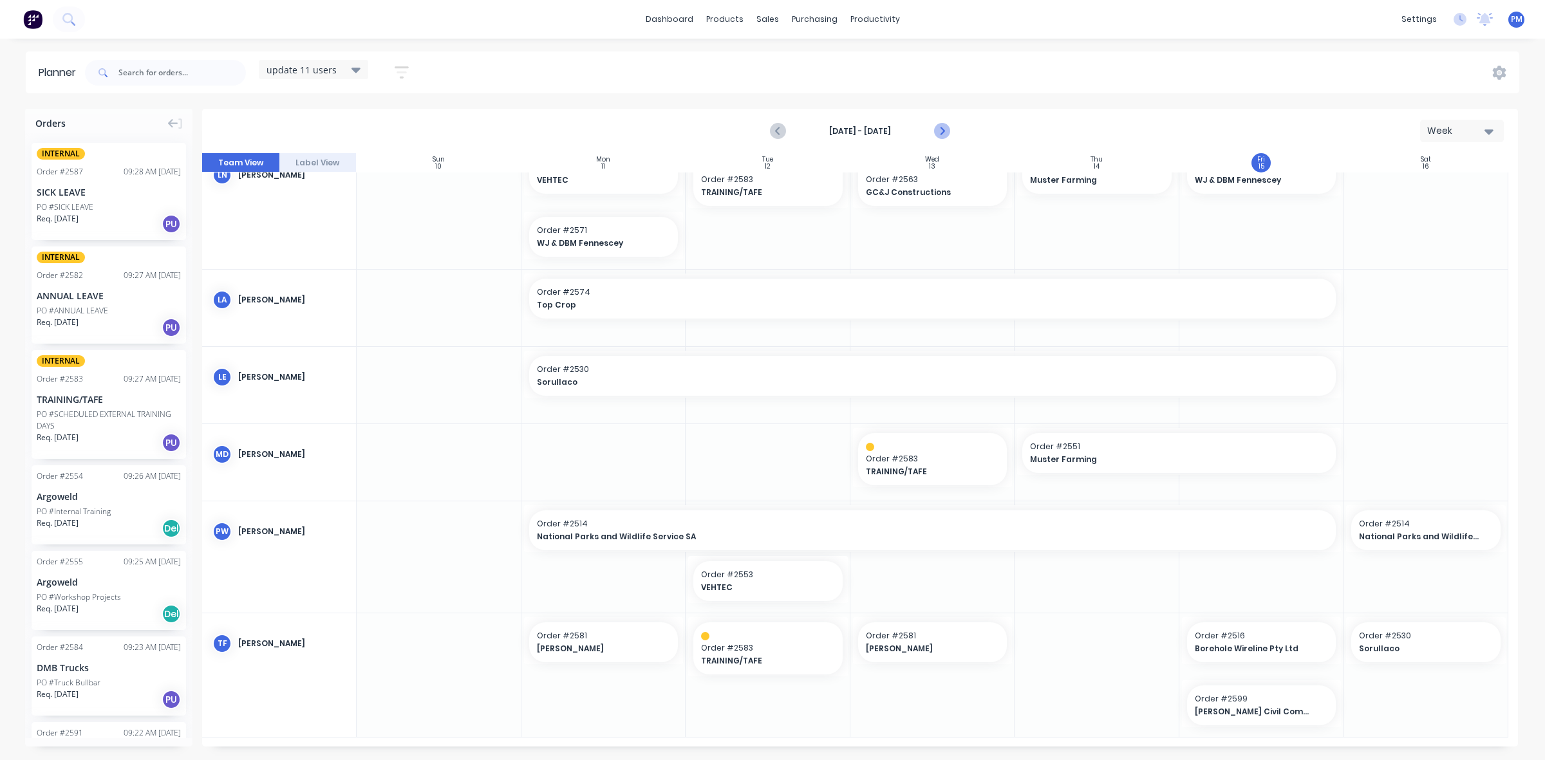
click at [941, 132] on icon "Next page" at bounding box center [940, 131] width 15 height 15
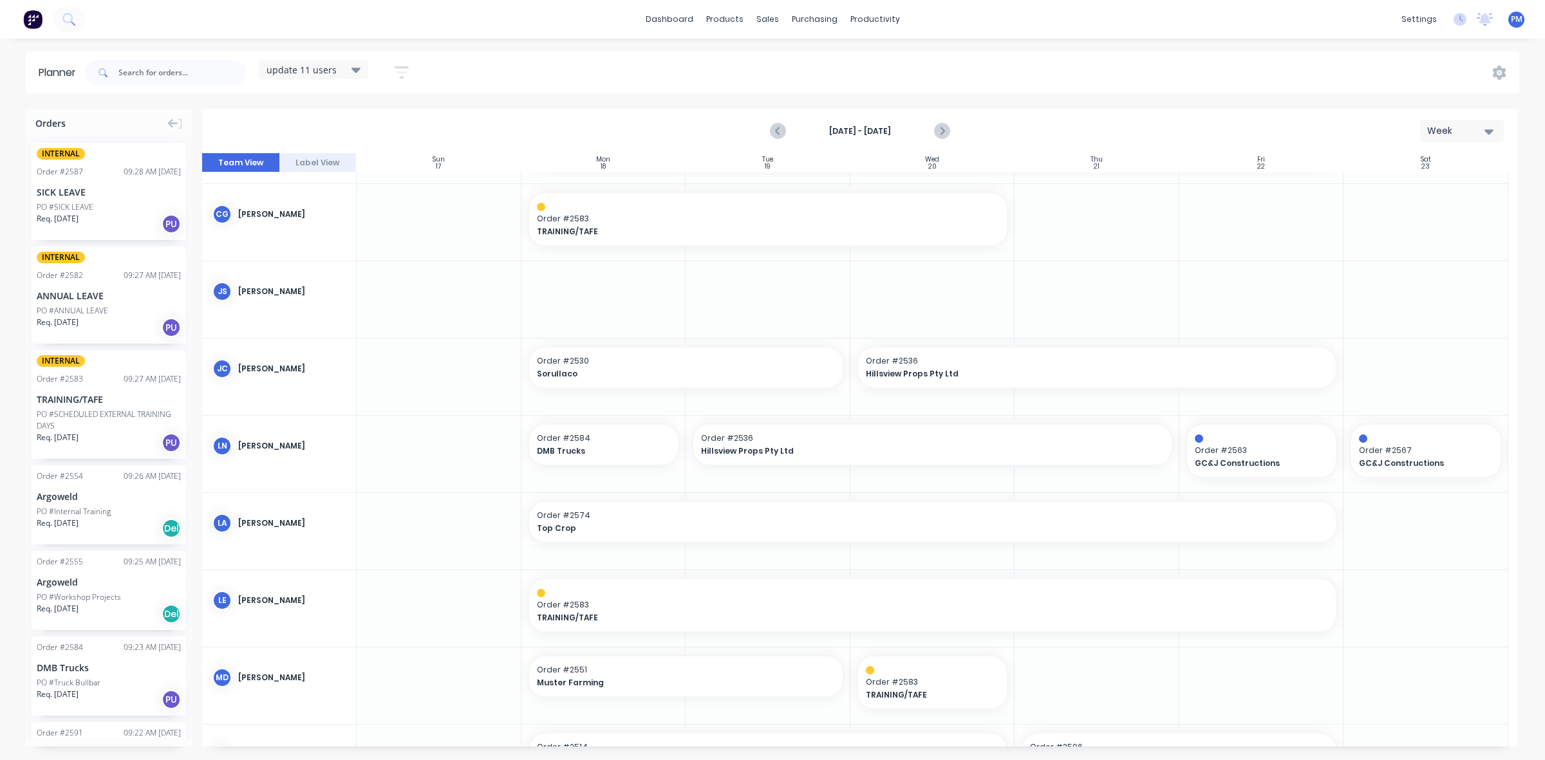
scroll to position [0, 0]
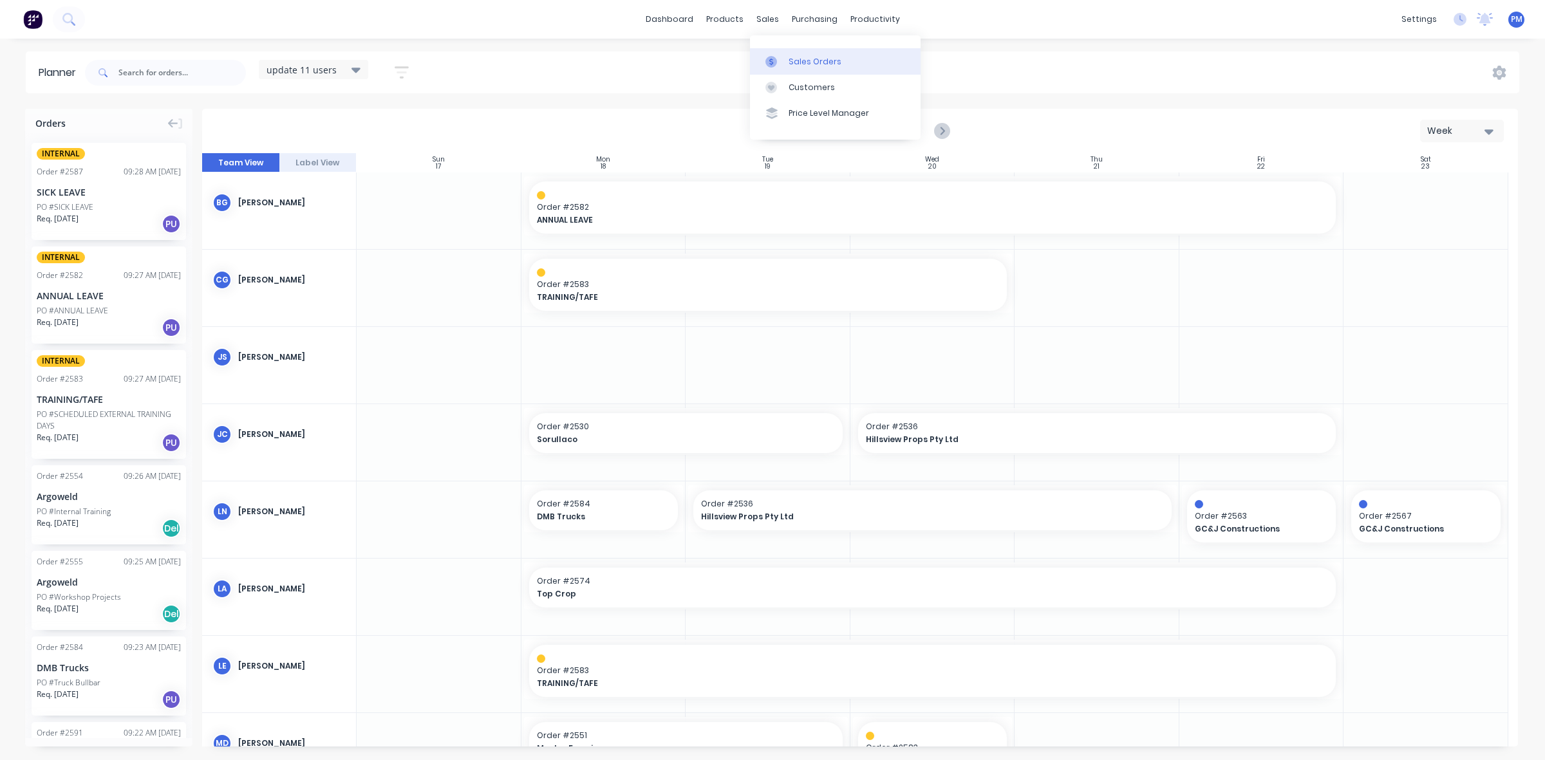
click at [794, 57] on div "Sales Orders" at bounding box center [815, 62] width 53 height 12
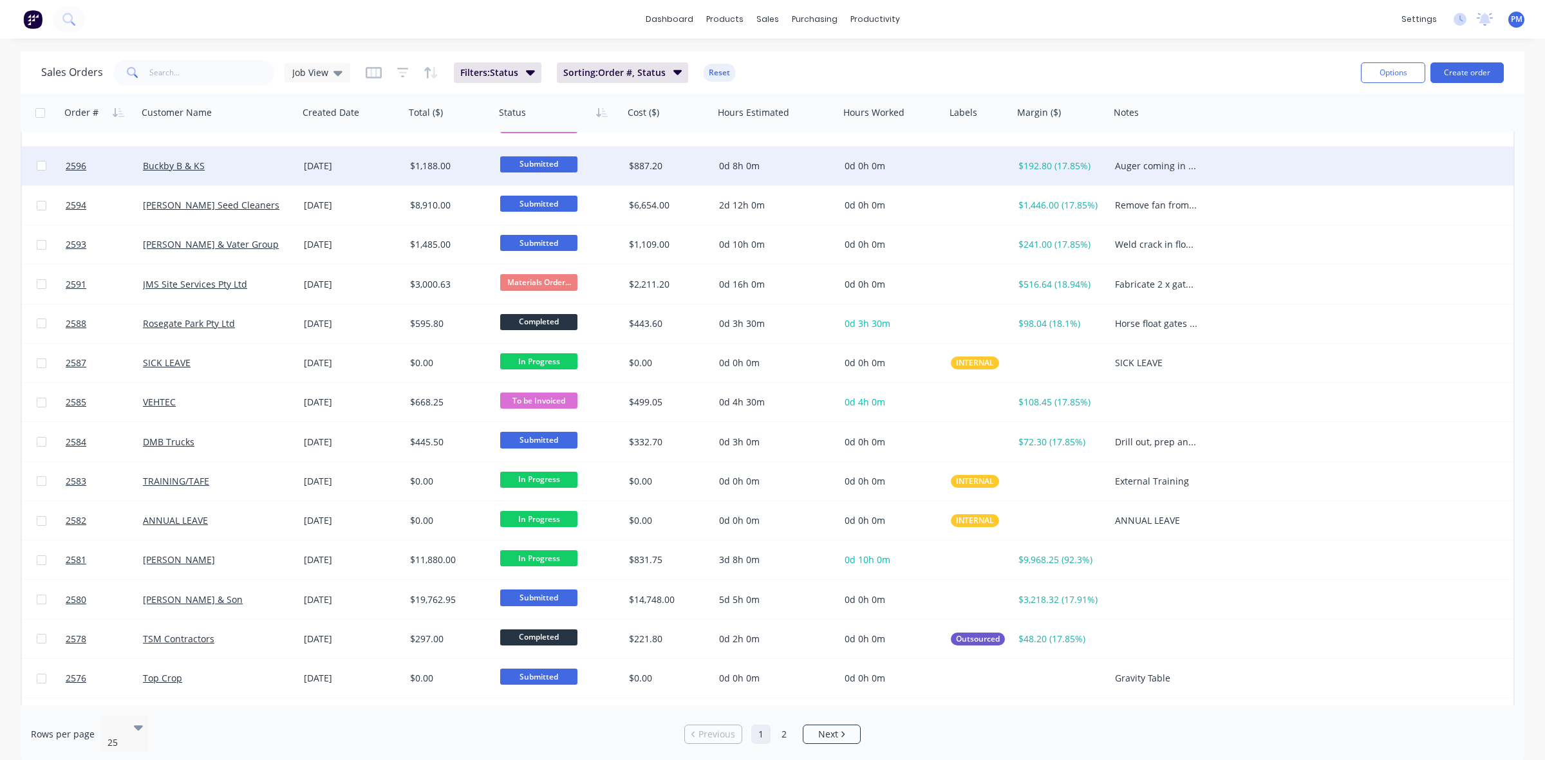
scroll to position [161, 0]
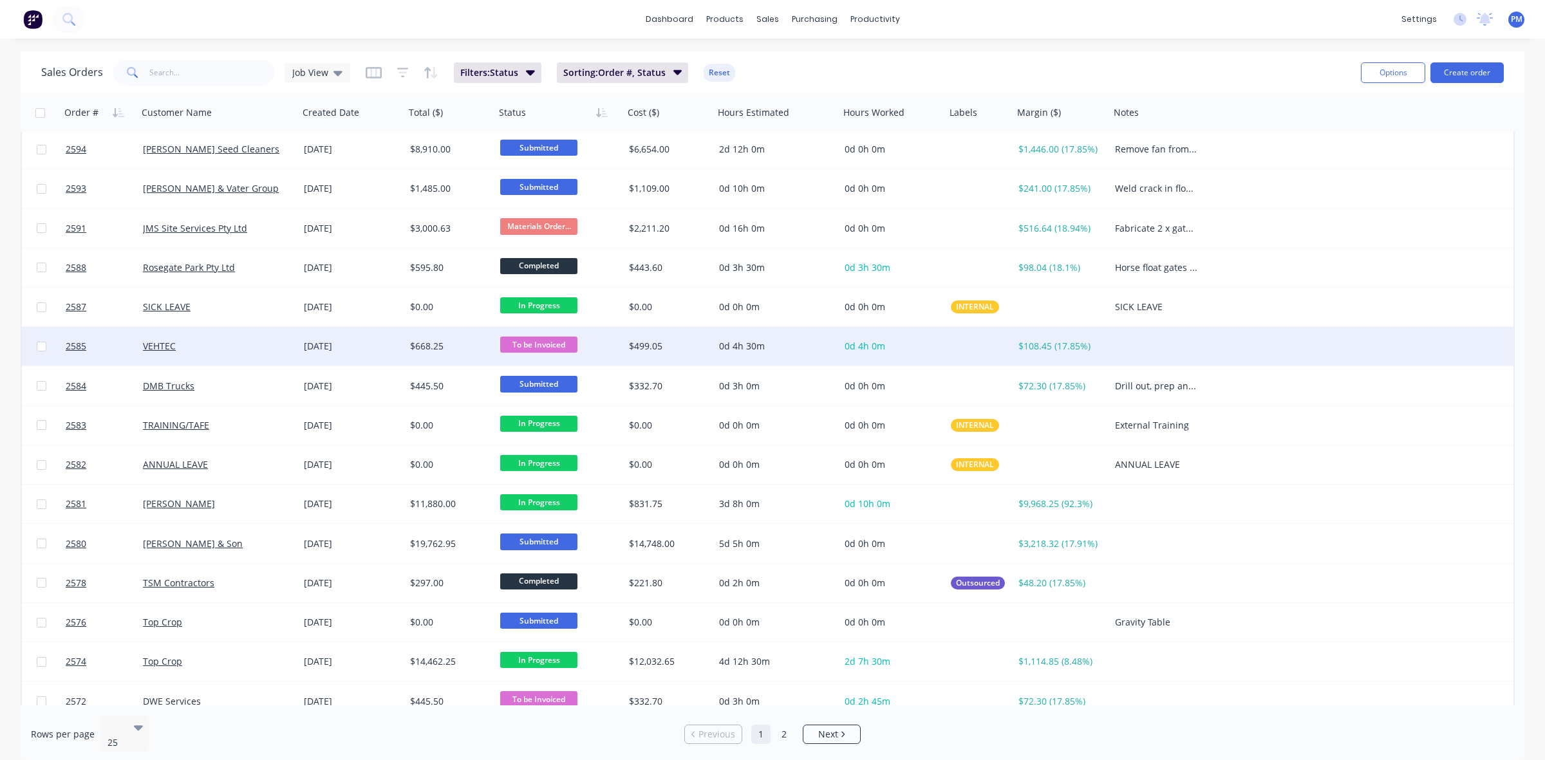
click at [269, 348] on div "VEHTEC" at bounding box center [214, 346] width 143 height 13
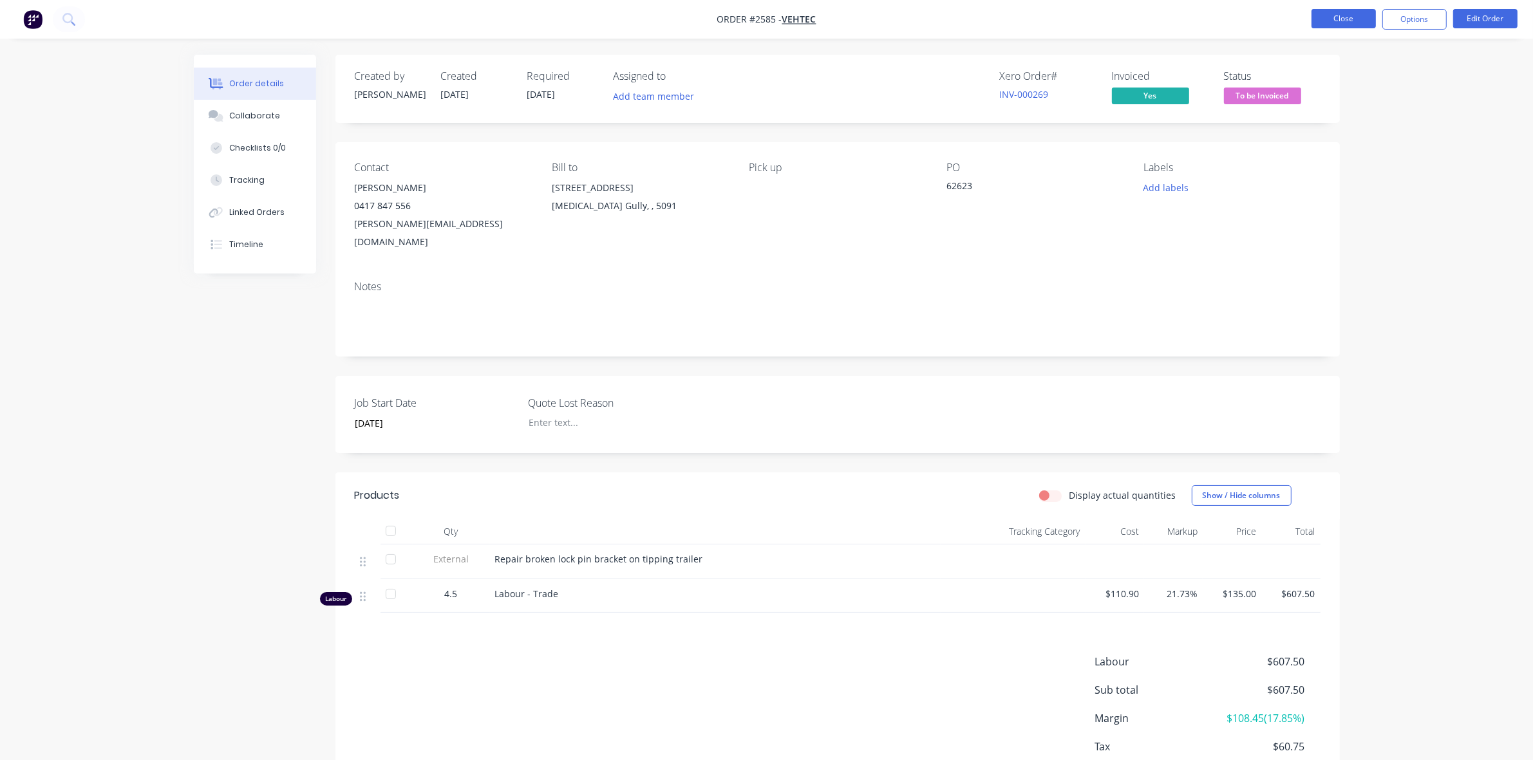
click at [1350, 14] on button "Close" at bounding box center [1343, 18] width 64 height 19
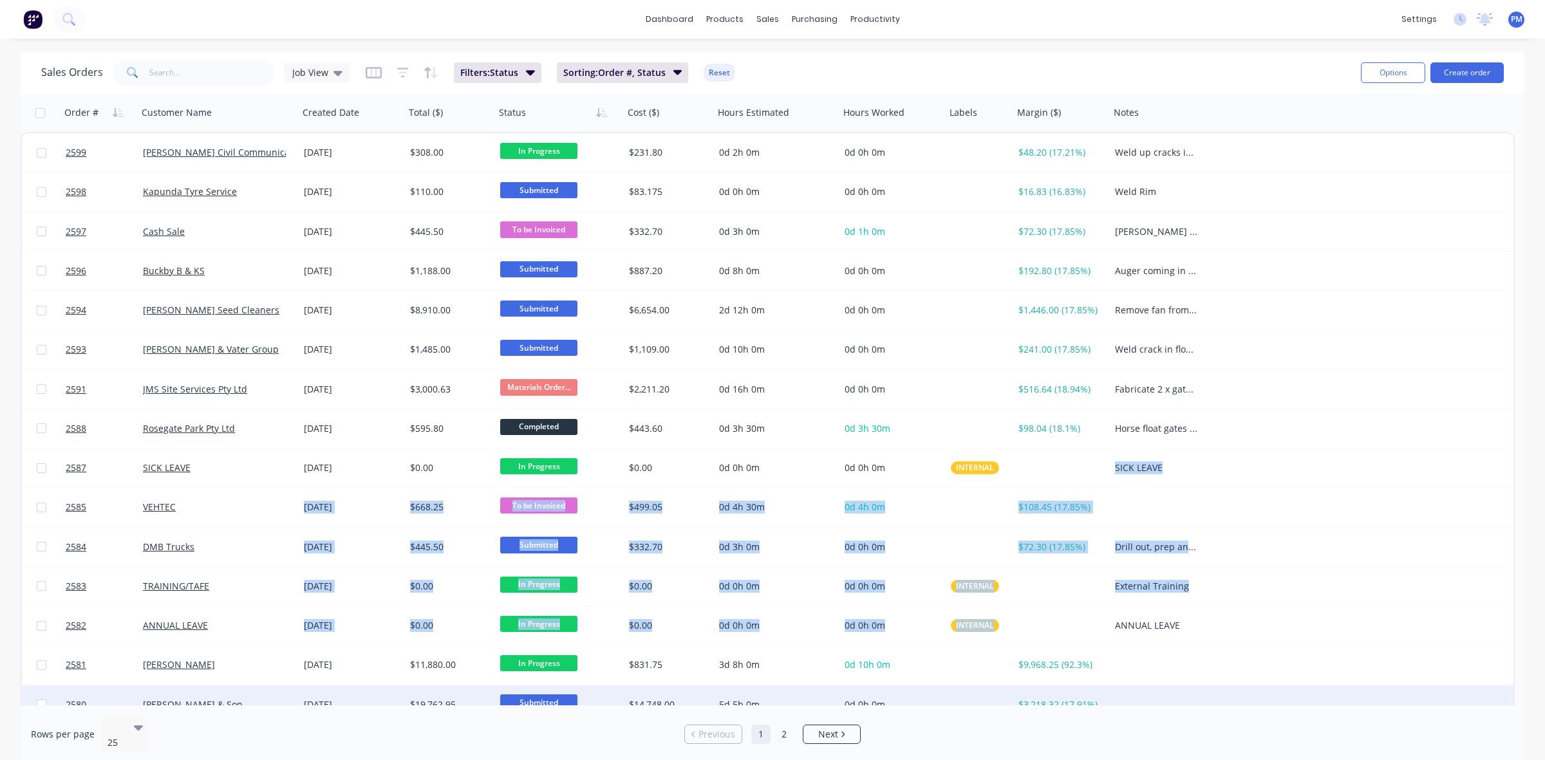
drag, startPoint x: 1047, startPoint y: 586, endPoint x: 1028, endPoint y: 691, distance: 106.1
click at [1032, 668] on div "2599 [PERSON_NAME] Civil Communications [DATE] $308.00 In Progress $231.80 0d 2…" at bounding box center [768, 625] width 1494 height 986
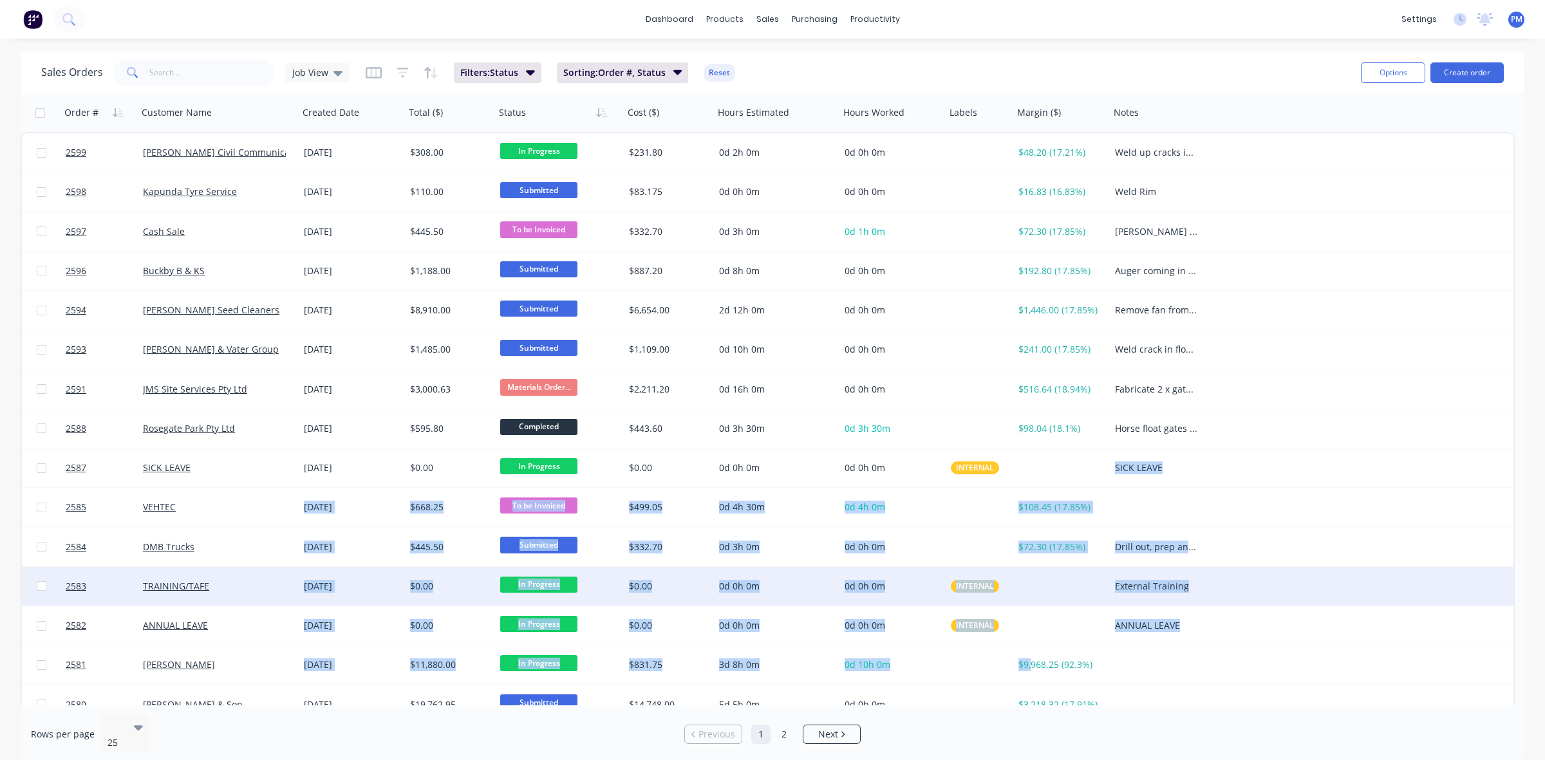
click at [1362, 605] on div "2583 TRAINING/TAFE [DATE] $0.00 In Progress $0.00 0d 0h 0m 0d 0h 0m INTERNAL Ex…" at bounding box center [767, 586] width 1491 height 39
